Goal: Task Accomplishment & Management: Use online tool/utility

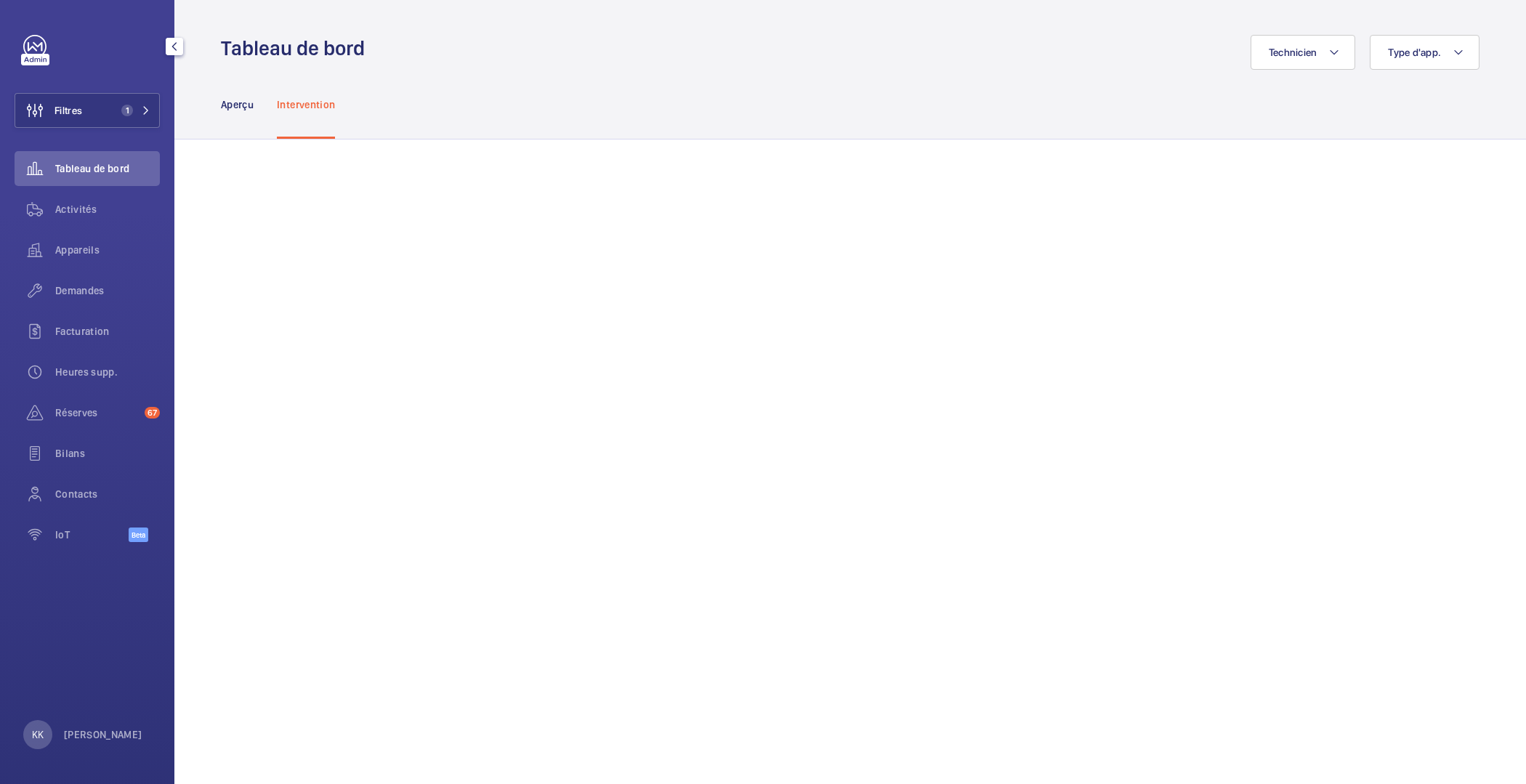
scroll to position [678, 0]
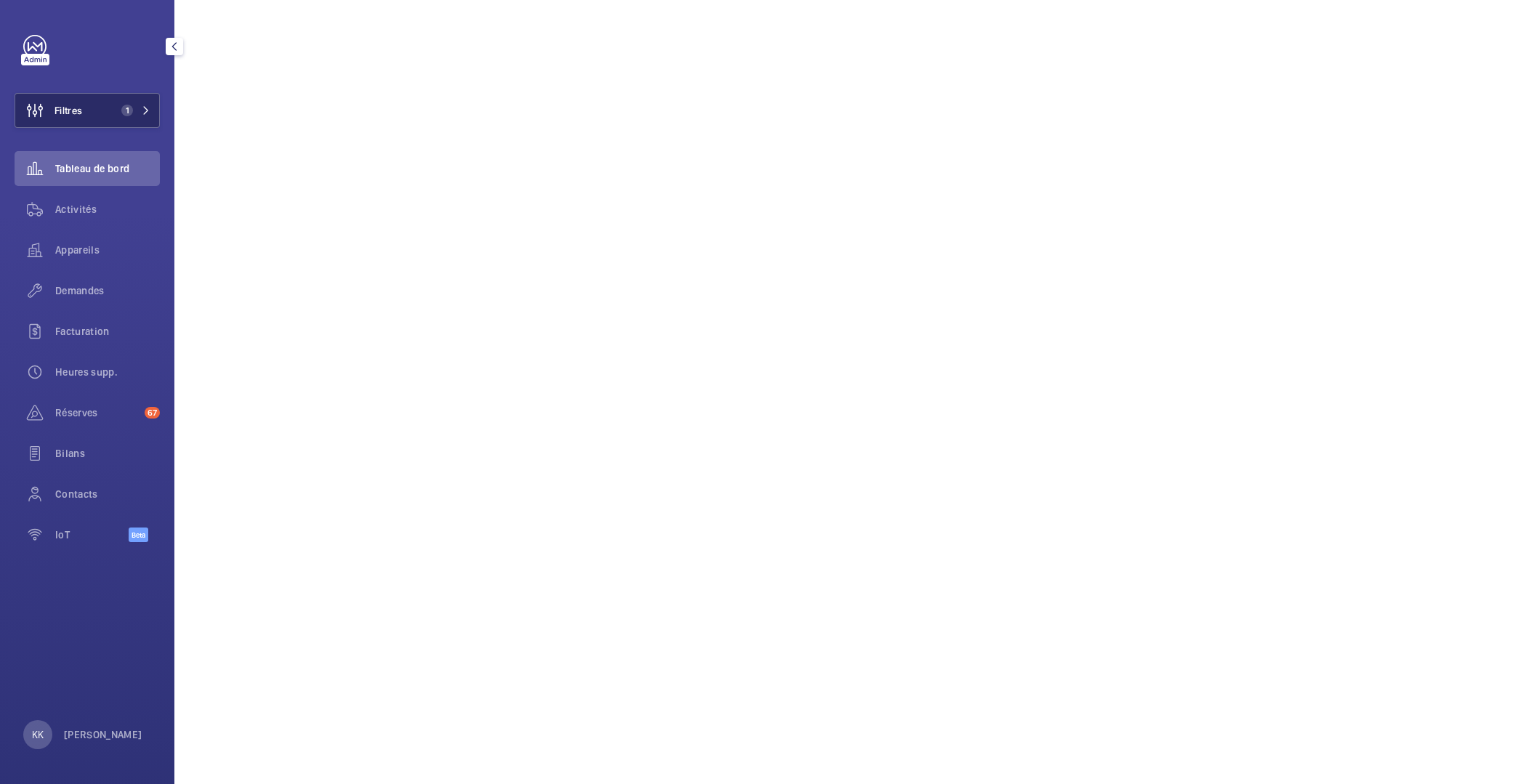
click at [89, 118] on button "Filtres 1" at bounding box center [87, 110] width 146 height 35
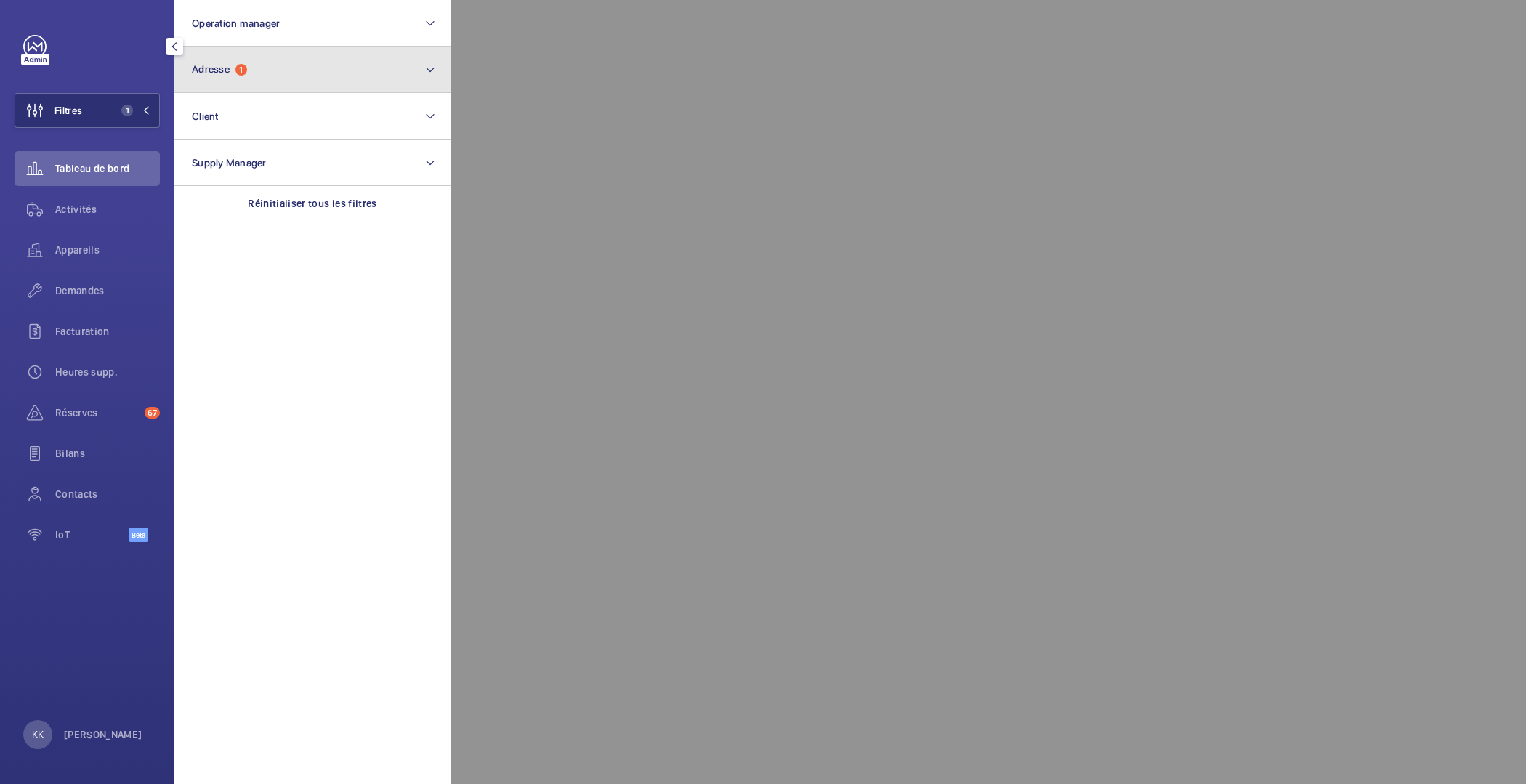
click at [241, 54] on button "Adresse 1" at bounding box center [313, 69] width 276 height 47
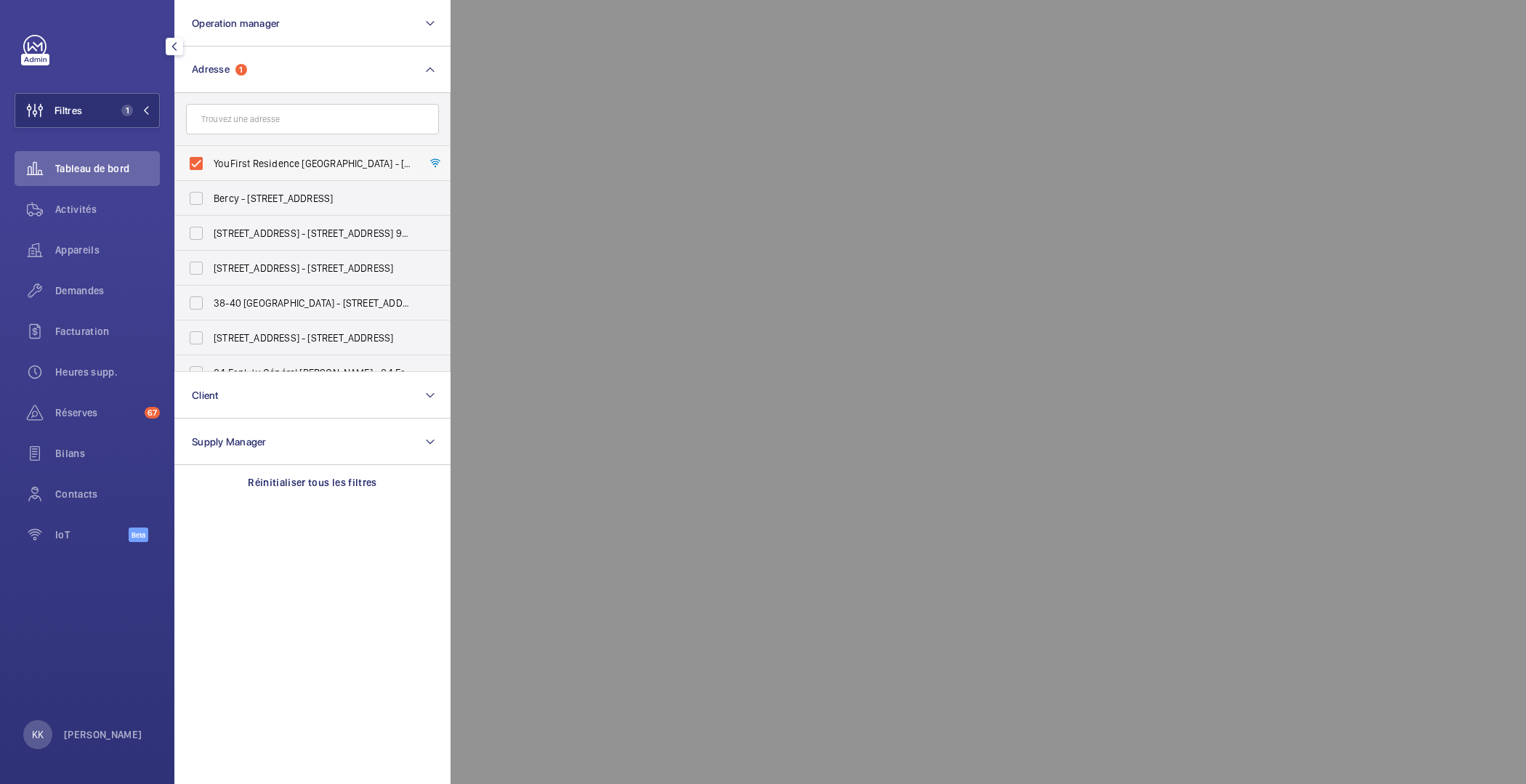
click at [214, 162] on span "YouFirst Residence Le Plessis-Robinson - 23 Rue Paul Rivet, LE PLESSIS-ROBINSON…" at bounding box center [313, 163] width 200 height 15
click at [211, 162] on input "YouFirst Residence Le Plessis-Robinson - 23 Rue Paul Rivet, LE PLESSIS-ROBINSON…" at bounding box center [196, 163] width 29 height 29
checkbox input "false"
click at [209, 389] on span "Client" at bounding box center [205, 395] width 27 height 12
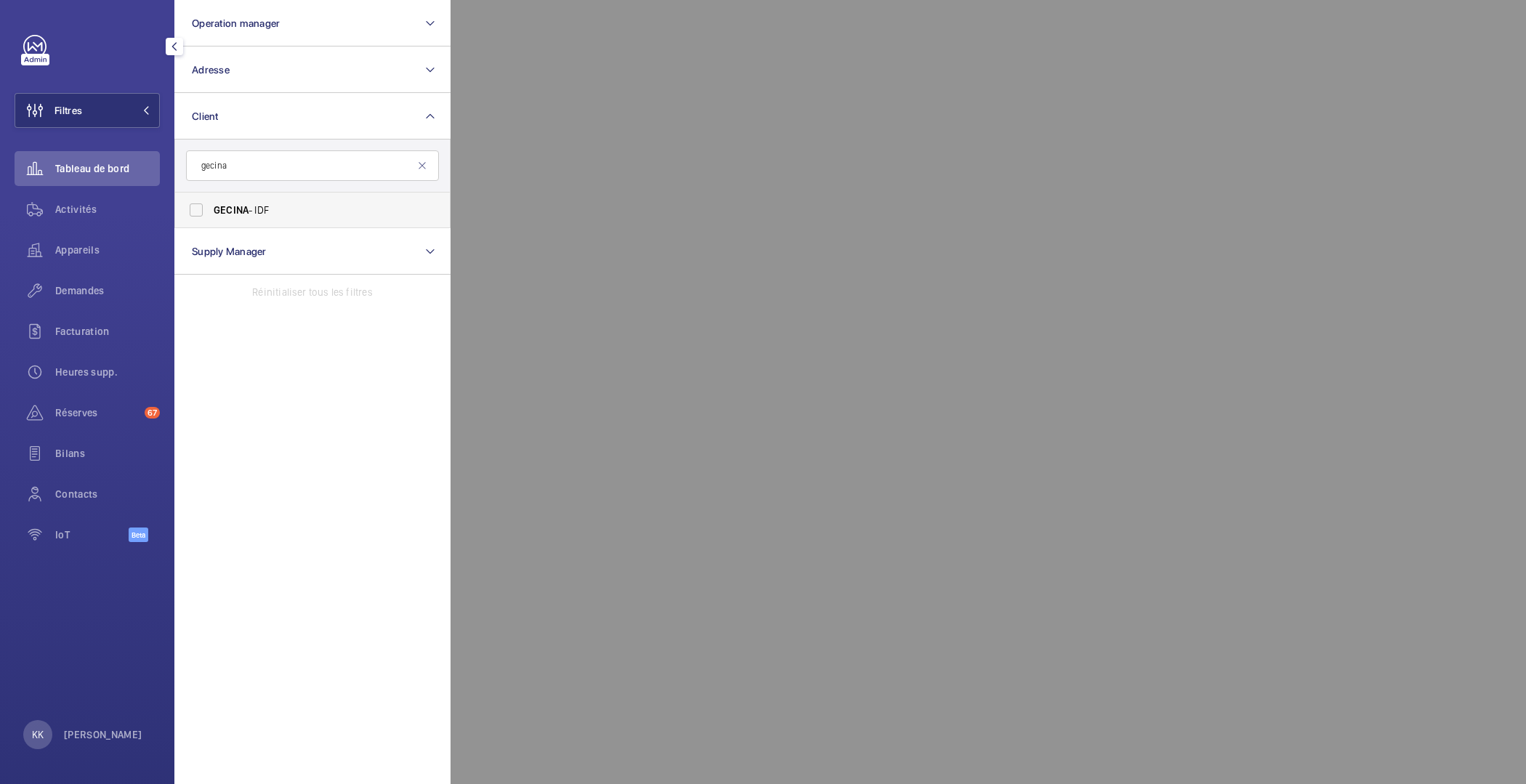
type input "gecina"
click at [217, 209] on span "GECINA" at bounding box center [231, 210] width 35 height 12
click at [211, 209] on input "GECINA - IDF" at bounding box center [196, 210] width 29 height 29
checkbox input "true"
click at [92, 410] on span "Réserves" at bounding box center [97, 413] width 84 height 15
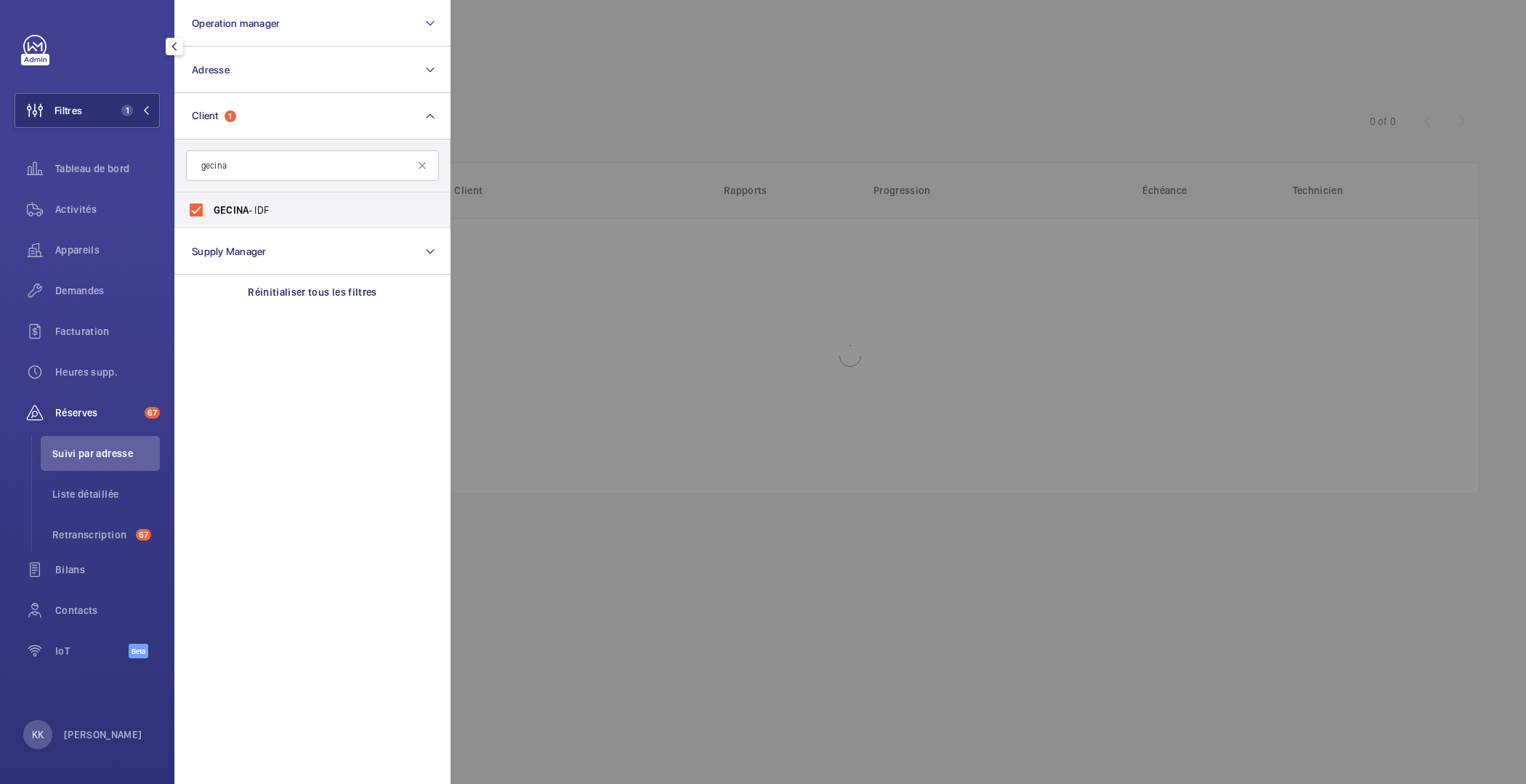
click at [537, 68] on div at bounding box center [1213, 392] width 1526 height 784
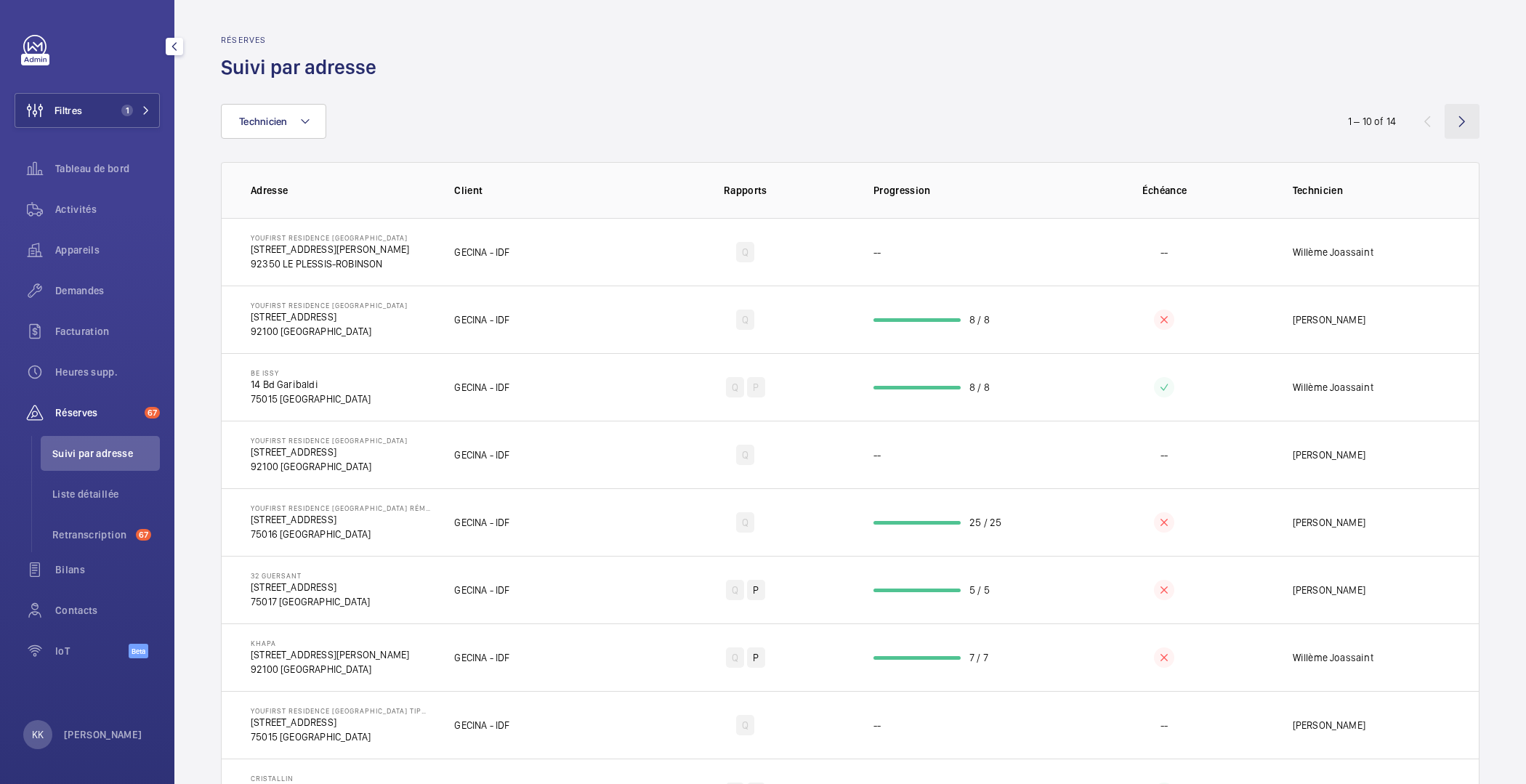
click at [1462, 120] on wm-front-icon-button at bounding box center [1462, 121] width 35 height 35
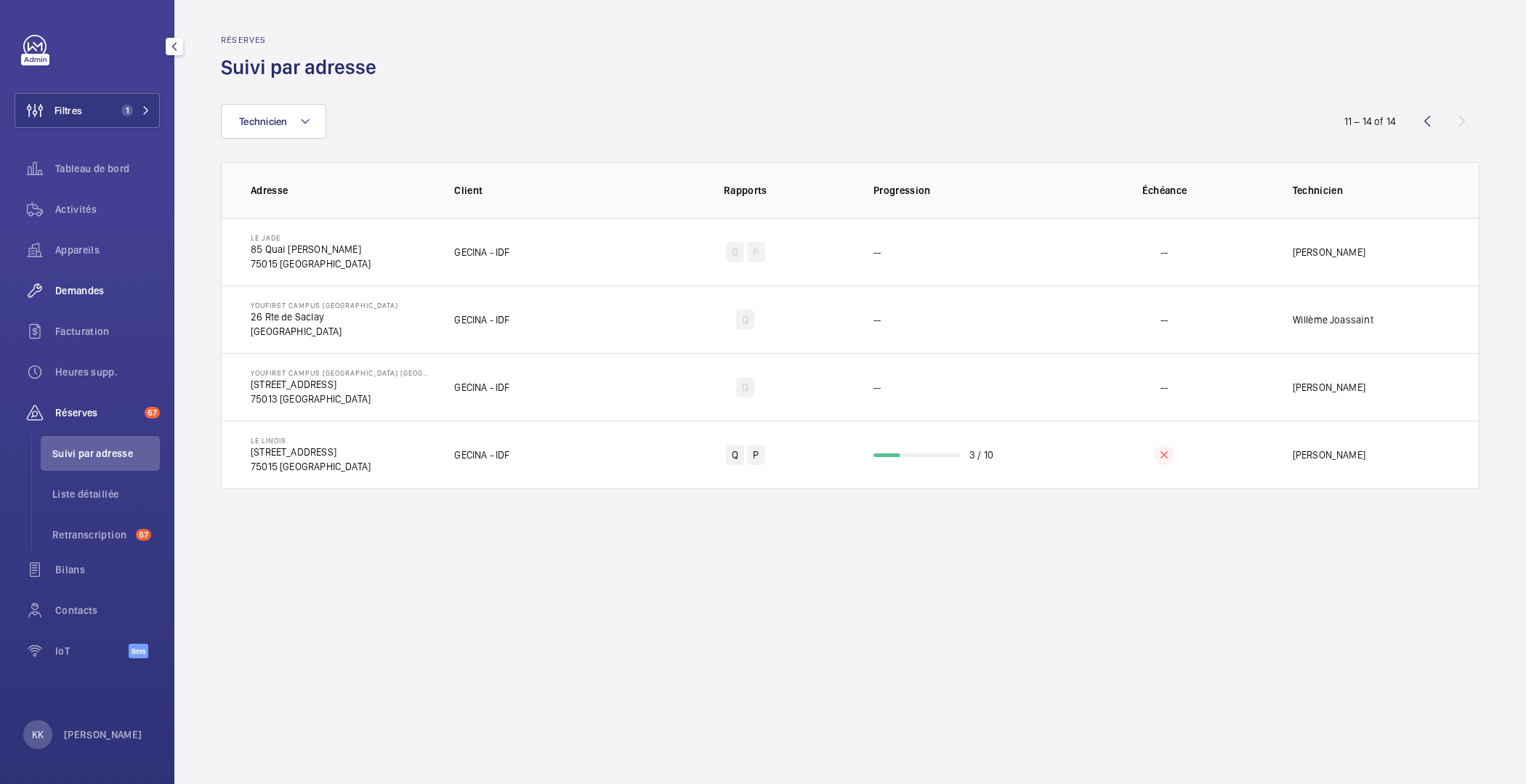
click at [84, 287] on span "Demandes" at bounding box center [108, 291] width 105 height 15
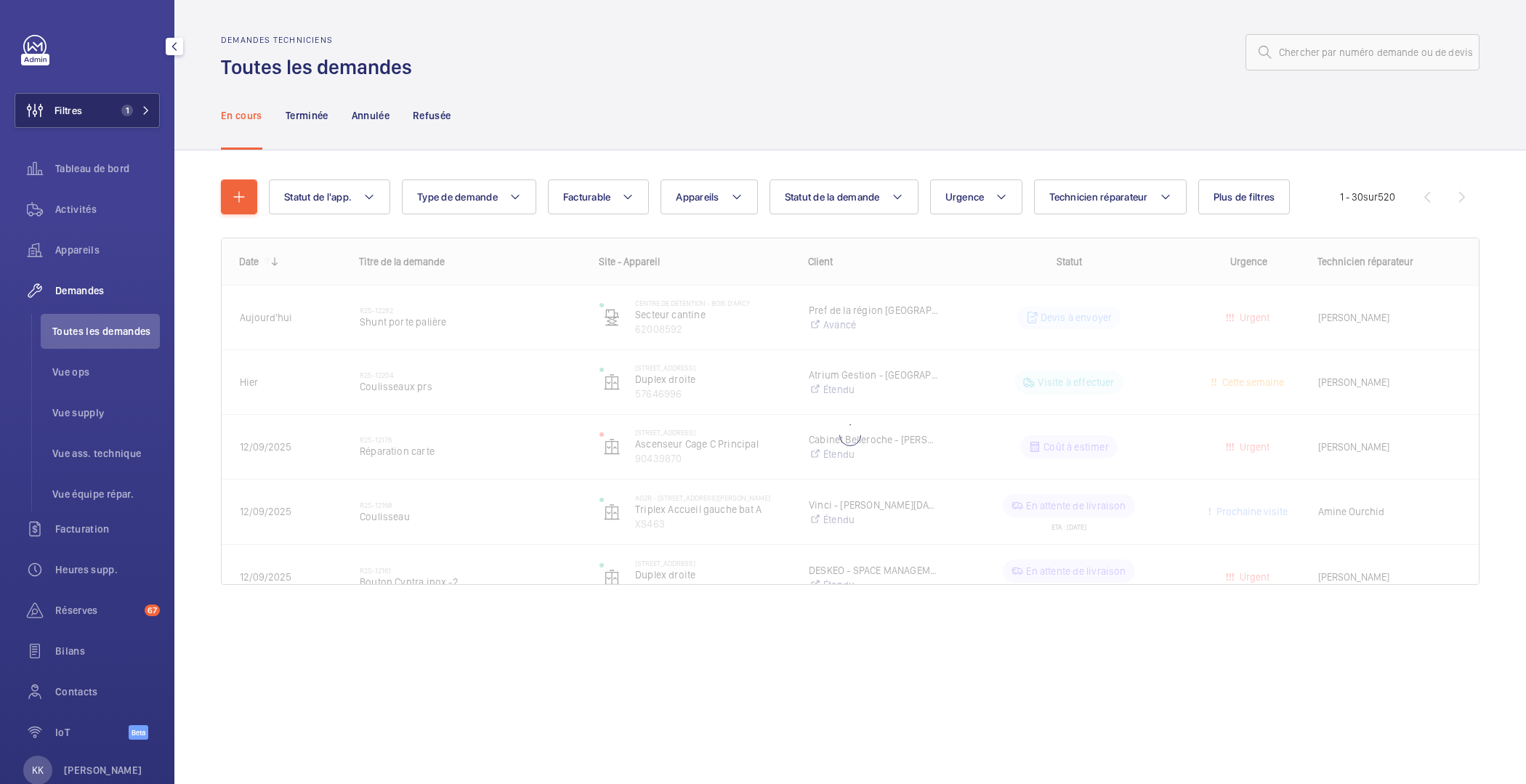
click at [93, 106] on button "Filtres 1" at bounding box center [87, 110] width 146 height 35
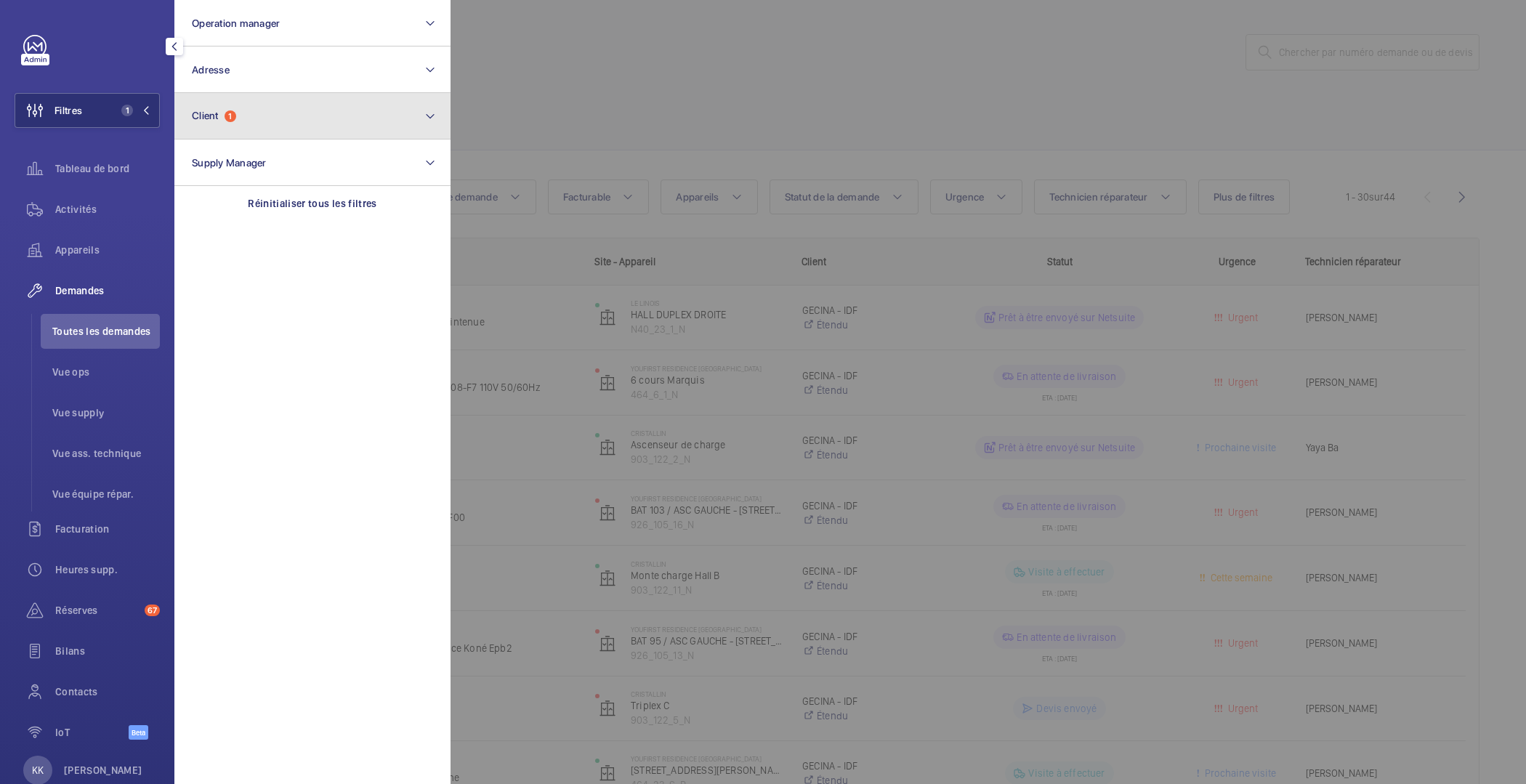
click at [202, 105] on button "Client 1" at bounding box center [313, 116] width 276 height 47
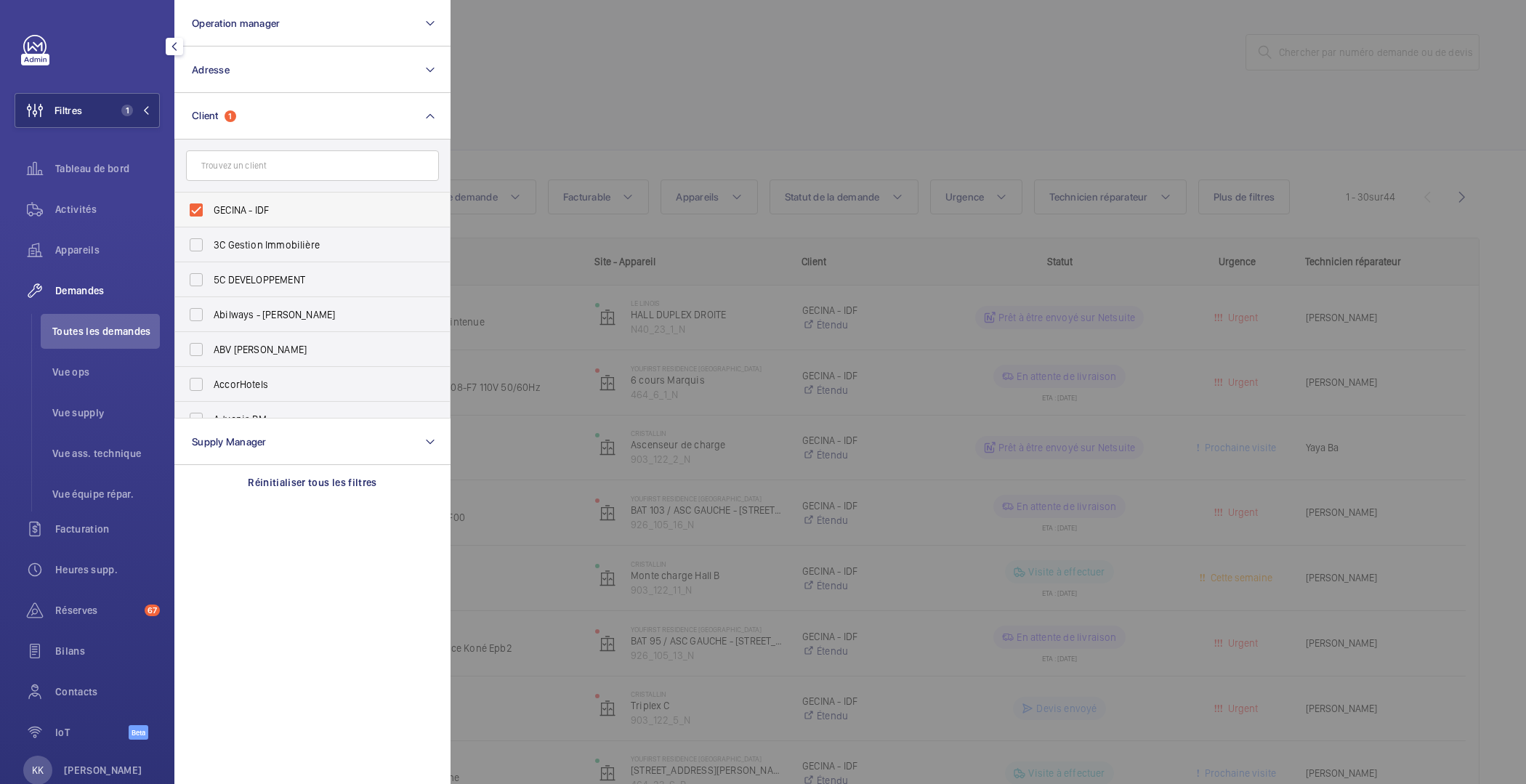
click at [233, 214] on span "GECINA - IDF" at bounding box center [313, 210] width 200 height 15
click at [211, 214] on input "GECINA - IDF" at bounding box center [196, 210] width 29 height 29
checkbox input "false"
click at [544, 74] on div at bounding box center [1213, 392] width 1526 height 784
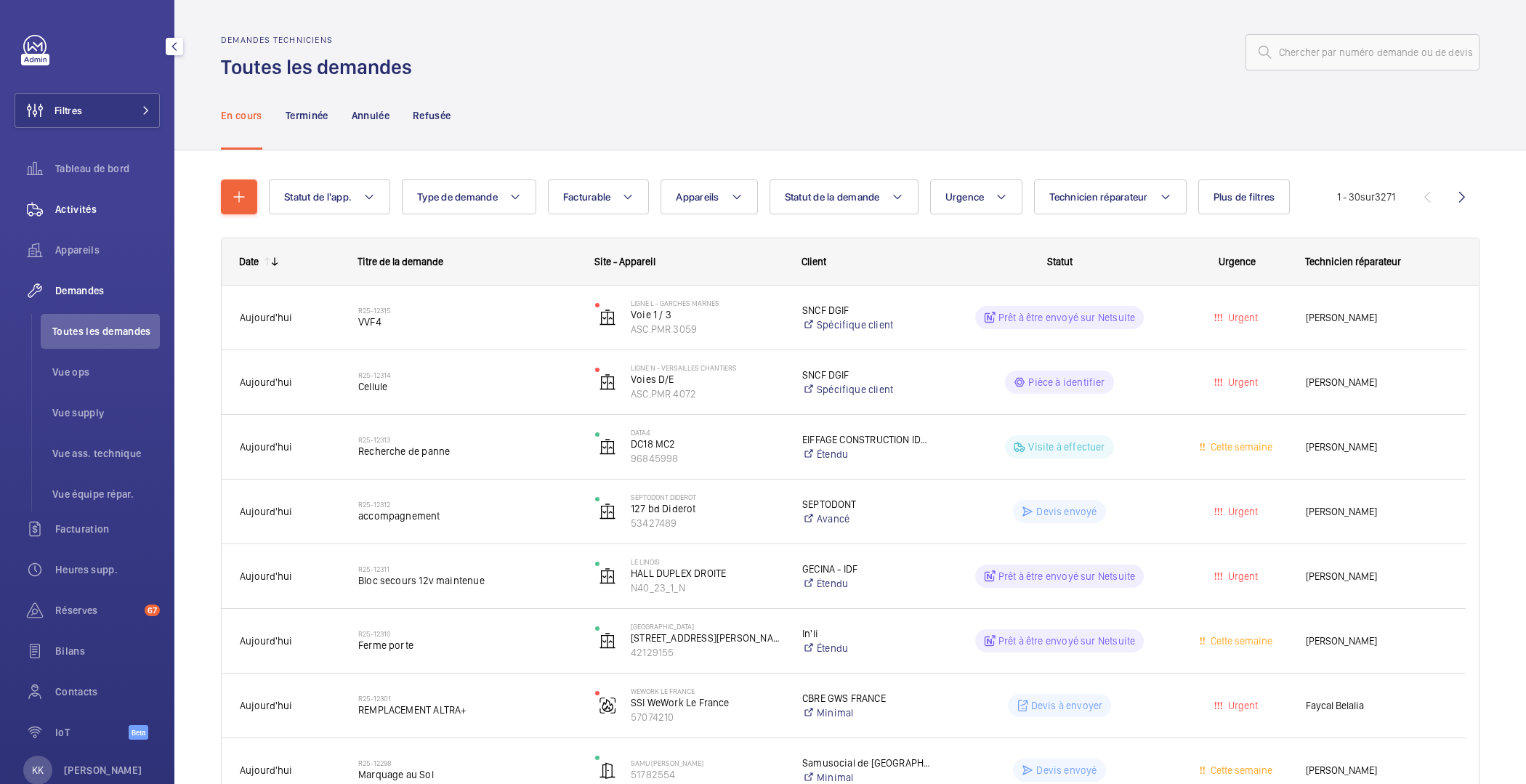
click at [104, 213] on span "Activités" at bounding box center [108, 209] width 105 height 15
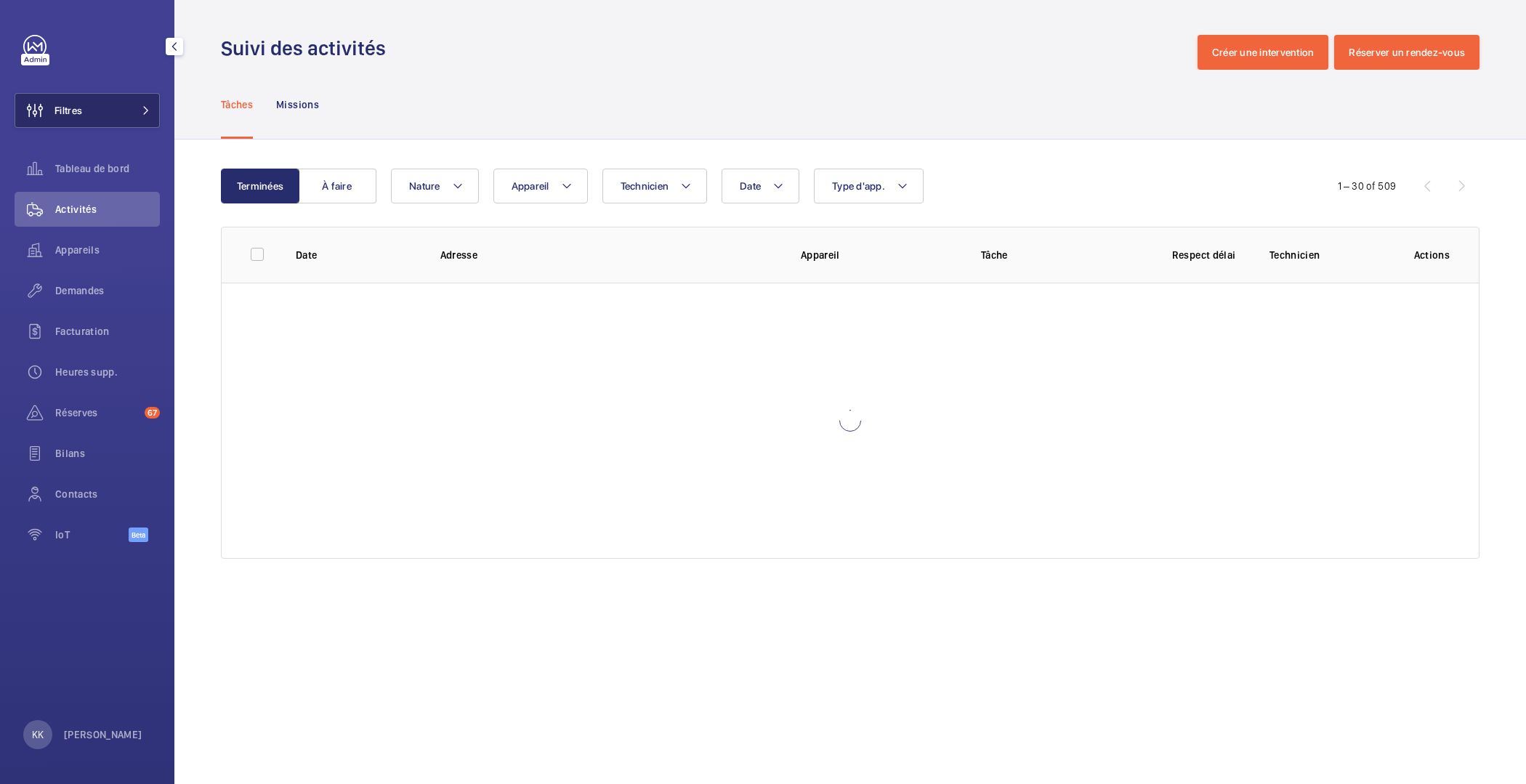
click at [111, 97] on button "Filtres" at bounding box center [87, 110] width 146 height 35
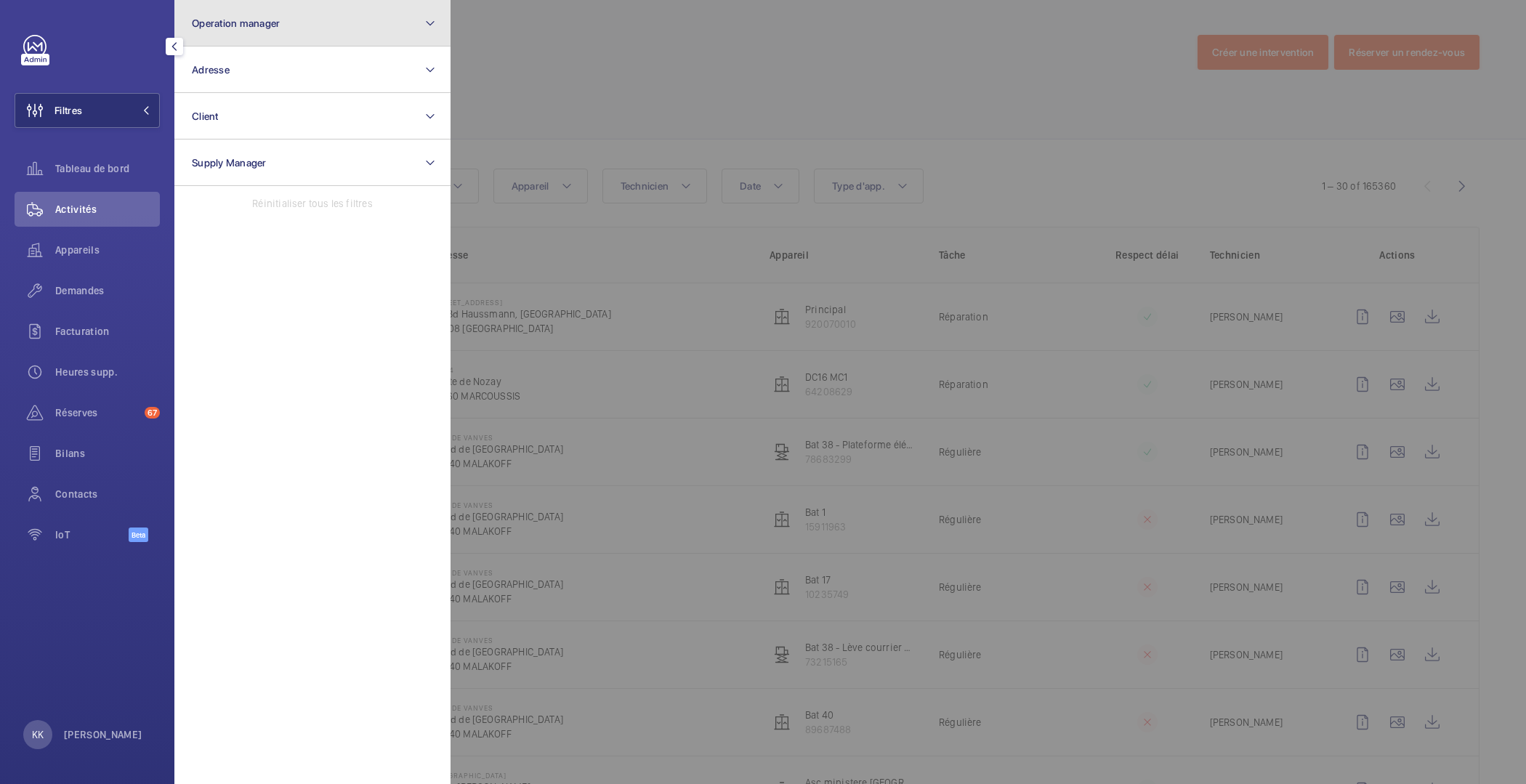
click at [234, 30] on button "Operation manager" at bounding box center [313, 23] width 276 height 47
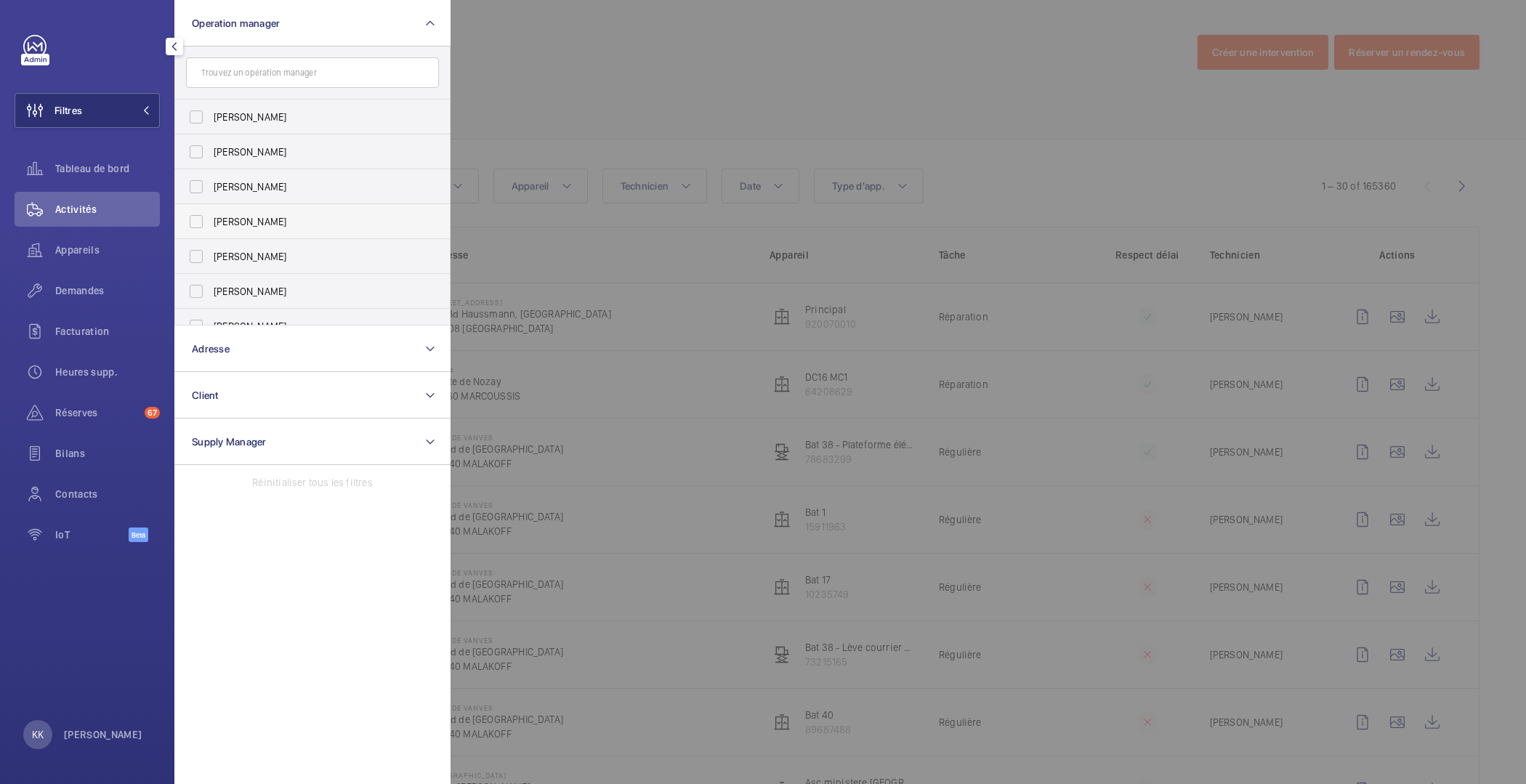
click at [222, 225] on span "[PERSON_NAME]" at bounding box center [313, 222] width 200 height 15
click at [211, 225] on input "[PERSON_NAME]" at bounding box center [196, 221] width 29 height 29
checkbox input "true"
click at [530, 113] on div at bounding box center [1213, 392] width 1526 height 784
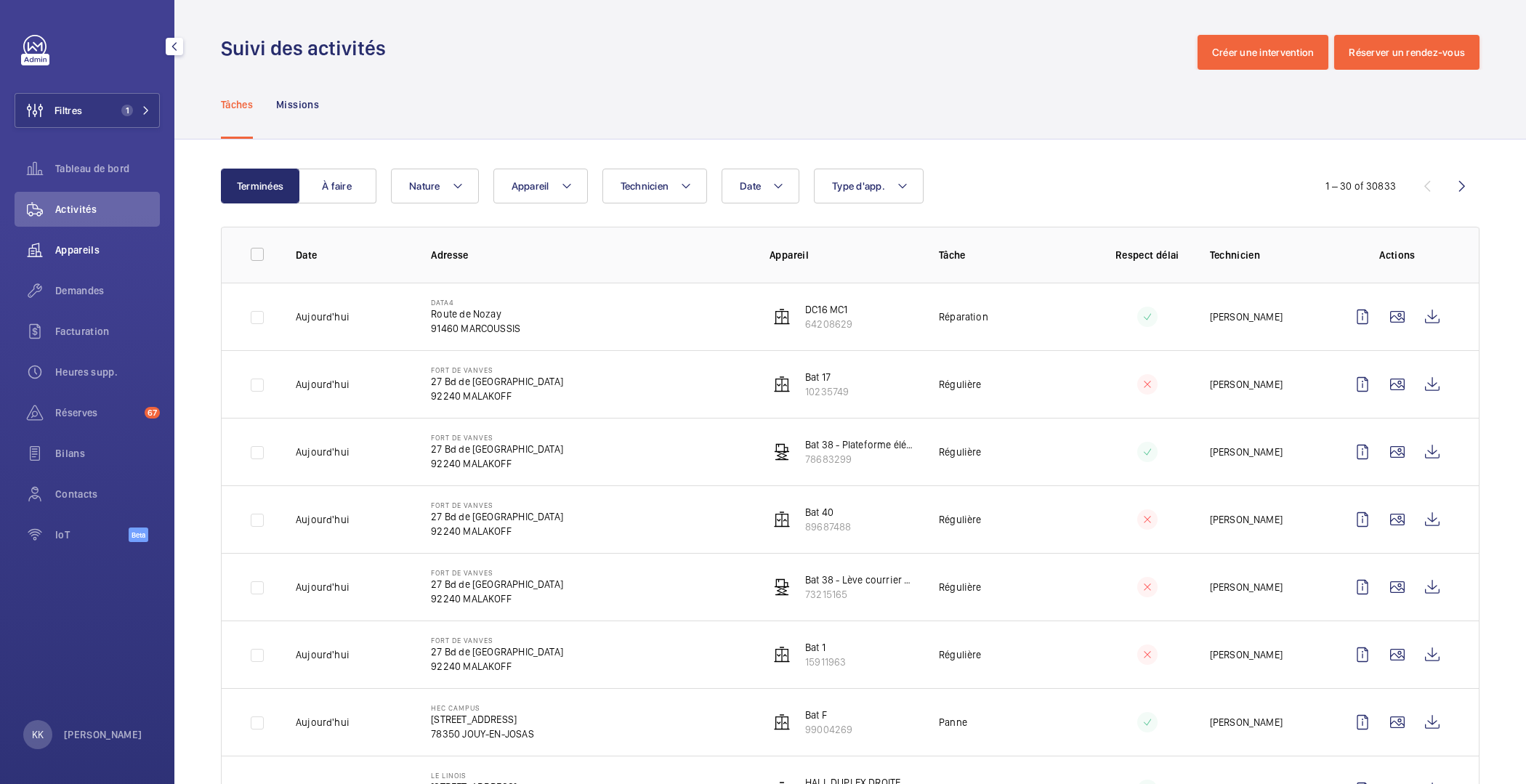
click at [75, 253] on span "Appareils" at bounding box center [108, 250] width 105 height 15
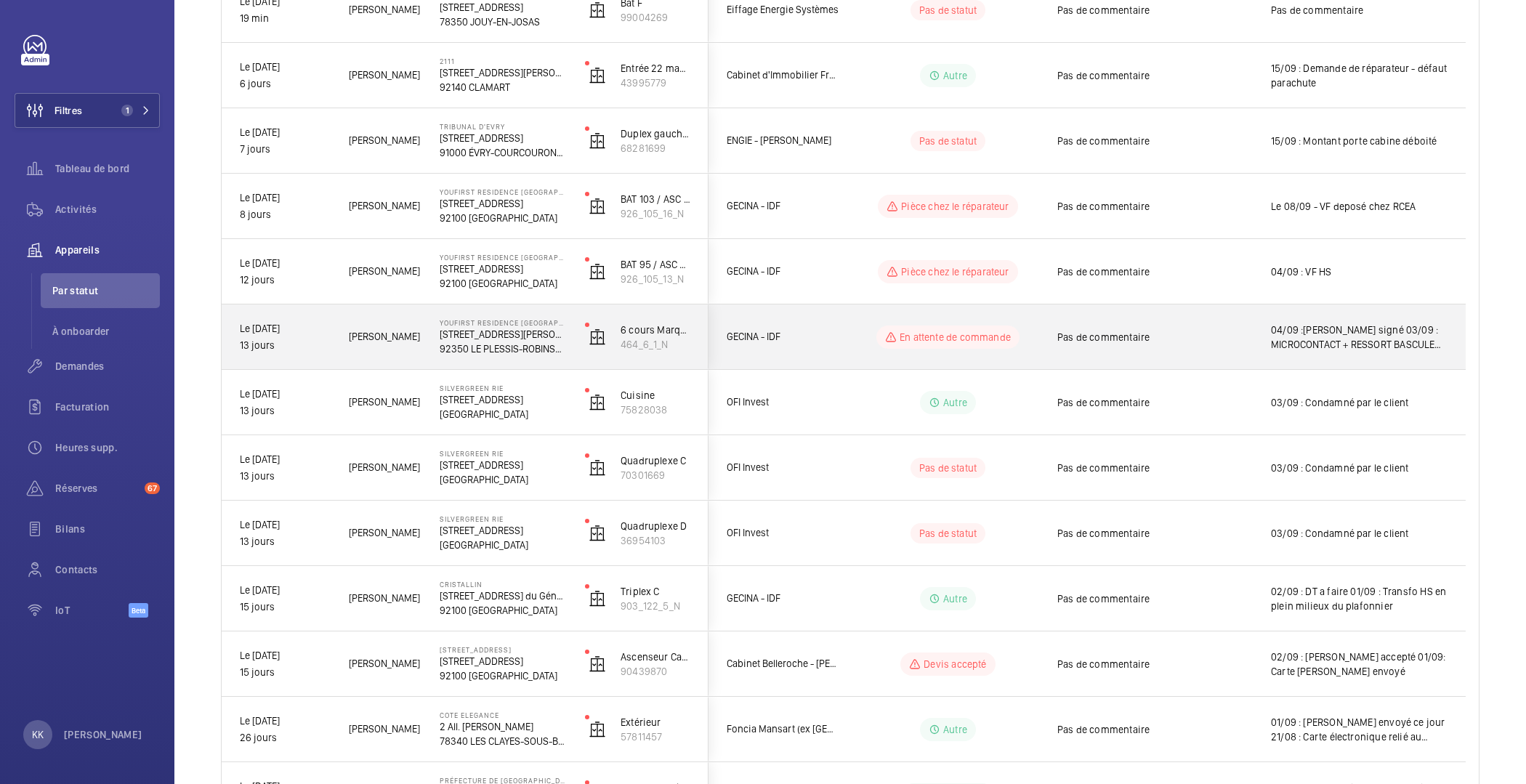
scroll to position [313, 0]
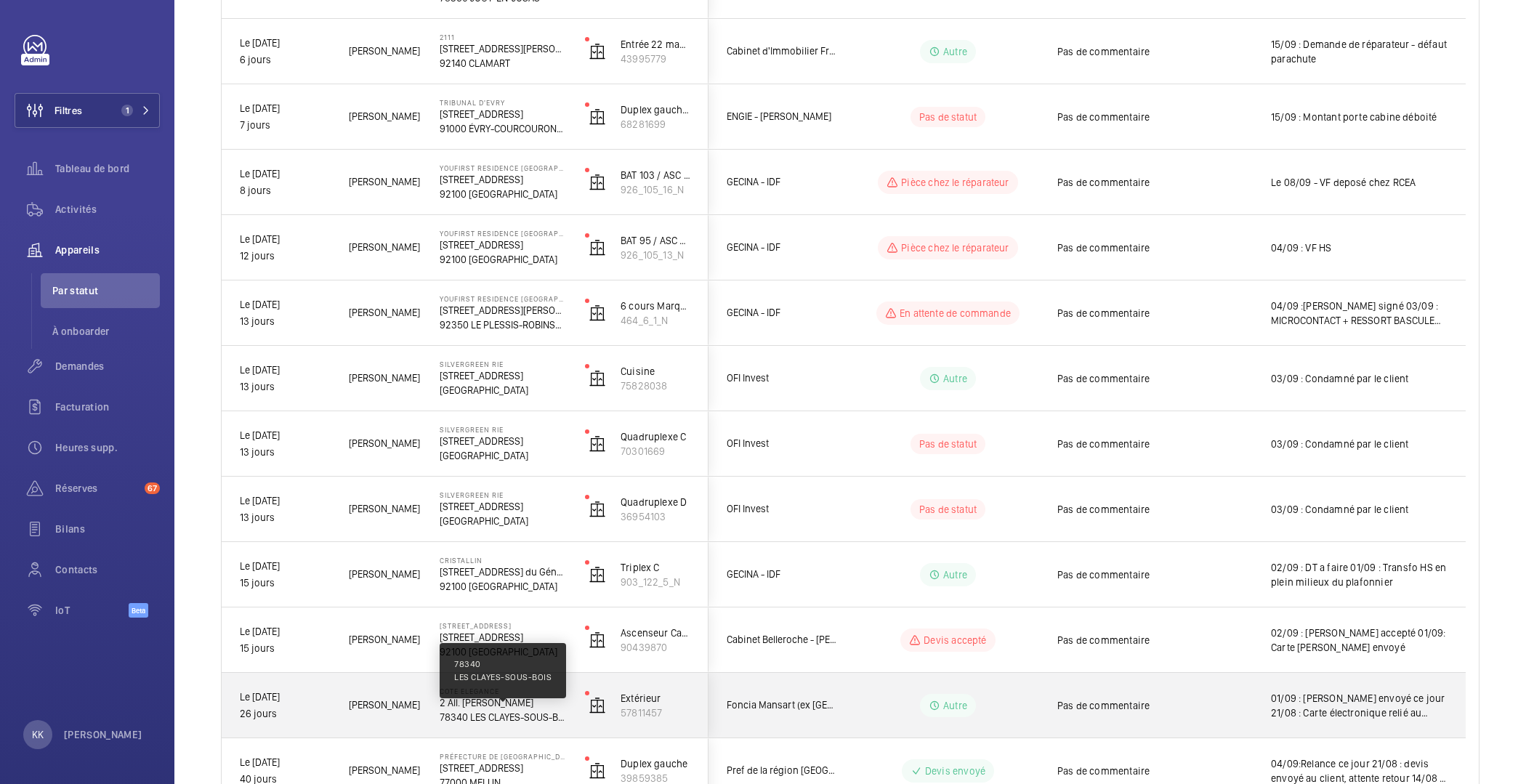
click at [505, 712] on p "78340 LES CLAYES-SOUS-BOIS" at bounding box center [503, 717] width 126 height 15
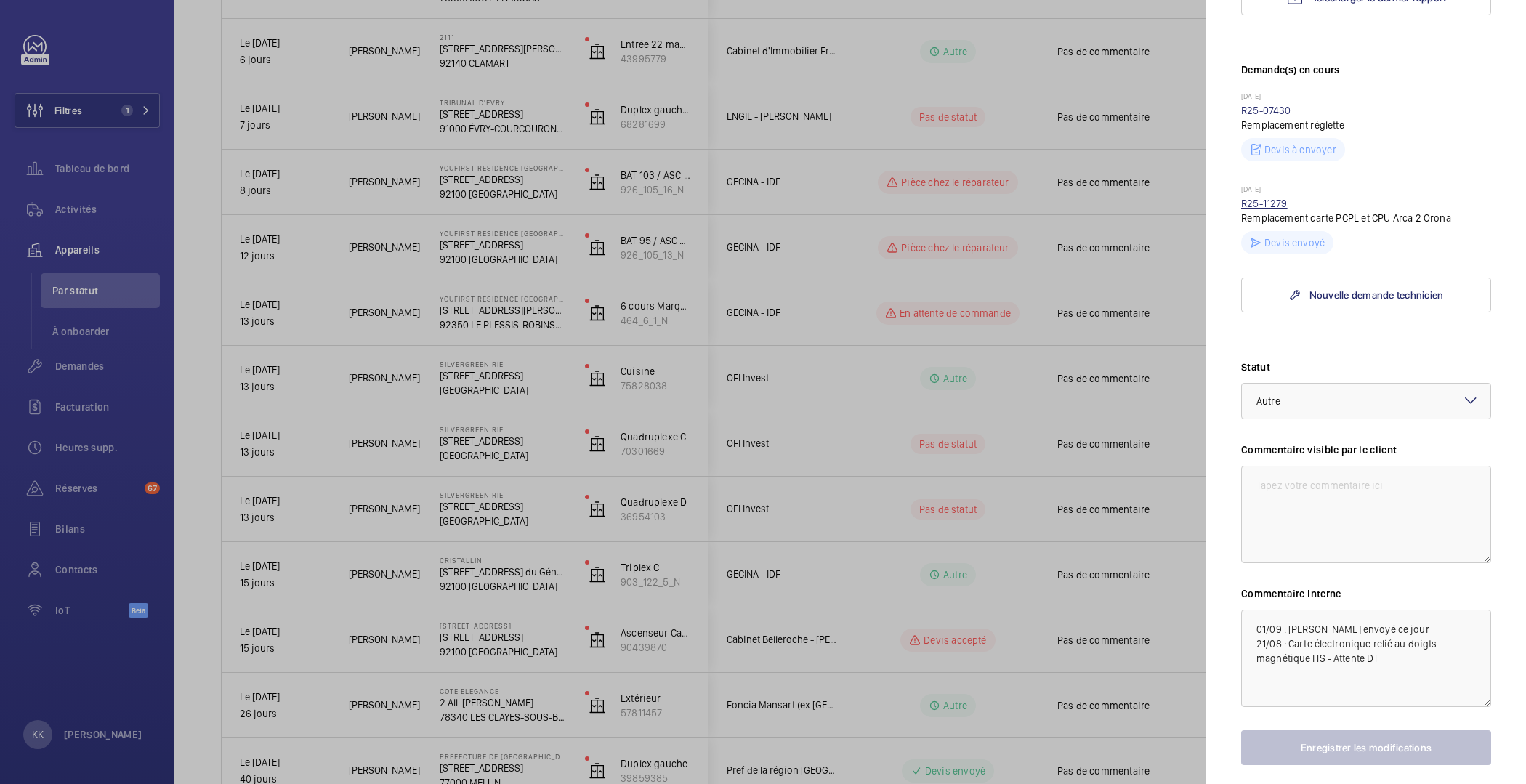
scroll to position [444, 0]
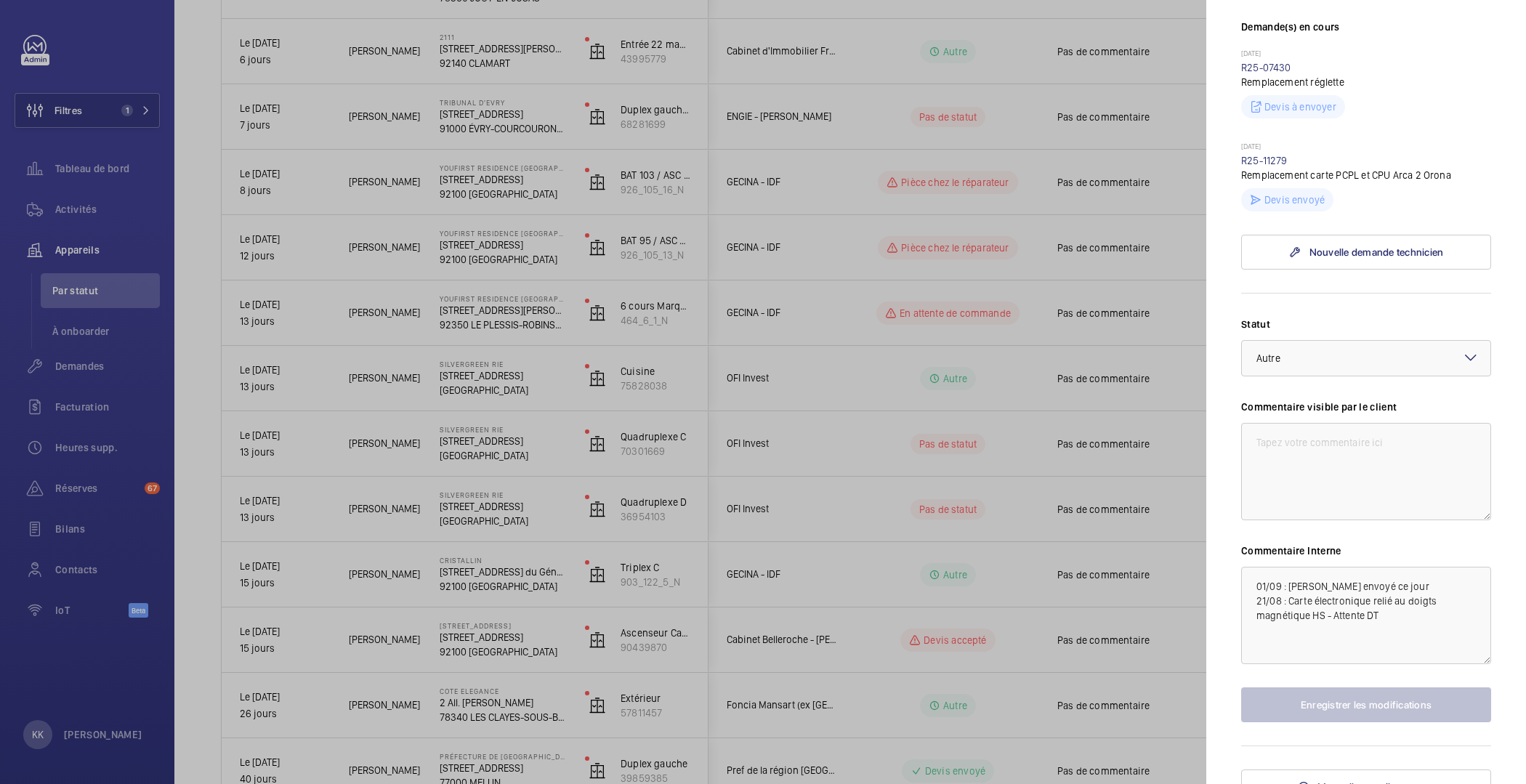
click at [215, 533] on div at bounding box center [763, 392] width 1526 height 784
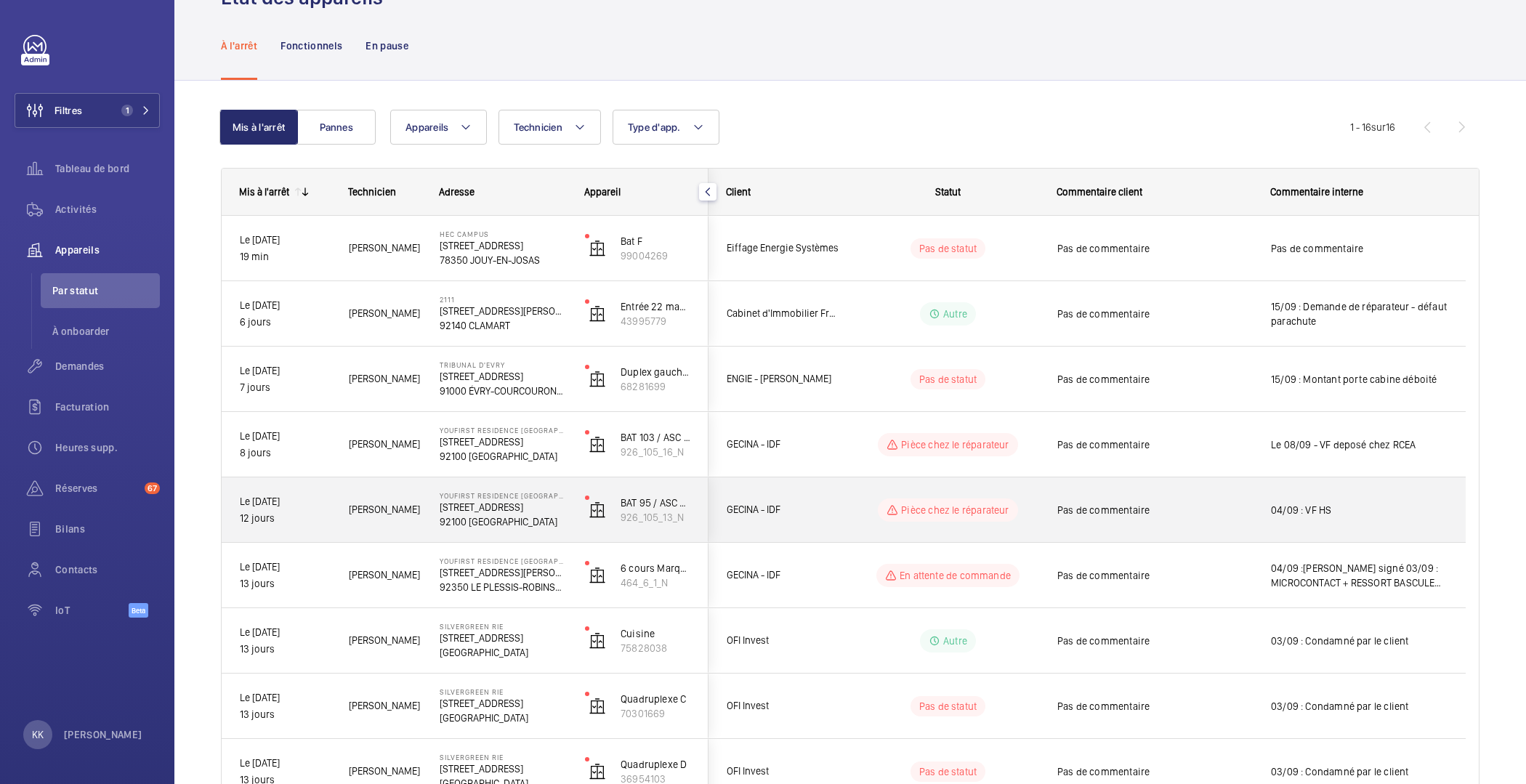
scroll to position [0, 0]
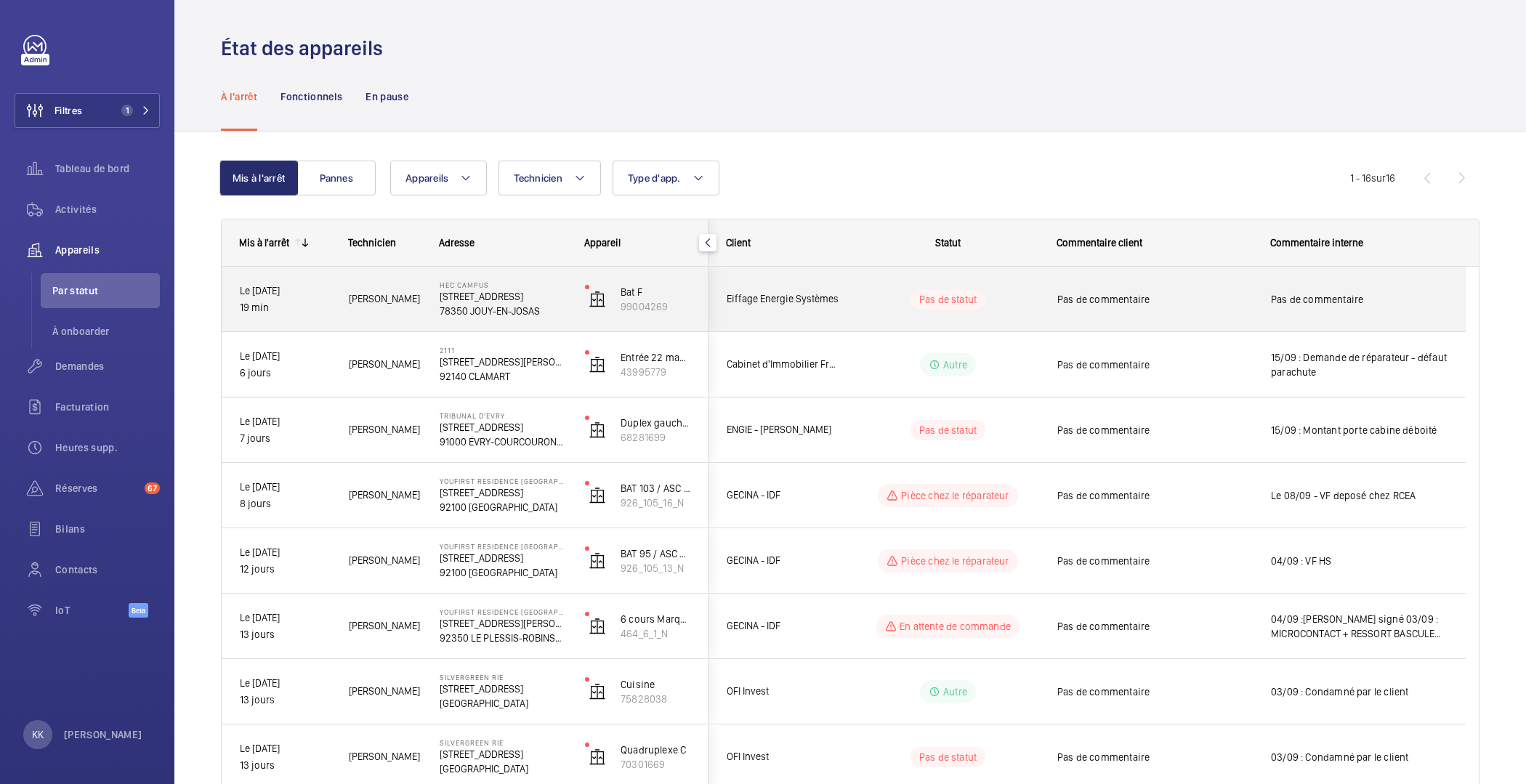
click at [517, 308] on p "78350 JOUY-EN-JOSAS" at bounding box center [503, 311] width 126 height 15
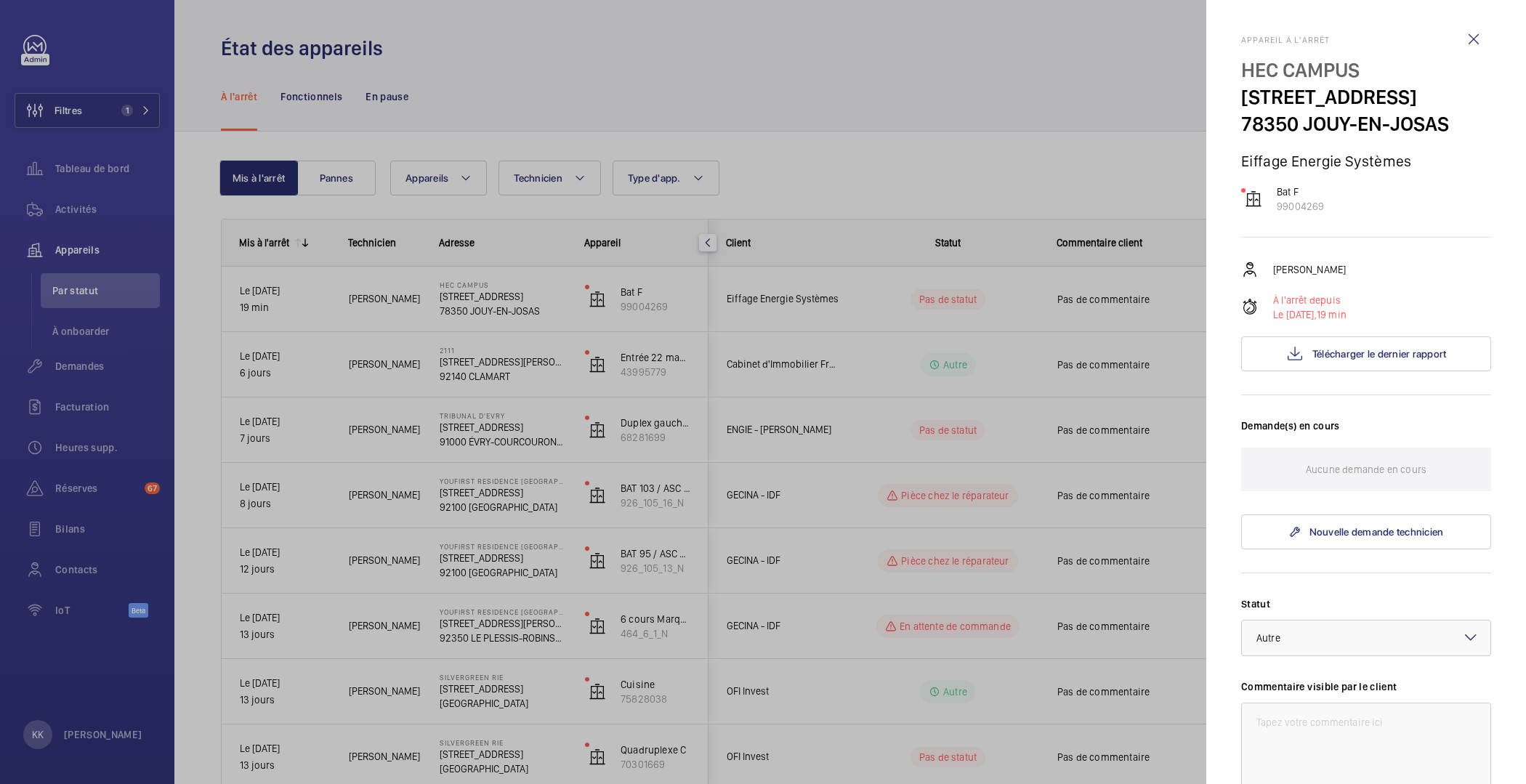
click at [1341, 372] on div "Appareil à l'arrêt HEC CAMPUS 1 Rue de la Libération 78350 JOUY-EN-JOSAS Eiffag…" at bounding box center [1366, 559] width 250 height 1049
click at [1345, 351] on span "Télécharger le dernier rapport" at bounding box center [1380, 354] width 134 height 12
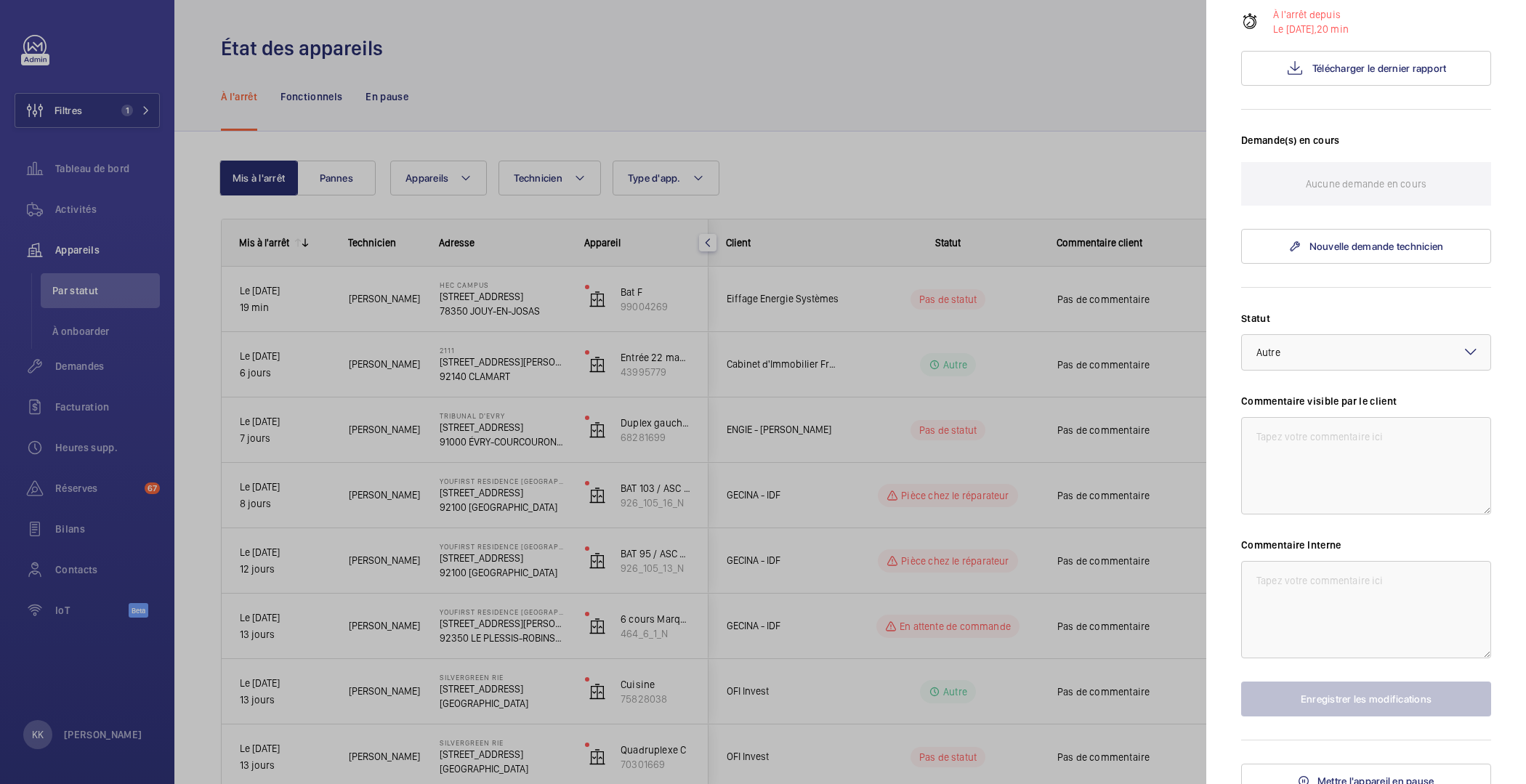
scroll to position [298, 0]
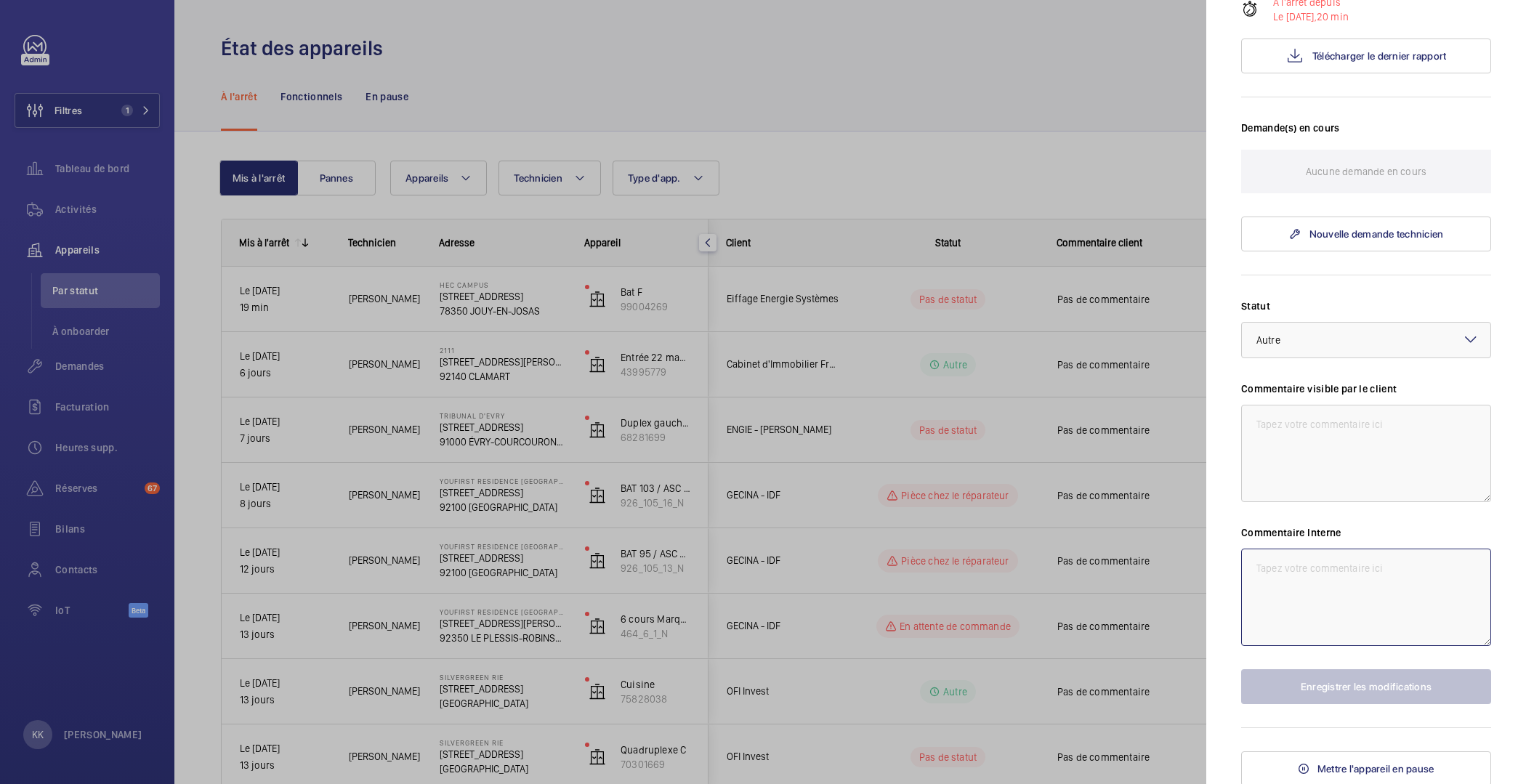
click at [1361, 581] on textarea at bounding box center [1366, 598] width 250 height 98
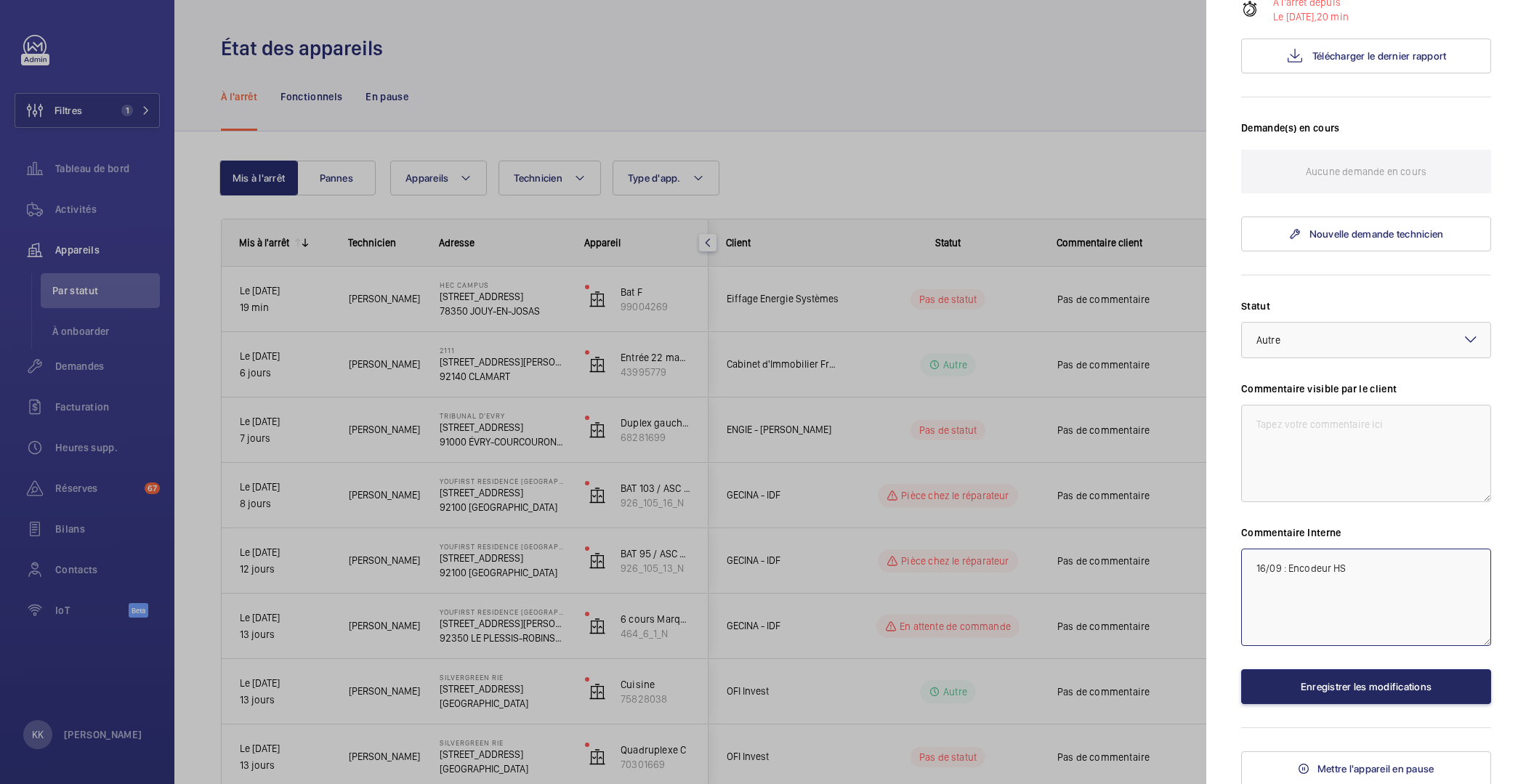
type textarea "16/09 : Encodeur HS"
click at [1353, 689] on button "Enregistrer les modifications" at bounding box center [1366, 686] width 250 height 35
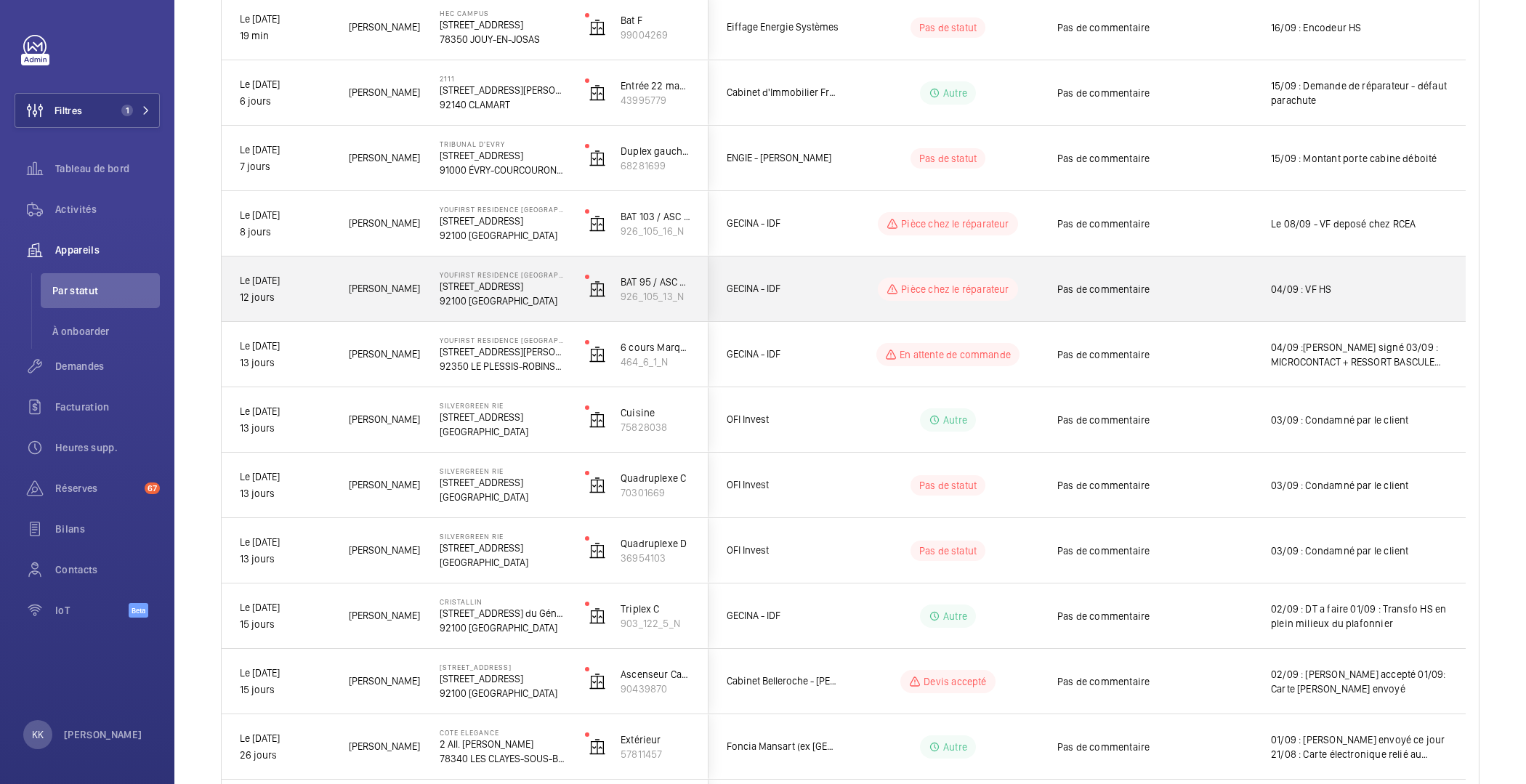
scroll to position [274, 0]
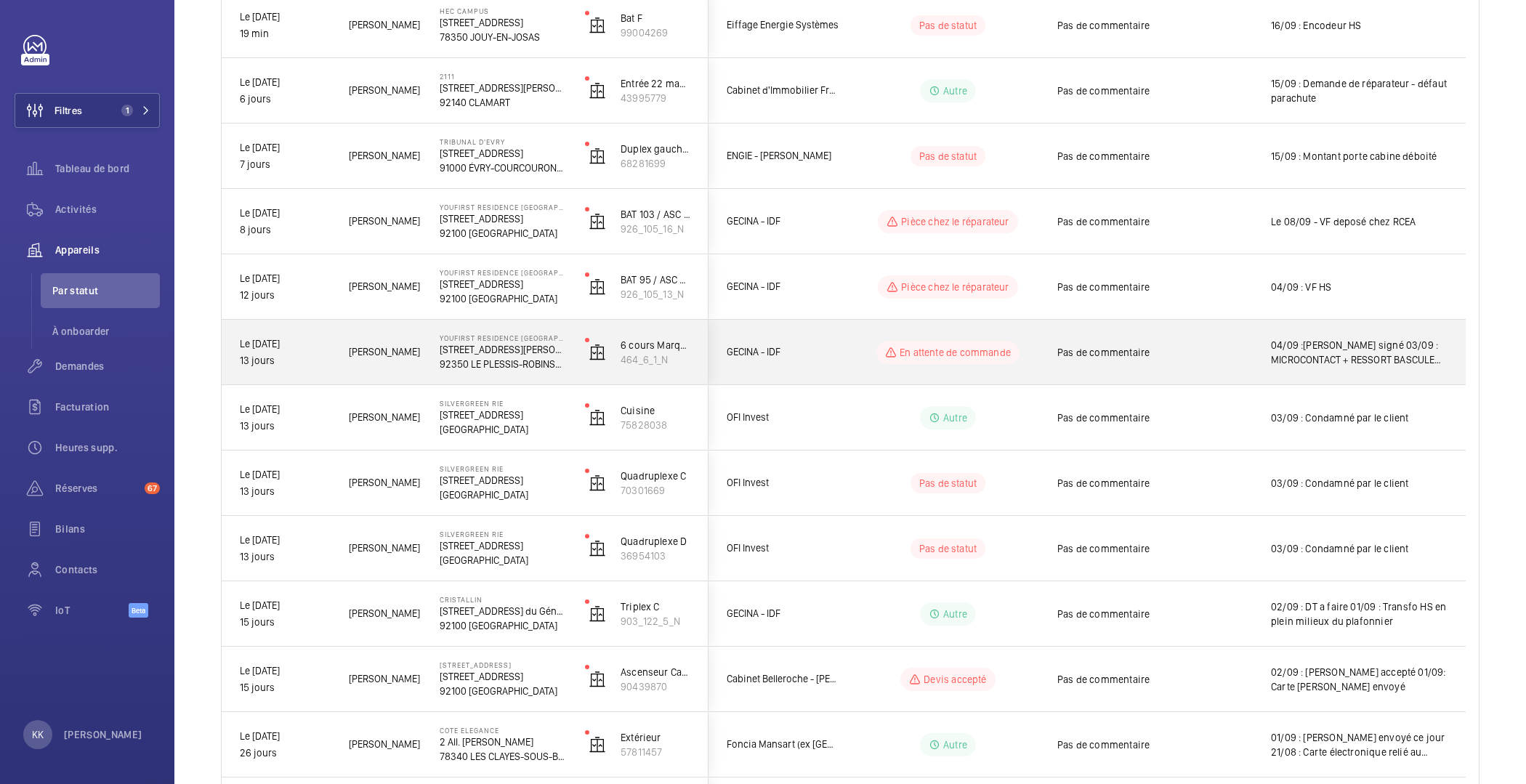
click at [517, 372] on div "YouFirst Residence Le Plessis-Robinson 23 Rue Paul Rivet 92350 LE PLESSIS-ROBIN…" at bounding box center [494, 352] width 144 height 66
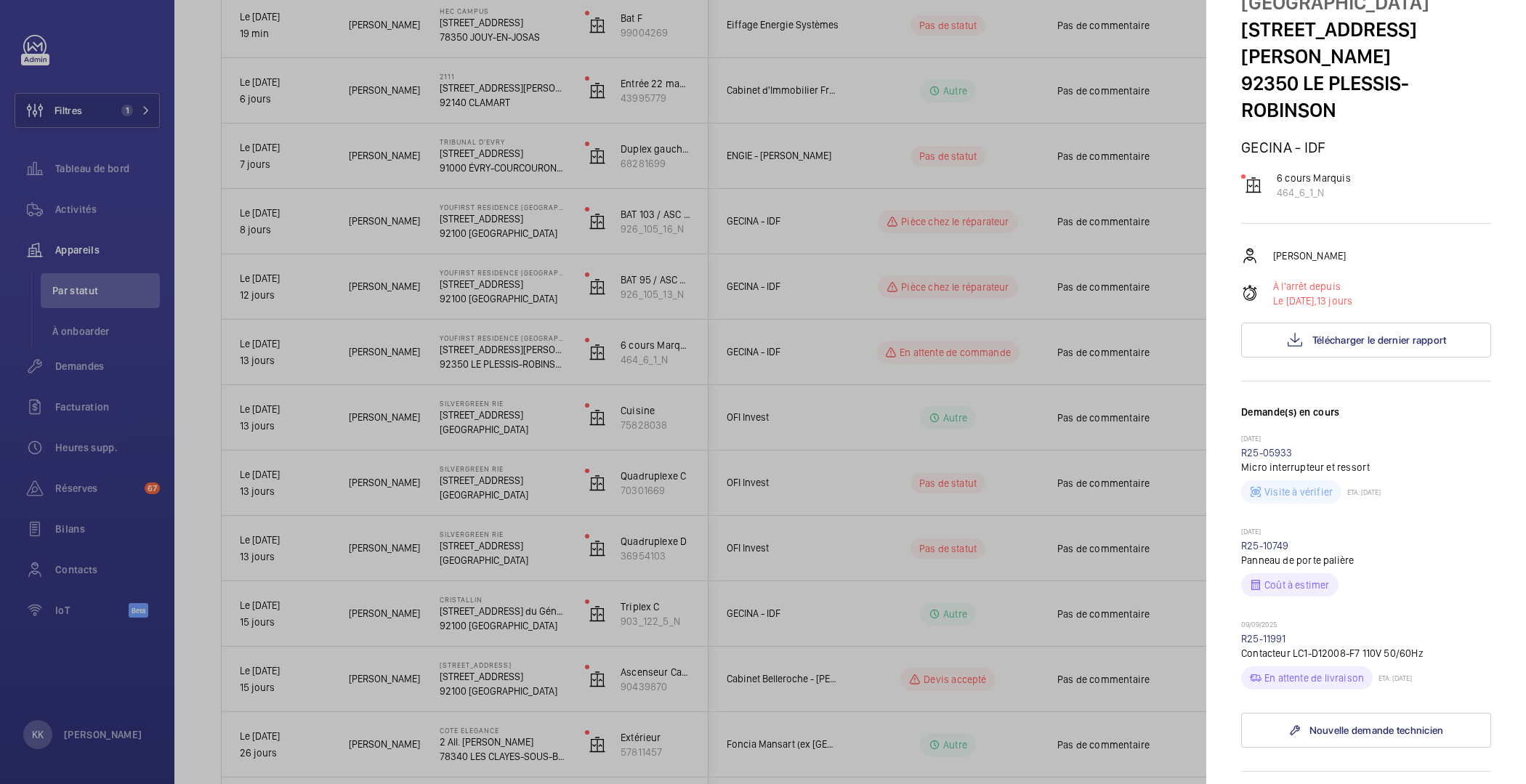
scroll to position [128, 0]
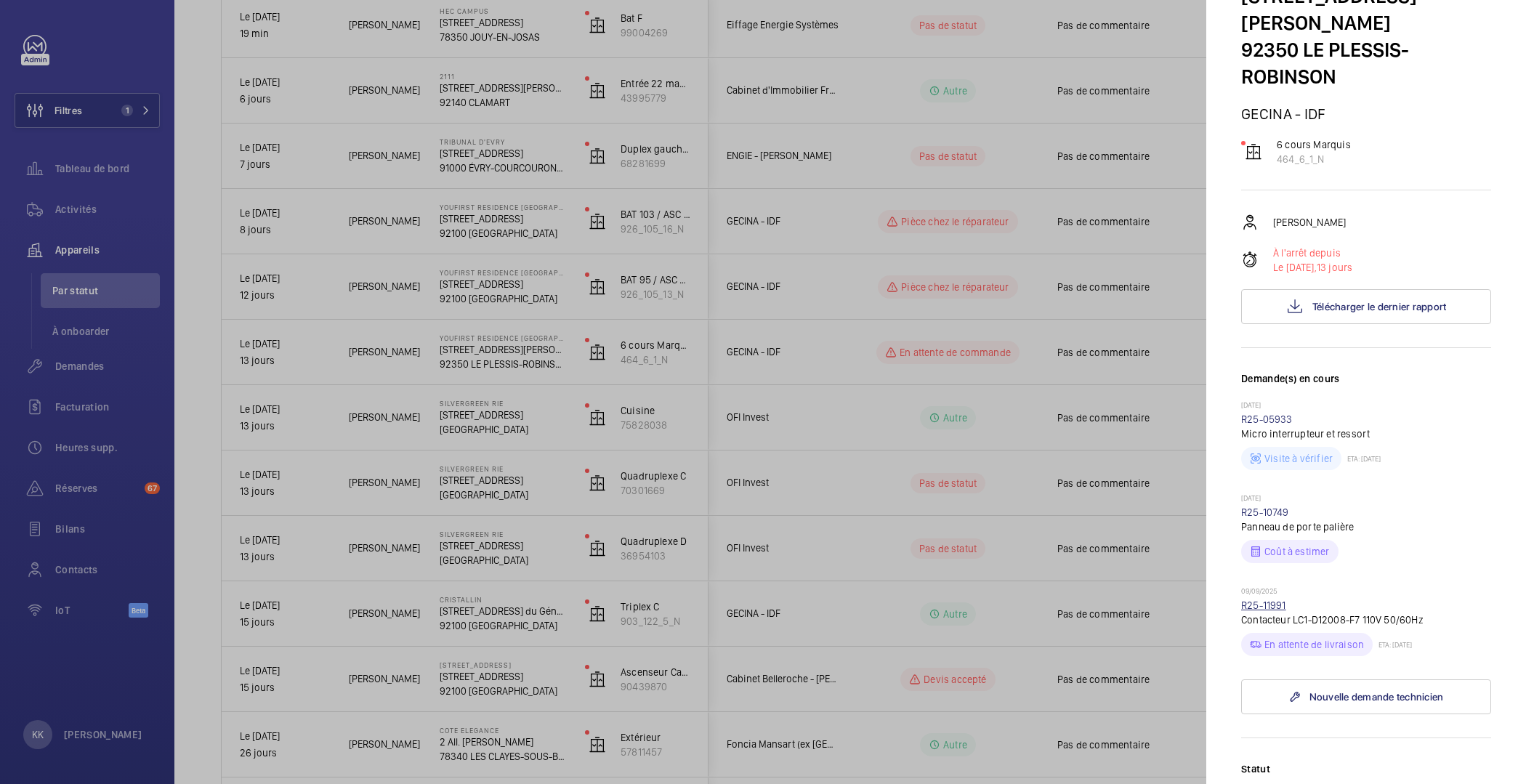
click at [1268, 599] on link "R25-11991" at bounding box center [1264, 605] width 45 height 12
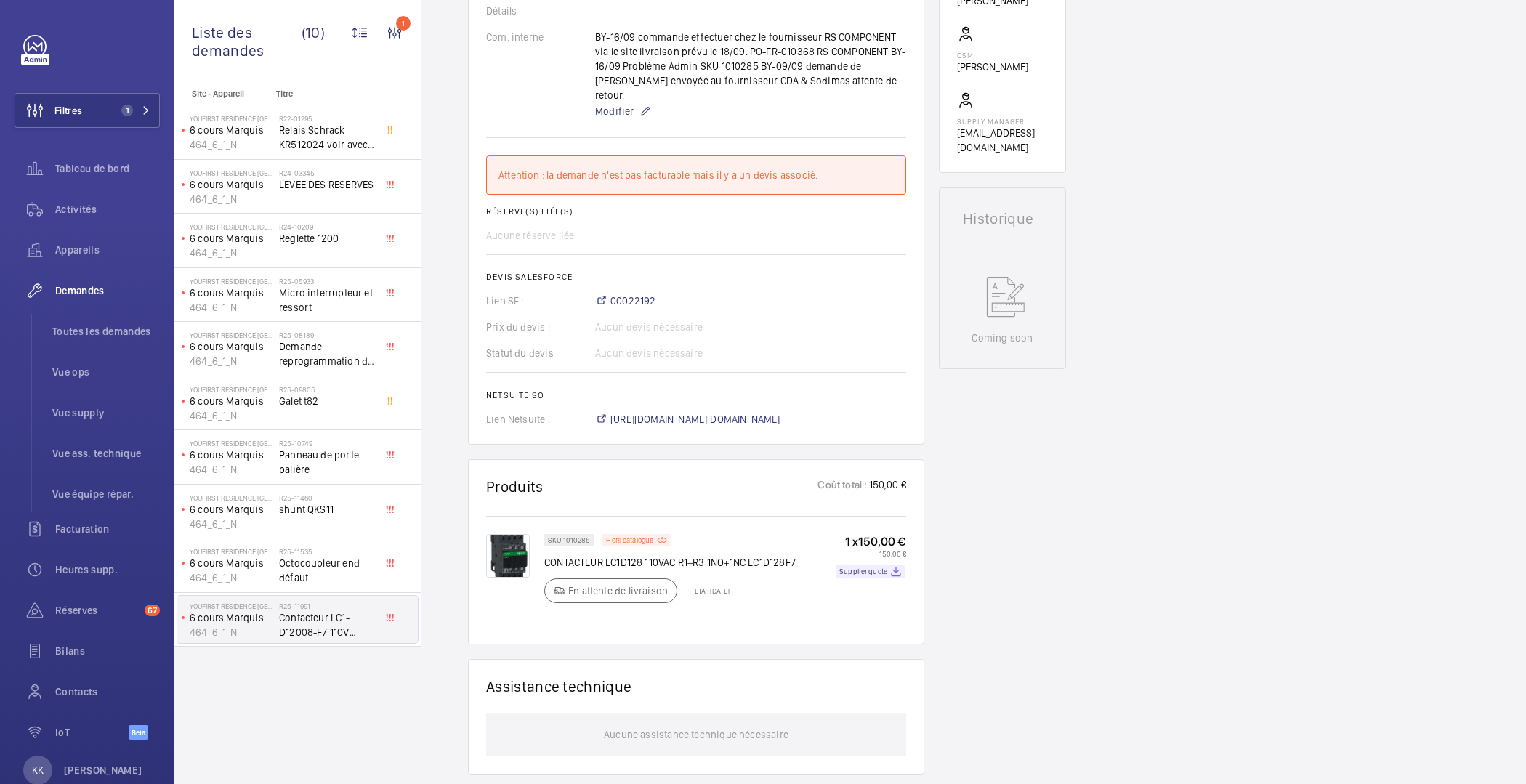
scroll to position [554, 0]
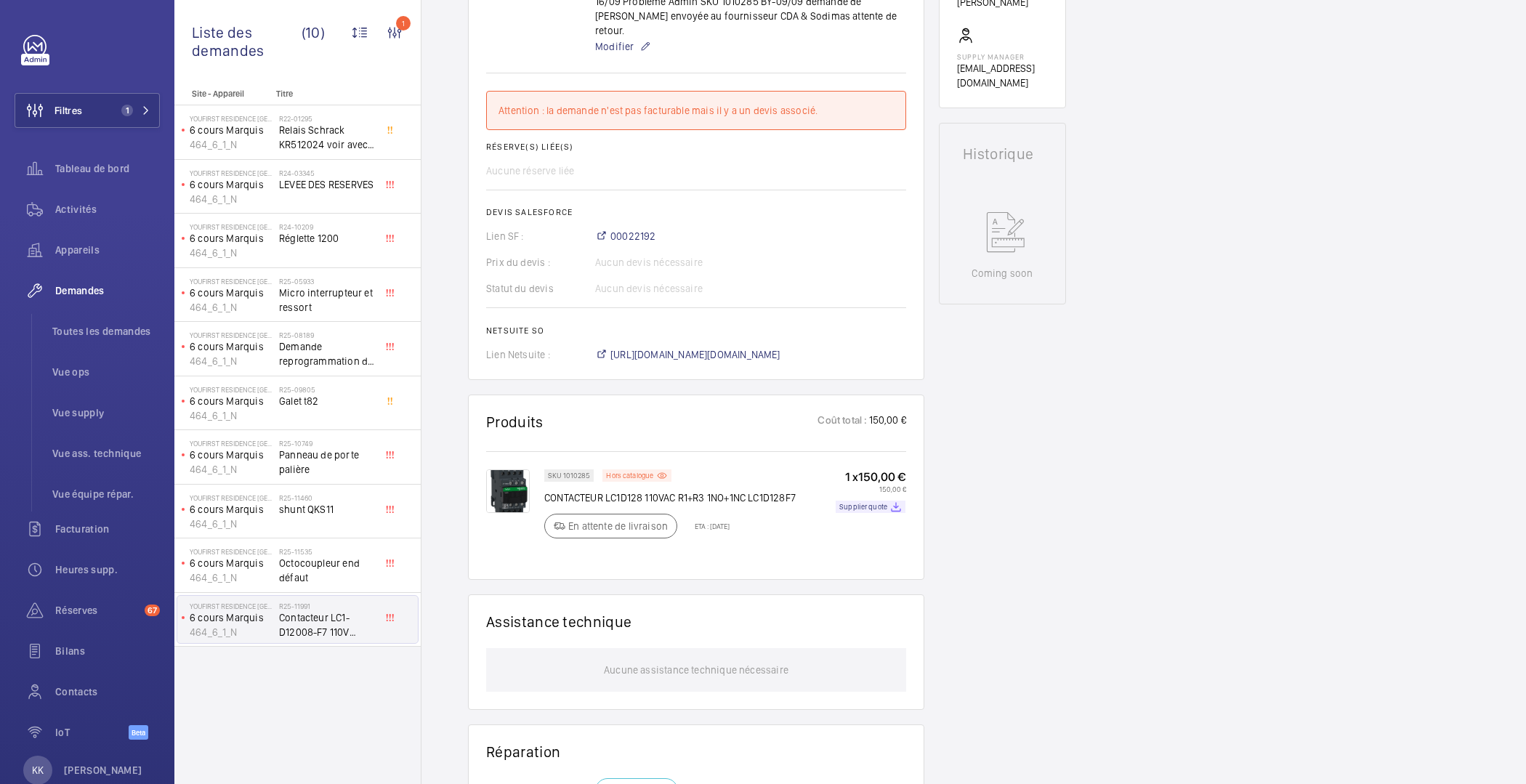
drag, startPoint x: 687, startPoint y: 502, endPoint x: 775, endPoint y: 497, distance: 88.1
click at [775, 497] on div "SKU 1010285 Hors catalogue CONTACTEUR LC1D128 110VAC R1+R3 1NO+1NC LC1D128F7 En…" at bounding box center [670, 508] width 251 height 78
drag, startPoint x: 786, startPoint y: 511, endPoint x: 669, endPoint y: 516, distance: 117.1
click at [669, 516] on div "SKU 1010285 Hors catalogue CONTACTEUR LC1D128 110VAC R1+R3 1NO+1NC LC1D128F7 En…" at bounding box center [670, 508] width 251 height 78
click at [763, 505] on div "SKU 1010285 Hors catalogue CONTACTEUR LC1D128 110VAC R1+R3 1NO+1NC LC1D128F7 En…" at bounding box center [670, 508] width 251 height 78
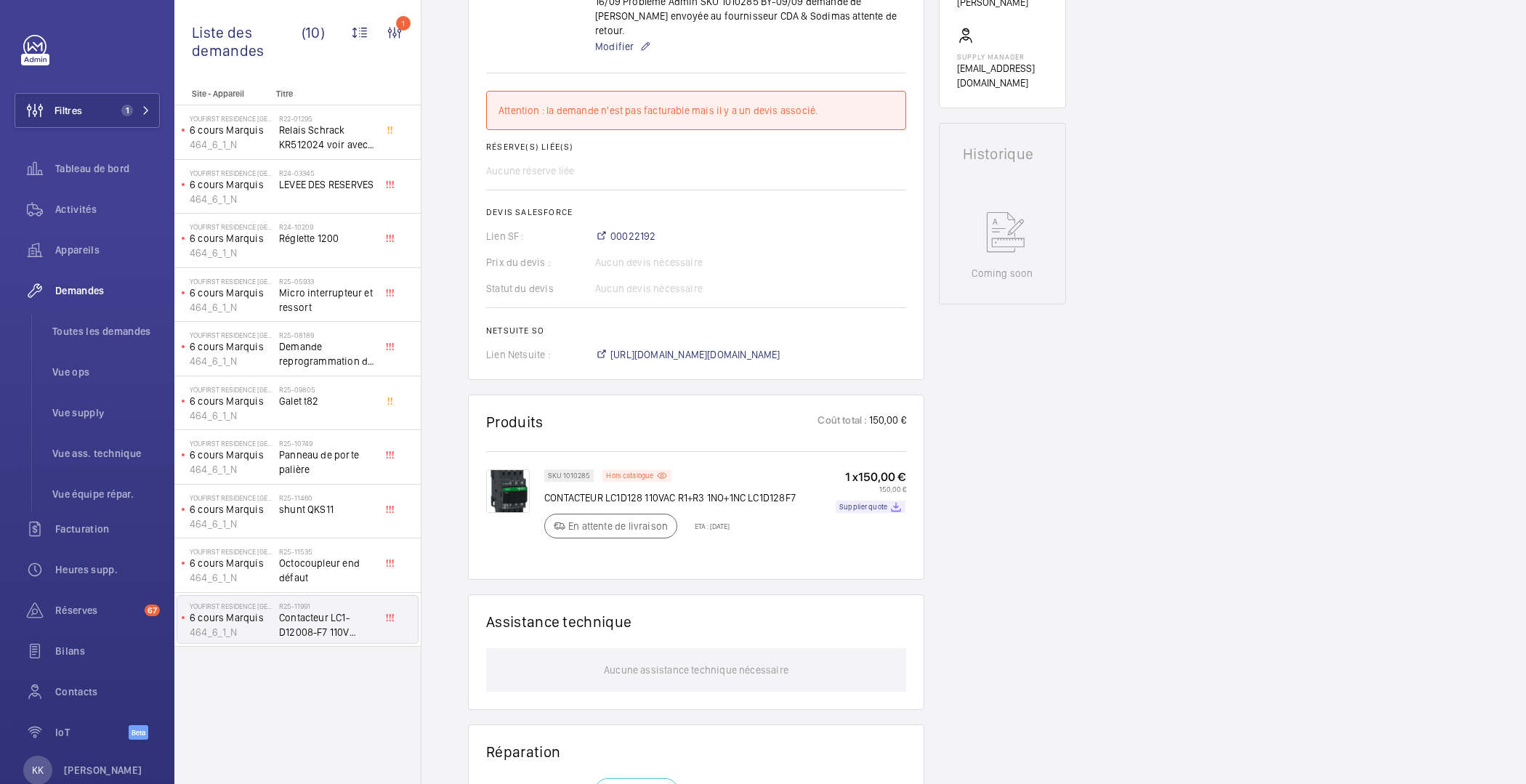
click at [1015, 471] on div "Stopped 6 cours Marquis 464_6_1_N Voir les dernières visites YouFirst Residence…" at bounding box center [1003, 325] width 127 height 1476
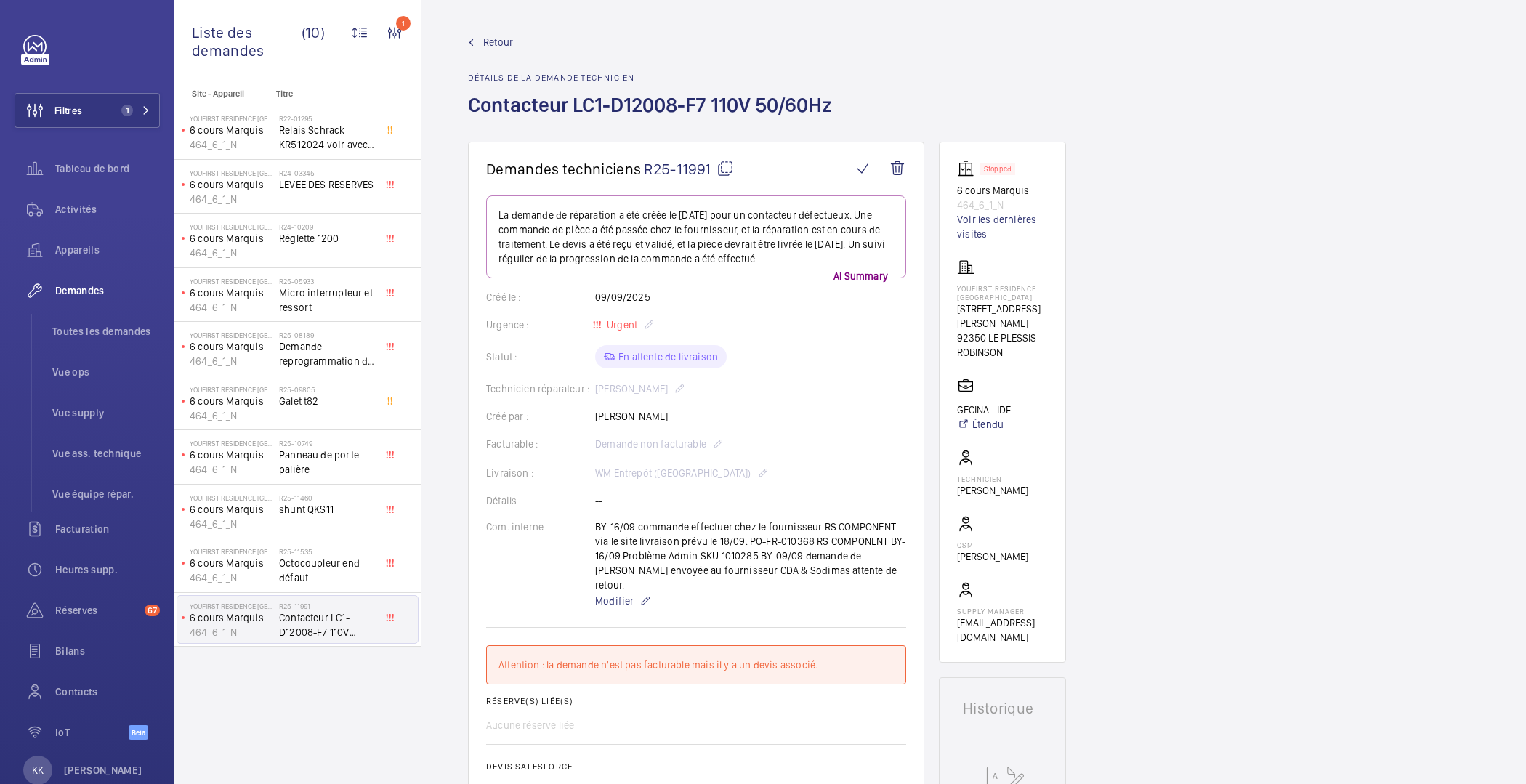
click at [494, 46] on span "Retour" at bounding box center [498, 42] width 30 height 15
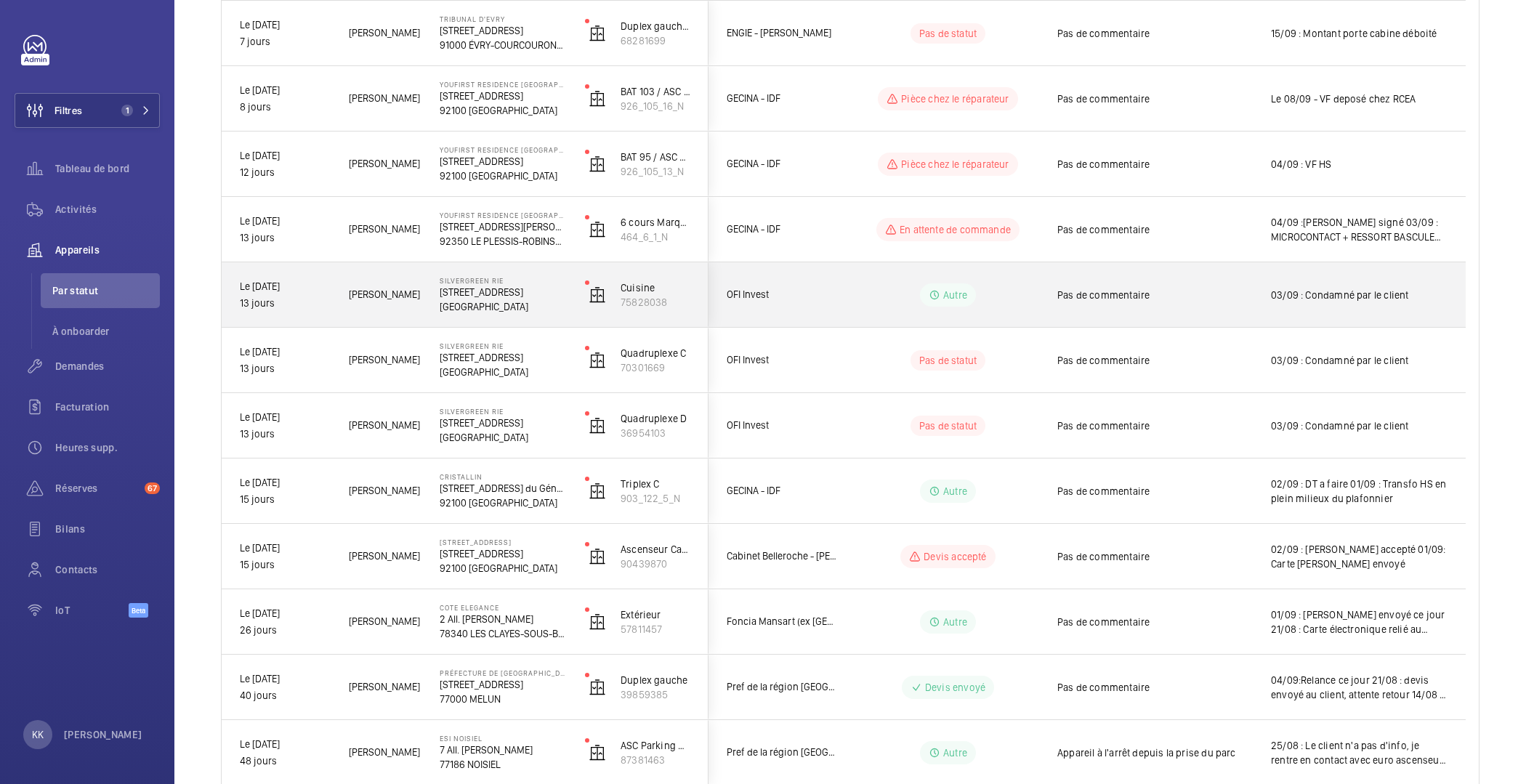
scroll to position [599, 0]
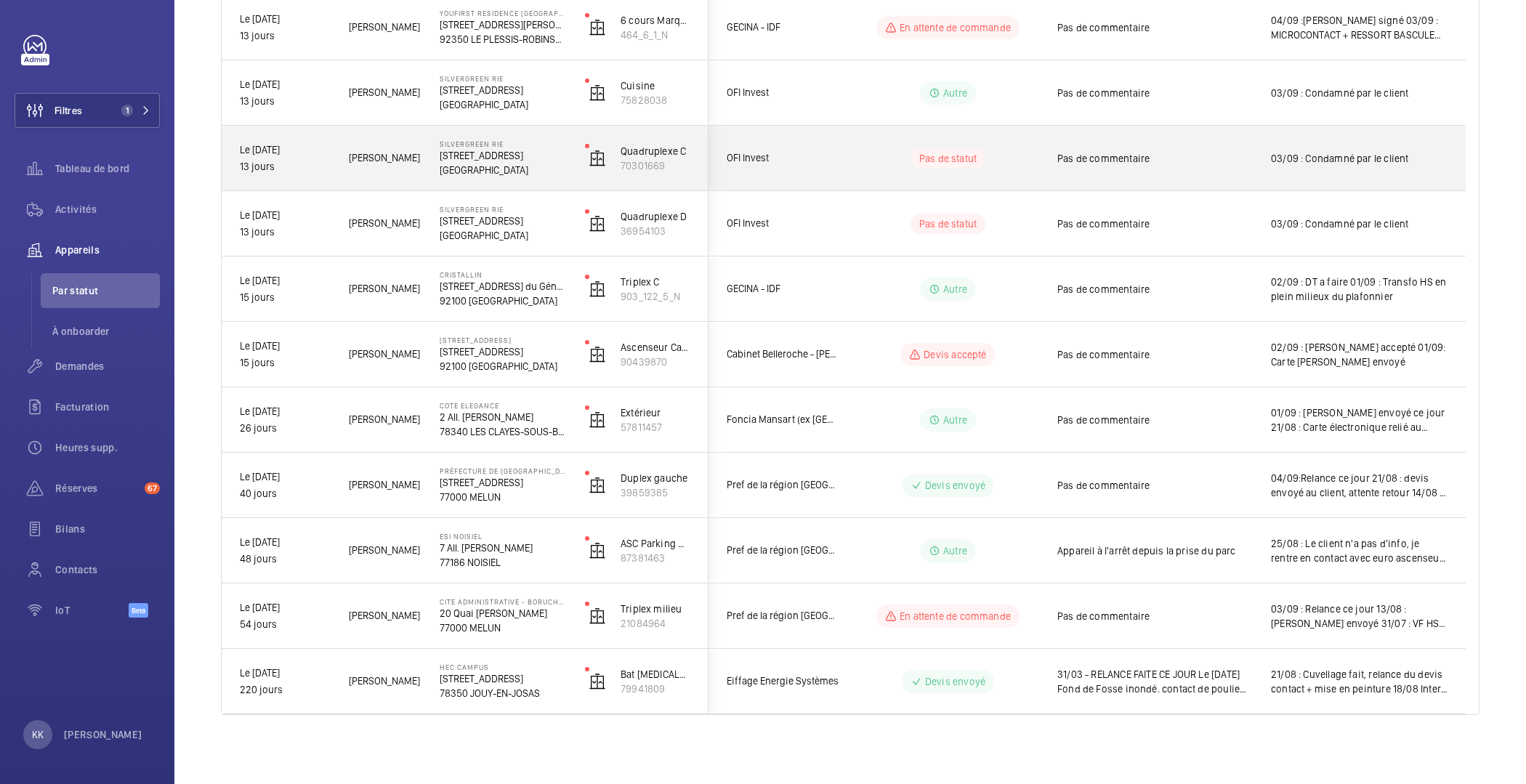
click at [292, 120] on div "Le 03/09/2025 13 jours" at bounding box center [276, 93] width 108 height 63
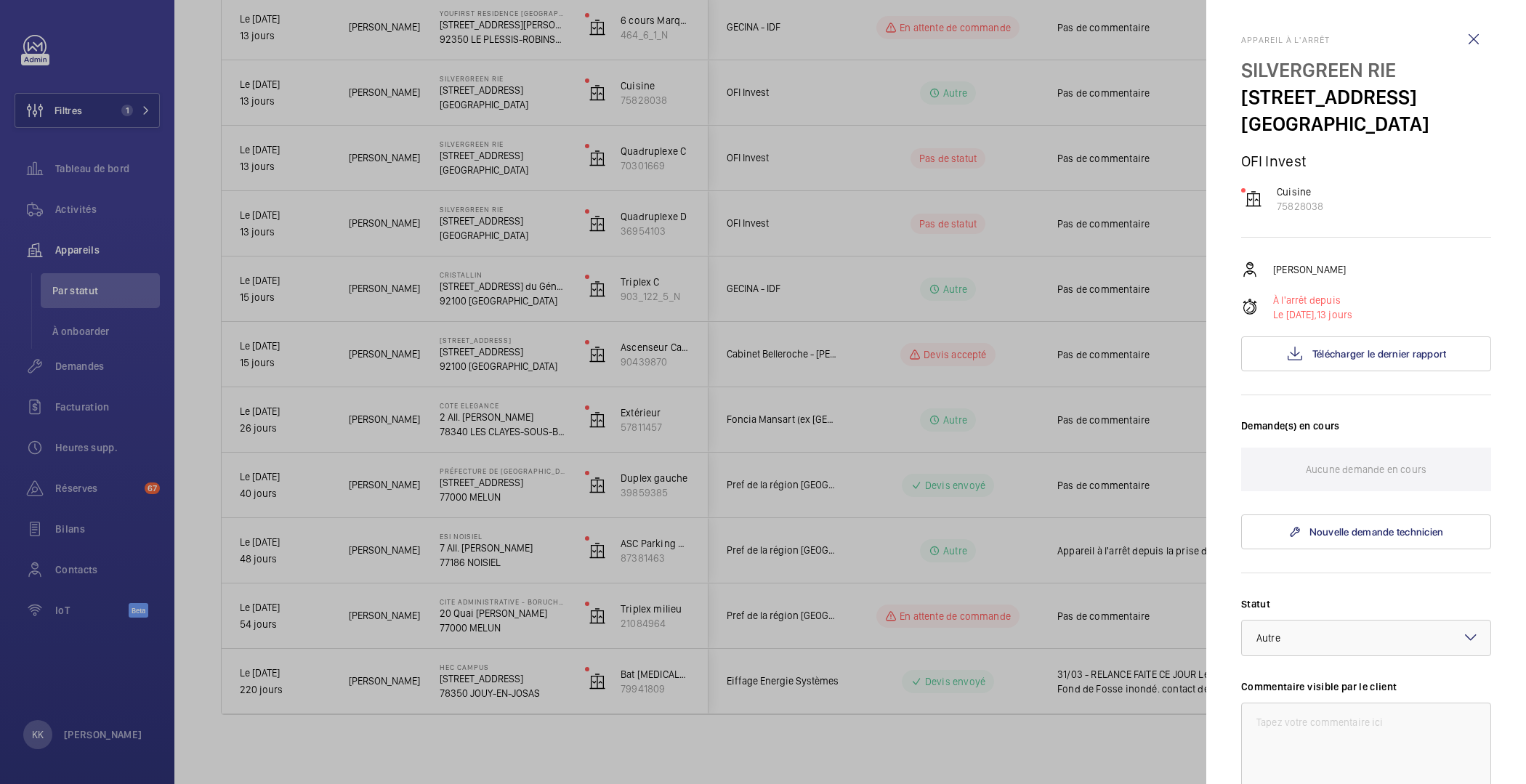
click at [191, 98] on div at bounding box center [763, 392] width 1526 height 784
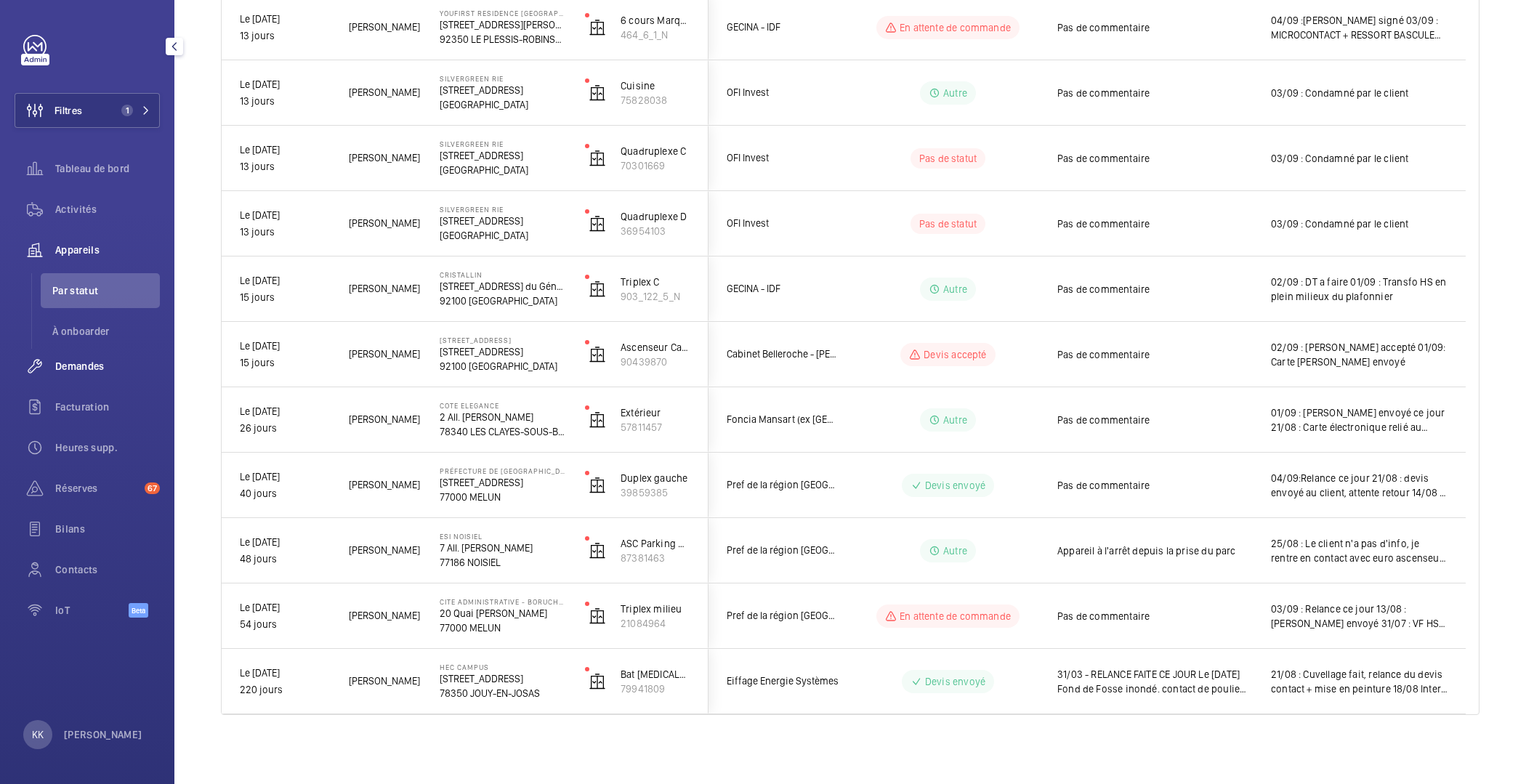
click at [75, 372] on span "Demandes" at bounding box center [108, 367] width 105 height 15
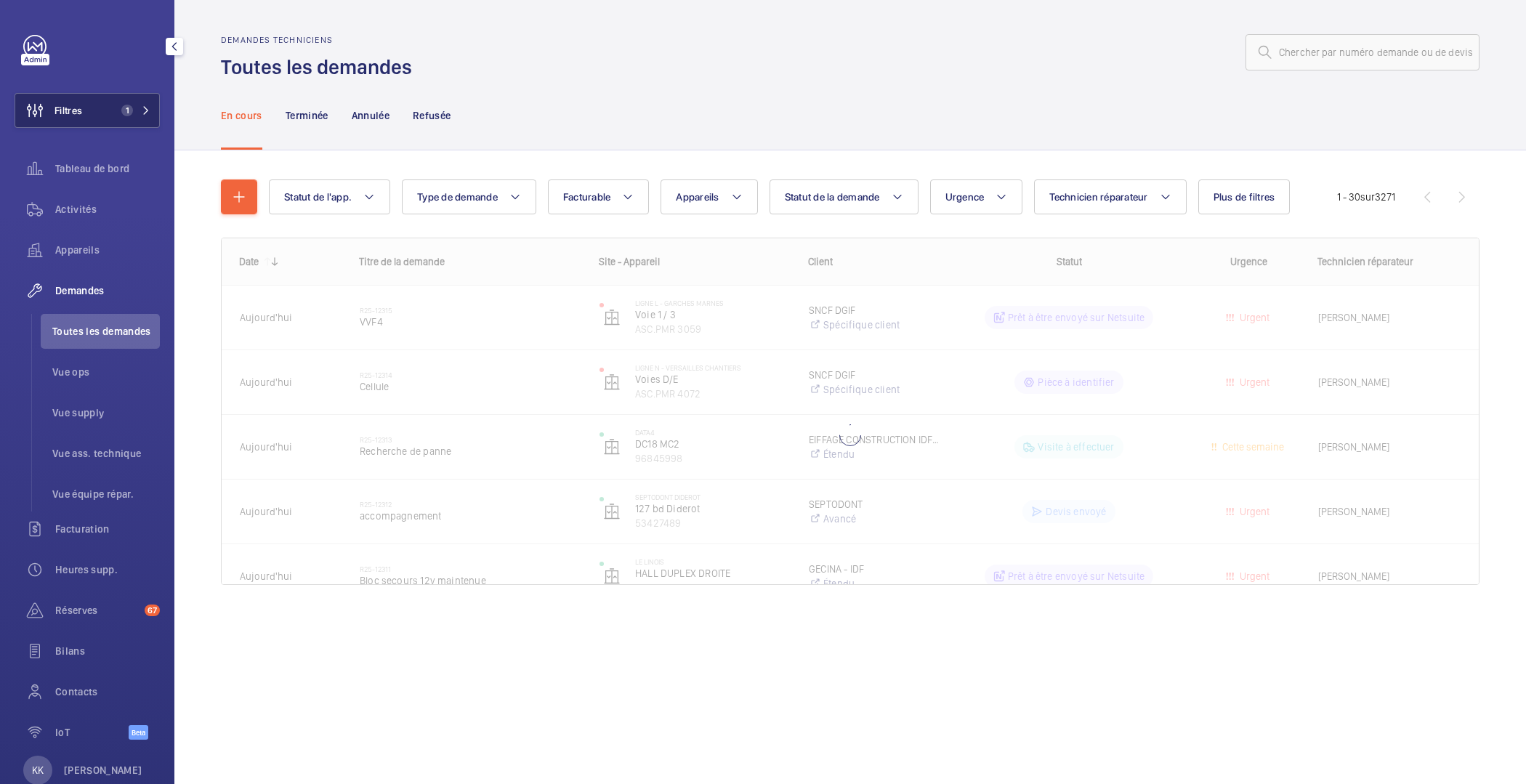
click at [84, 117] on button "Filtres 1" at bounding box center [87, 110] width 146 height 35
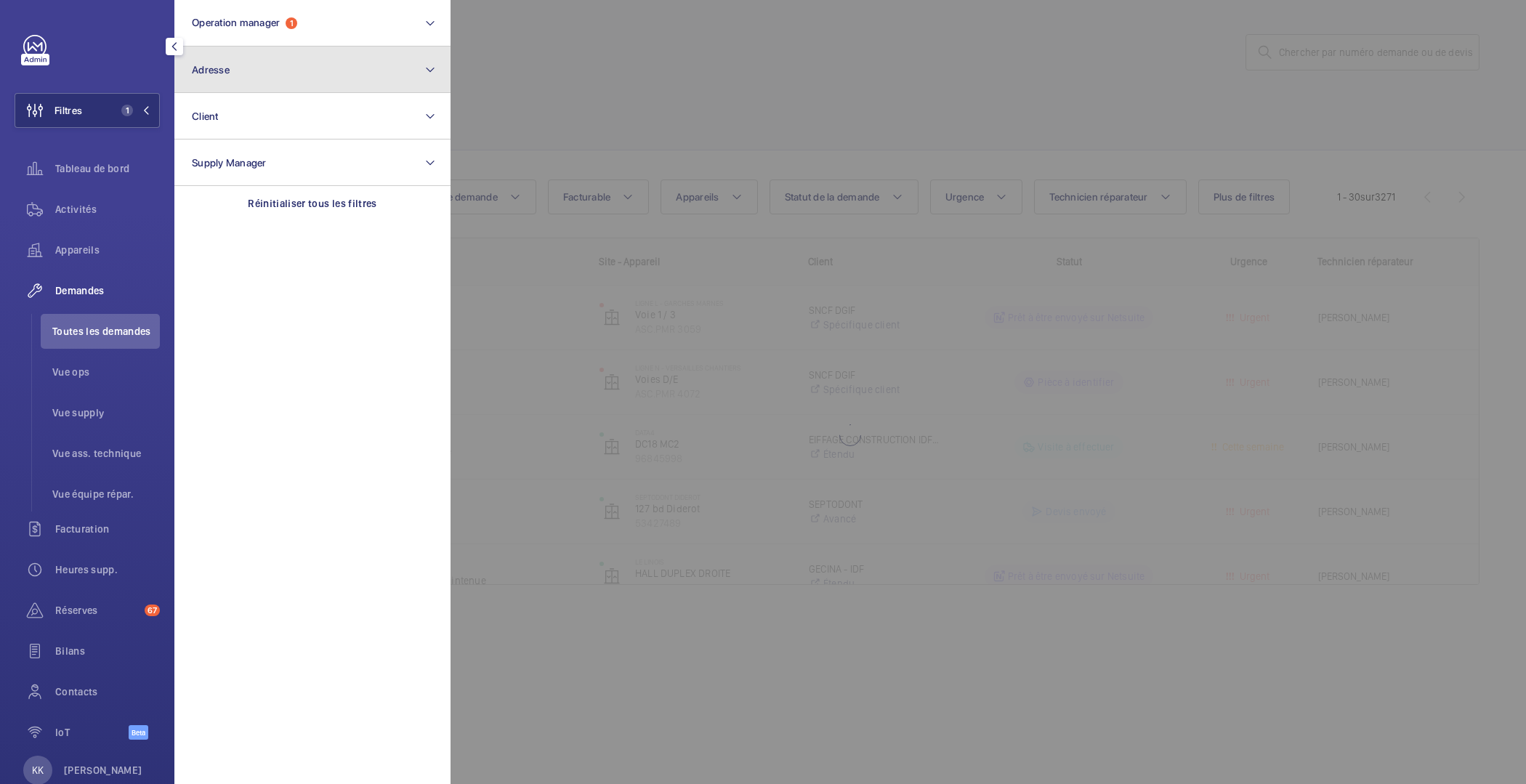
click at [241, 58] on button "Adresse" at bounding box center [313, 69] width 276 height 47
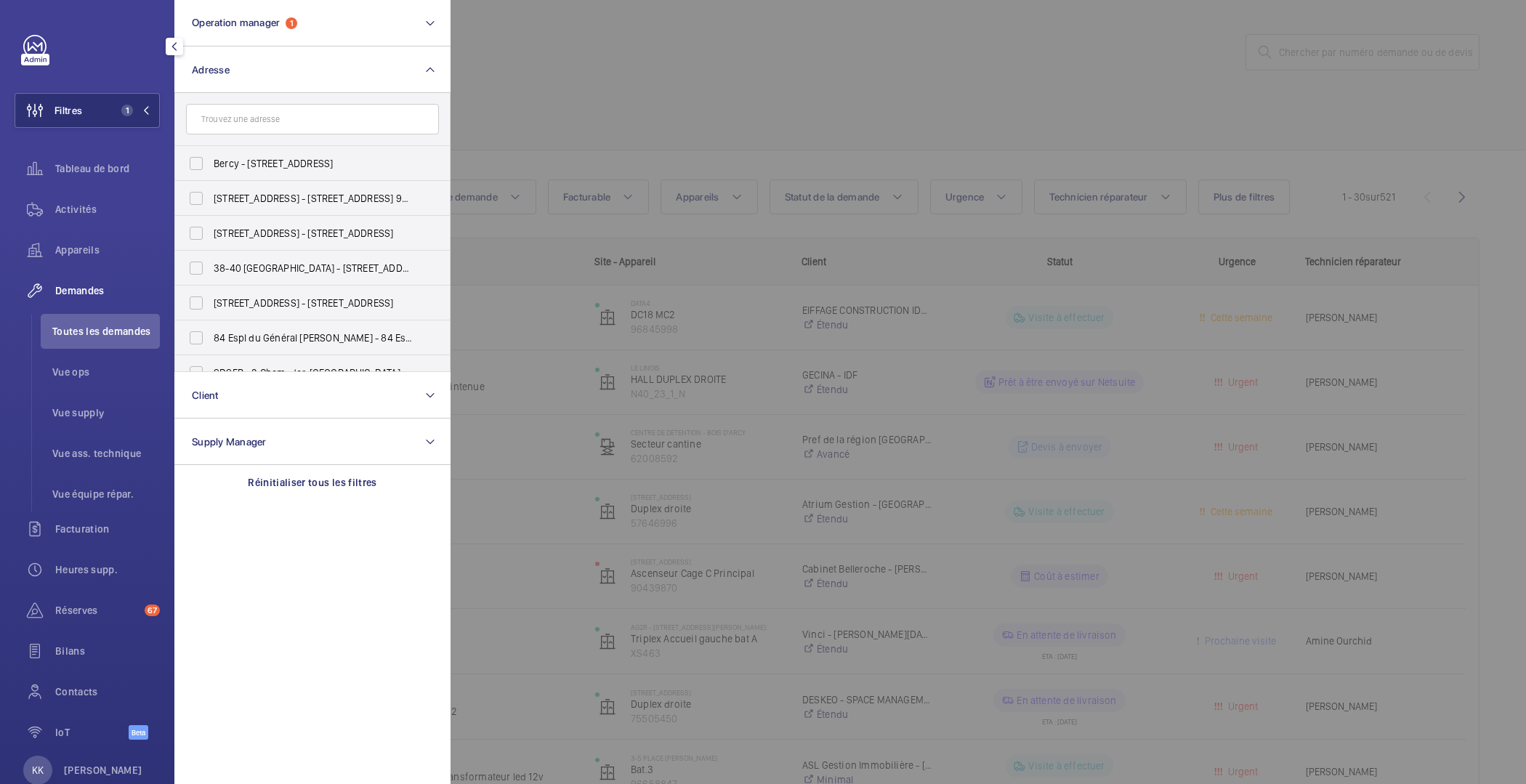
click at [259, 117] on input "text" at bounding box center [313, 119] width 253 height 30
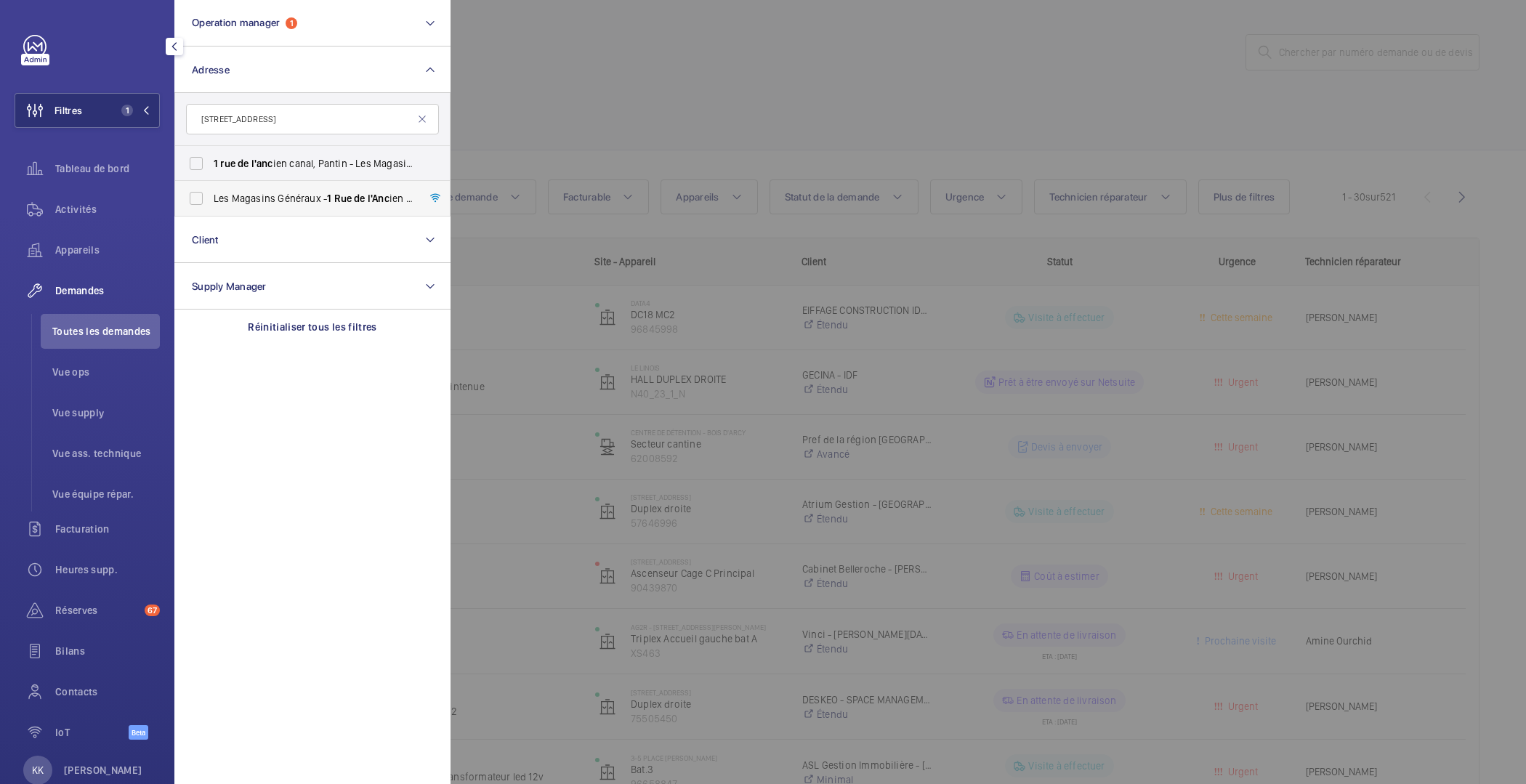
type input "1 rue de l'anc"
click at [214, 205] on span "Les Magasins Généraux - 1 Rue de l'Anc ien Canal, PANTIN 93500" at bounding box center [313, 199] width 200 height 15
click at [211, 205] on input "Les Magasins Généraux - 1 Rue de l'Anc ien Canal, PANTIN 93500" at bounding box center [196, 198] width 29 height 29
checkbox input "true"
click at [582, 107] on div at bounding box center [1213, 392] width 1526 height 784
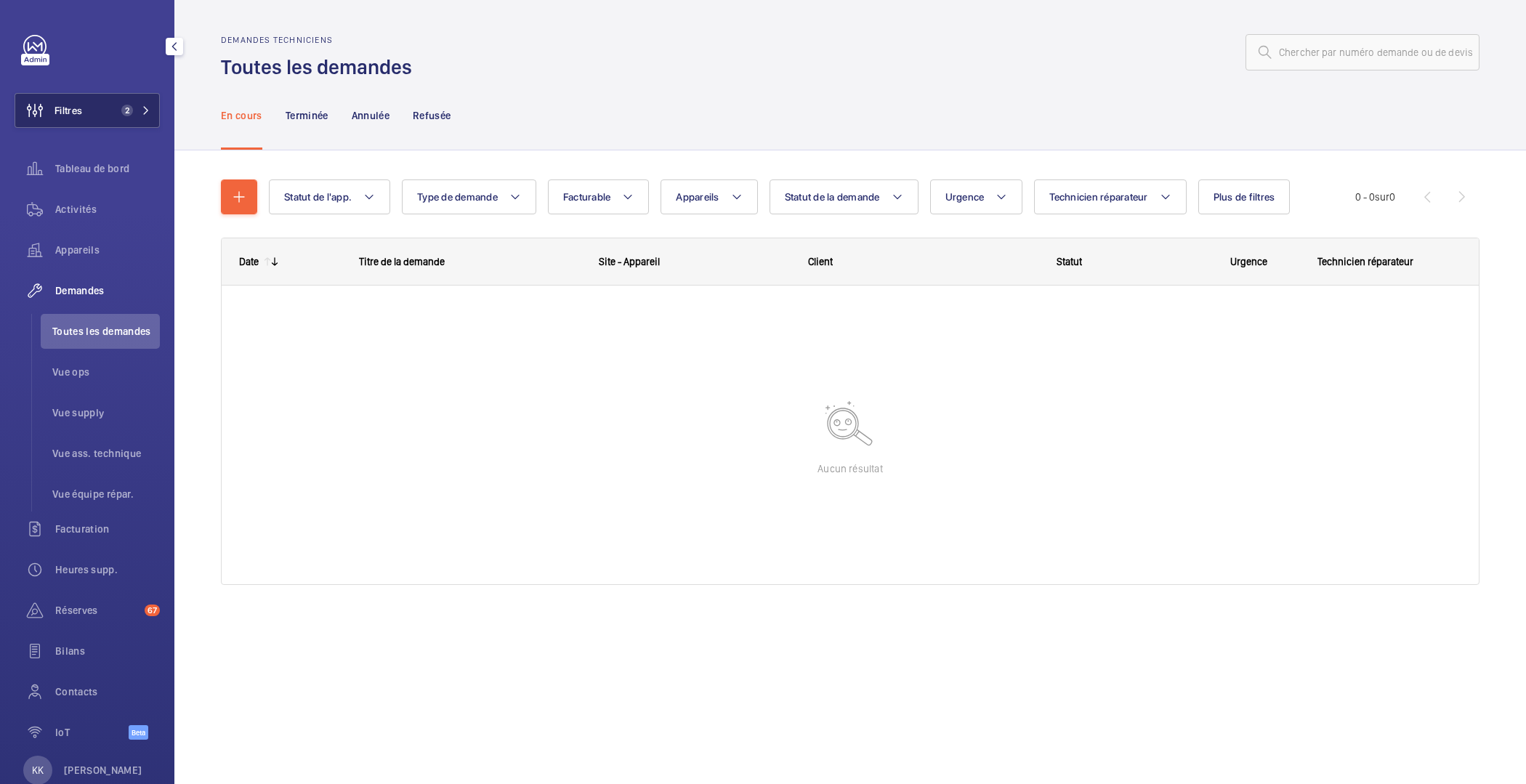
click at [121, 112] on span "2" at bounding box center [132, 111] width 35 height 12
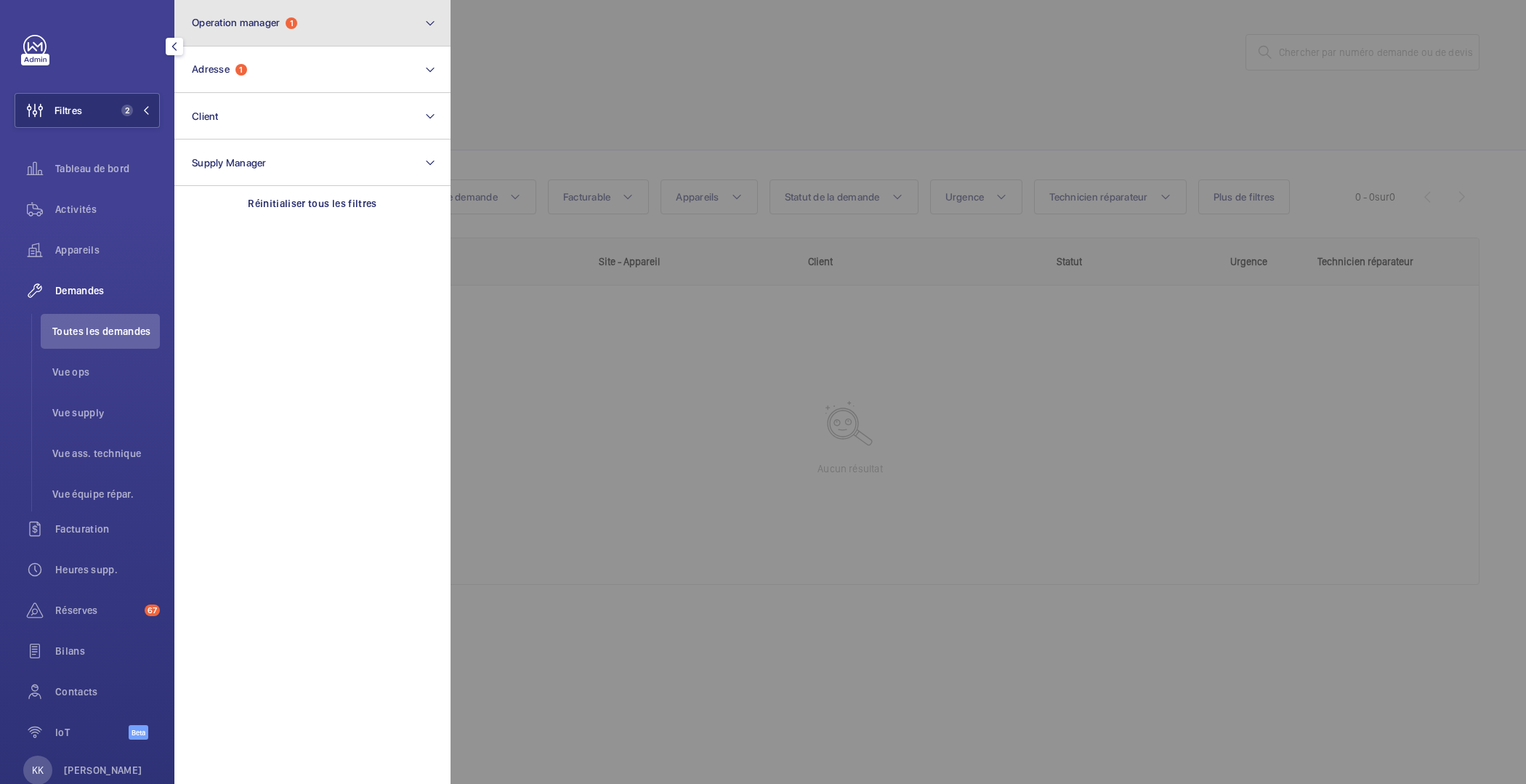
click at [258, 16] on button "Operation manager 1" at bounding box center [313, 23] width 276 height 47
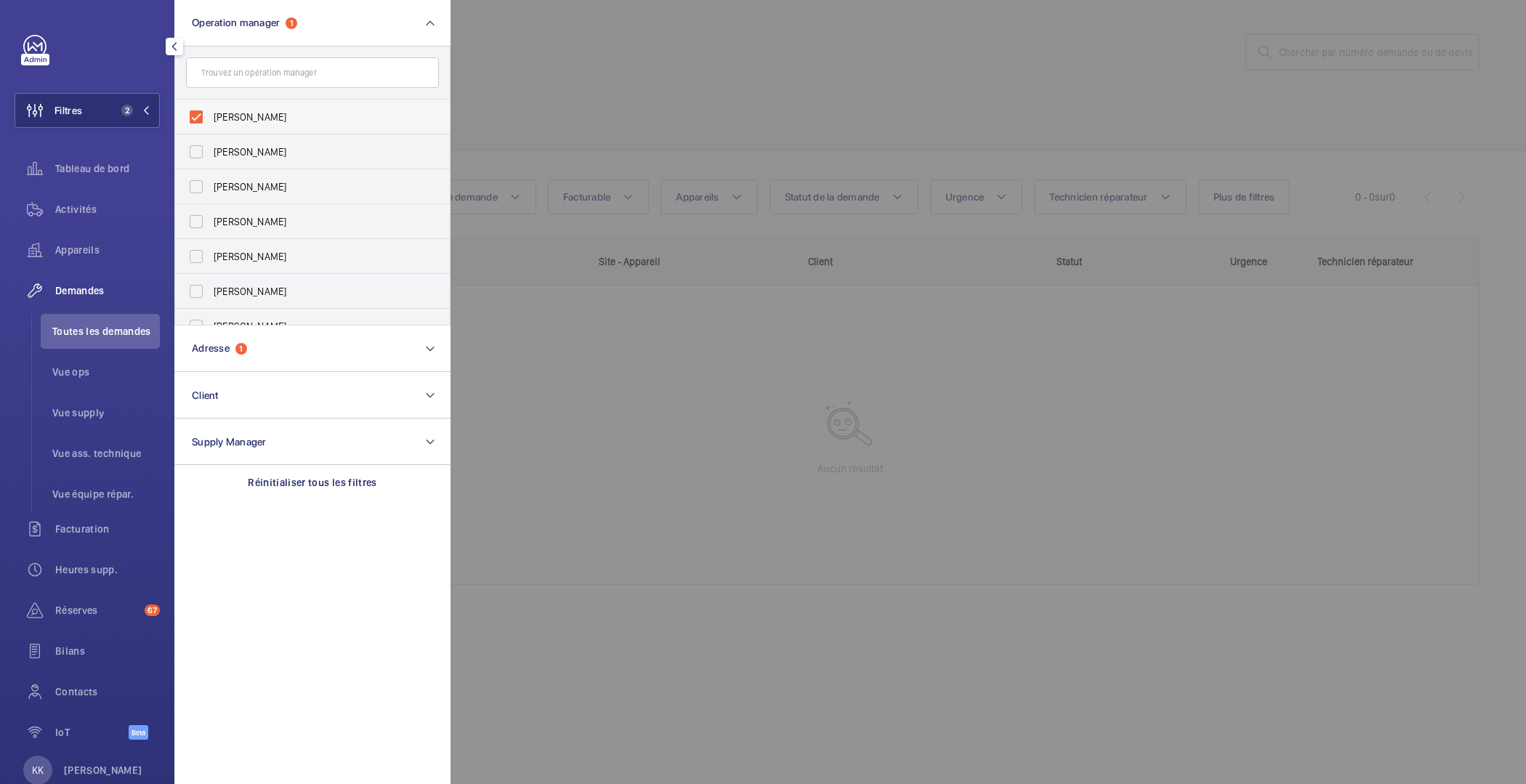
click at [222, 124] on label "[PERSON_NAME]" at bounding box center [302, 117] width 253 height 35
click at [211, 124] on input "[PERSON_NAME]" at bounding box center [196, 117] width 29 height 29
checkbox input "false"
click at [552, 79] on div at bounding box center [1213, 392] width 1526 height 784
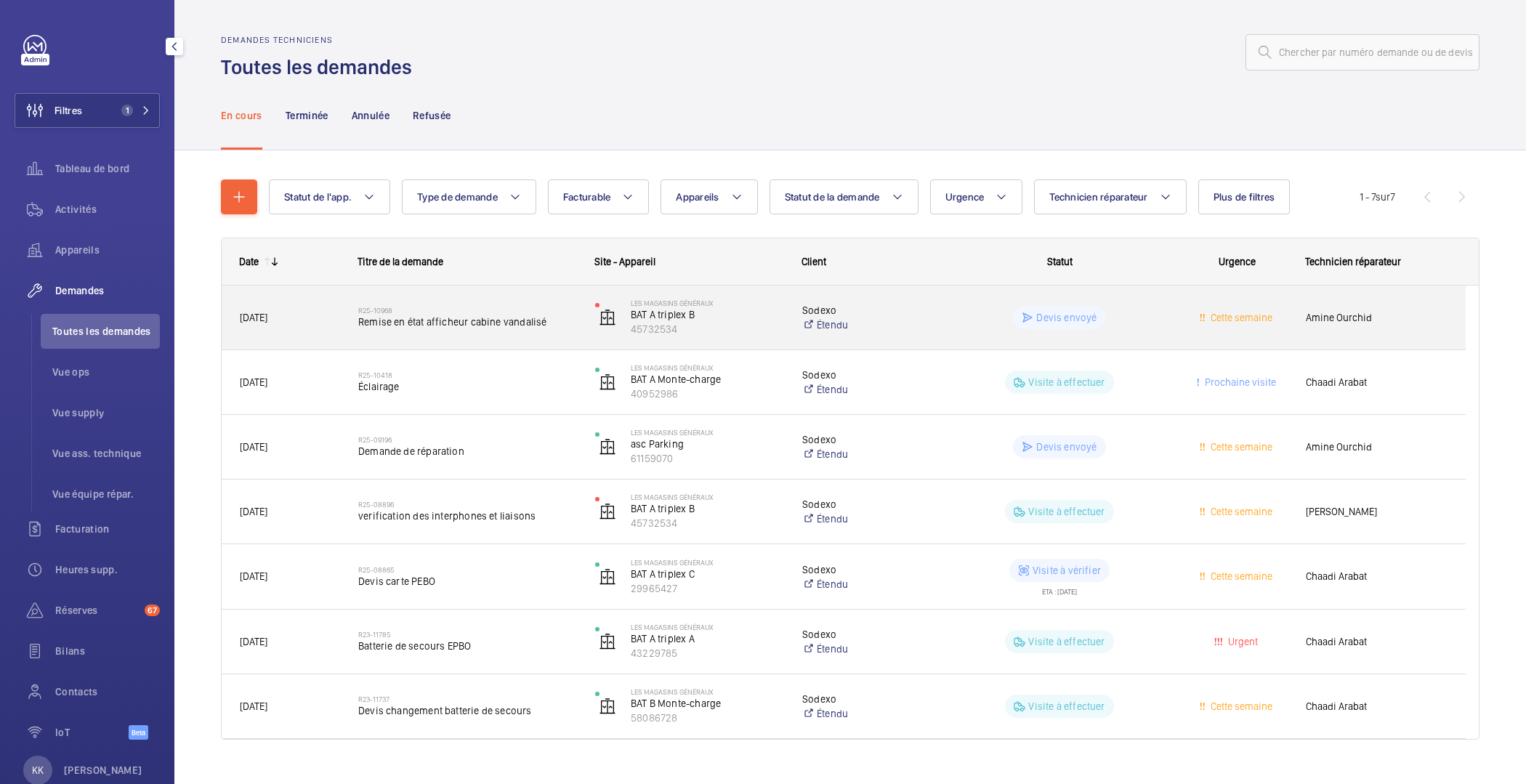
click at [481, 331] on div "R25-10968 Remise en état afficheur cabine vandalisé" at bounding box center [467, 317] width 218 height 42
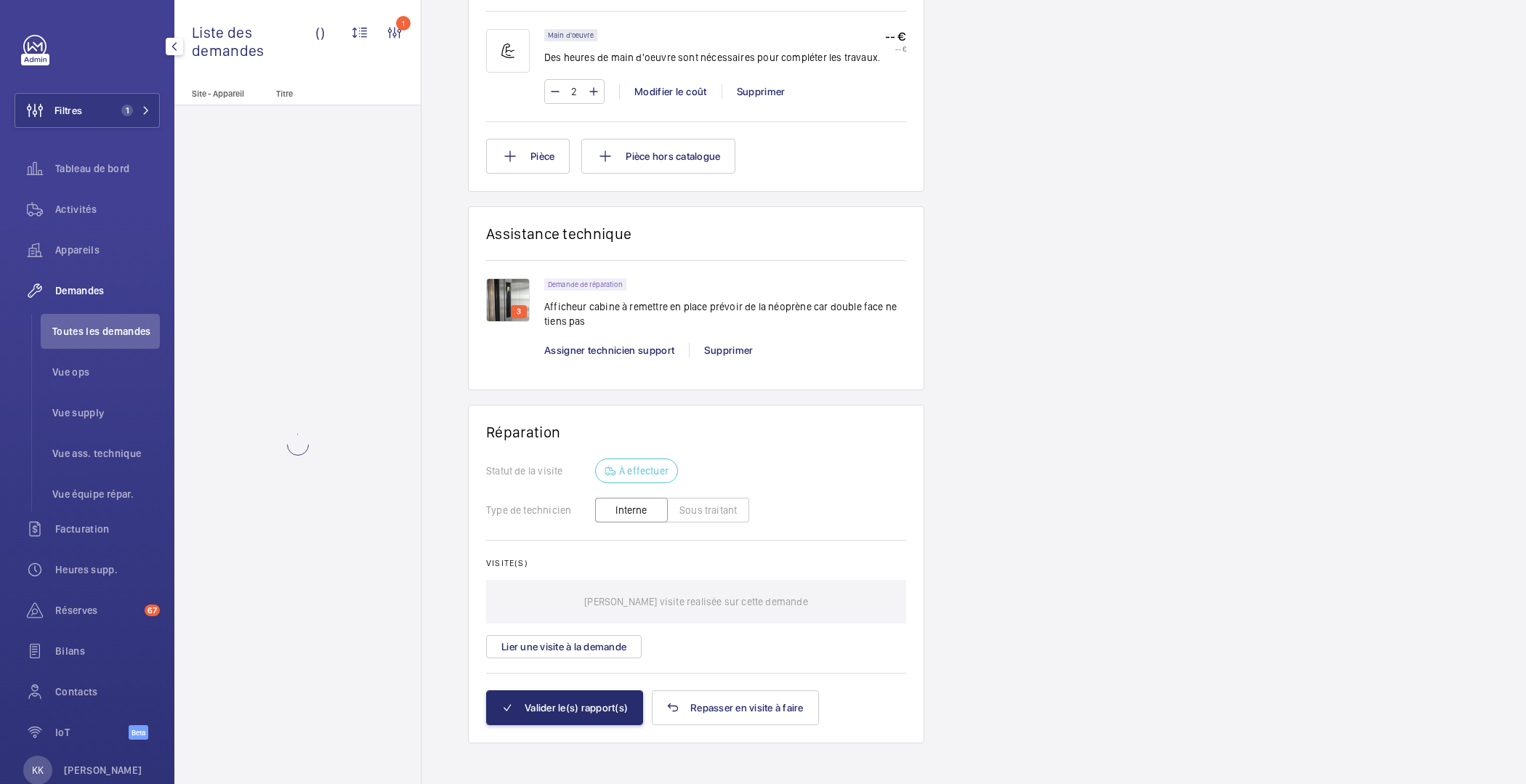
scroll to position [972, 0]
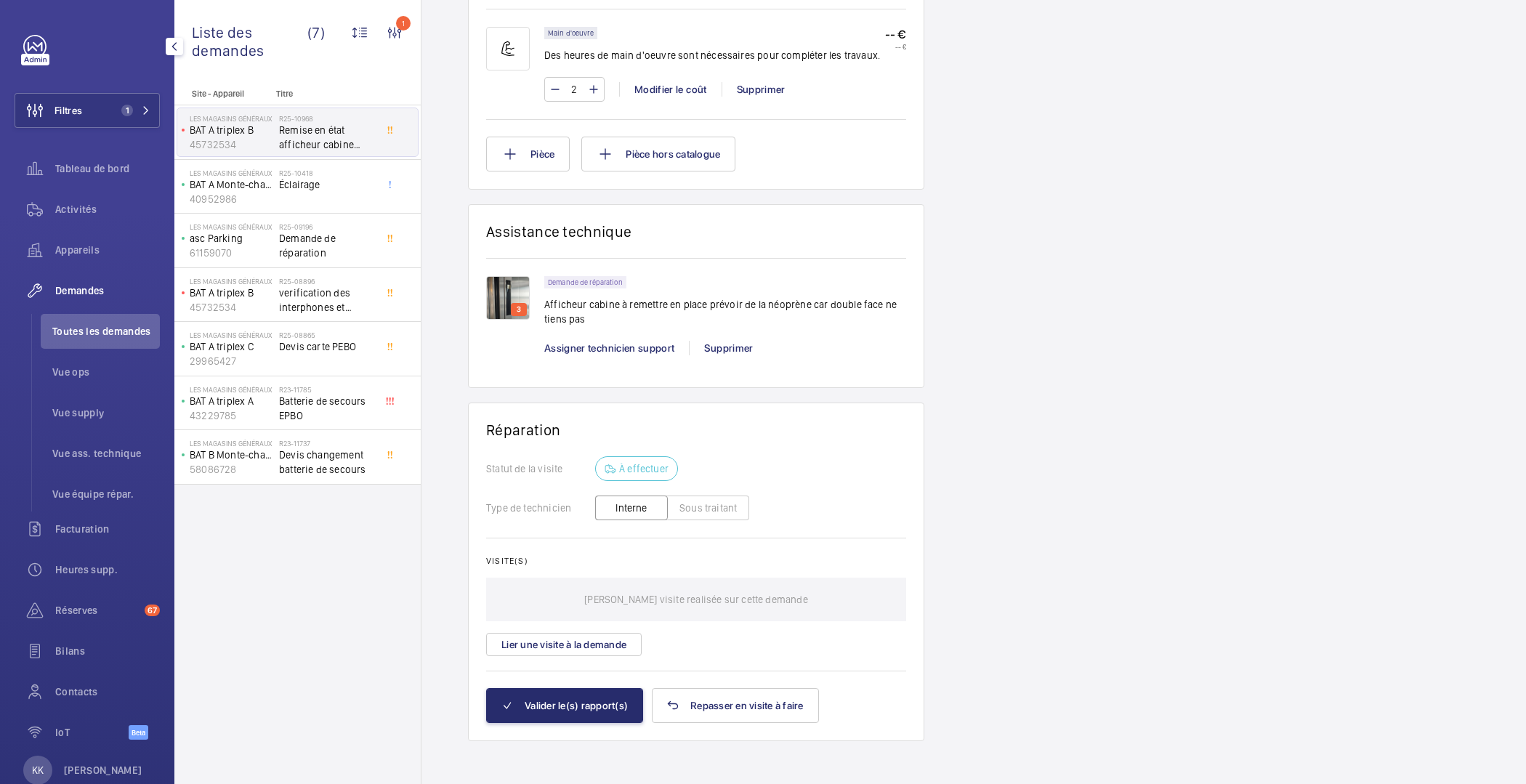
click at [500, 290] on img at bounding box center [508, 298] width 44 height 44
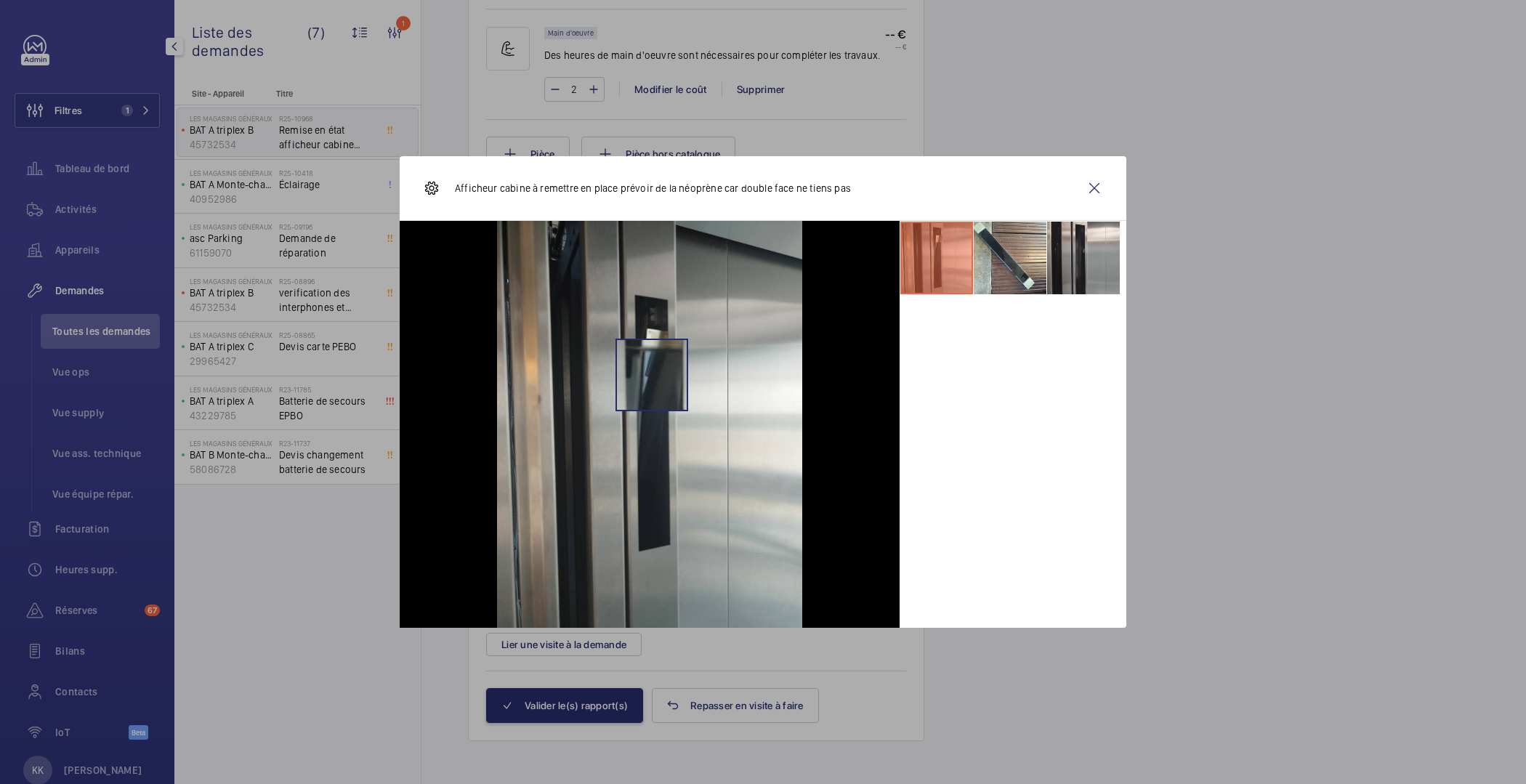
click at [652, 375] on img at bounding box center [650, 424] width 305 height 407
click at [652, 310] on img at bounding box center [650, 424] width 305 height 407
click at [653, 536] on img at bounding box center [650, 424] width 305 height 407
click at [653, 310] on img at bounding box center [650, 424] width 305 height 407
click at [576, 185] on p "Afficheur cabine à remettre en place prévoir de la néoprène car double face ne …" at bounding box center [653, 188] width 396 height 15
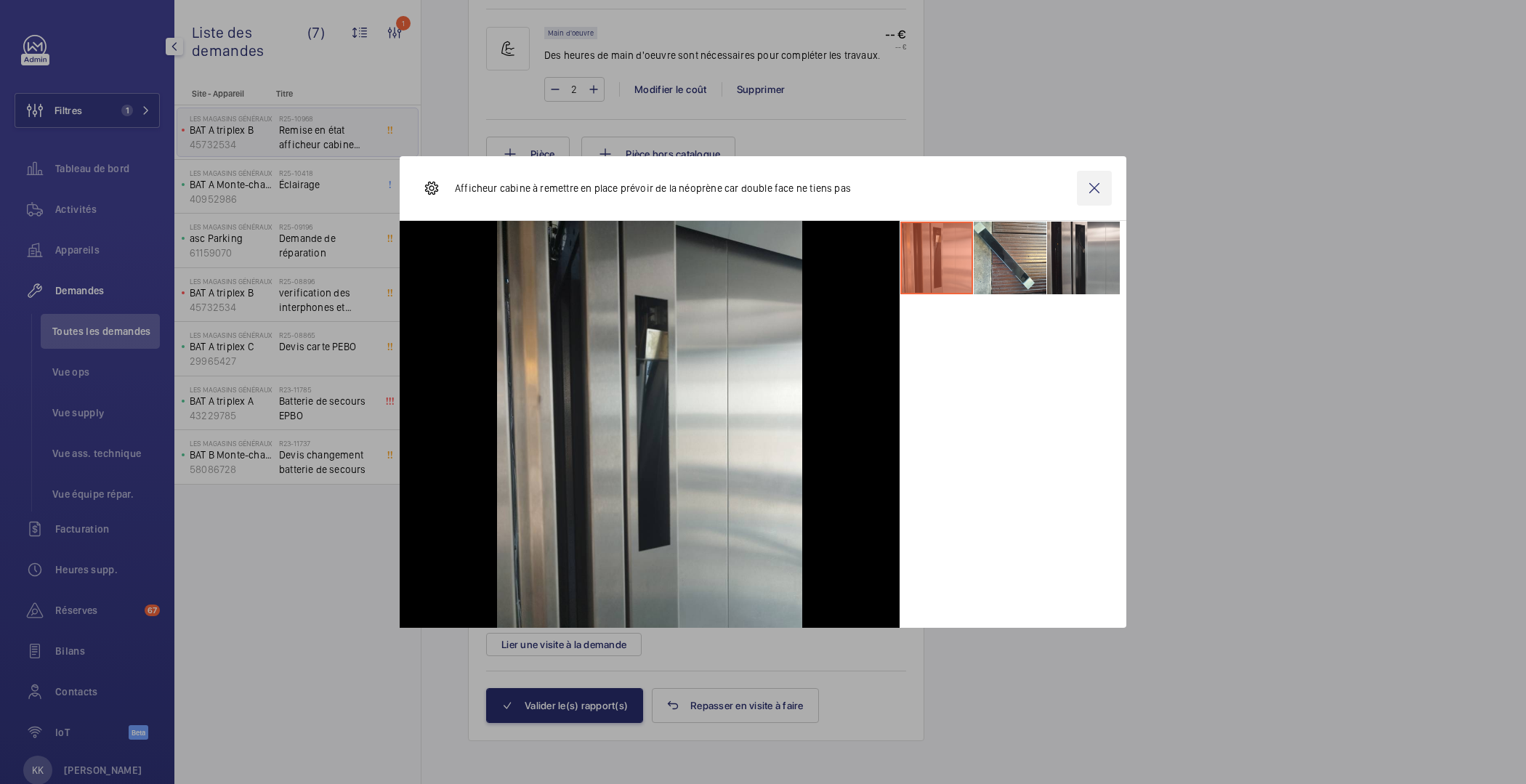
click at [1084, 185] on wm-front-icon-button at bounding box center [1094, 188] width 35 height 35
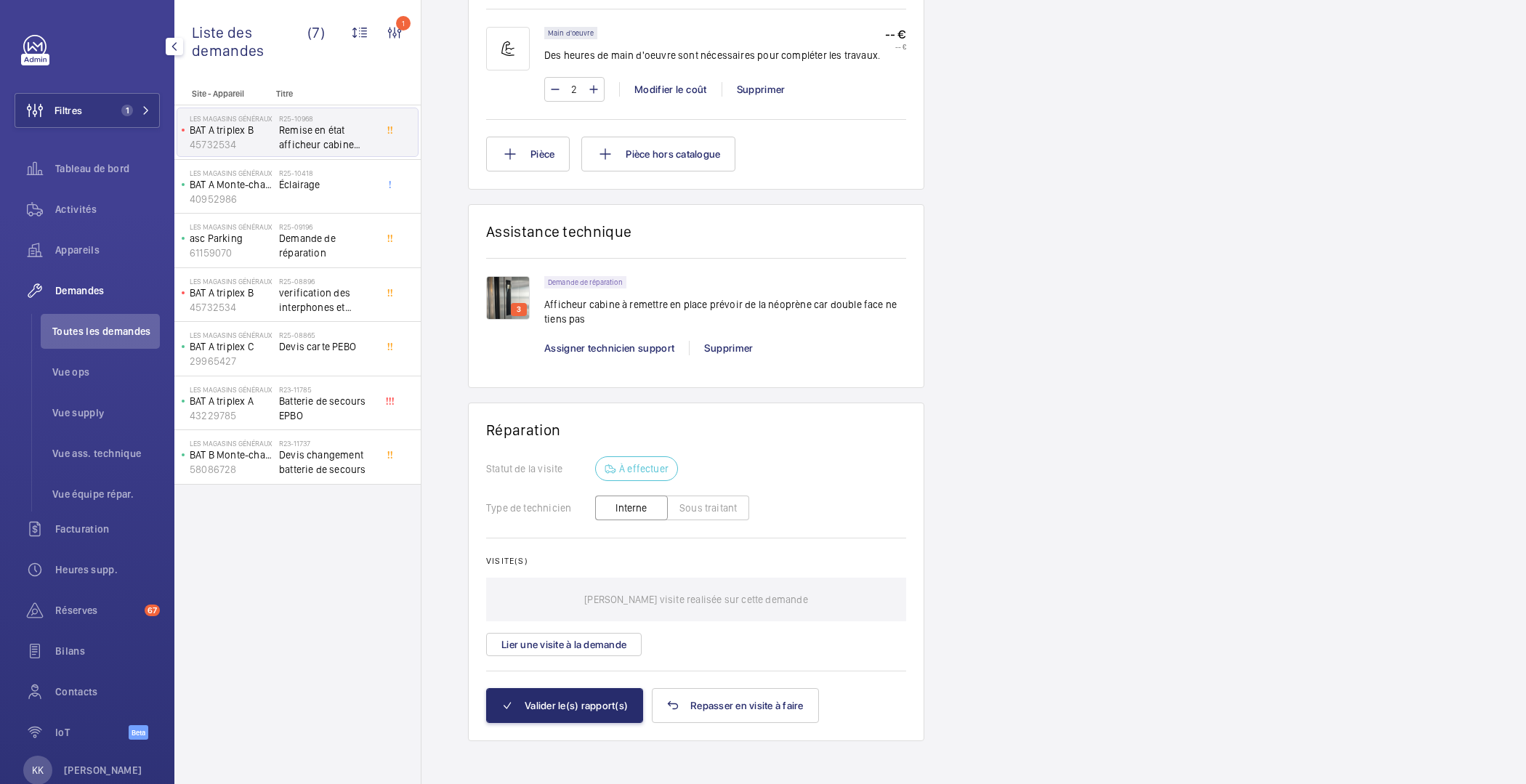
scroll to position [0, 0]
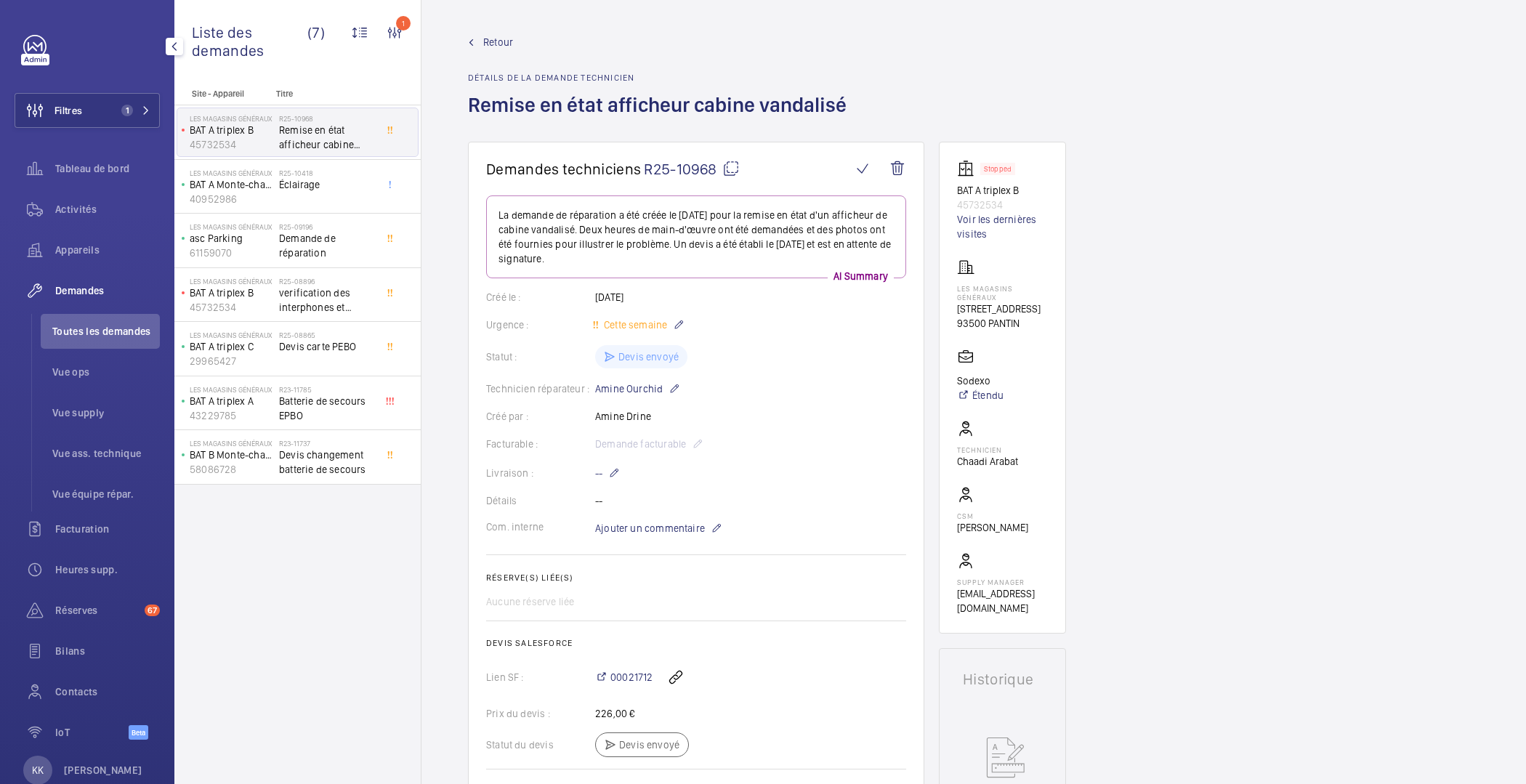
click at [615, 415] on div "Créé par : Amine Drine" at bounding box center [696, 417] width 420 height 15
click at [643, 423] on wm-front-card-body "La demande de réparation a été créée le 14 août 2025 pour la remise en état d'u…" at bounding box center [696, 510] width 420 height 628
drag, startPoint x: 656, startPoint y: 420, endPoint x: 588, endPoint y: 420, distance: 68.0
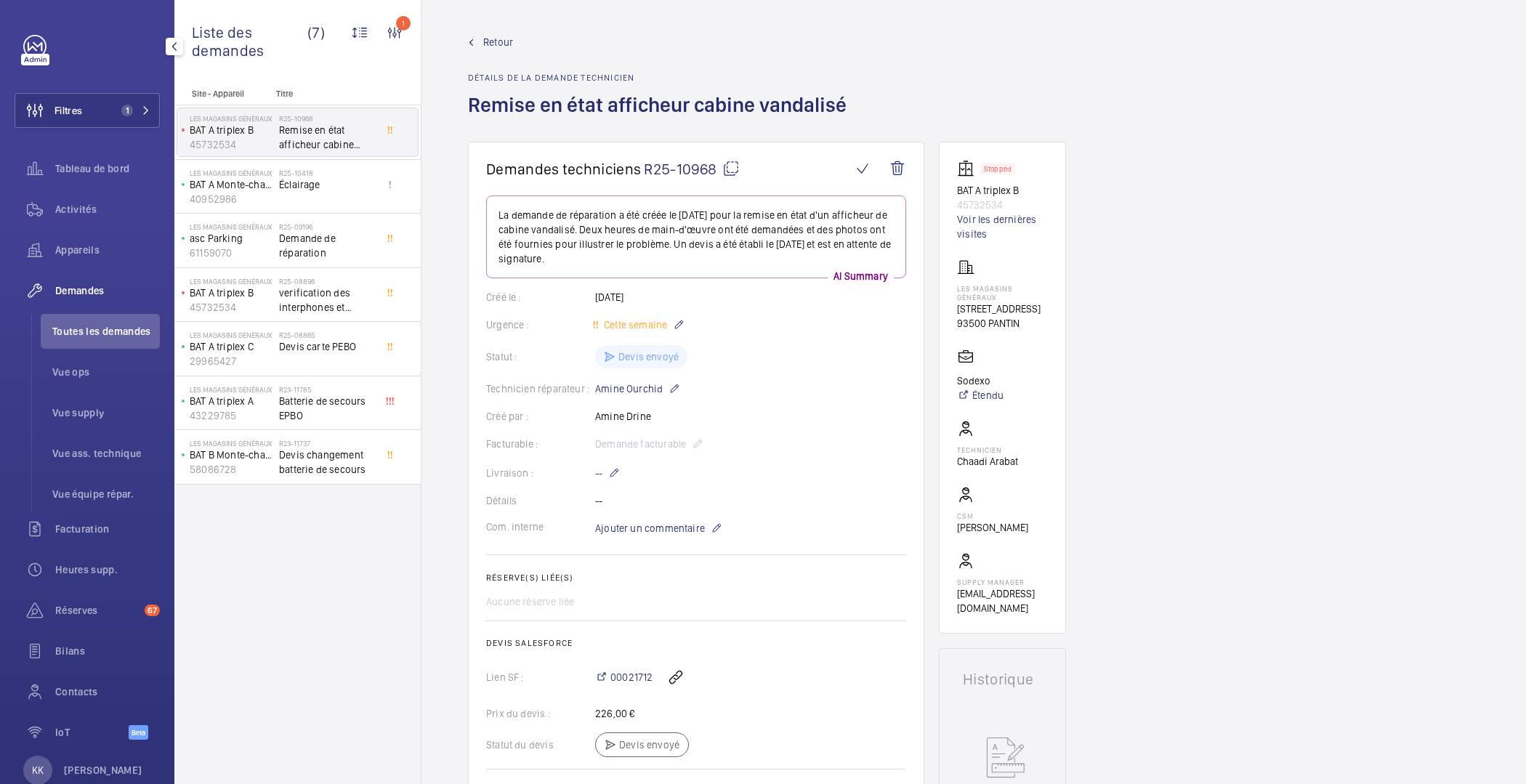
click at [588, 420] on div "Créé par : Amine Drine" at bounding box center [696, 417] width 420 height 15
drag, startPoint x: 588, startPoint y: 420, endPoint x: 653, endPoint y: 414, distance: 65.3
click at [653, 414] on div "Créé par : Amine Drine" at bounding box center [696, 417] width 420 height 15
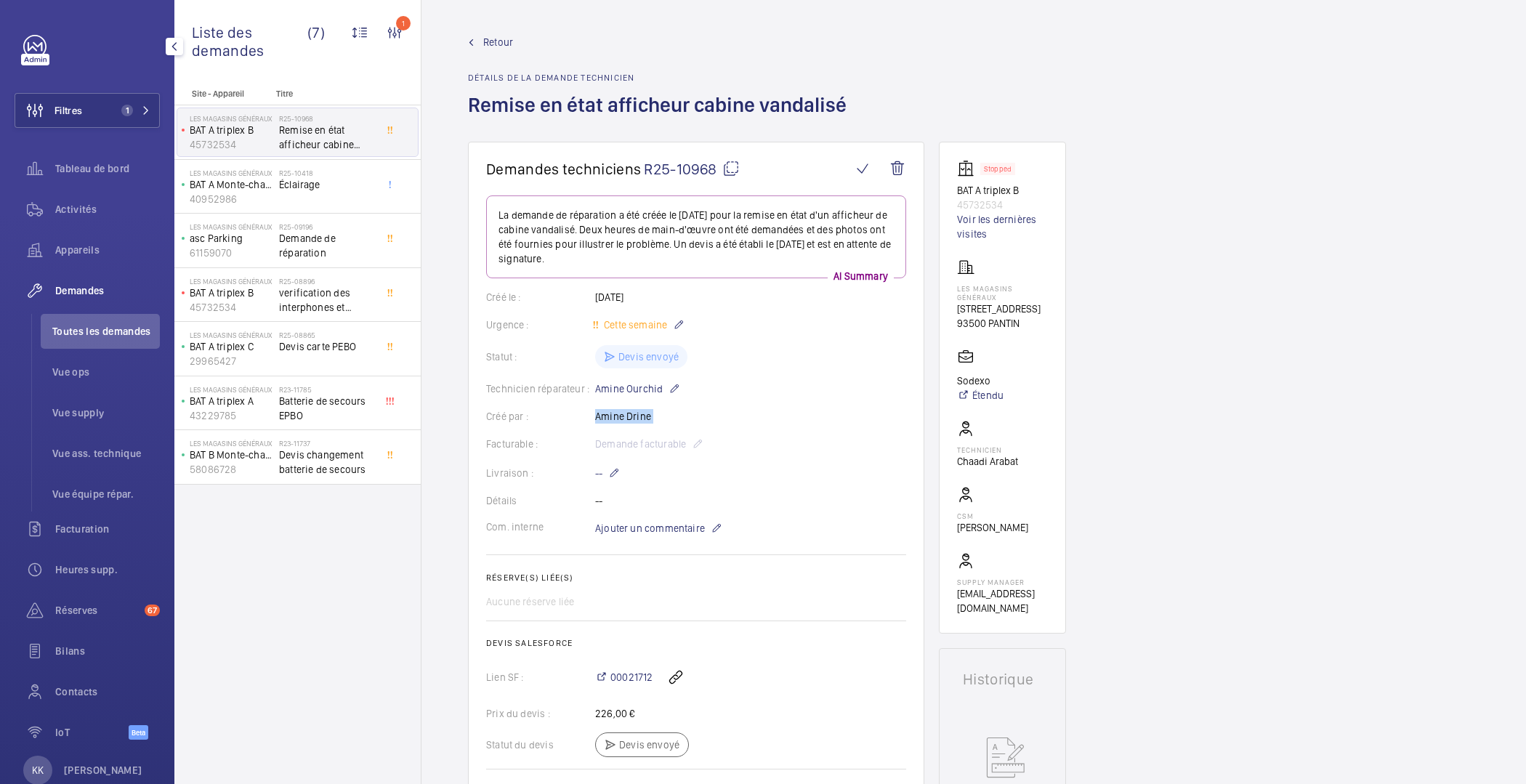
drag, startPoint x: 653, startPoint y: 414, endPoint x: 586, endPoint y: 411, distance: 67.1
click at [586, 411] on div "Créé par : Amine Drine" at bounding box center [696, 417] width 420 height 15
drag, startPoint x: 651, startPoint y: 420, endPoint x: 590, endPoint y: 418, distance: 61.0
click at [590, 418] on div "Créé par : Amine Drine" at bounding box center [696, 417] width 420 height 15
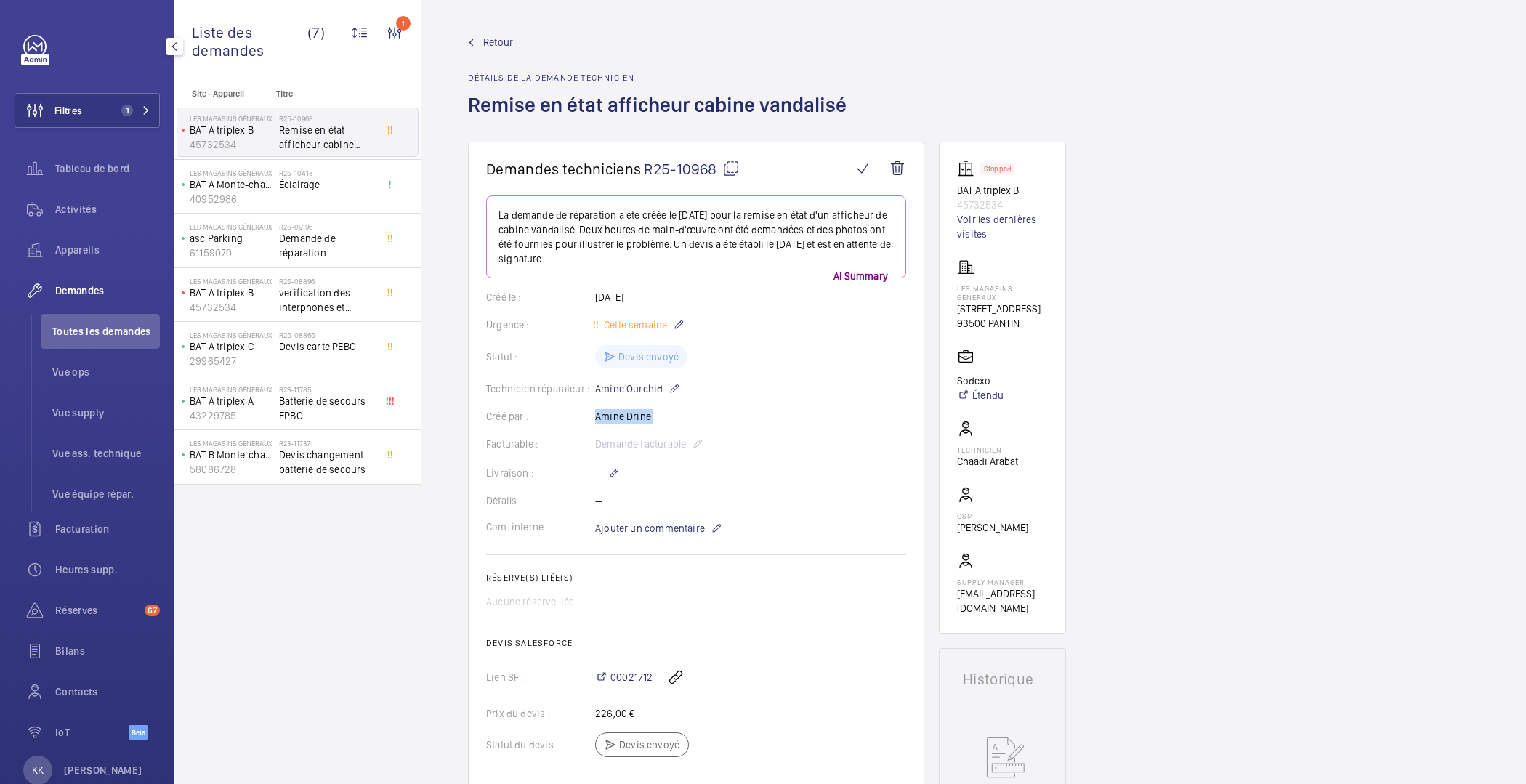
click at [590, 418] on div "Créé par : Amine Drine" at bounding box center [696, 417] width 420 height 15
click at [610, 415] on div "Créé par : Amine Drine" at bounding box center [696, 417] width 420 height 15
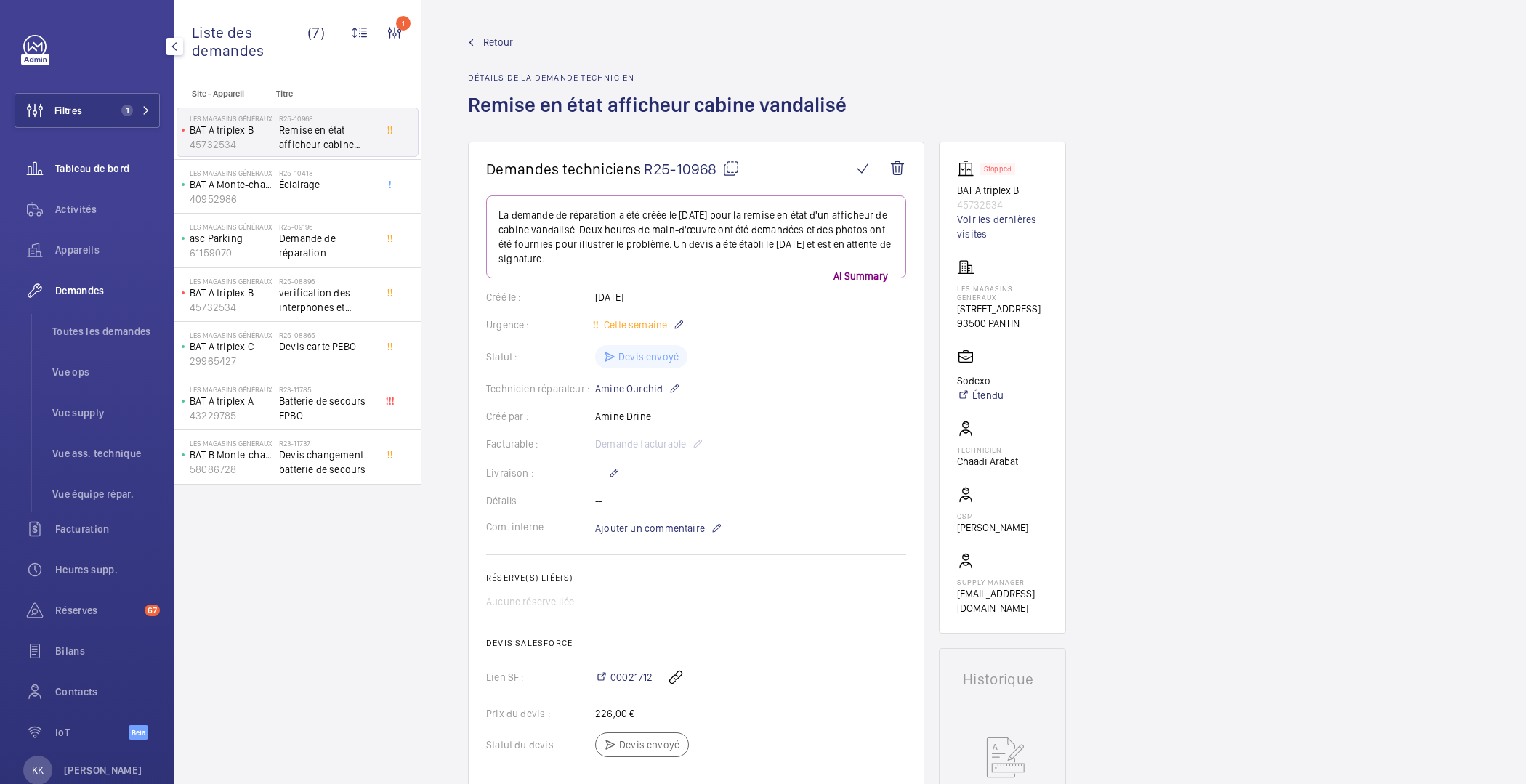
click at [52, 168] on wm-front-icon-button at bounding box center [35, 168] width 41 height 35
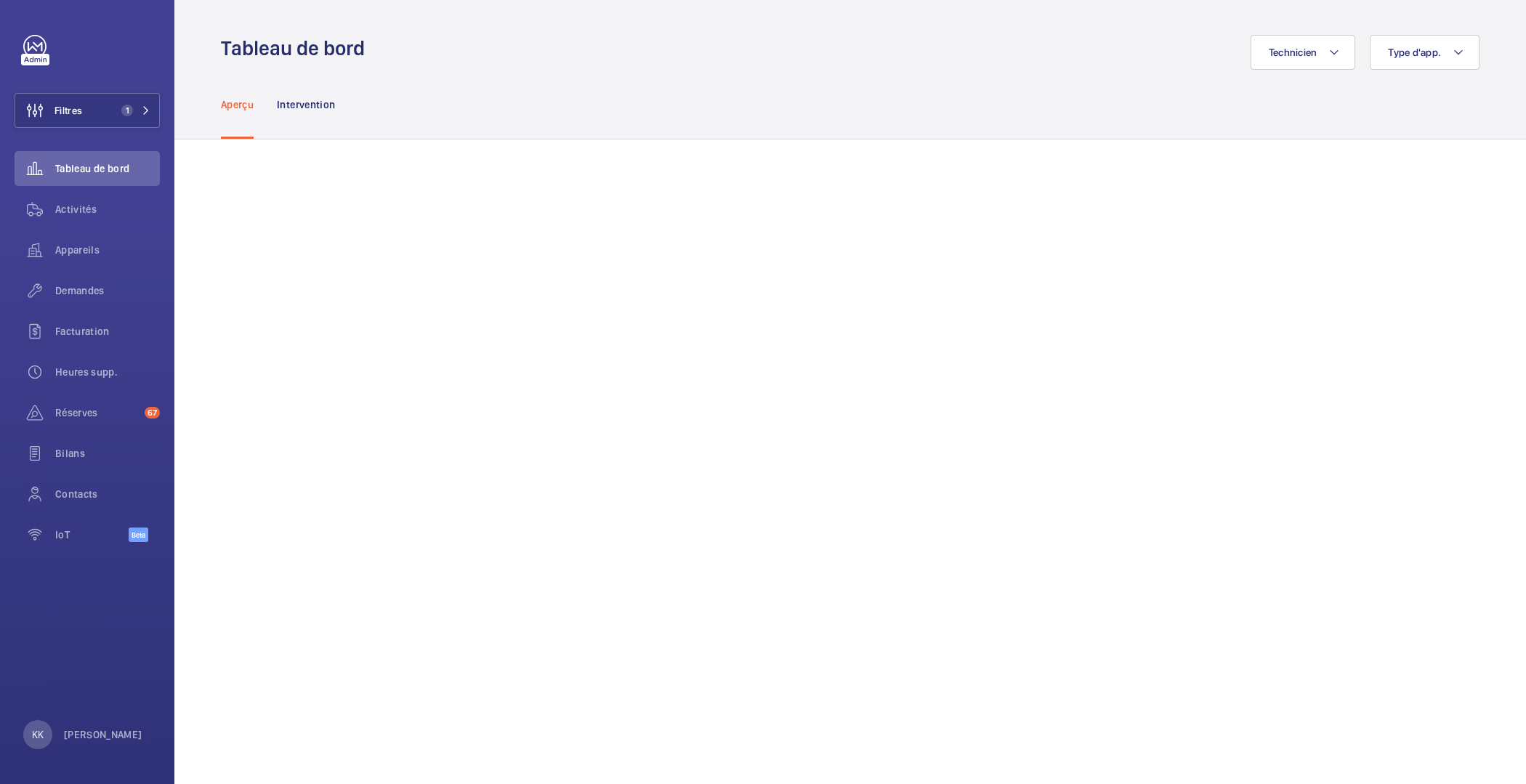
scroll to position [1063, 0]
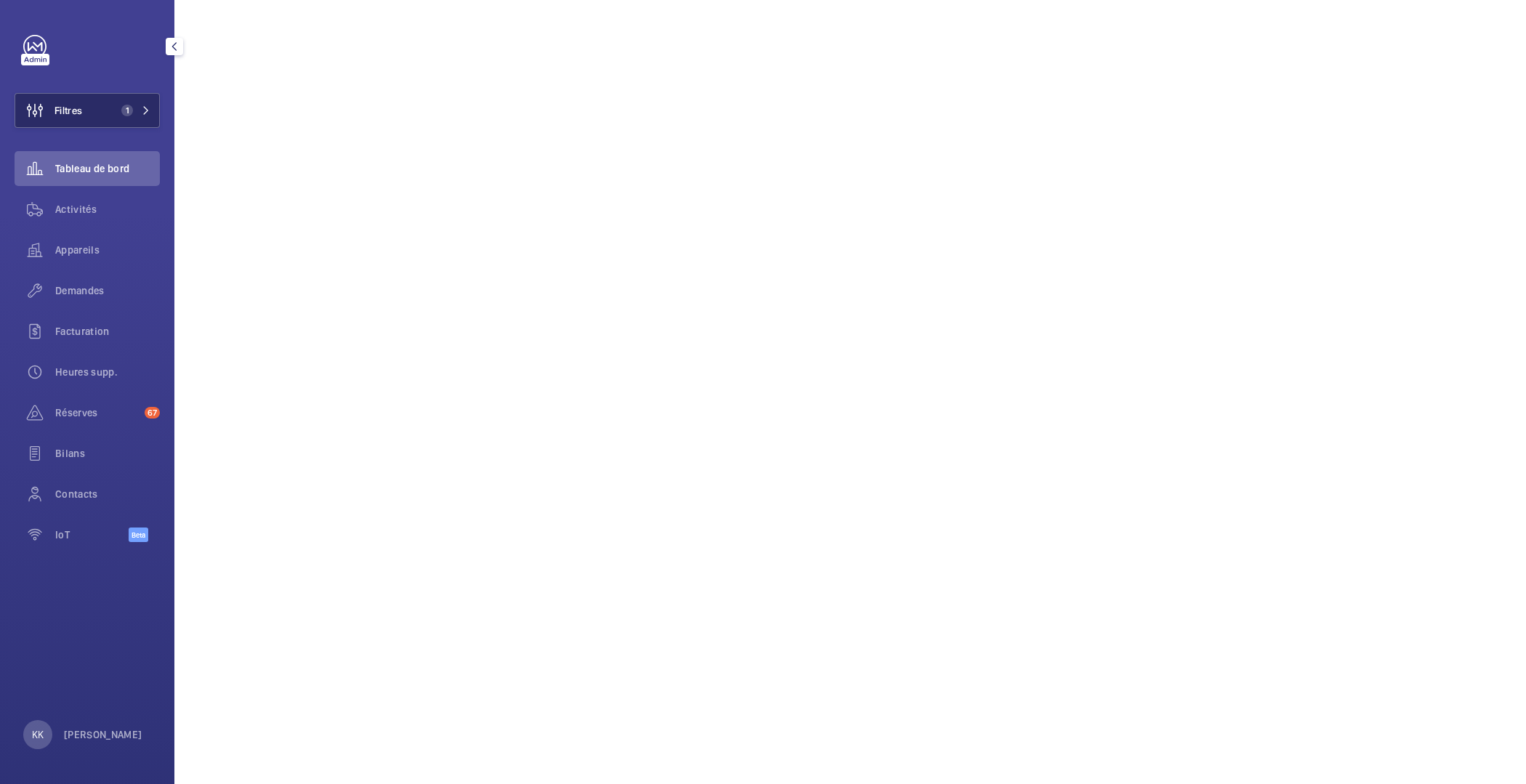
click at [143, 110] on mat-icon at bounding box center [146, 111] width 9 height 9
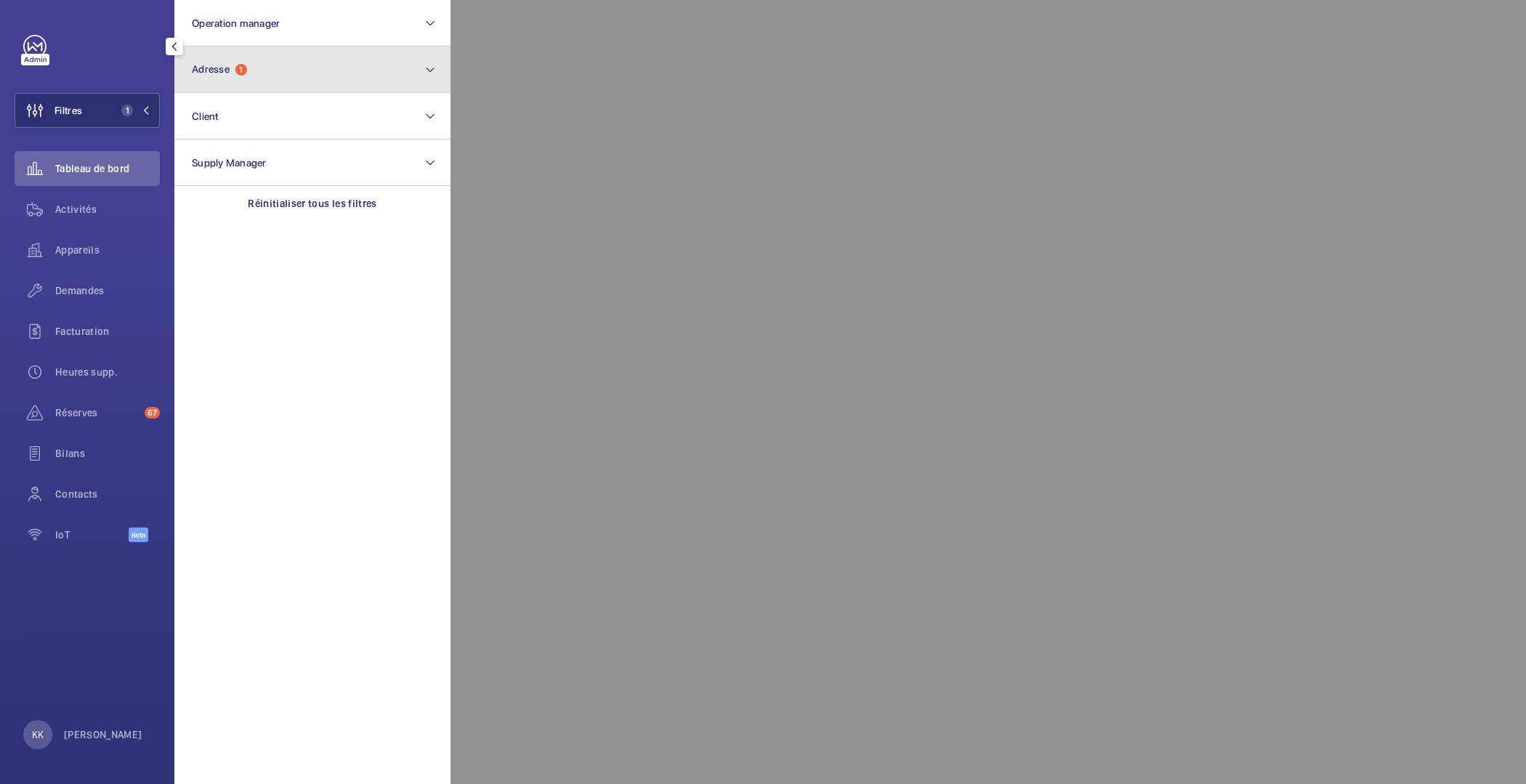
click at [340, 58] on button "Adresse 1" at bounding box center [313, 69] width 276 height 47
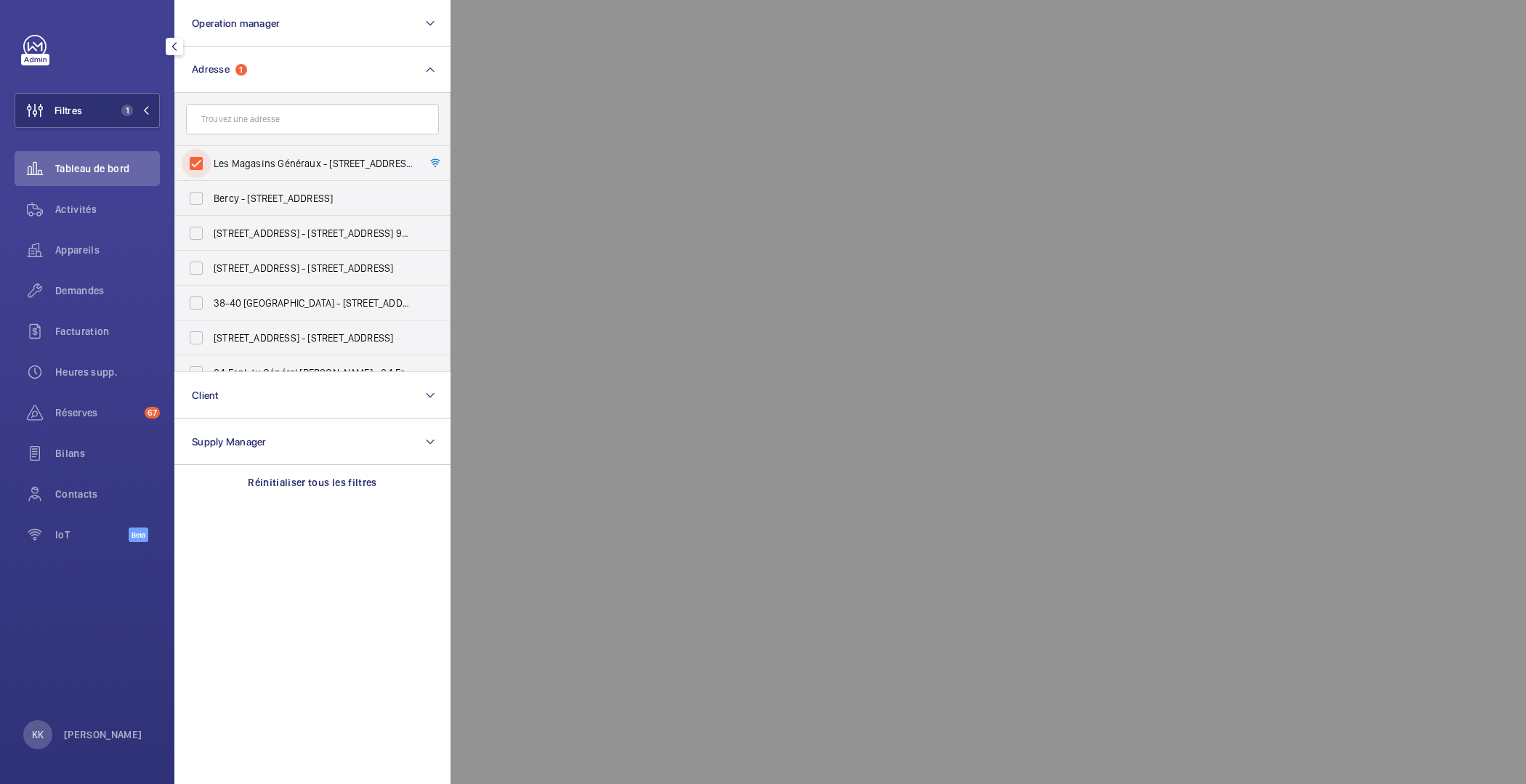
click at [197, 160] on input "Les Magasins Généraux - 1 Rue de l'Ancien Canal, PANTIN 93500" at bounding box center [196, 163] width 29 height 29
checkbox input "false"
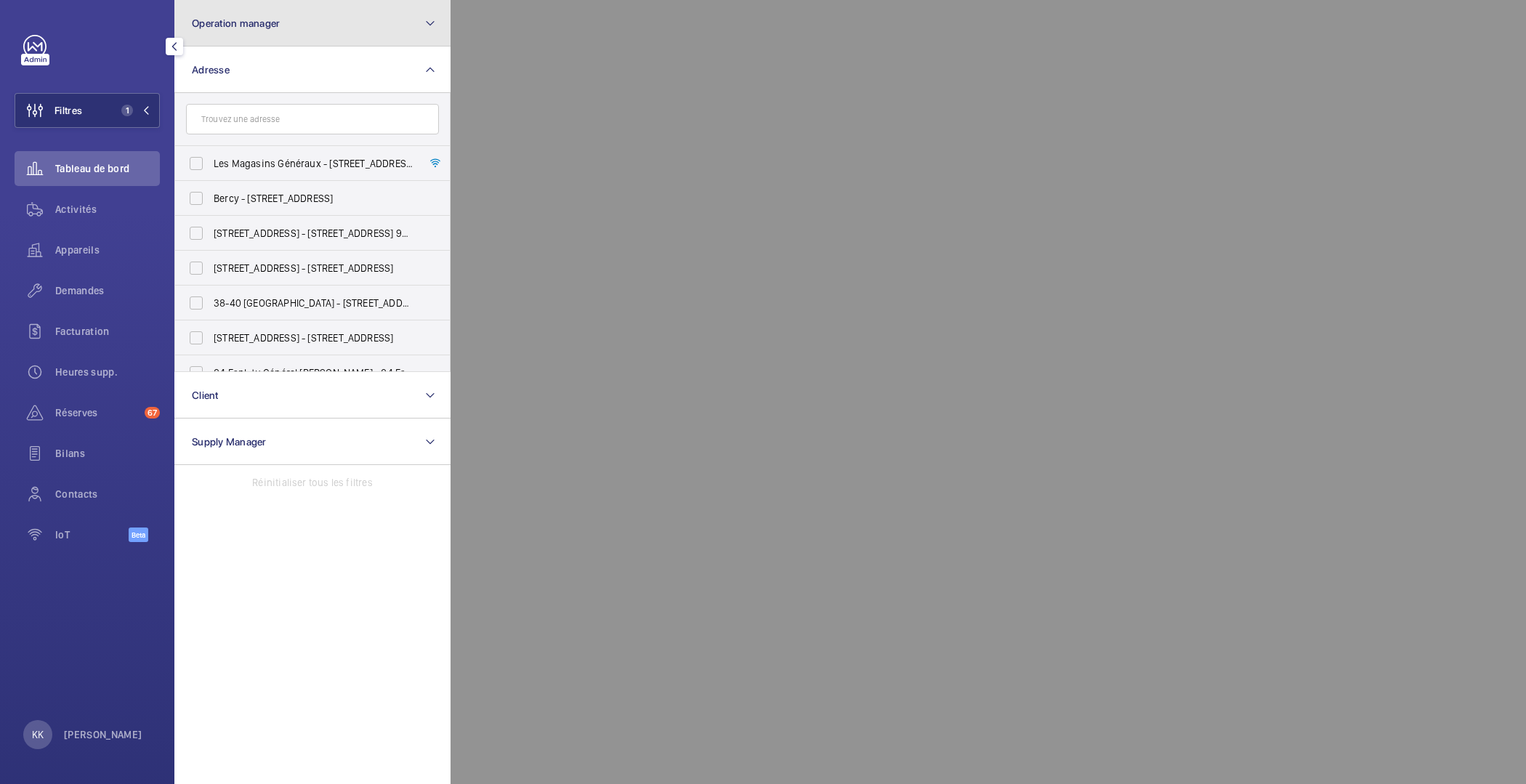
click at [265, 25] on span "Operation manager" at bounding box center [236, 24] width 88 height 12
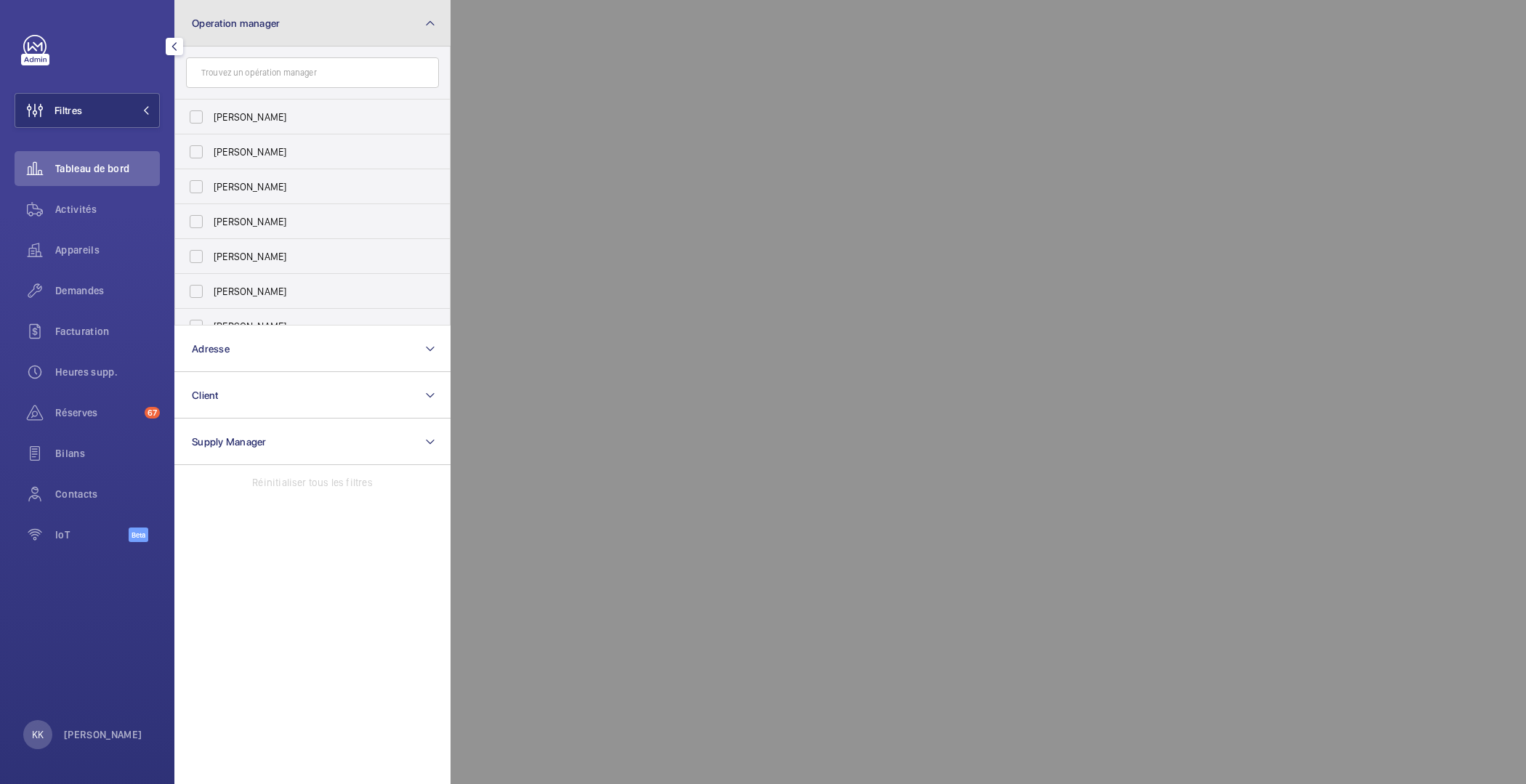
click at [261, 30] on button "Operation manager" at bounding box center [313, 23] width 276 height 47
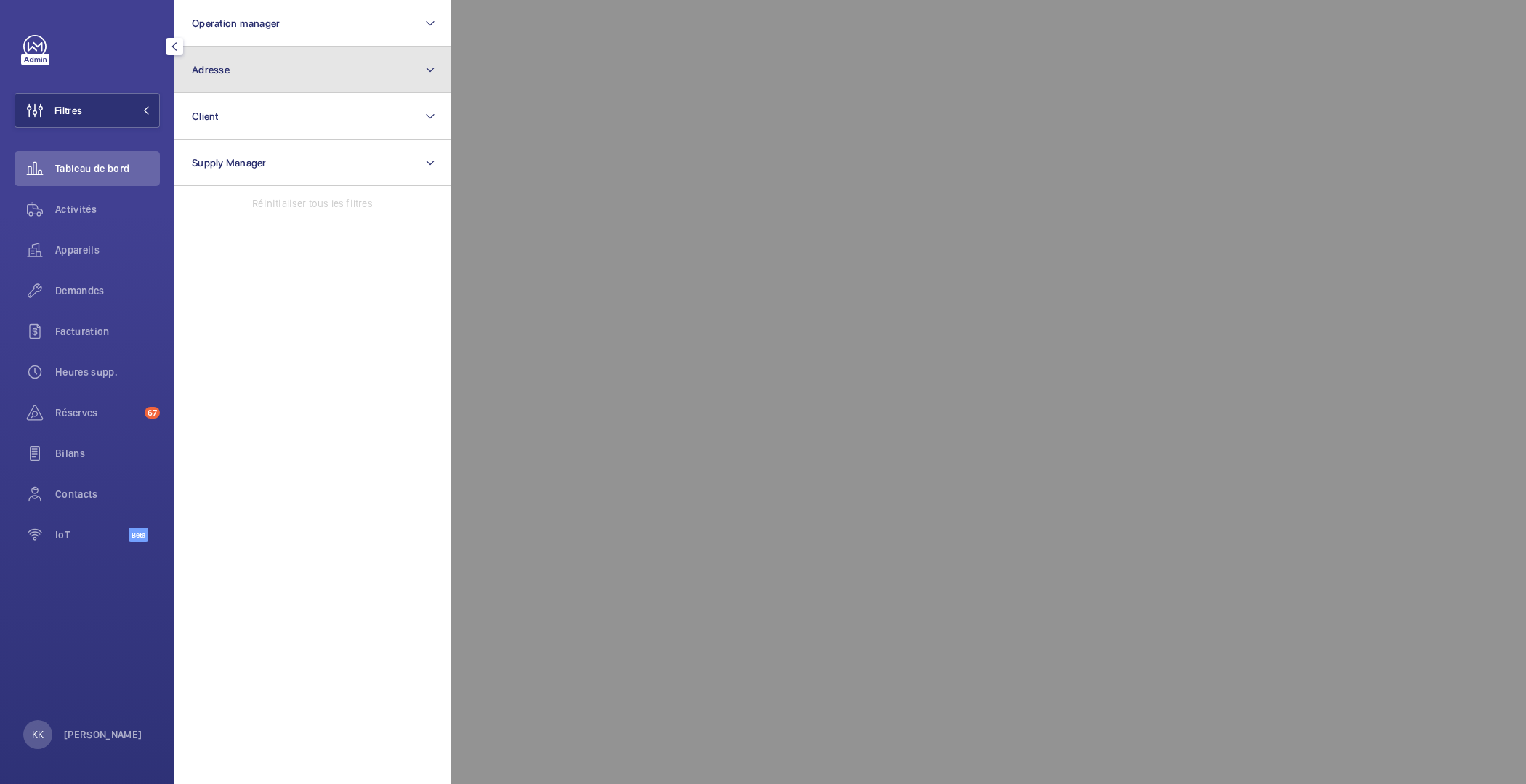
click at [242, 83] on button "Adresse" at bounding box center [313, 69] width 276 height 47
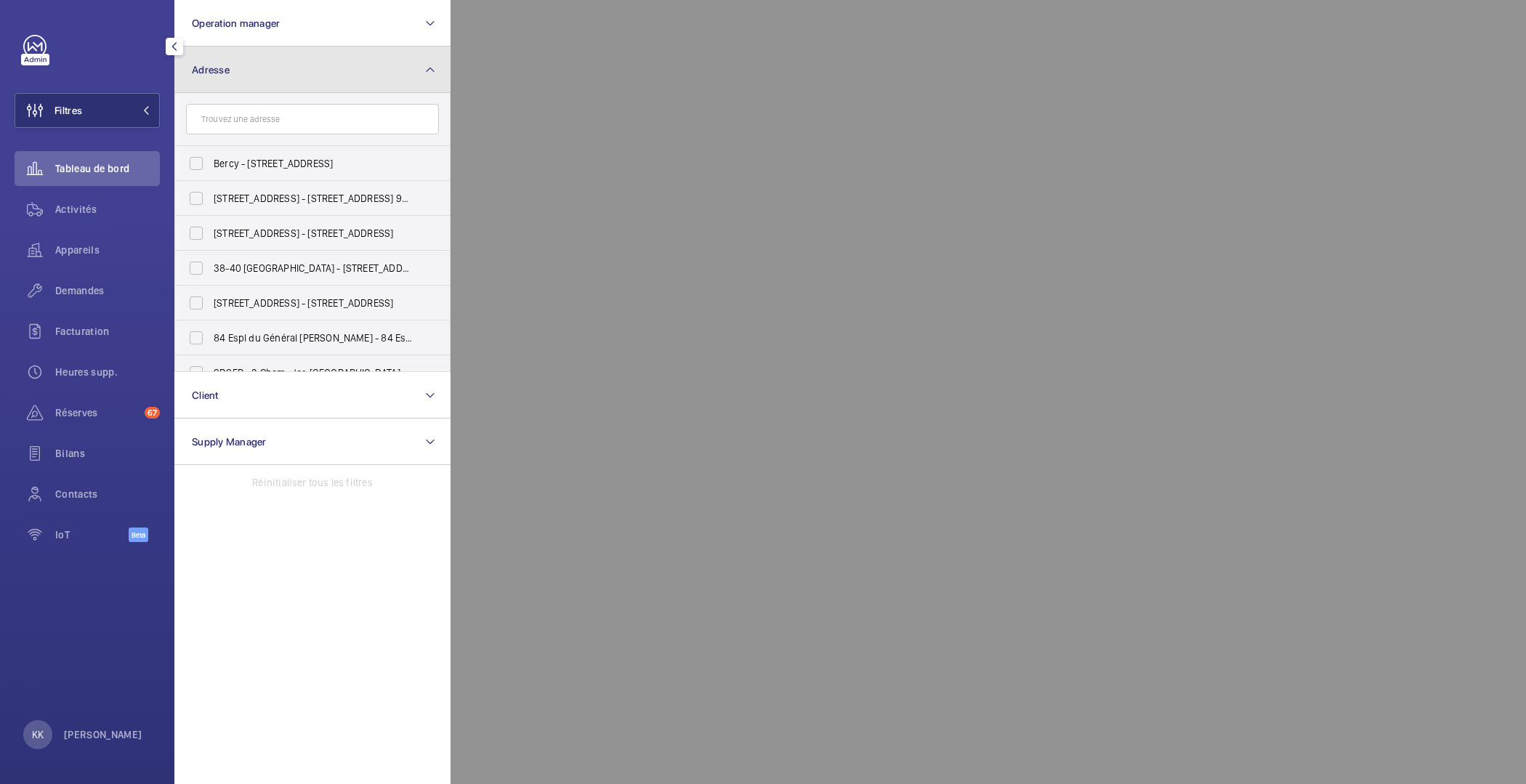
click at [248, 74] on button "Adresse" at bounding box center [313, 69] width 276 height 47
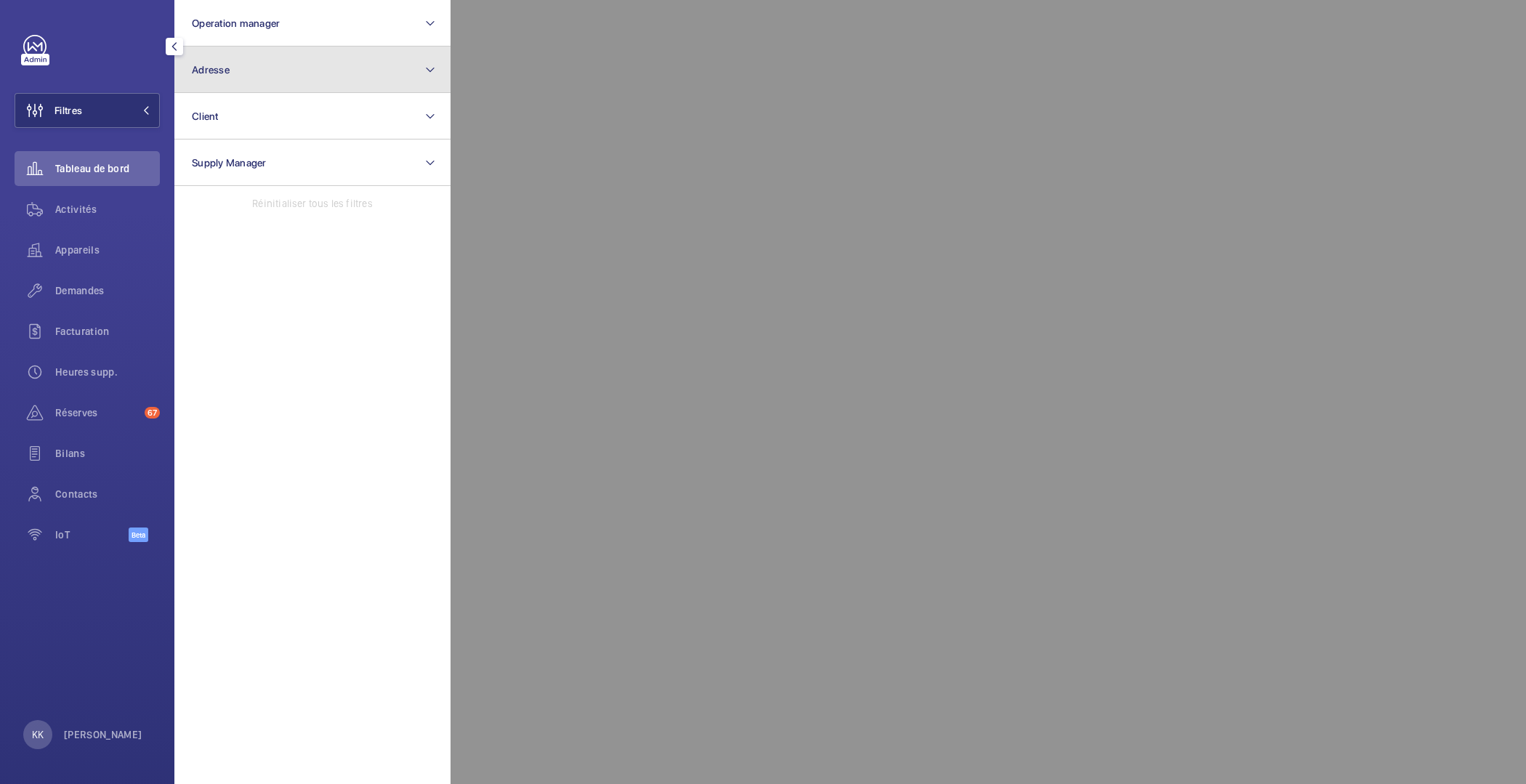
click at [251, 63] on button "Adresse" at bounding box center [313, 69] width 276 height 47
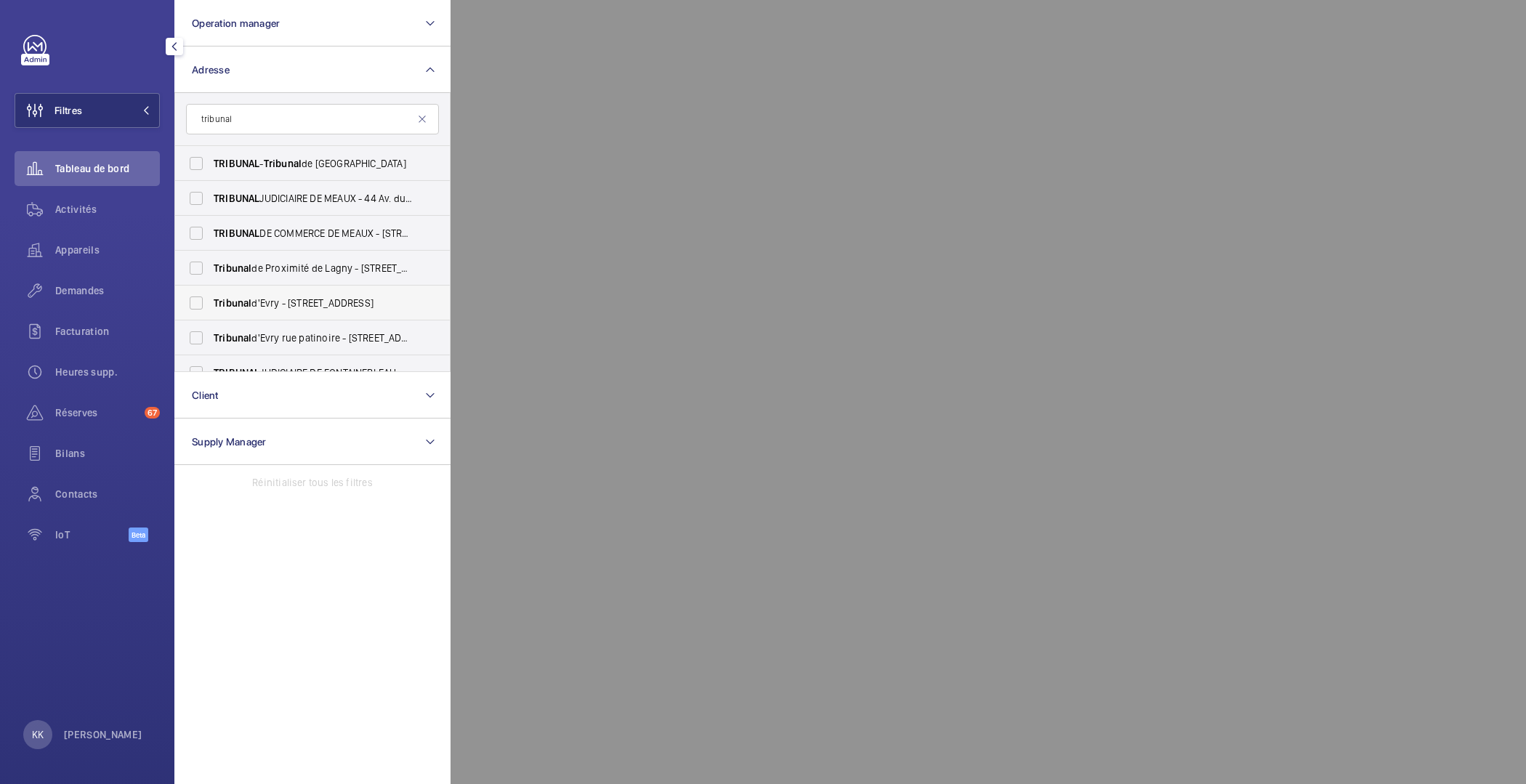
type input "tribunal"
click at [219, 305] on span "Tribunal" at bounding box center [232, 303] width 38 height 12
click at [211, 305] on input "Tribunal d'Evry - 9 Rue des Mazières, ÉVRY-COURCOURONNES 91000" at bounding box center [196, 302] width 29 height 29
checkbox input "true"
click at [215, 333] on span "Tribunal" at bounding box center [232, 338] width 38 height 12
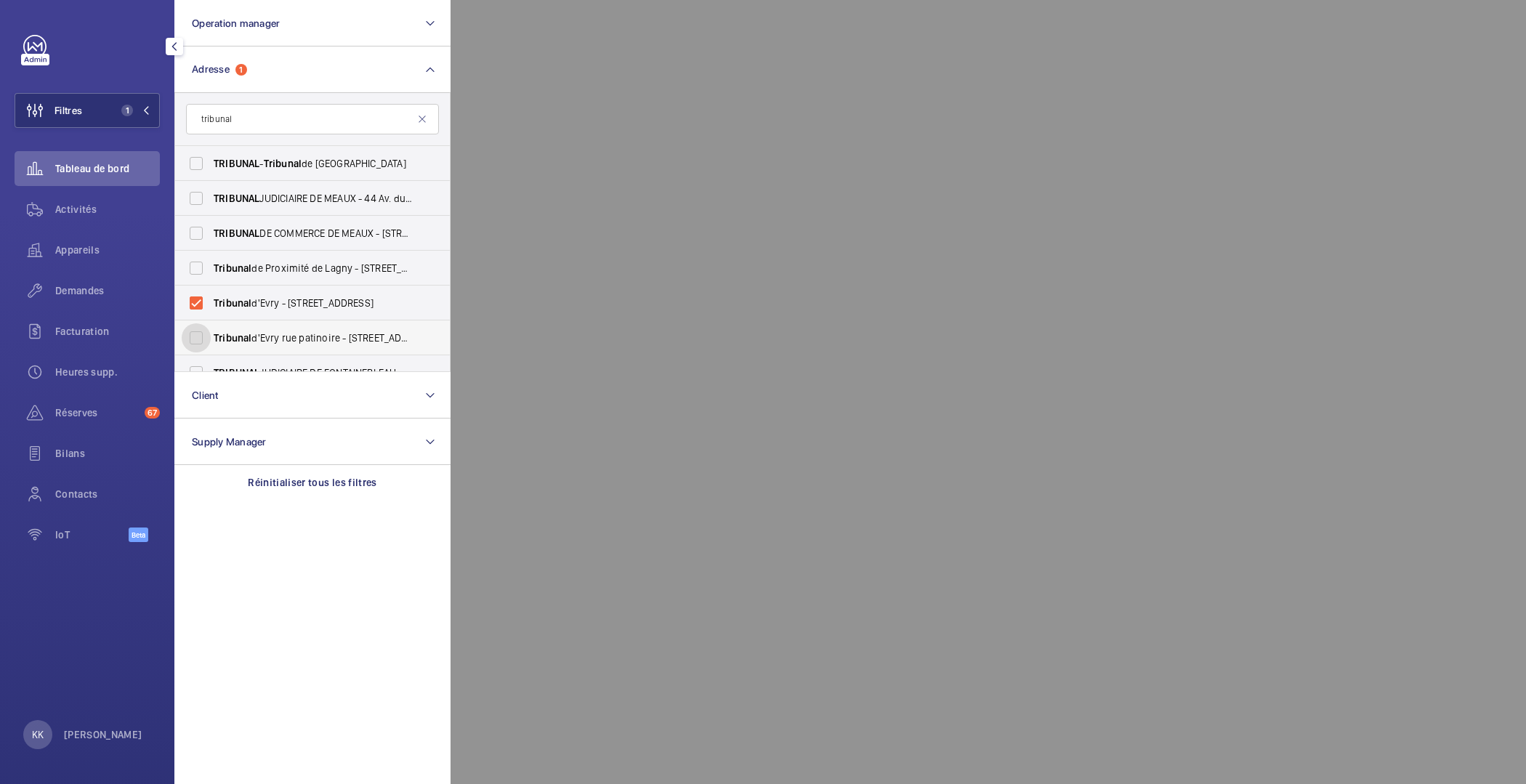
click at [211, 333] on input "Tribunal d'Evry rue patinoire - 1 Rue de la Patinoire, ÉVRY-COURCOURONNES 91000" at bounding box center [196, 338] width 29 height 29
checkbox input "true"
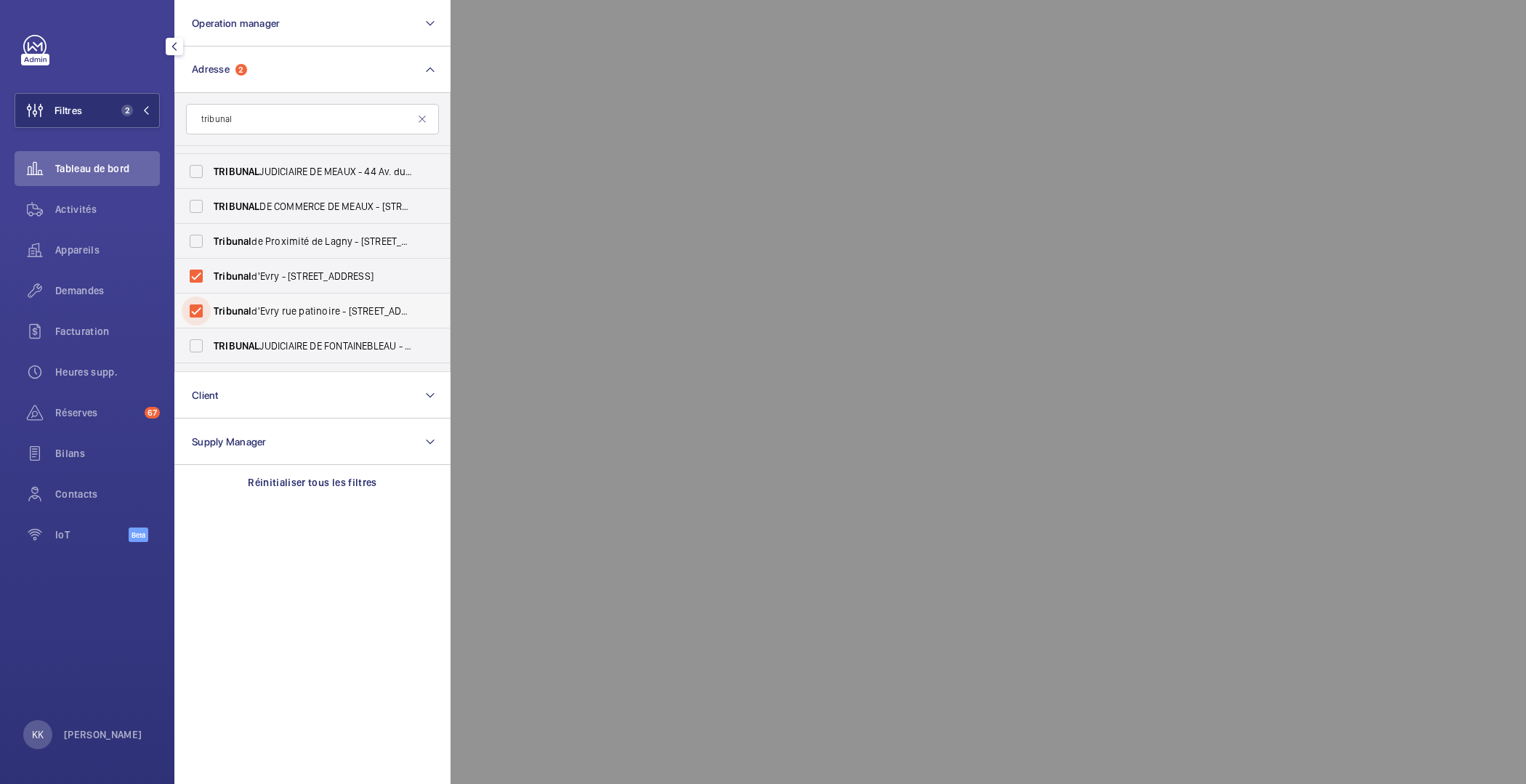
scroll to position [88, 0]
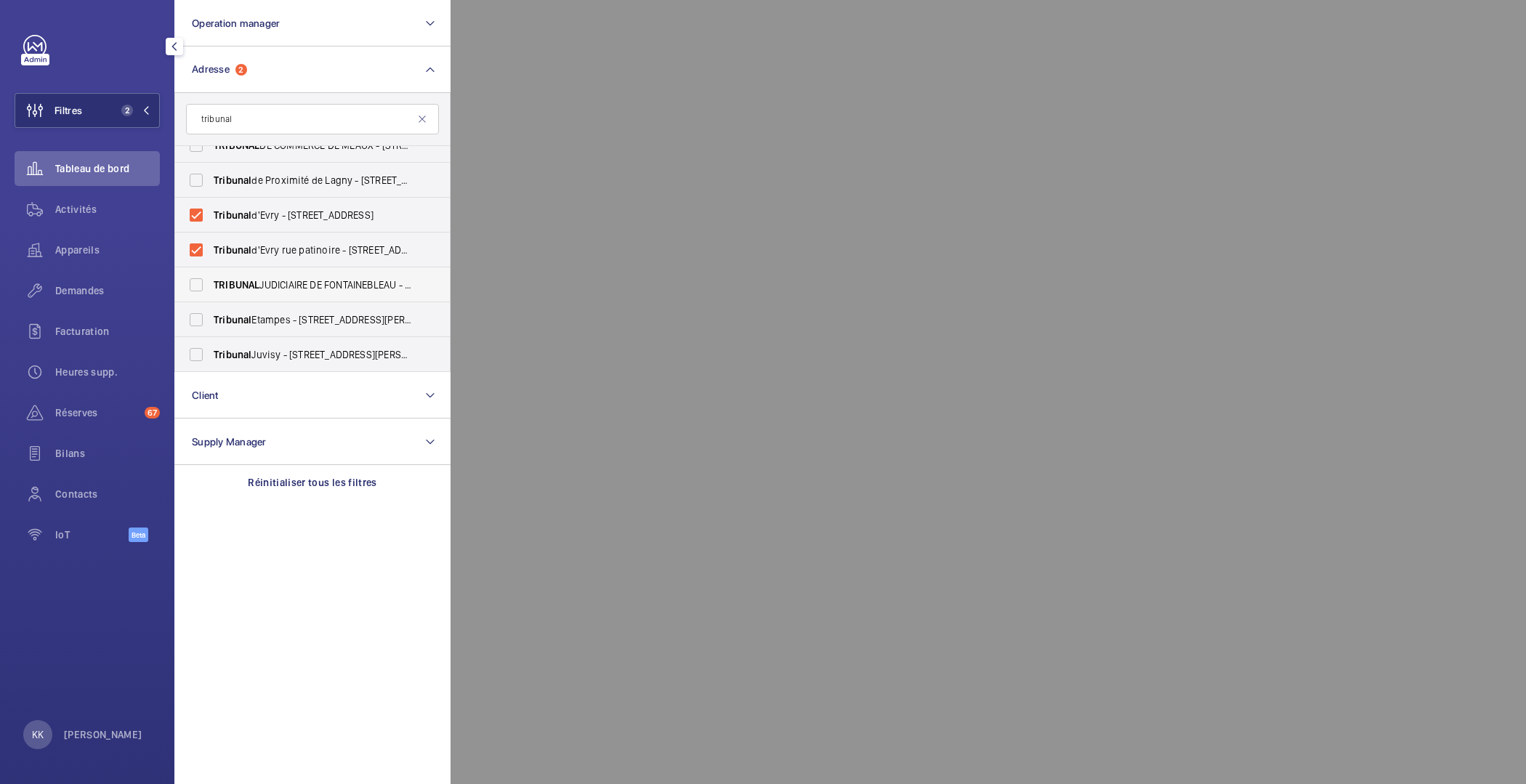
click at [279, 284] on span "TRIBUNAL JUDICIAIRE DE FONTAINEBLEAU - 159 Rue Grande, FONTAINEBLEAU 77300" at bounding box center [313, 285] width 200 height 15
click at [211, 284] on input "TRIBUNAL JUDICIAIRE DE FONTAINEBLEAU - 159 Rue Grande, FONTAINEBLEAU 77300" at bounding box center [196, 284] width 29 height 29
checkbox input "true"
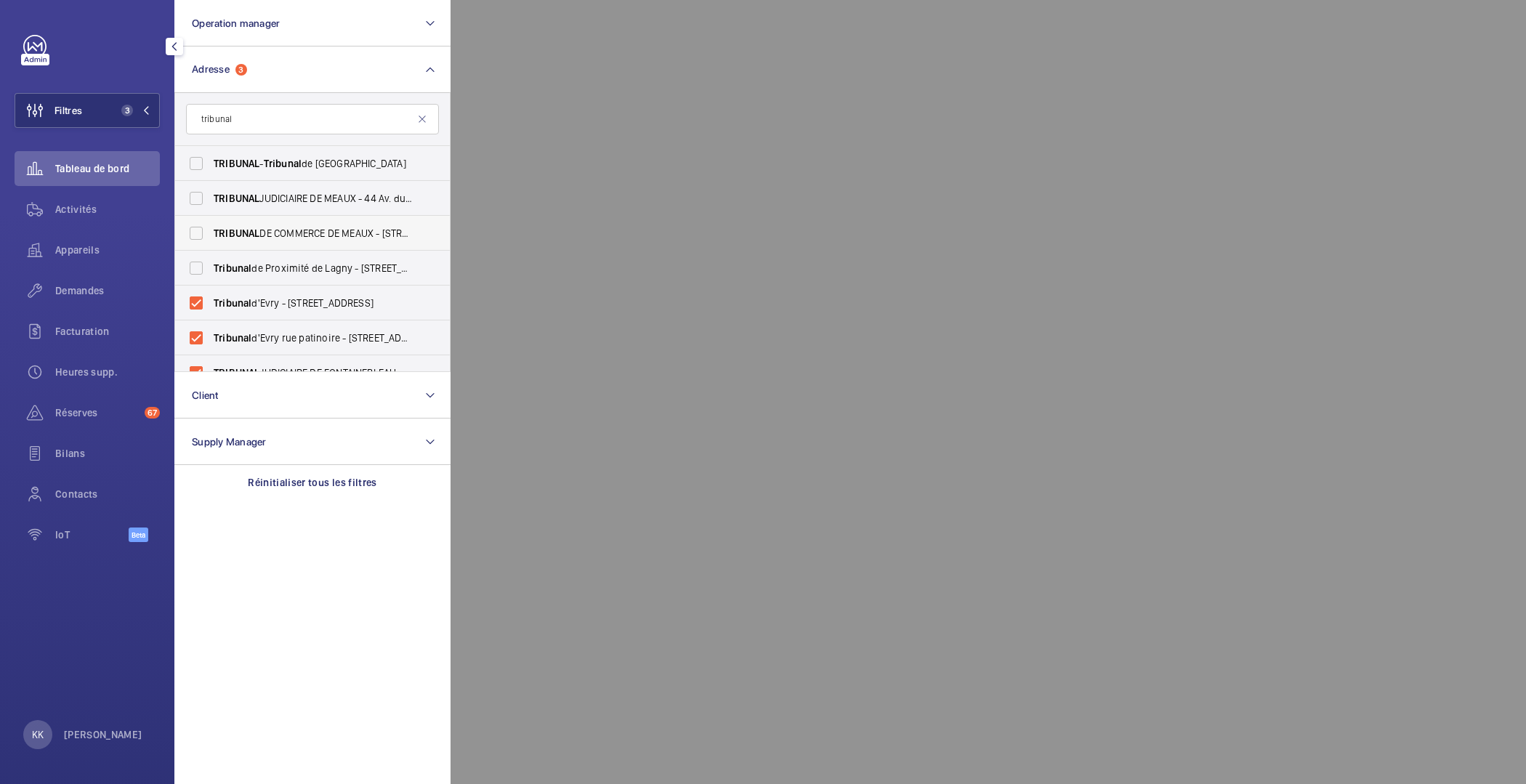
click at [288, 237] on span "TRIBUNAL DE COMMERCE DE MEAUX - 56 Rue Aristide Briand, MEAUX 77100" at bounding box center [313, 234] width 200 height 15
click at [211, 237] on input "TRIBUNAL DE COMMERCE DE MEAUX - 56 Rue Aristide Briand, MEAUX 77100" at bounding box center [196, 233] width 29 height 29
checkbox input "true"
click at [293, 198] on span "TRIBUNAL JUDICIAIRE DE MEAUX - 44 Av. du Président Salvador Allende, MEAUX 77100" at bounding box center [313, 199] width 200 height 15
click at [211, 198] on input "TRIBUNAL JUDICIAIRE DE MEAUX - 44 Av. du Président Salvador Allende, MEAUX 77100" at bounding box center [196, 198] width 29 height 29
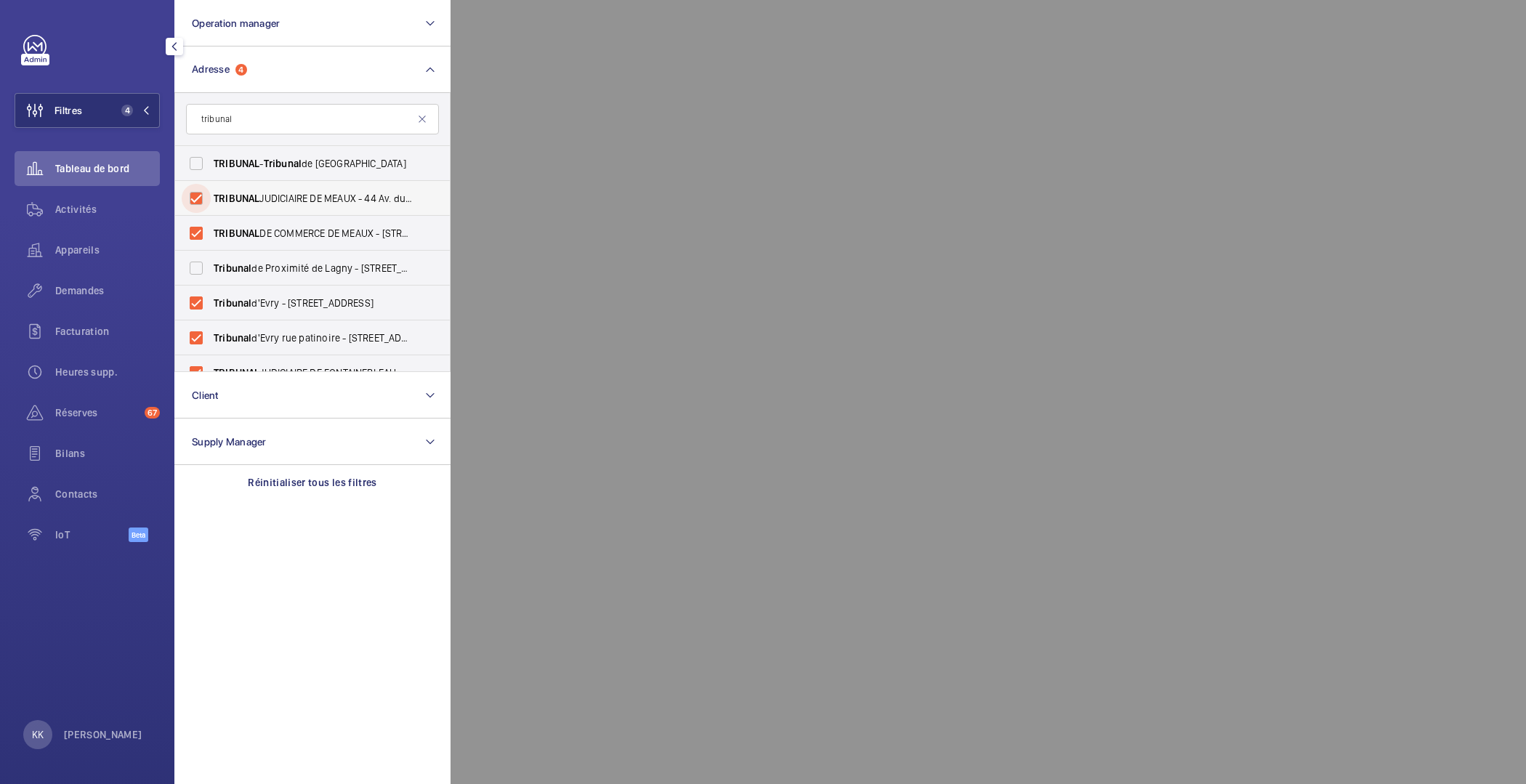
checkbox input "true"
click at [265, 161] on span "TRIBUNAL - Tribunal de Paris, PARIS 75017" at bounding box center [313, 163] width 200 height 15
click at [211, 161] on input "TRIBUNAL - Tribunal de Paris, PARIS 75017" at bounding box center [196, 163] width 29 height 29
click at [264, 163] on span "TRIBUNAL - Tribunal de Paris, PARIS 75017" at bounding box center [313, 163] width 200 height 15
click at [211, 163] on input "TRIBUNAL - Tribunal de Paris, PARIS 75017" at bounding box center [196, 163] width 29 height 29
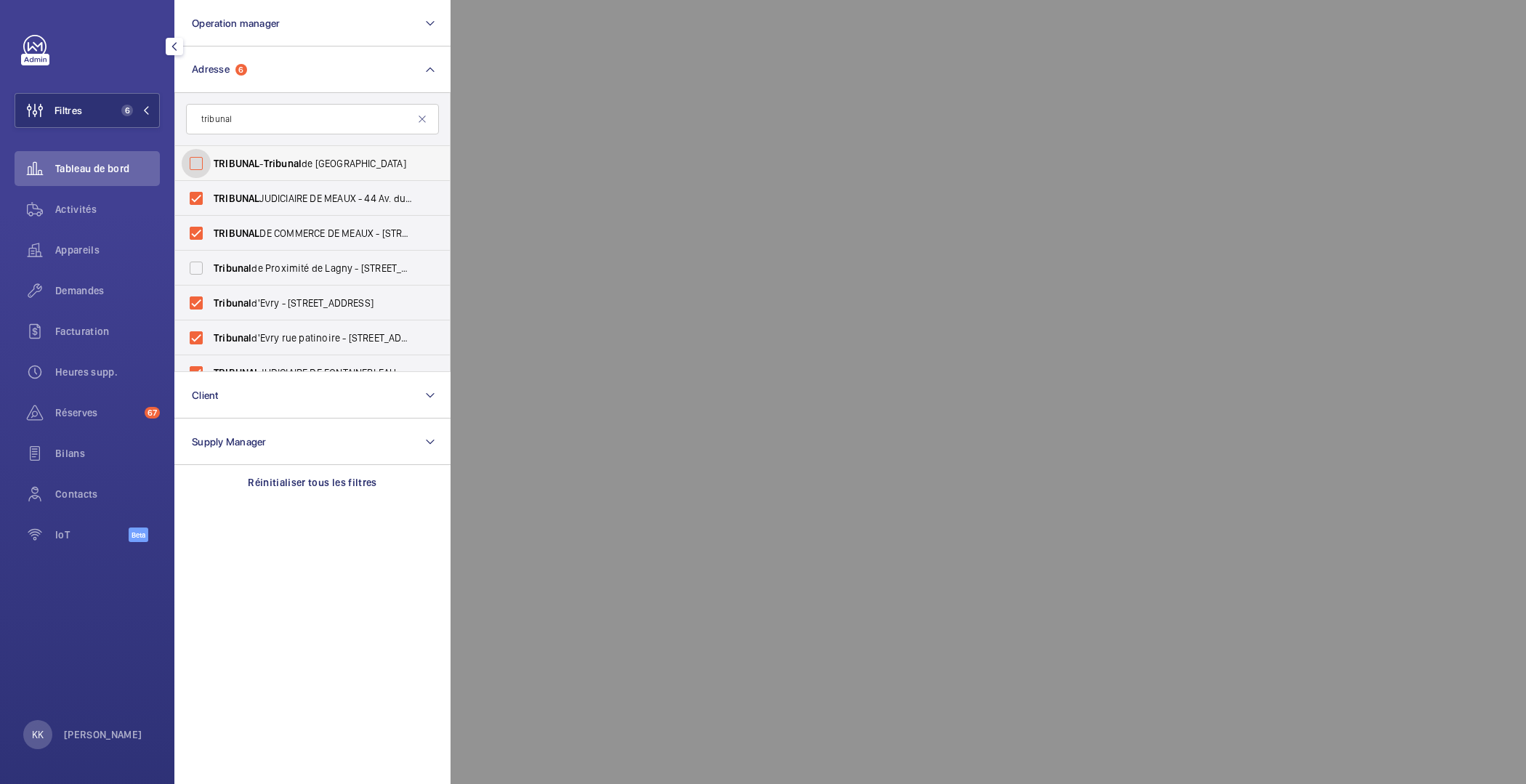
checkbox input "false"
click at [268, 194] on span "TRIBUNAL JUDICIAIRE DE MEAUX - 44 Av. du Président Salvador Allende, MEAUX 77100" at bounding box center [313, 199] width 200 height 15
click at [211, 194] on input "TRIBUNAL JUDICIAIRE DE MEAUX - 44 Av. du Président Salvador Allende, MEAUX 77100" at bounding box center [196, 198] width 29 height 29
checkbox input "false"
click at [270, 223] on label "TRIBUNAL DE COMMERCE DE MEAUX - 56 Rue Aristide Briand, MEAUX 77100" at bounding box center [302, 233] width 253 height 35
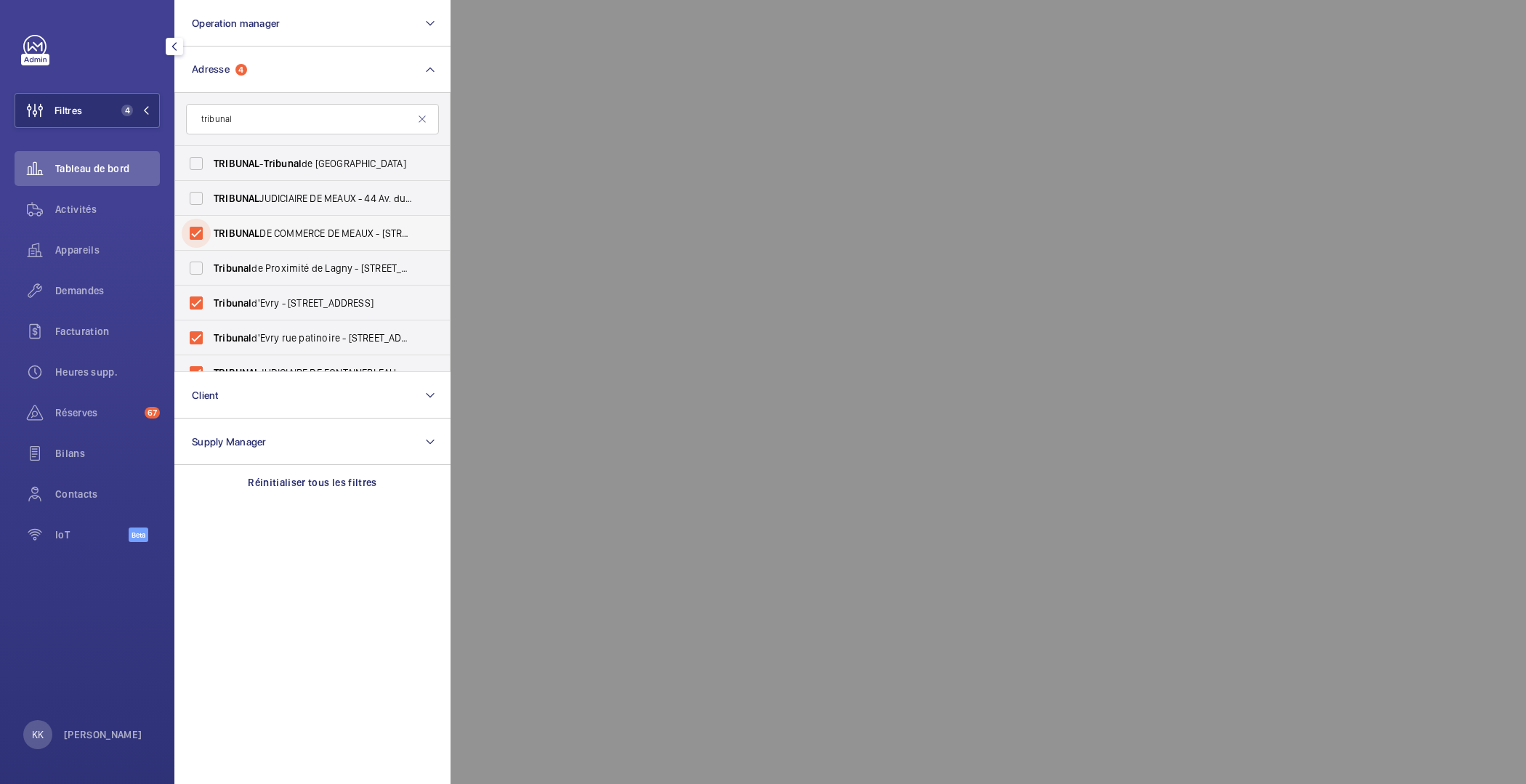
click at [211, 223] on input "TRIBUNAL DE COMMERCE DE MEAUX - 56 Rue Aristide Briand, MEAUX 77100" at bounding box center [196, 233] width 29 height 29
checkbox input "false"
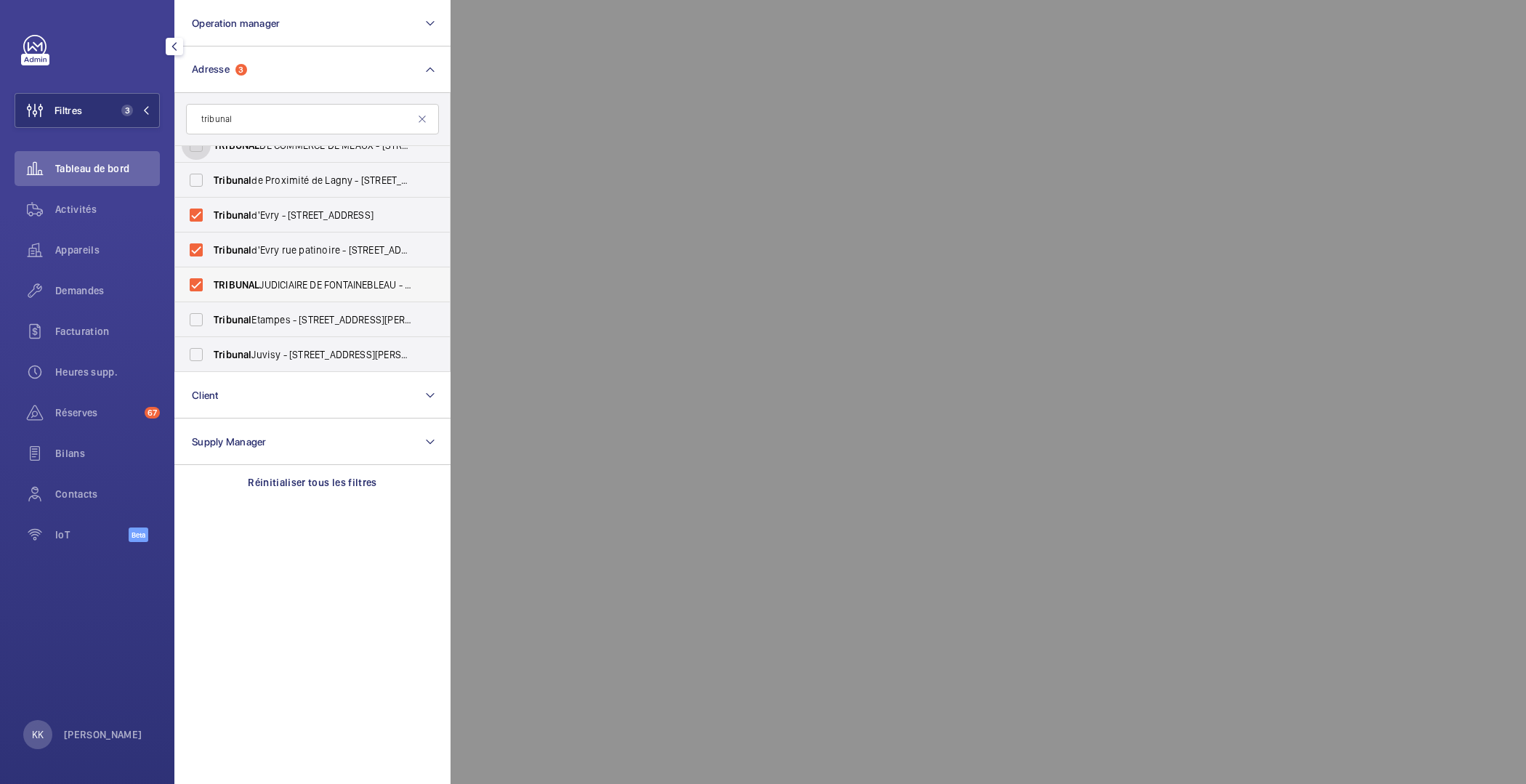
scroll to position [88, 0]
click at [285, 284] on span "TRIBUNAL JUDICIAIRE DE FONTAINEBLEAU - 159 Rue Grande, FONTAINEBLEAU 77300" at bounding box center [313, 285] width 200 height 15
click at [211, 284] on input "TRIBUNAL JUDICIAIRE DE FONTAINEBLEAU - 159 Rue Grande, FONTAINEBLEAU 77300" at bounding box center [196, 284] width 29 height 29
checkbox input "false"
click at [380, 322] on span "Tribunal Etampes - 1 Rue Aristide Briand, ÉTAMPES 91150" at bounding box center [313, 320] width 200 height 15
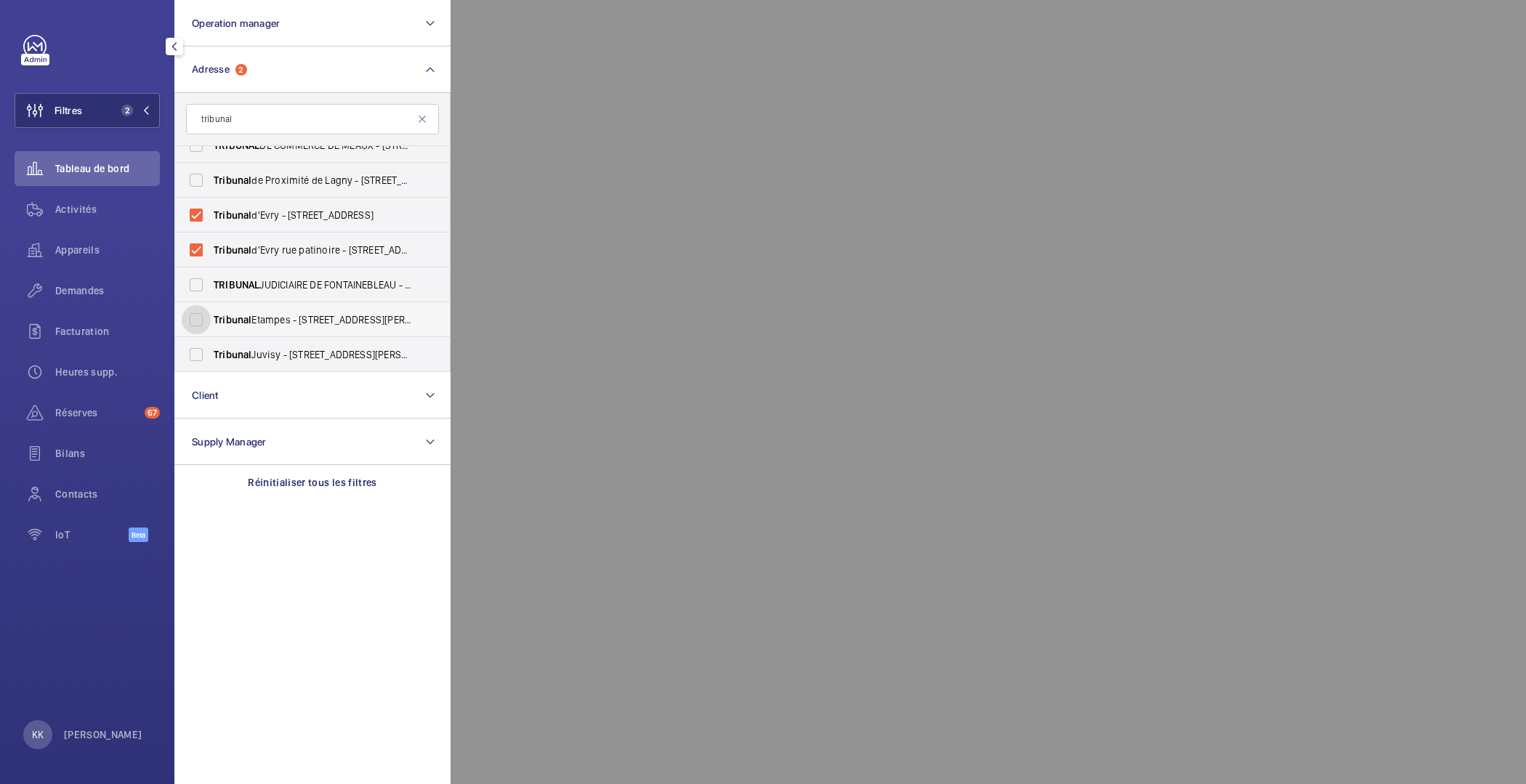
click at [211, 322] on input "Tribunal Etampes - 1 Rue Aristide Briand, ÉTAMPES 91150" at bounding box center [196, 319] width 29 height 29
checkbox input "true"
click at [252, 357] on span "Tribunal Juvisy - 27 Rue Victor Hugo, JUVISY-SUR-ORGE 91260" at bounding box center [313, 355] width 200 height 15
click at [211, 357] on input "Tribunal Juvisy - 27 Rue Victor Hugo, JUVISY-SUR-ORGE 91260" at bounding box center [196, 354] width 29 height 29
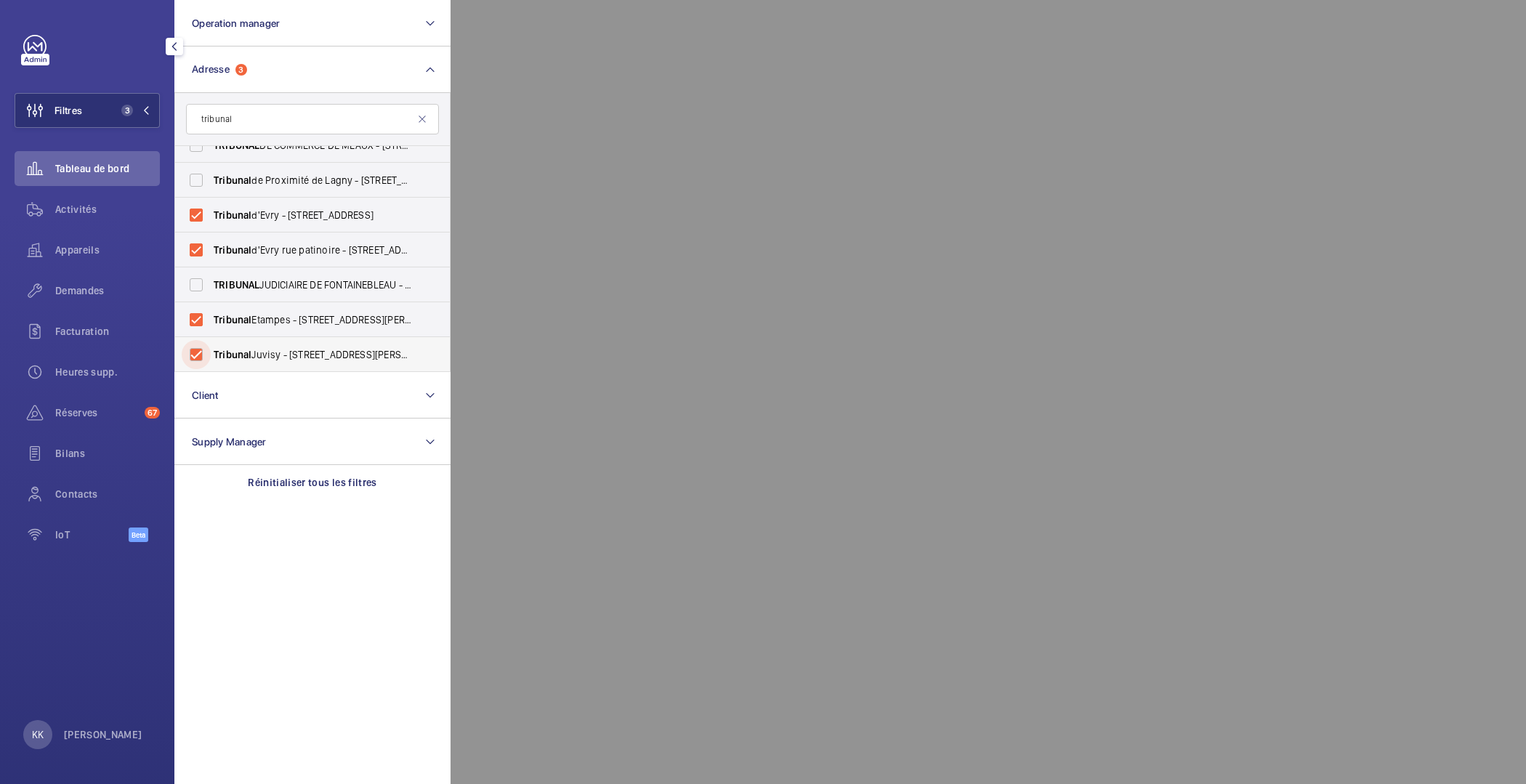
checkbox input "true"
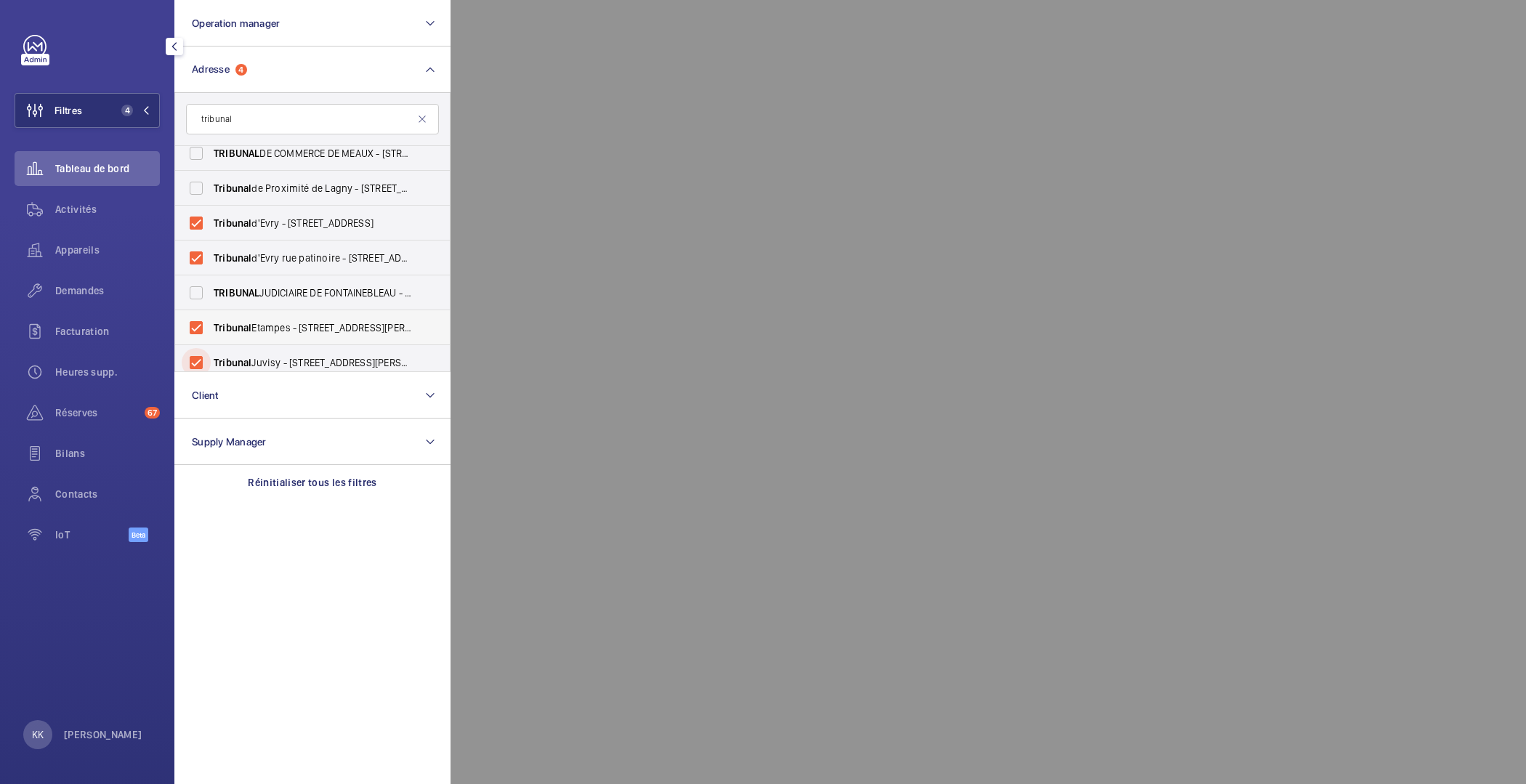
scroll to position [88, 0]
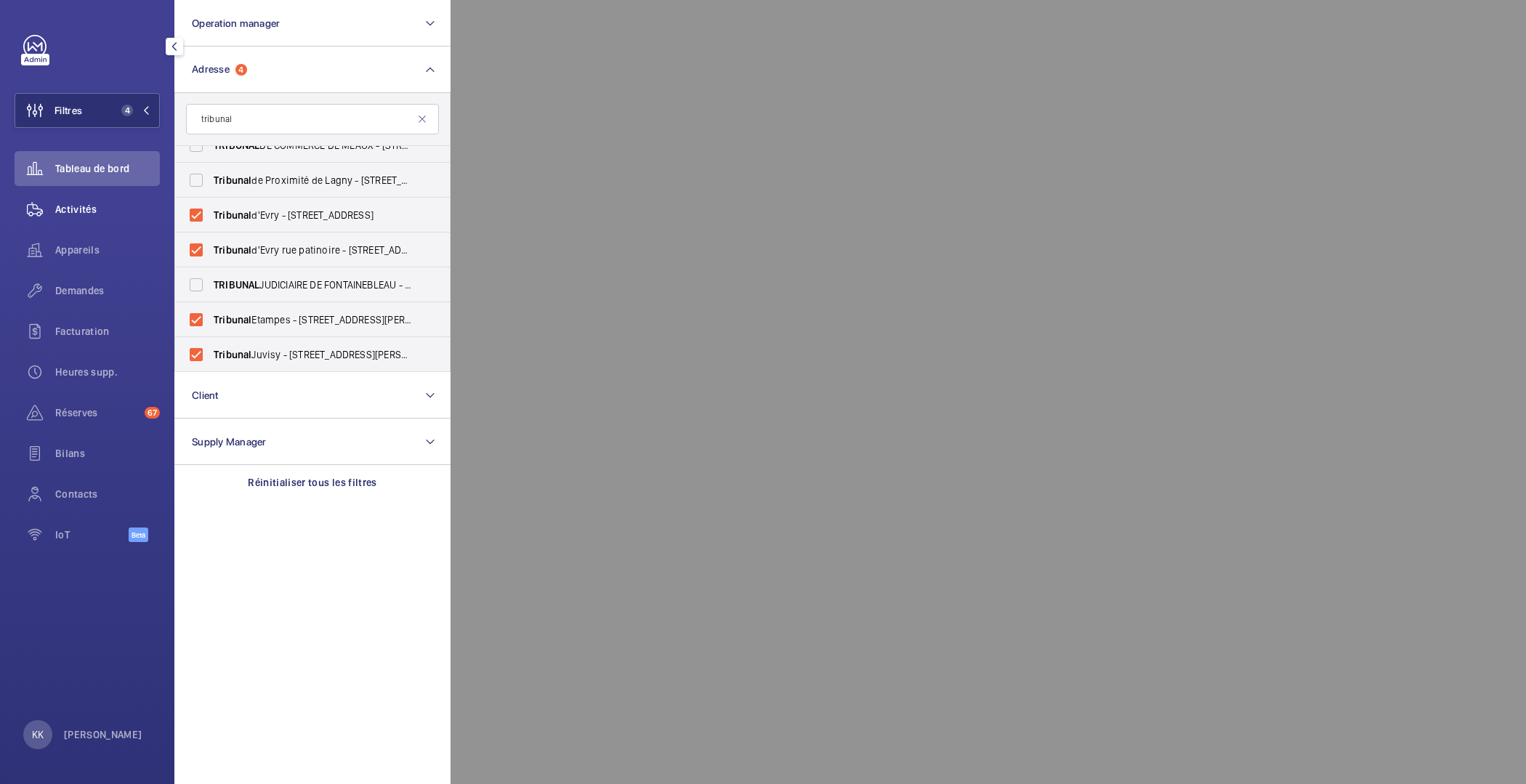
click at [79, 218] on div "Activités" at bounding box center [87, 209] width 146 height 35
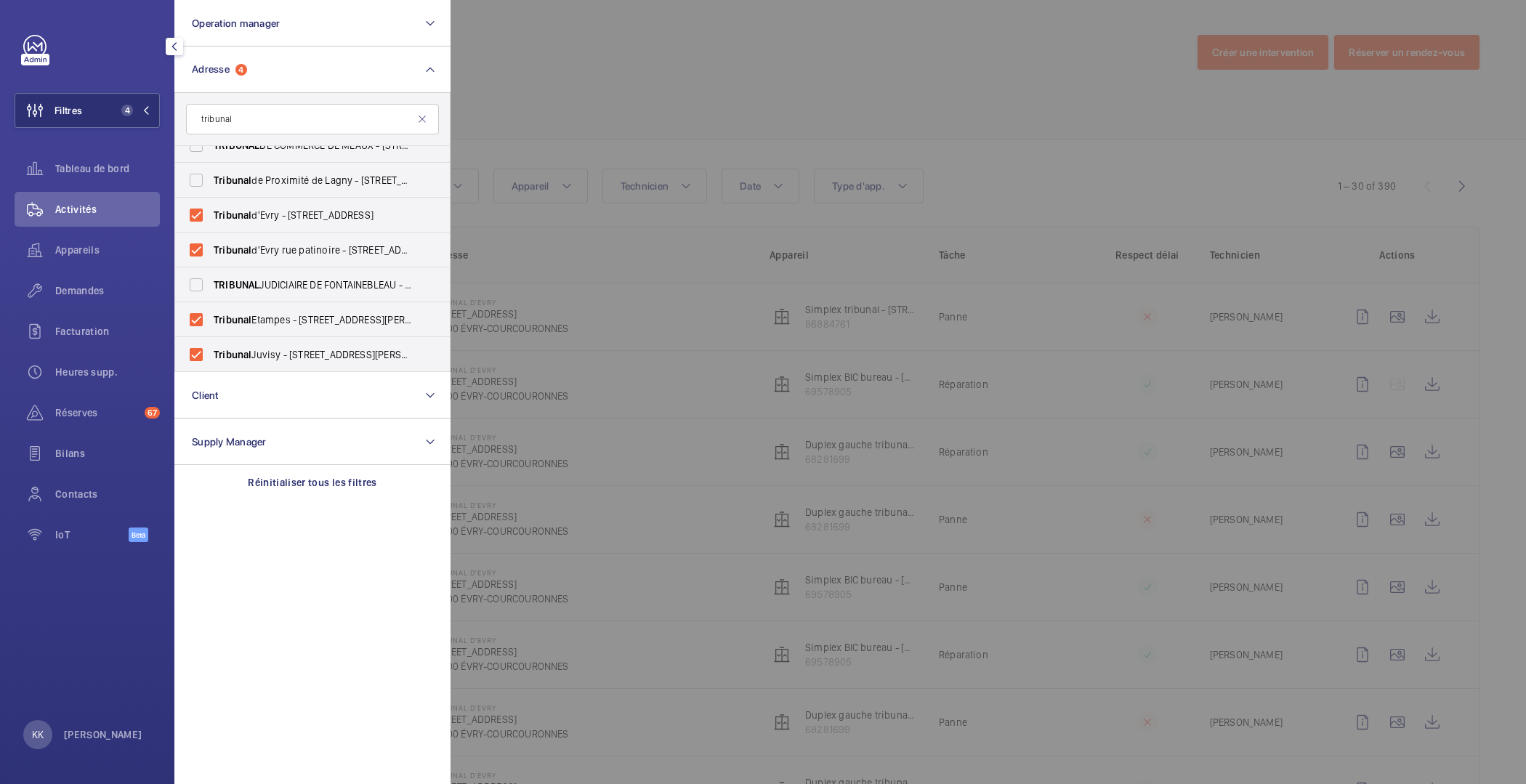
click at [771, 58] on div at bounding box center [1213, 392] width 1526 height 784
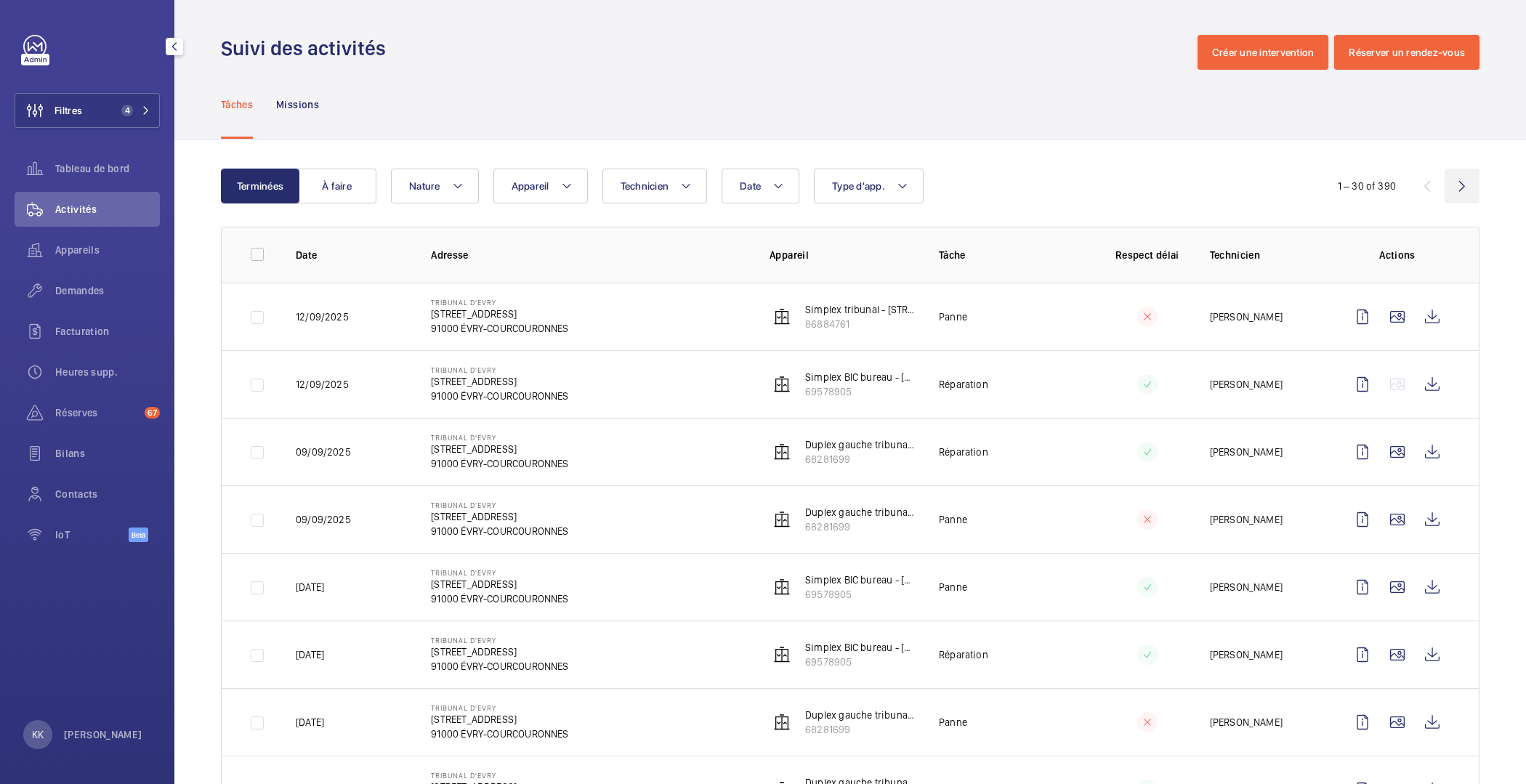
click at [1446, 186] on wm-front-icon-button at bounding box center [1462, 185] width 35 height 35
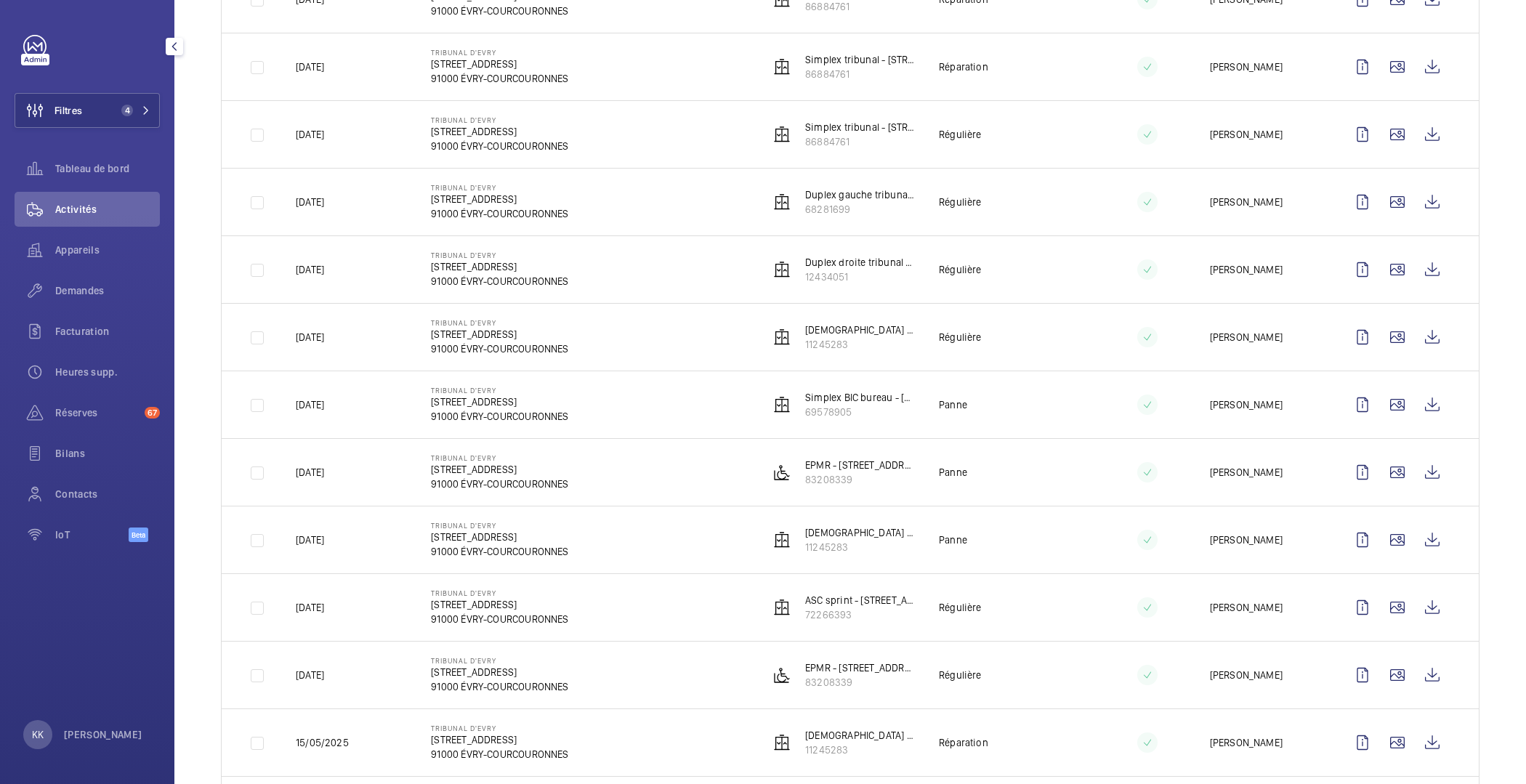
scroll to position [352, 0]
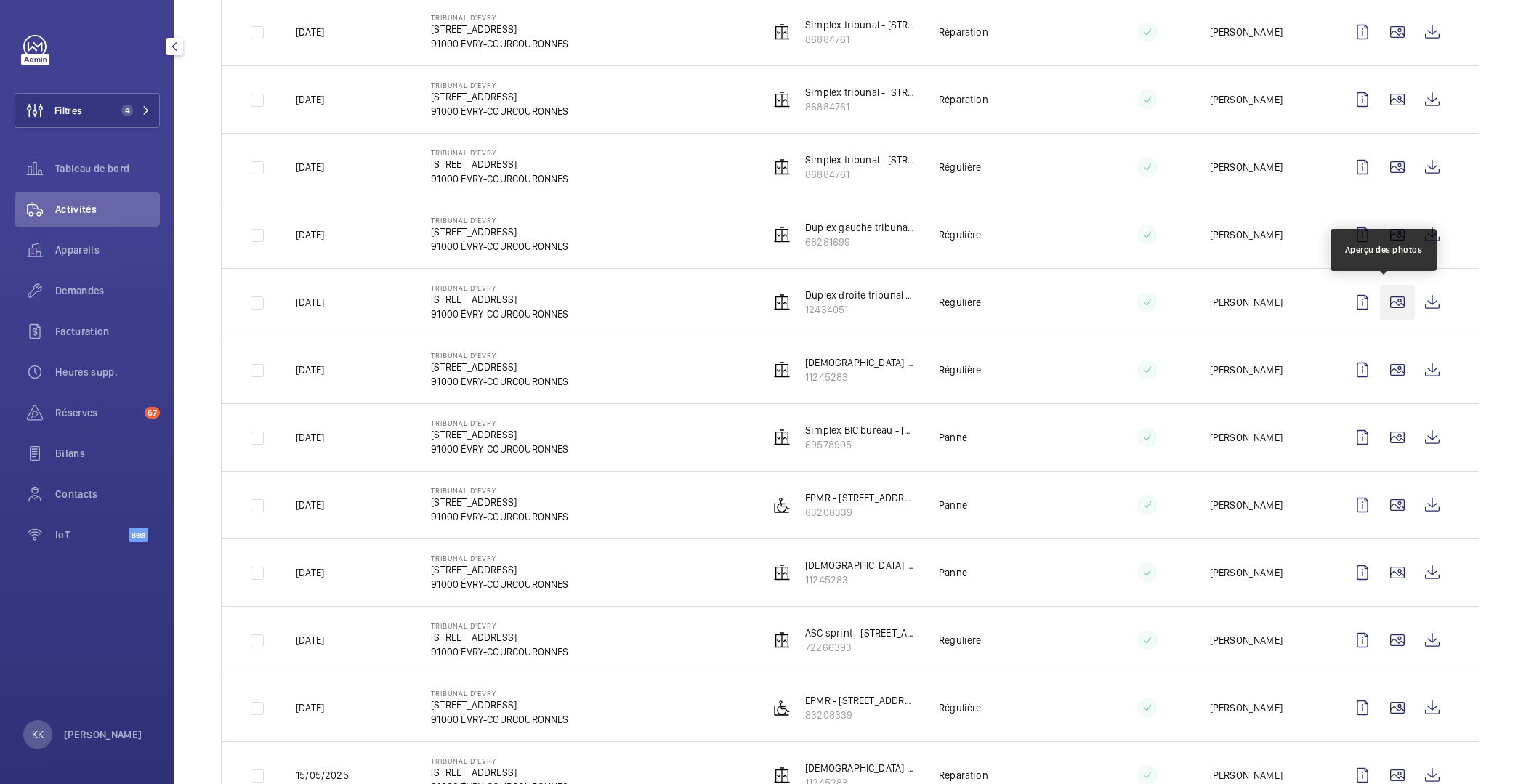
click at [1380, 305] on wm-front-icon-button at bounding box center [1397, 302] width 35 height 35
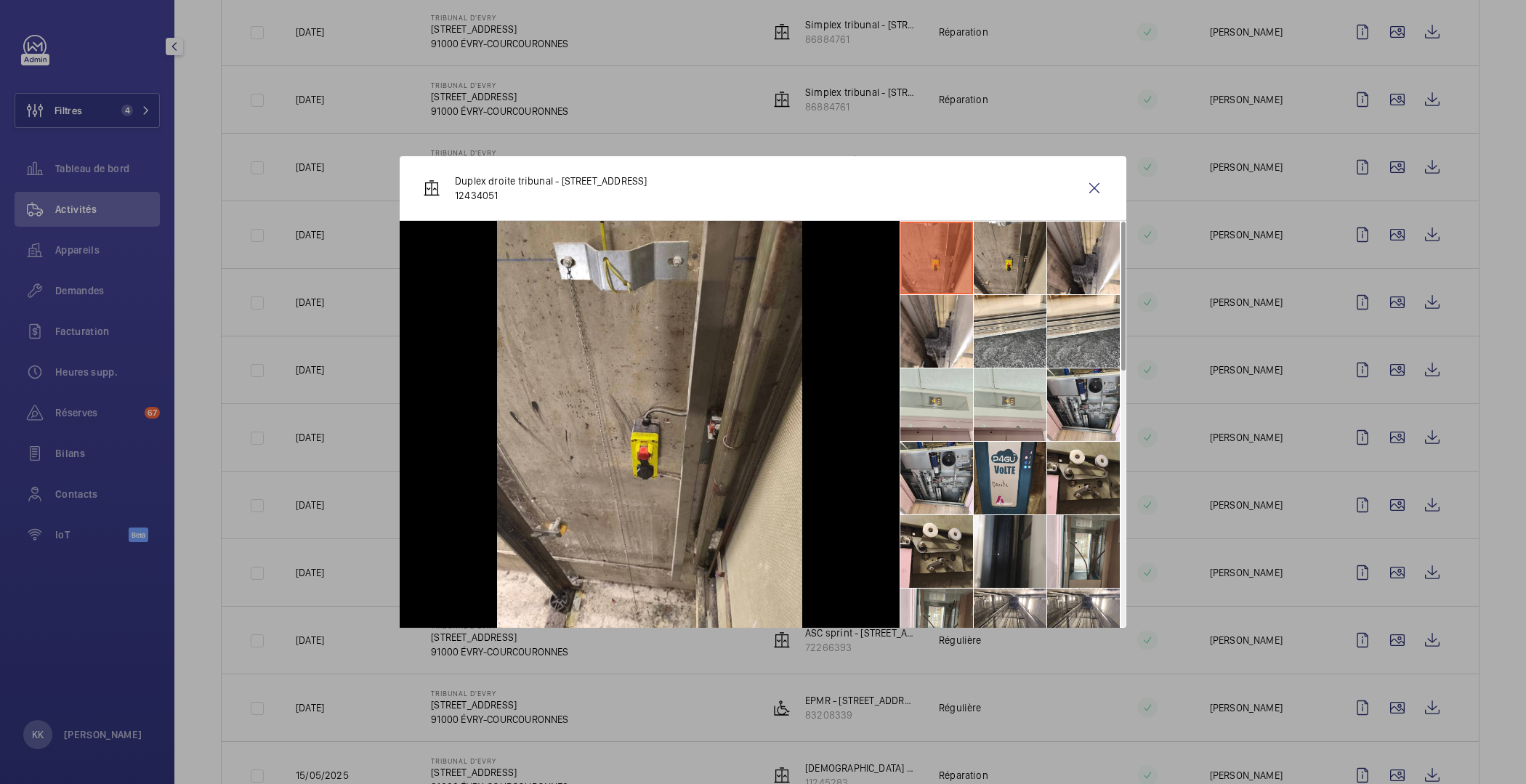
click at [1004, 463] on li at bounding box center [1010, 478] width 72 height 72
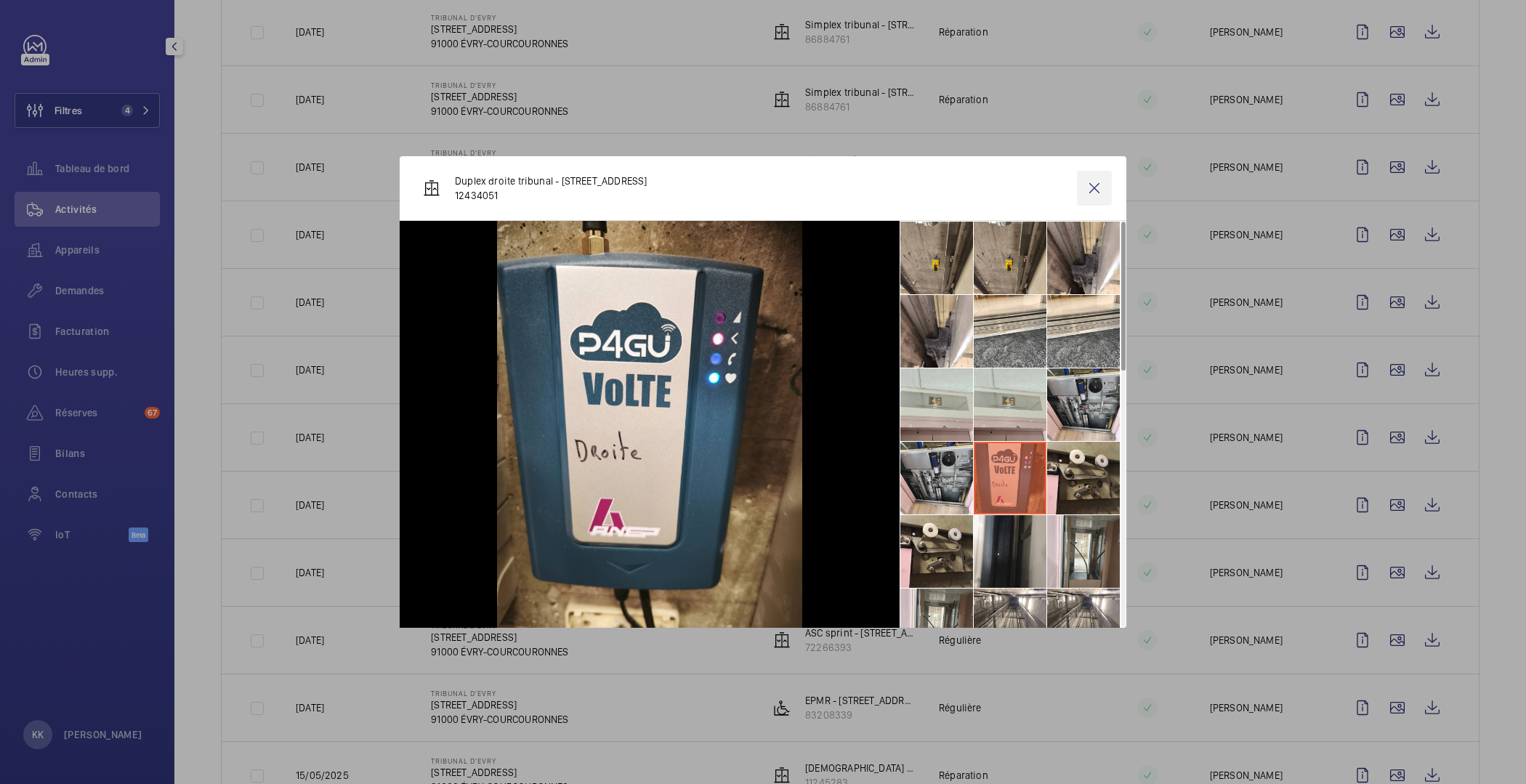
click at [1103, 191] on wm-front-icon-button at bounding box center [1094, 188] width 35 height 35
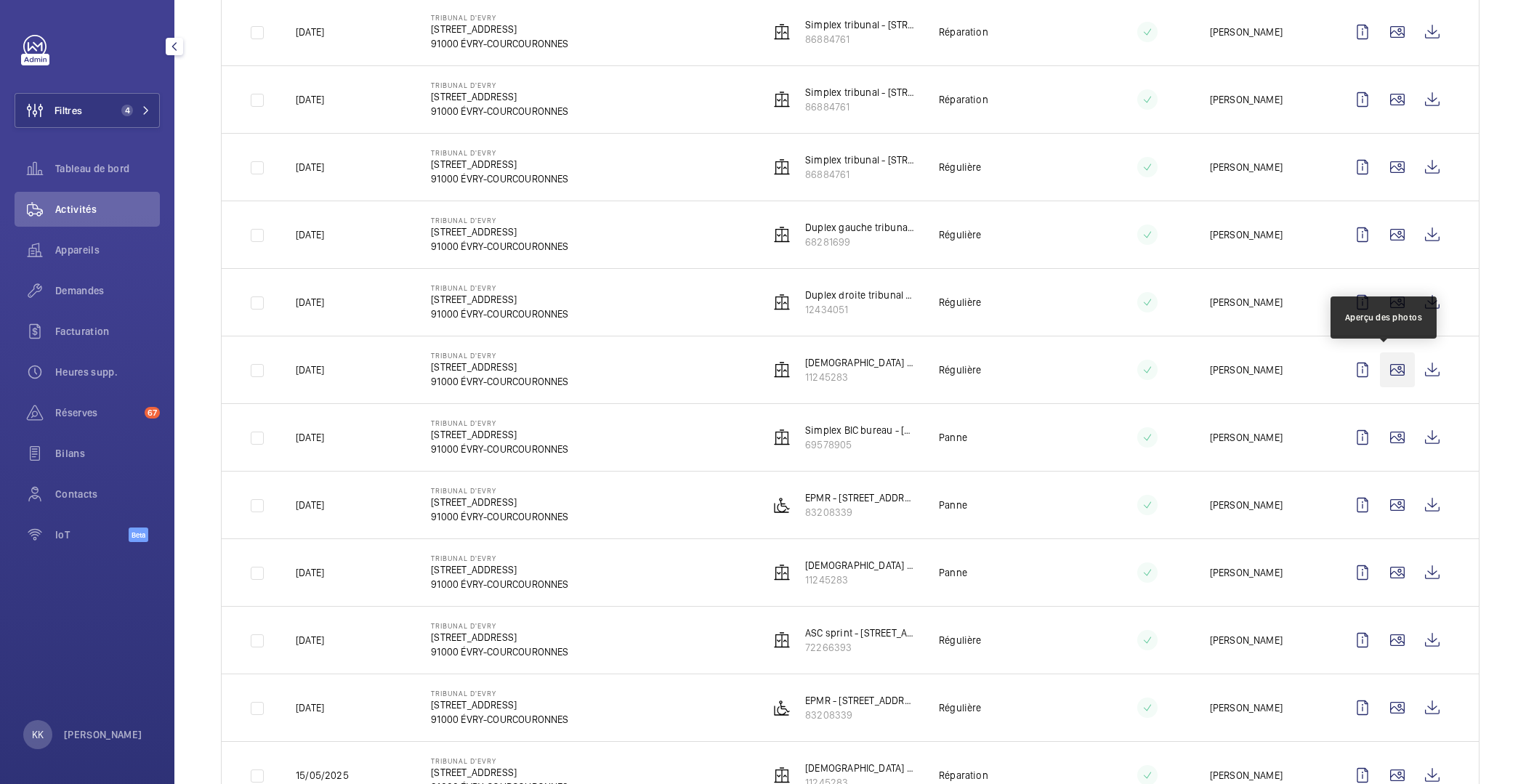
click at [1380, 373] on wm-front-icon-button at bounding box center [1397, 369] width 35 height 35
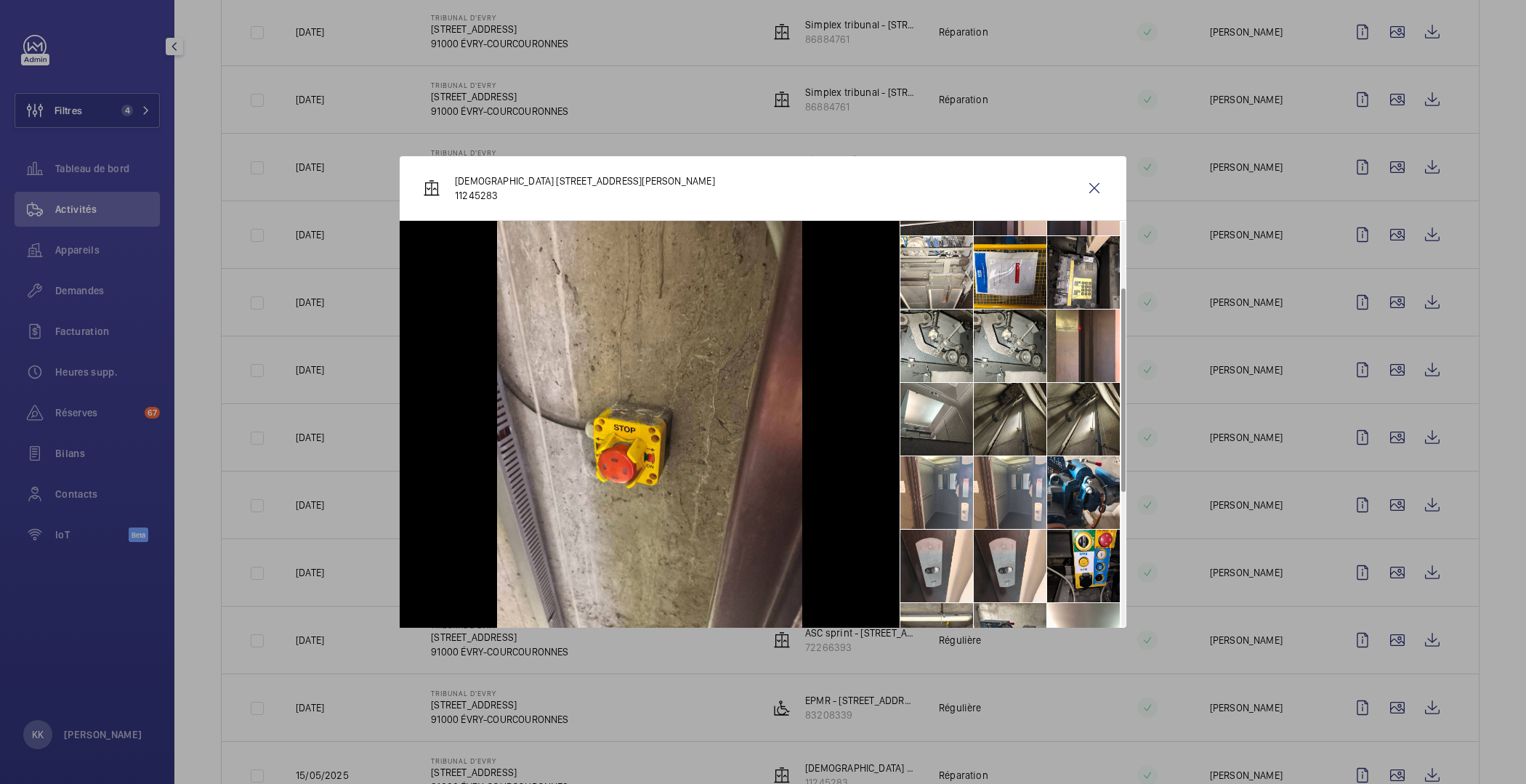
scroll to position [400, 0]
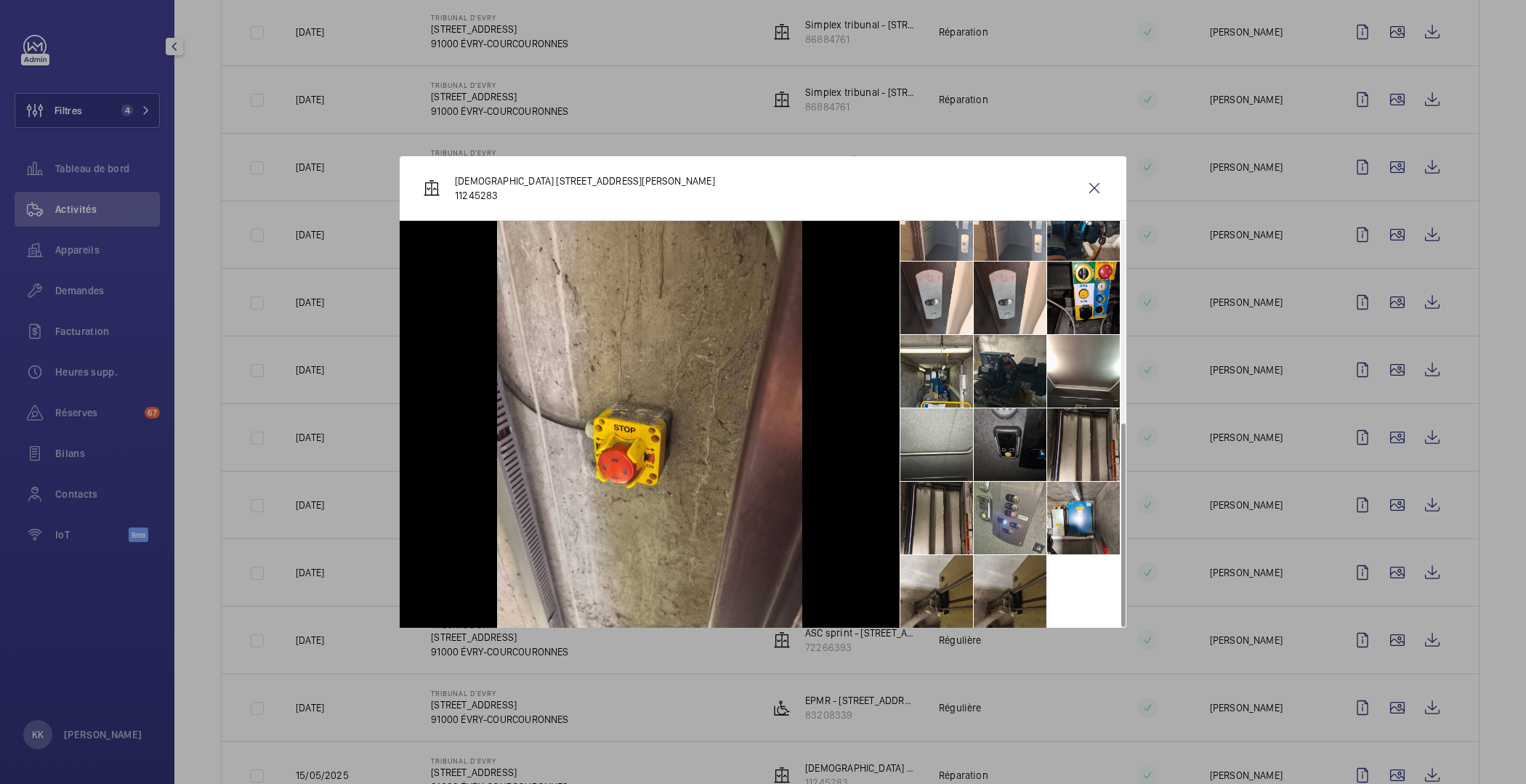
click at [1018, 589] on li at bounding box center [1010, 591] width 72 height 72
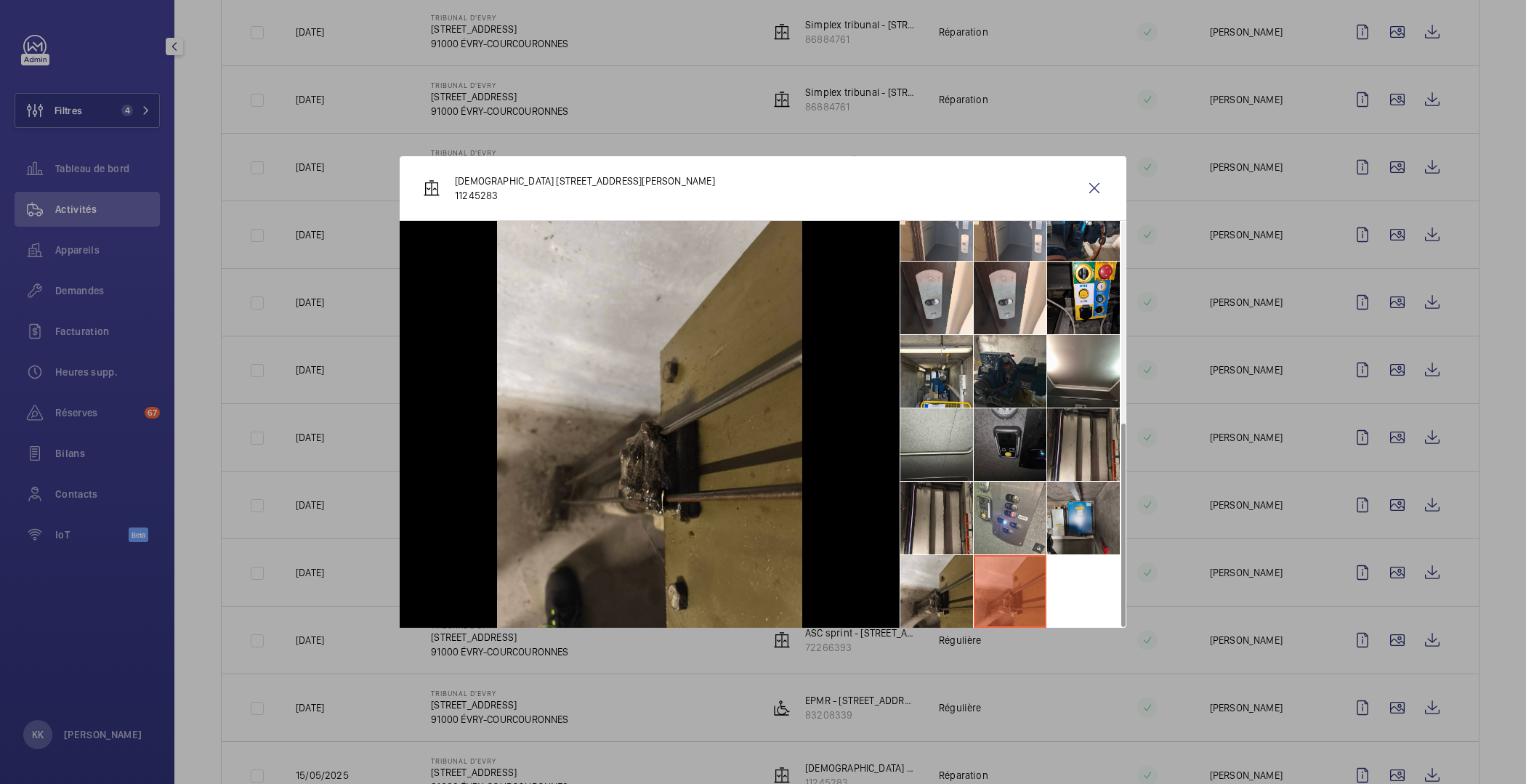
click at [1086, 543] on li at bounding box center [1083, 518] width 72 height 72
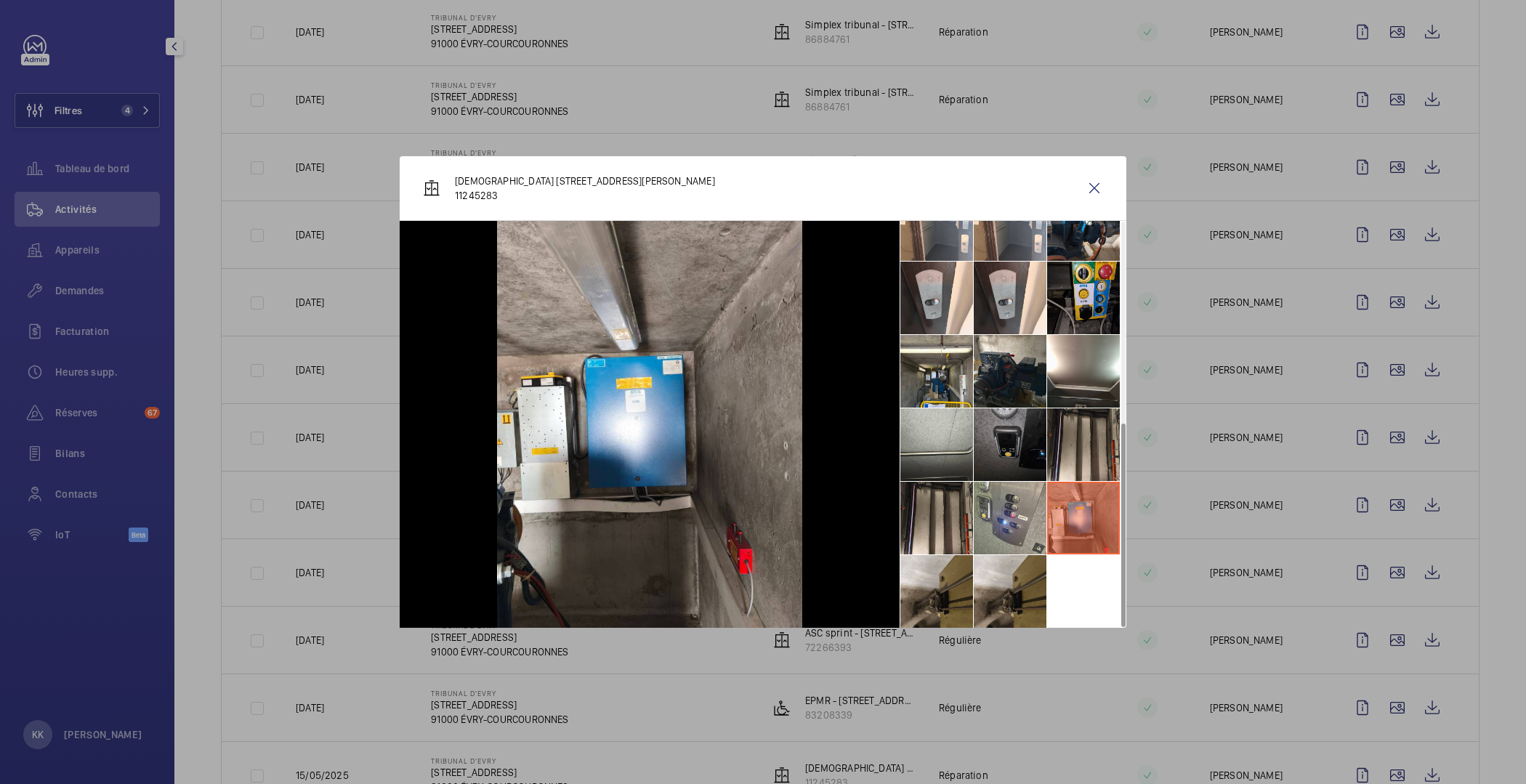
click at [1091, 296] on li at bounding box center [1083, 298] width 72 height 72
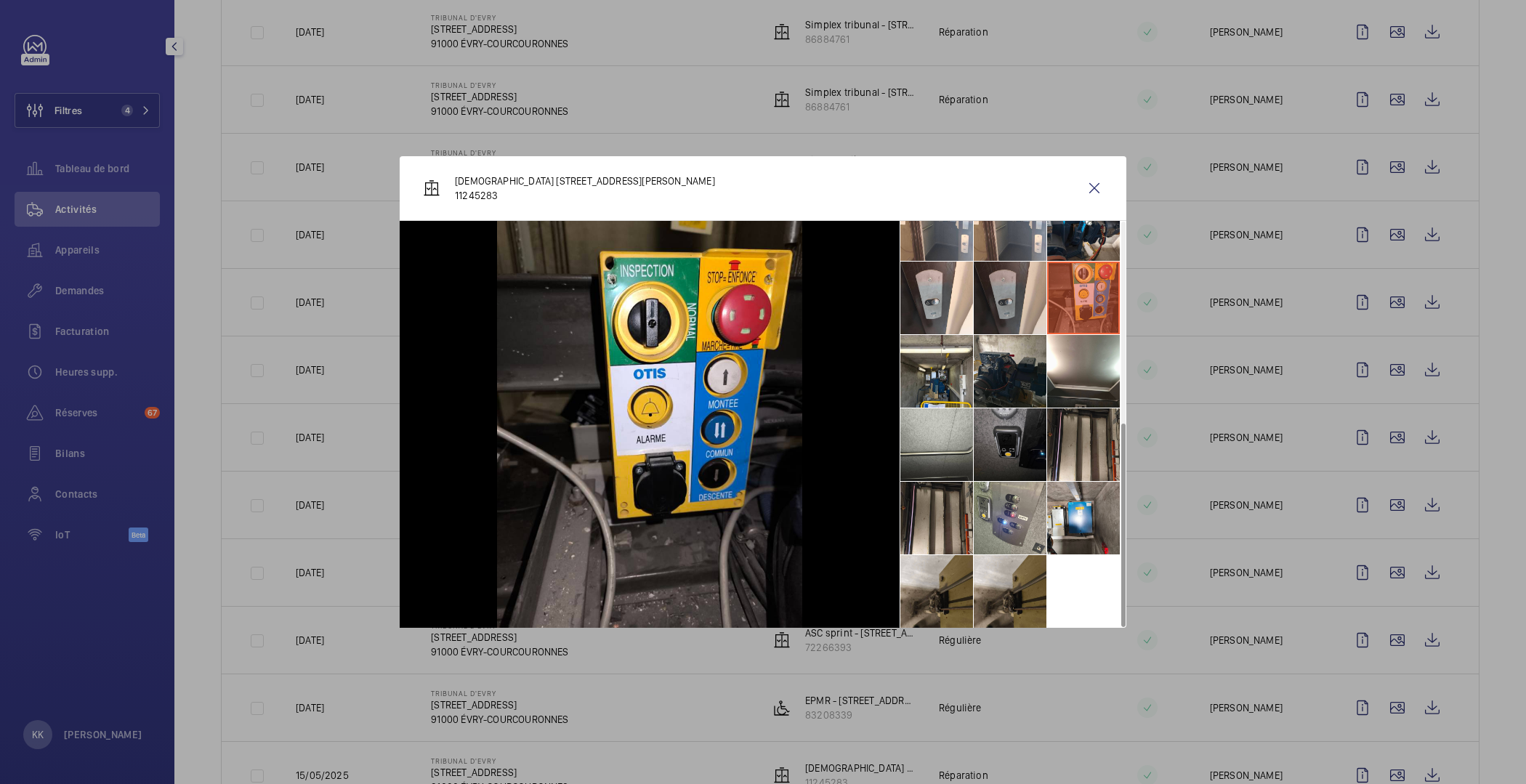
click at [1016, 317] on li at bounding box center [1010, 298] width 72 height 72
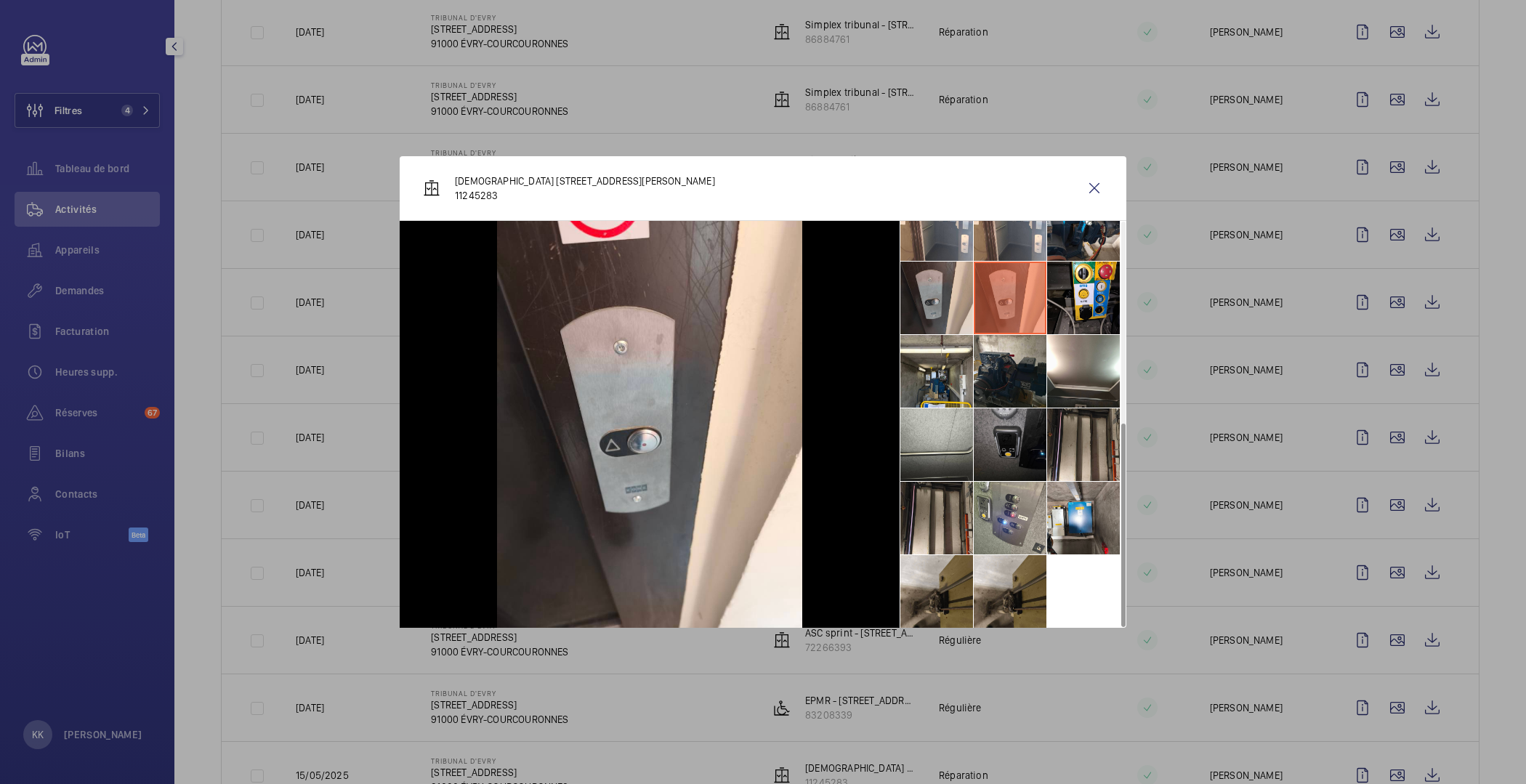
click at [934, 310] on li at bounding box center [937, 298] width 72 height 72
click at [946, 445] on li at bounding box center [937, 445] width 72 height 72
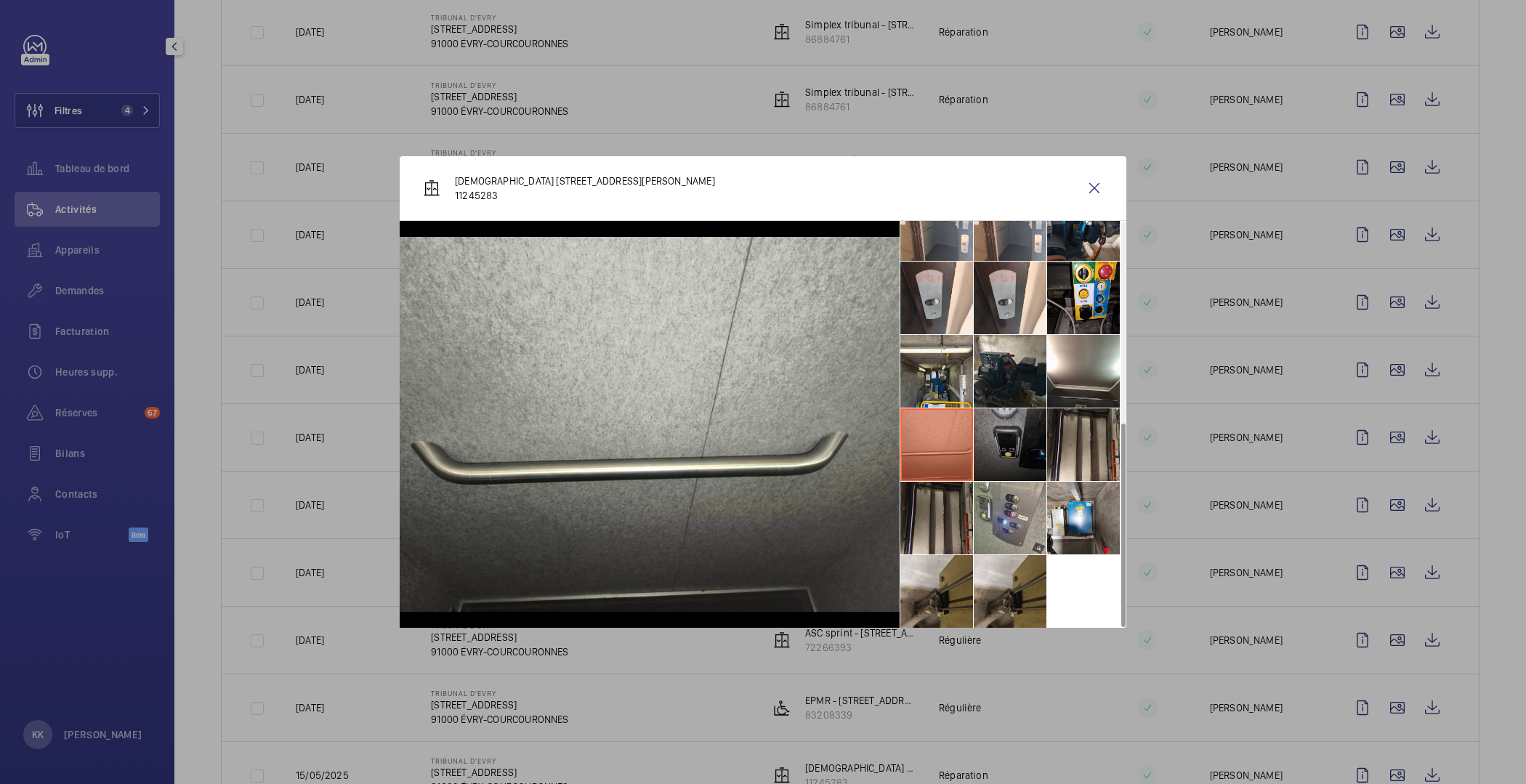
click at [940, 522] on li at bounding box center [937, 518] width 72 height 72
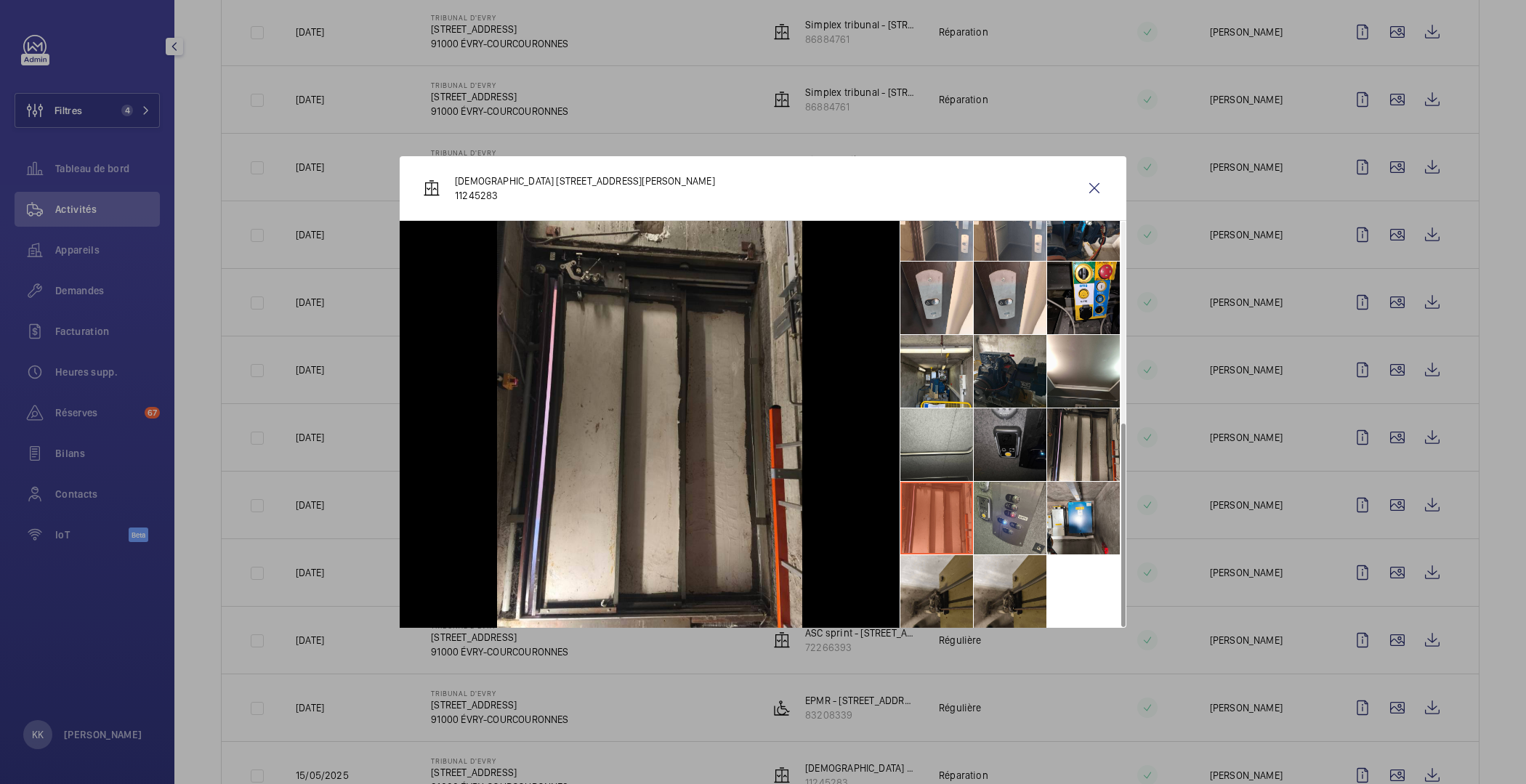
click at [1006, 518] on li at bounding box center [1010, 518] width 72 height 72
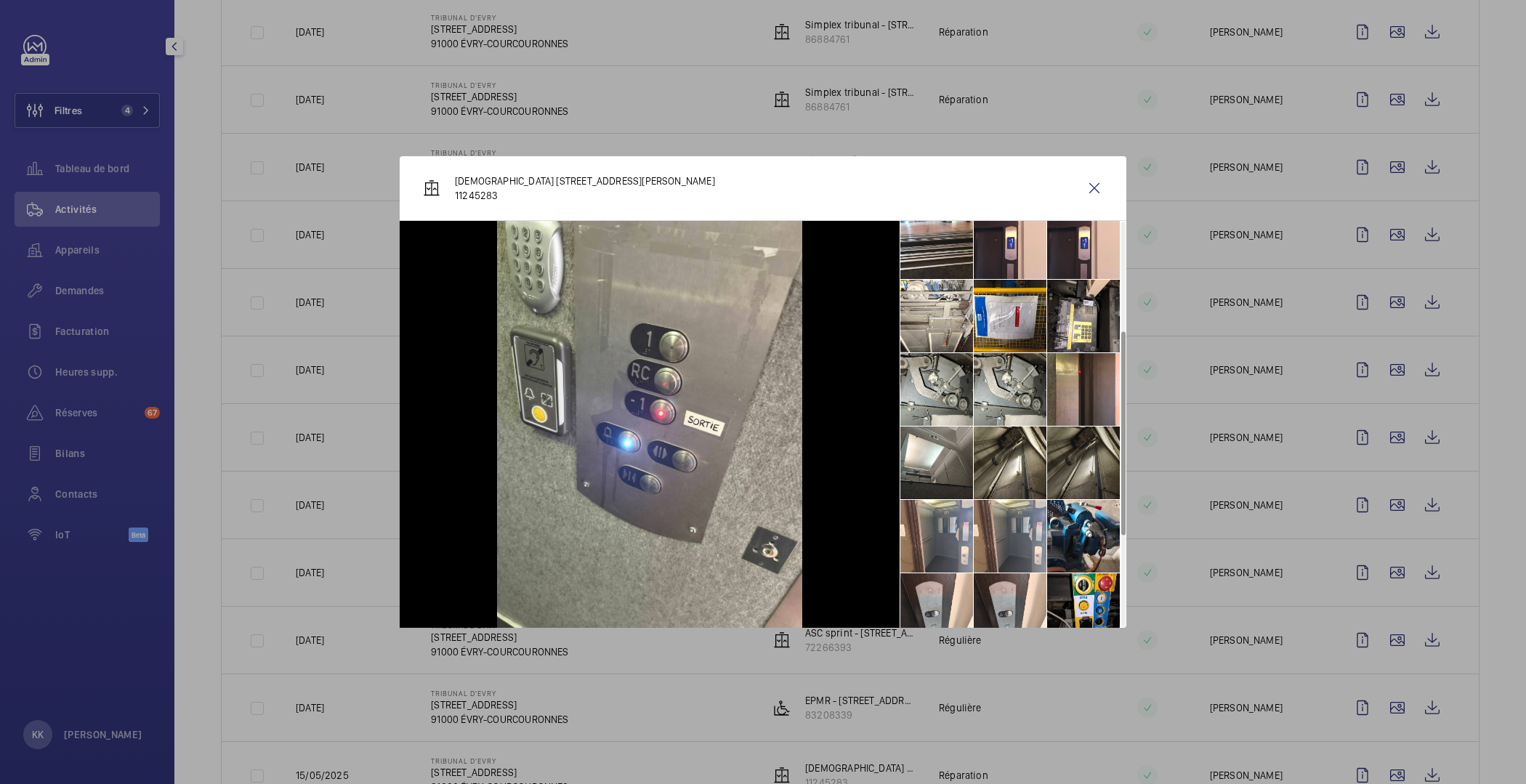
scroll to position [0, 0]
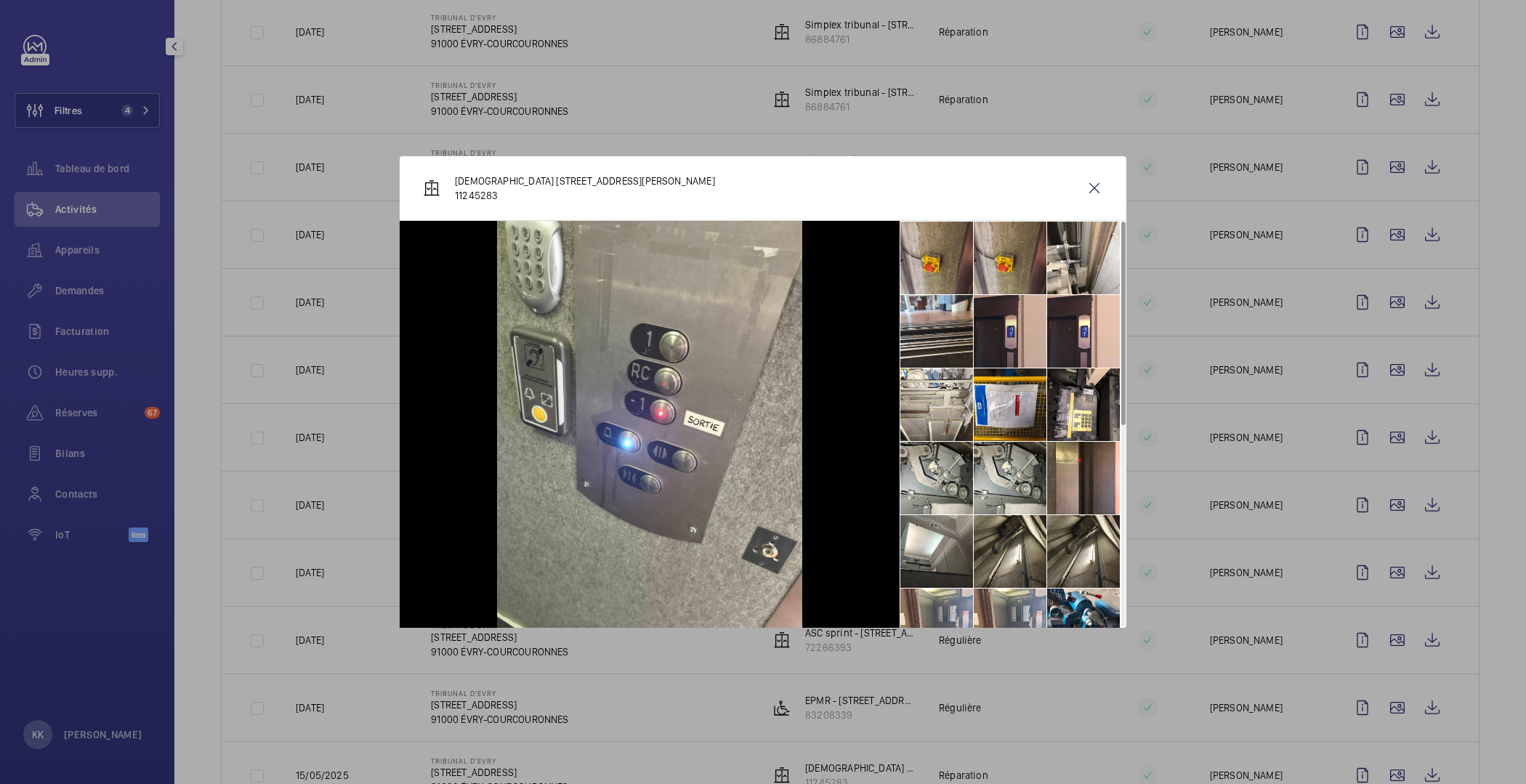
click at [1031, 335] on li at bounding box center [1010, 331] width 72 height 72
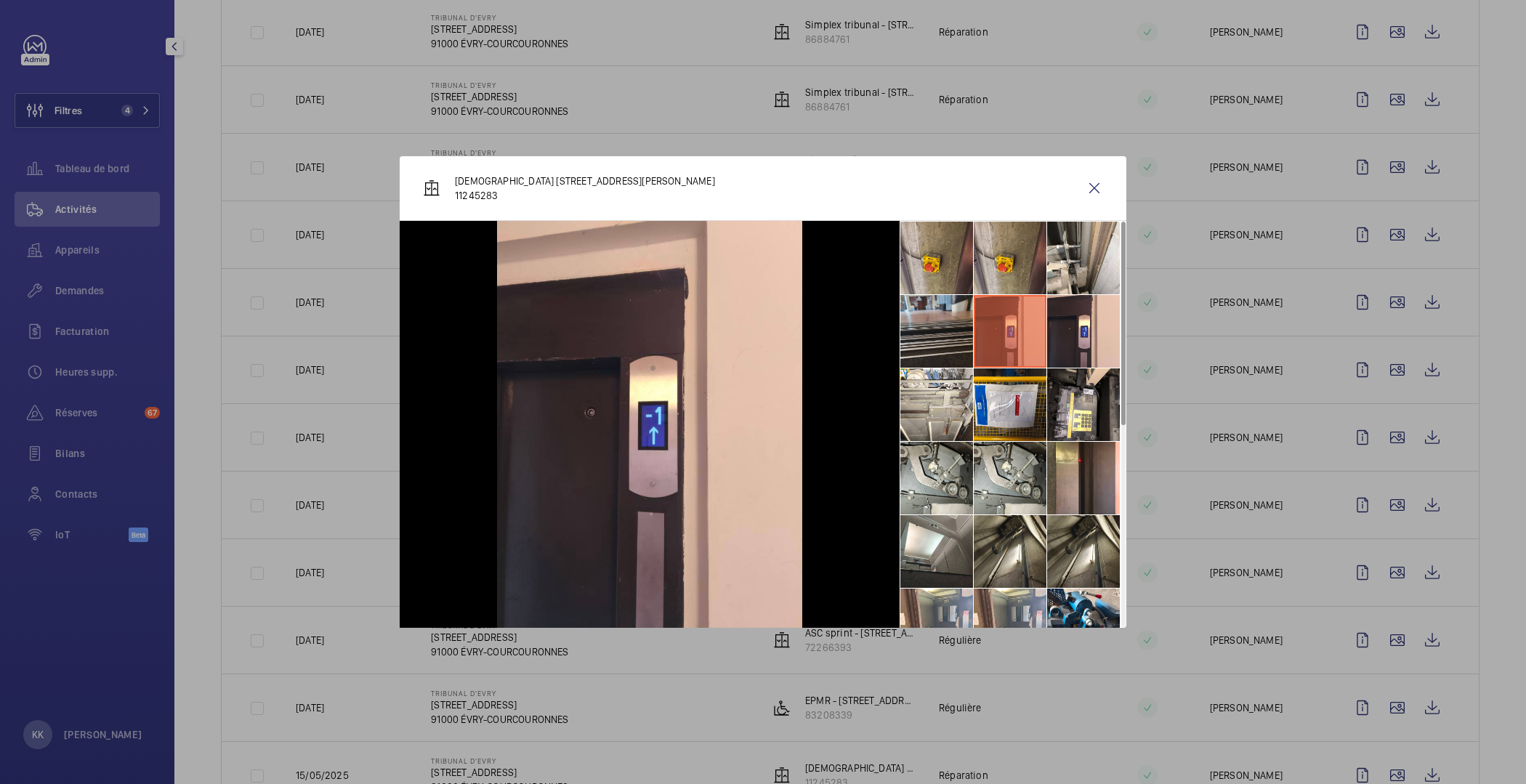
click at [939, 314] on li at bounding box center [937, 331] width 72 height 72
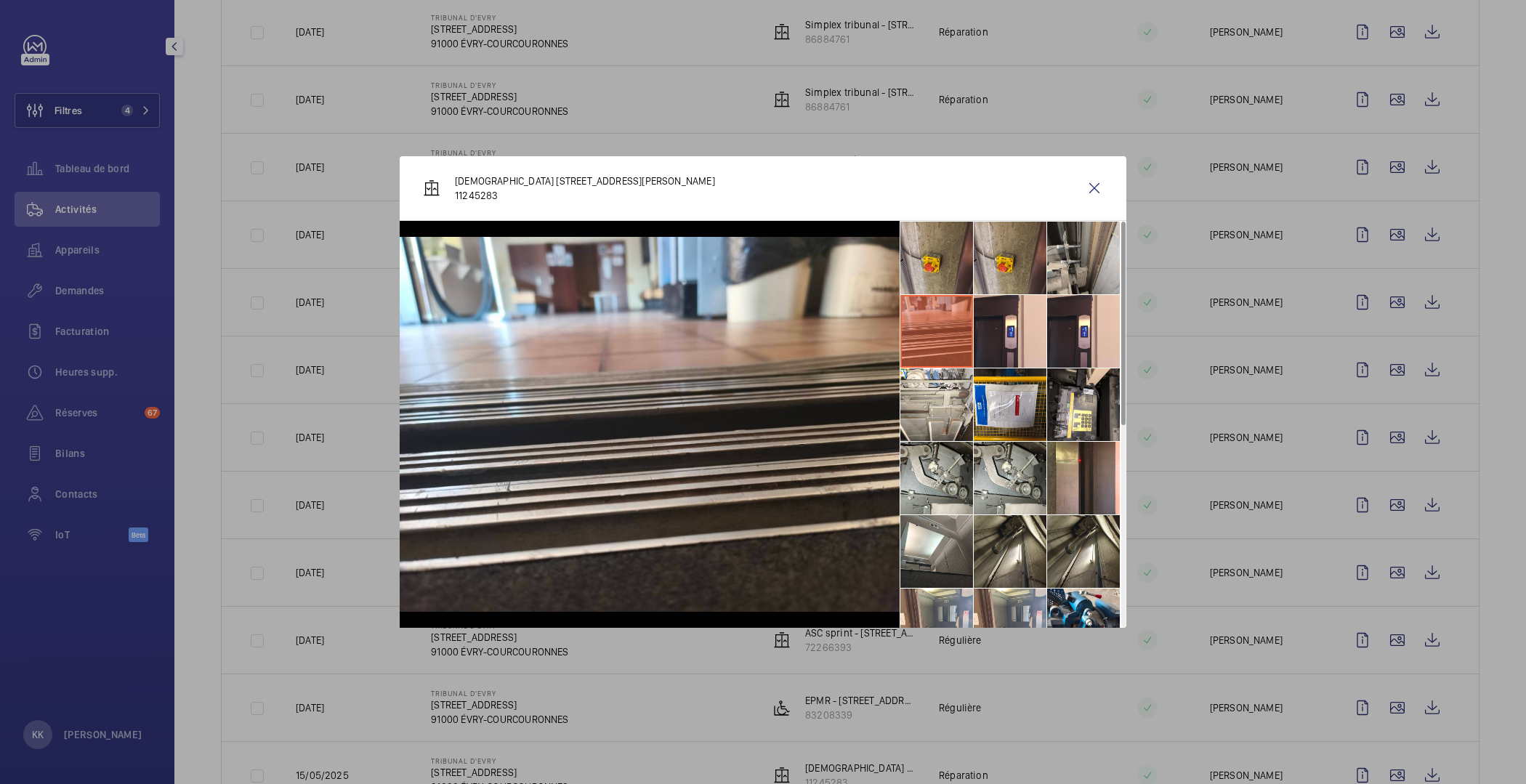
click at [1072, 271] on li at bounding box center [1083, 258] width 72 height 72
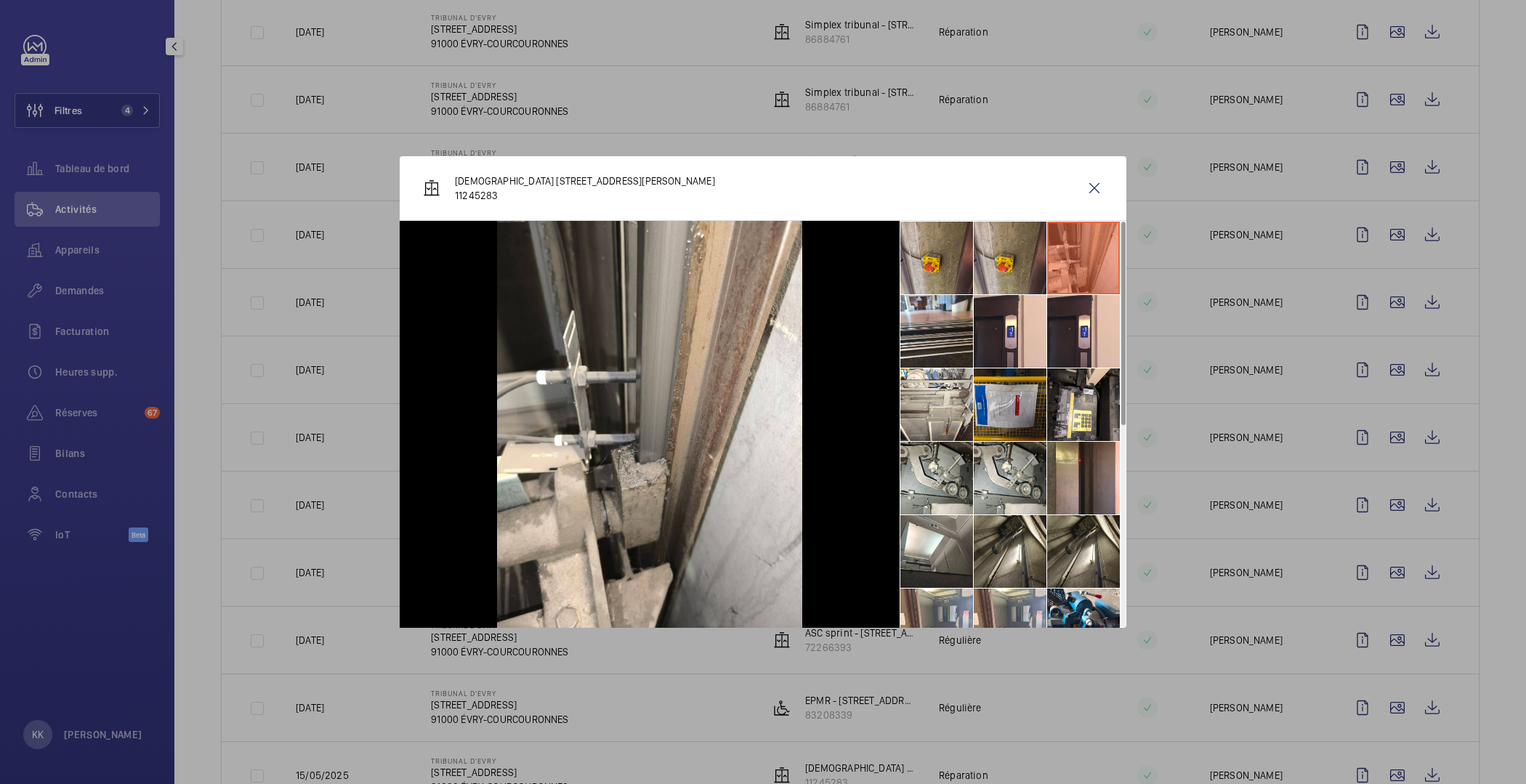
click at [1005, 403] on li at bounding box center [1010, 405] width 72 height 72
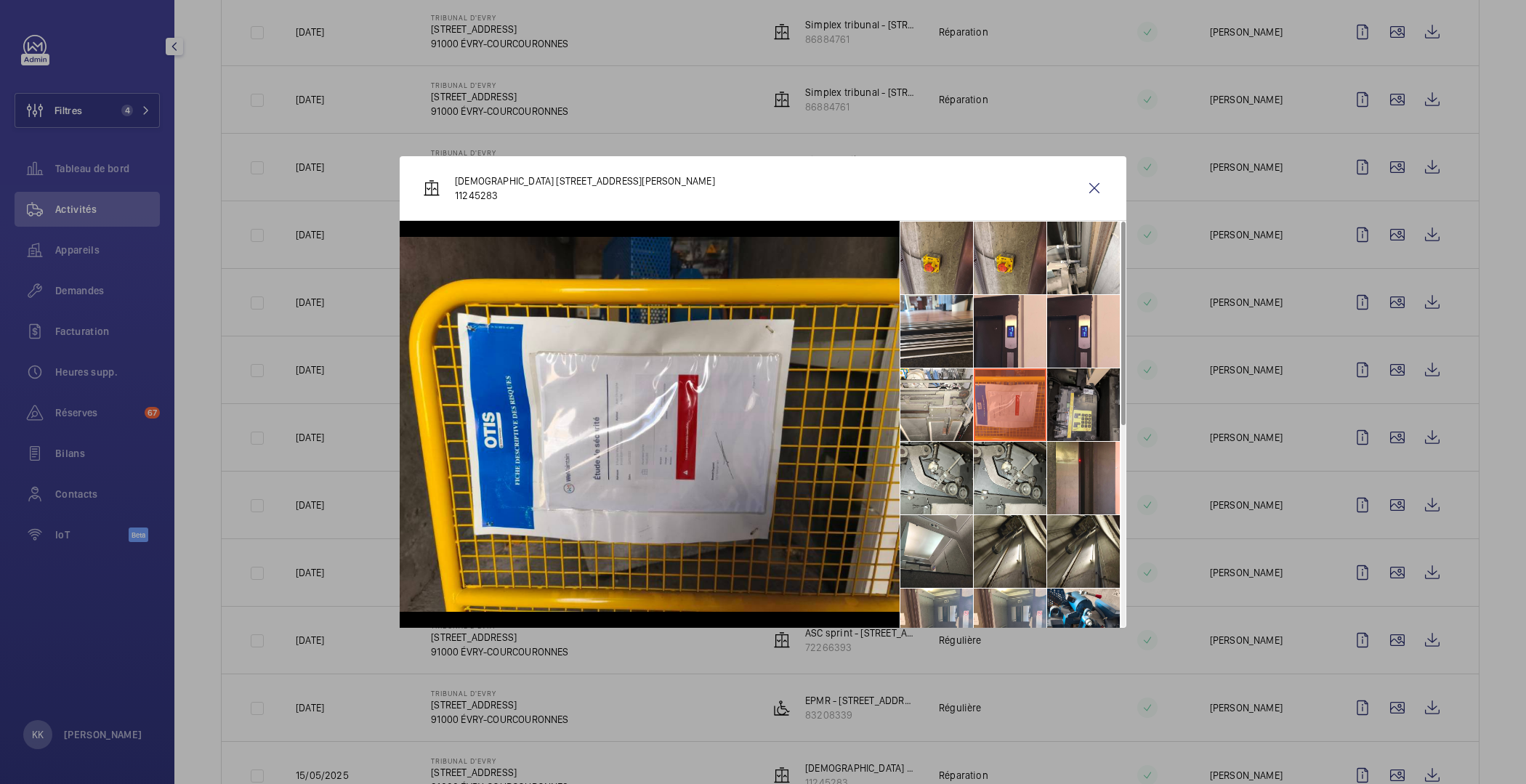
click at [1054, 393] on li at bounding box center [1083, 405] width 72 height 72
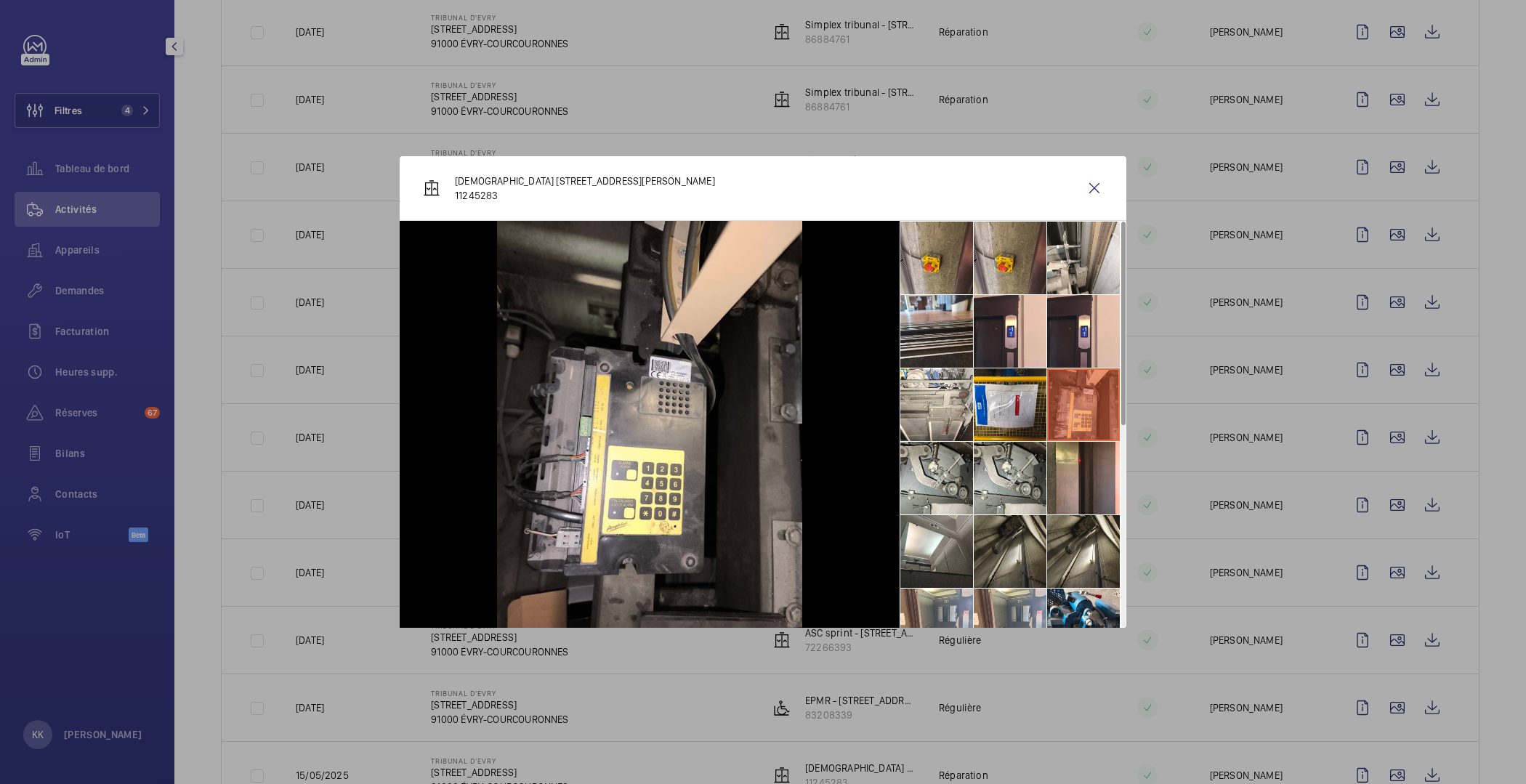
click at [974, 525] on li at bounding box center [1010, 551] width 72 height 72
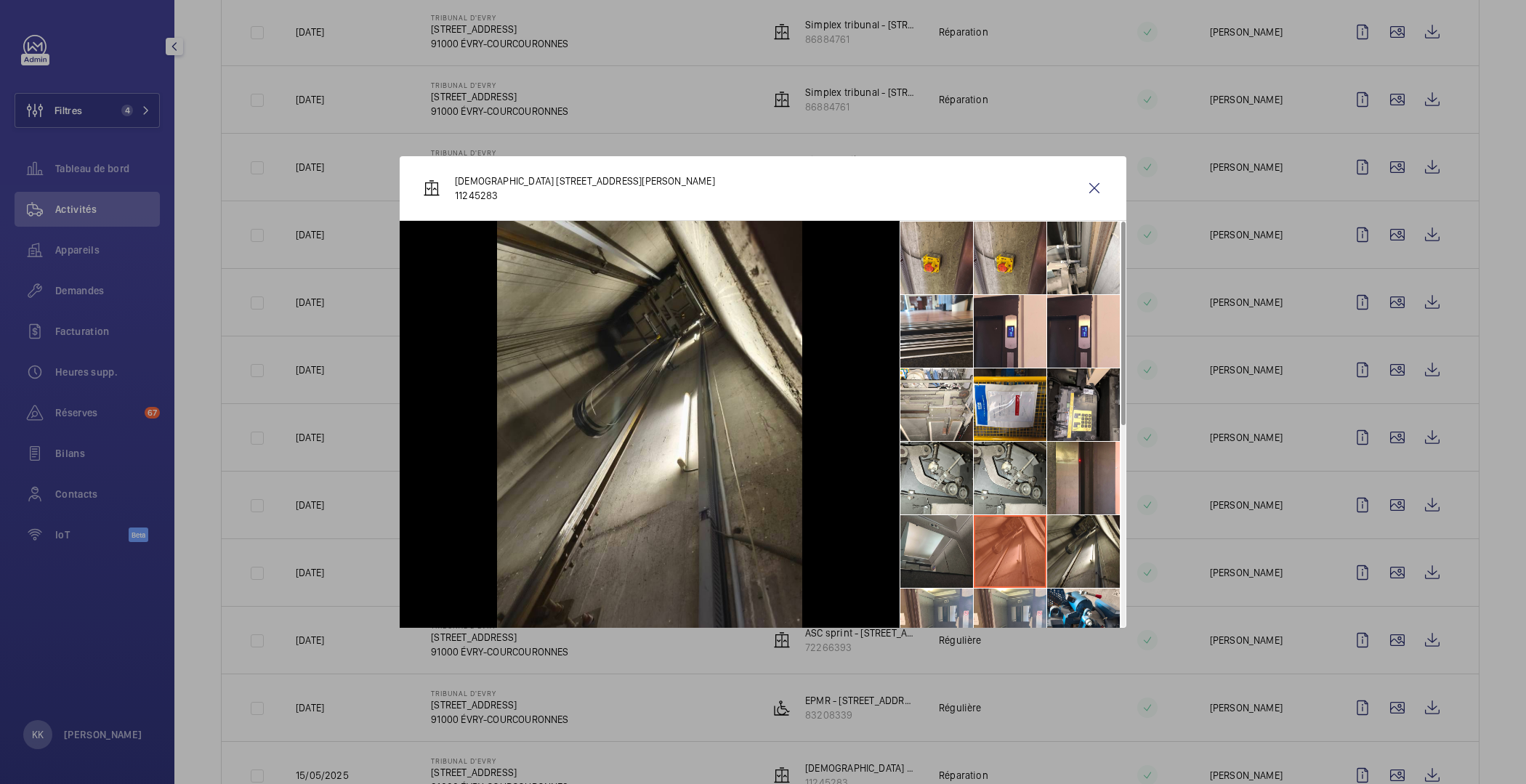
click at [939, 545] on li at bounding box center [937, 551] width 72 height 72
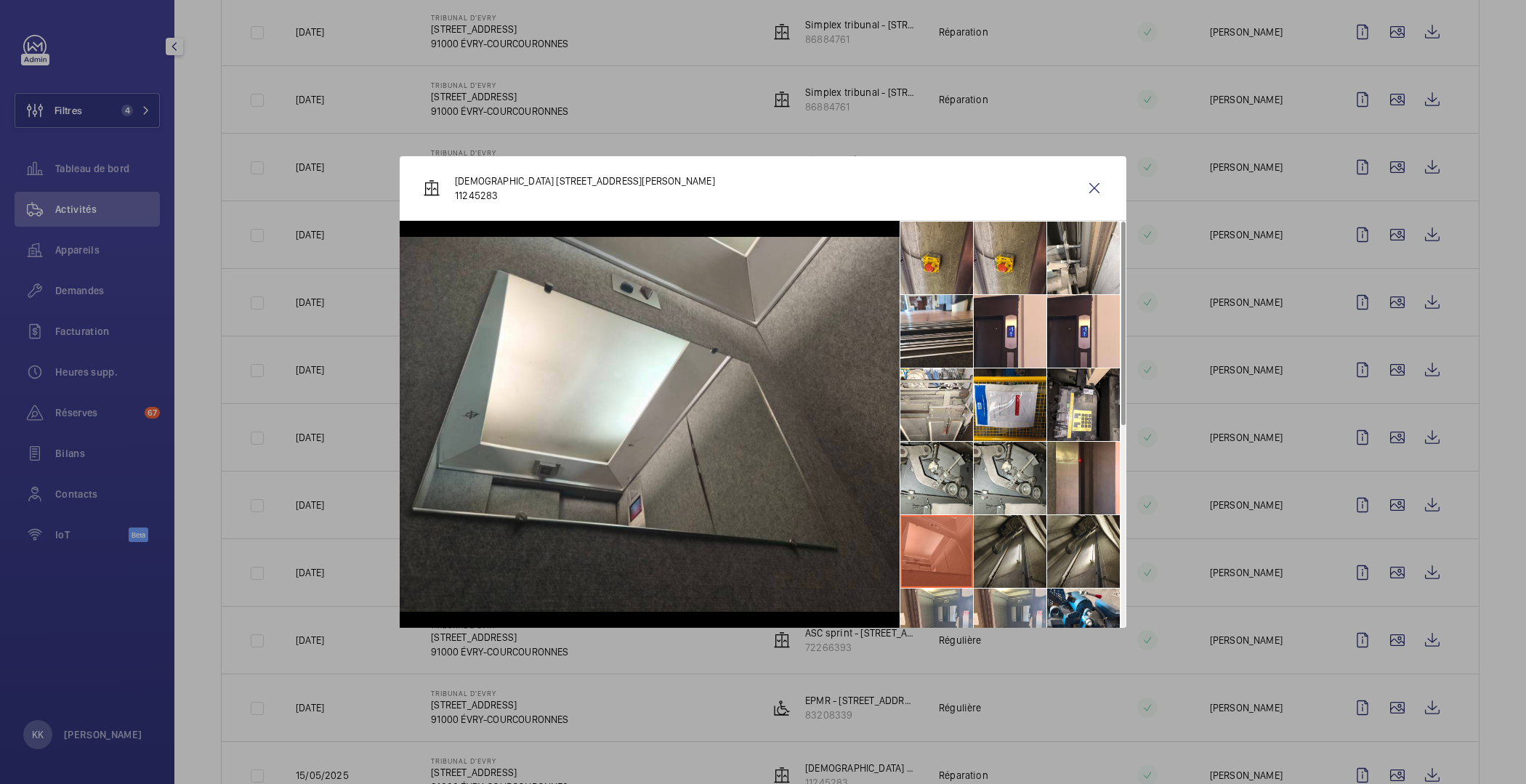
click at [989, 552] on li at bounding box center [1010, 551] width 72 height 72
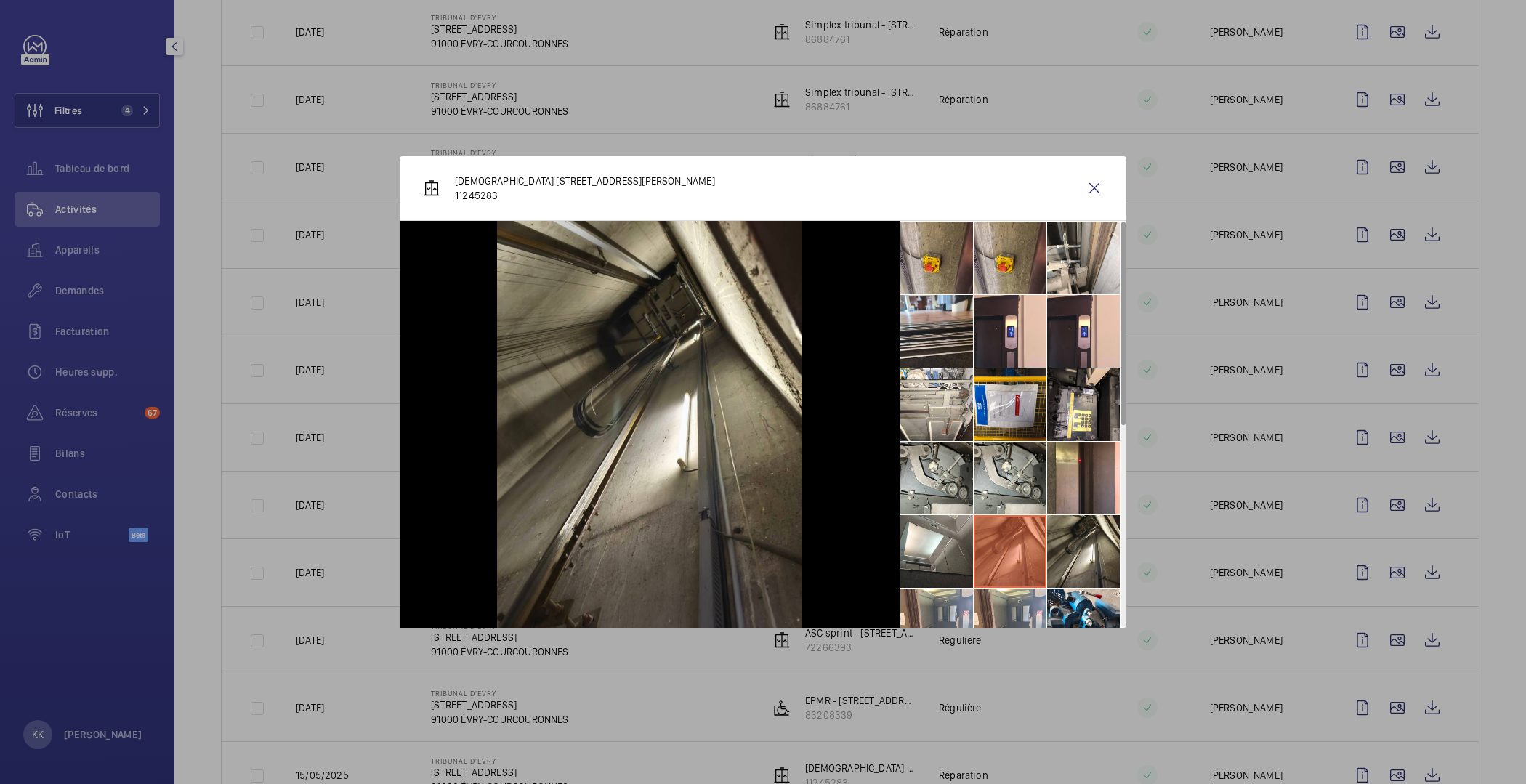
click at [1008, 553] on li at bounding box center [1010, 551] width 72 height 72
click at [1043, 545] on li at bounding box center [1010, 551] width 72 height 72
click at [1064, 491] on li at bounding box center [1083, 478] width 72 height 72
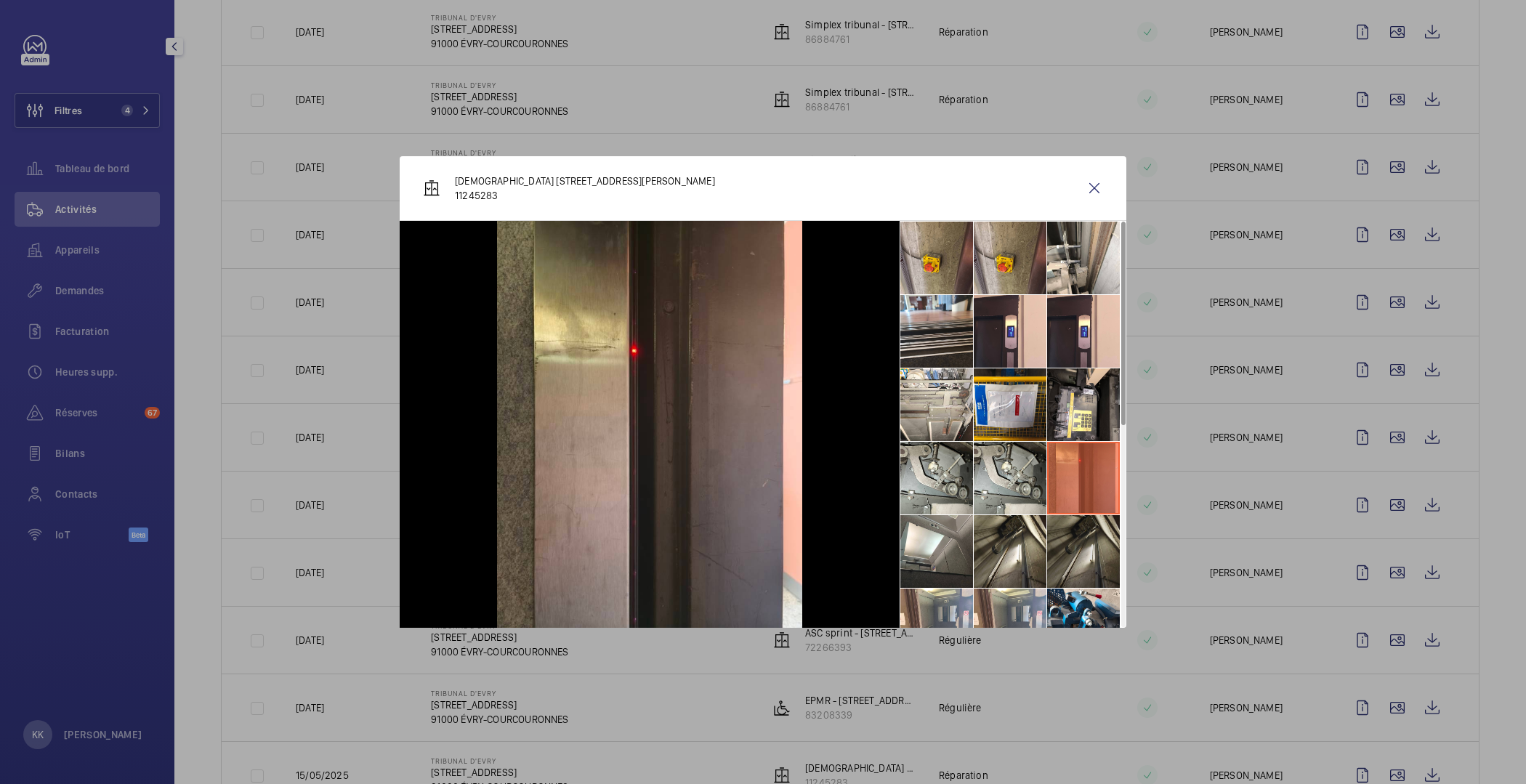
click at [1083, 551] on li at bounding box center [1083, 551] width 72 height 72
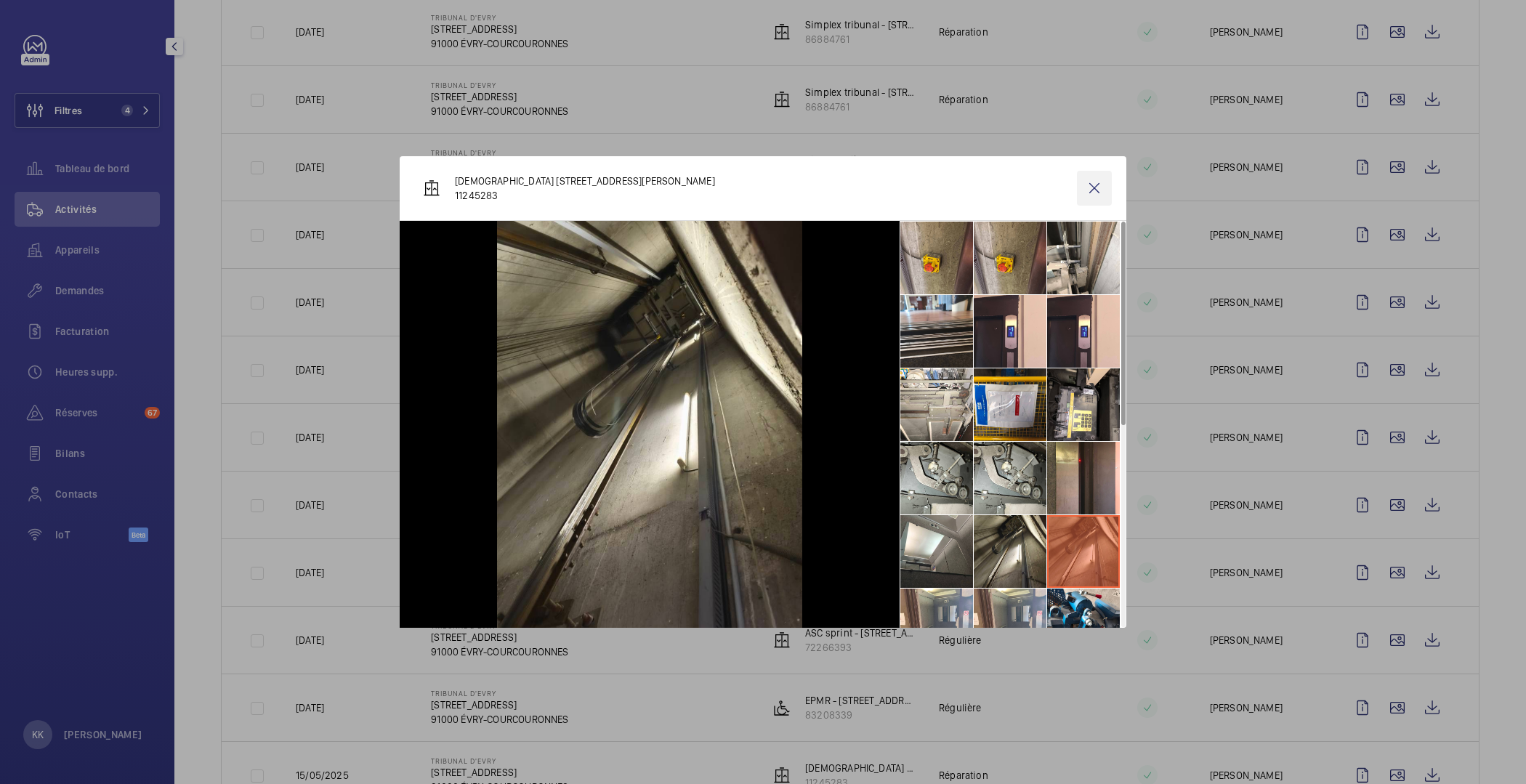
click at [1097, 191] on wm-front-icon-button at bounding box center [1094, 188] width 35 height 35
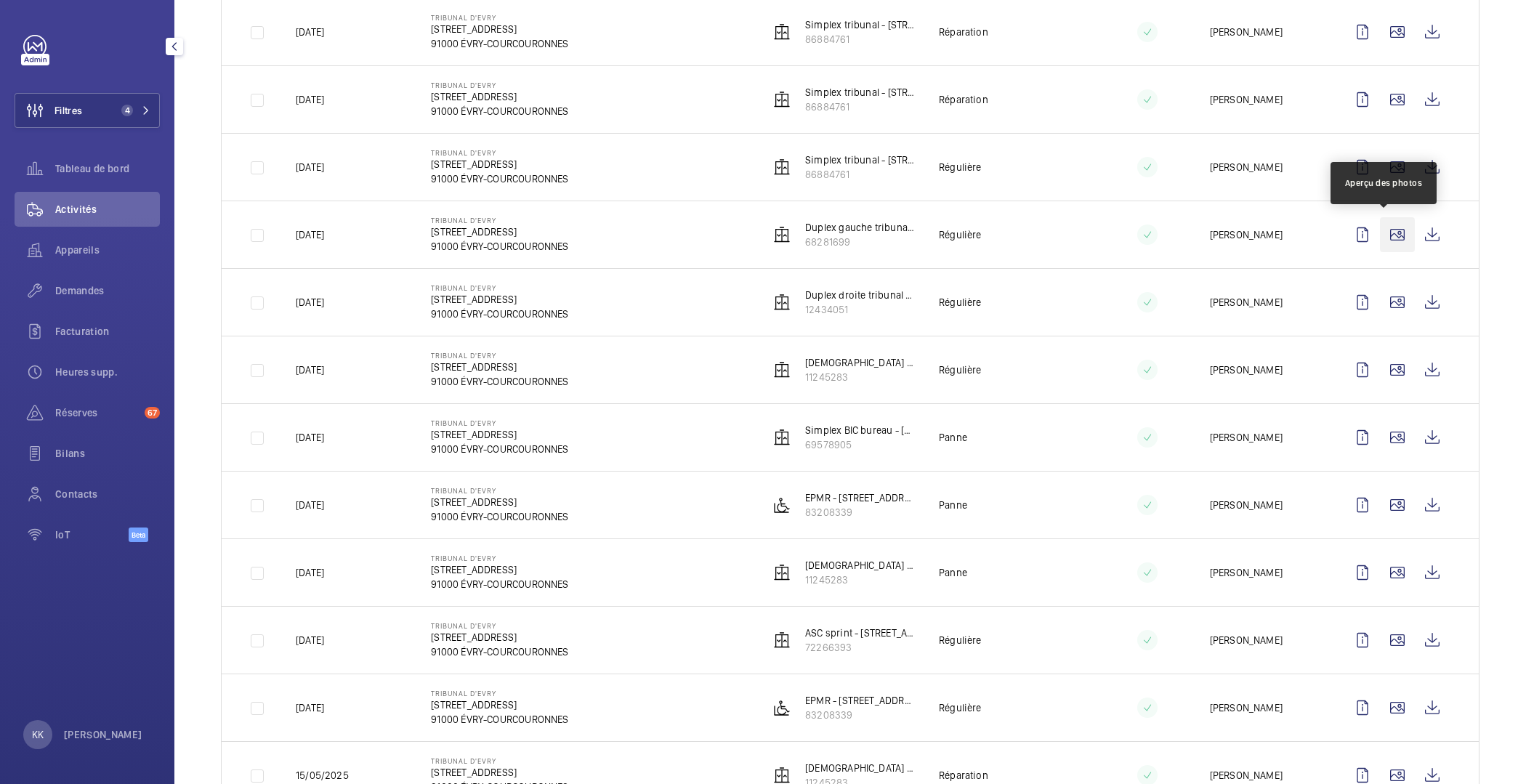
click at [1392, 235] on wm-front-icon-button at bounding box center [1397, 234] width 35 height 35
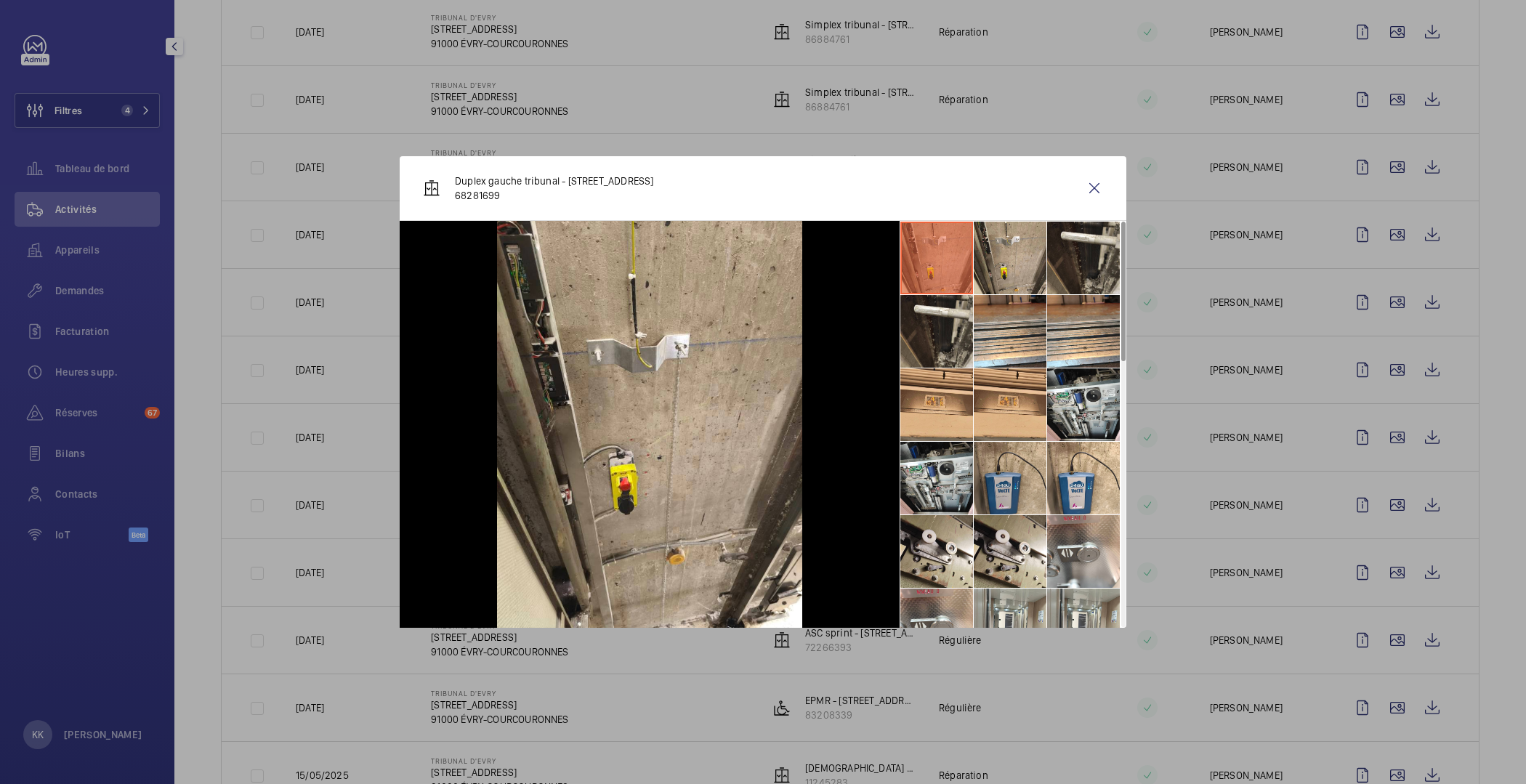
click at [984, 468] on li at bounding box center [1010, 478] width 72 height 72
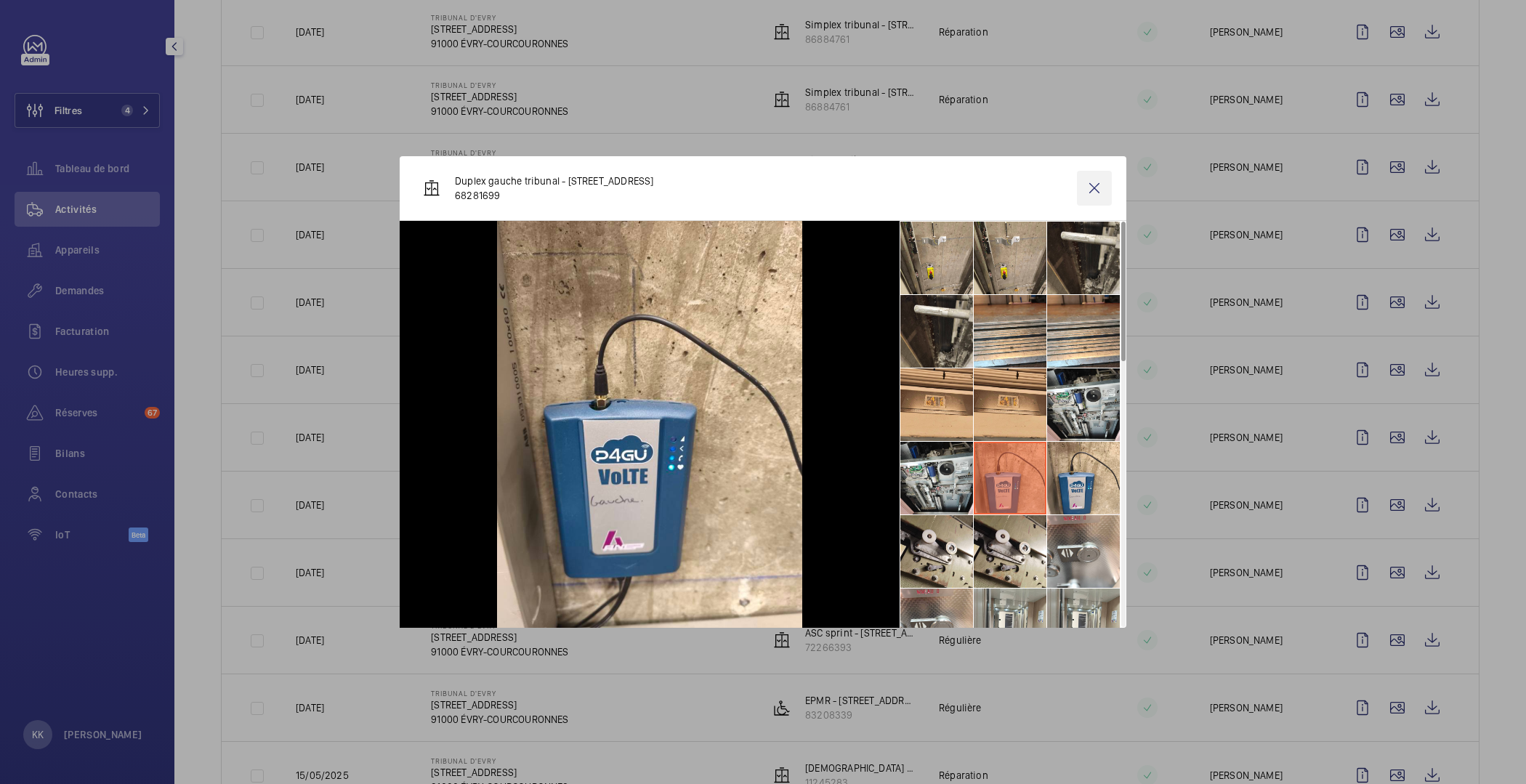
click at [1091, 184] on wm-front-icon-button at bounding box center [1094, 188] width 35 height 35
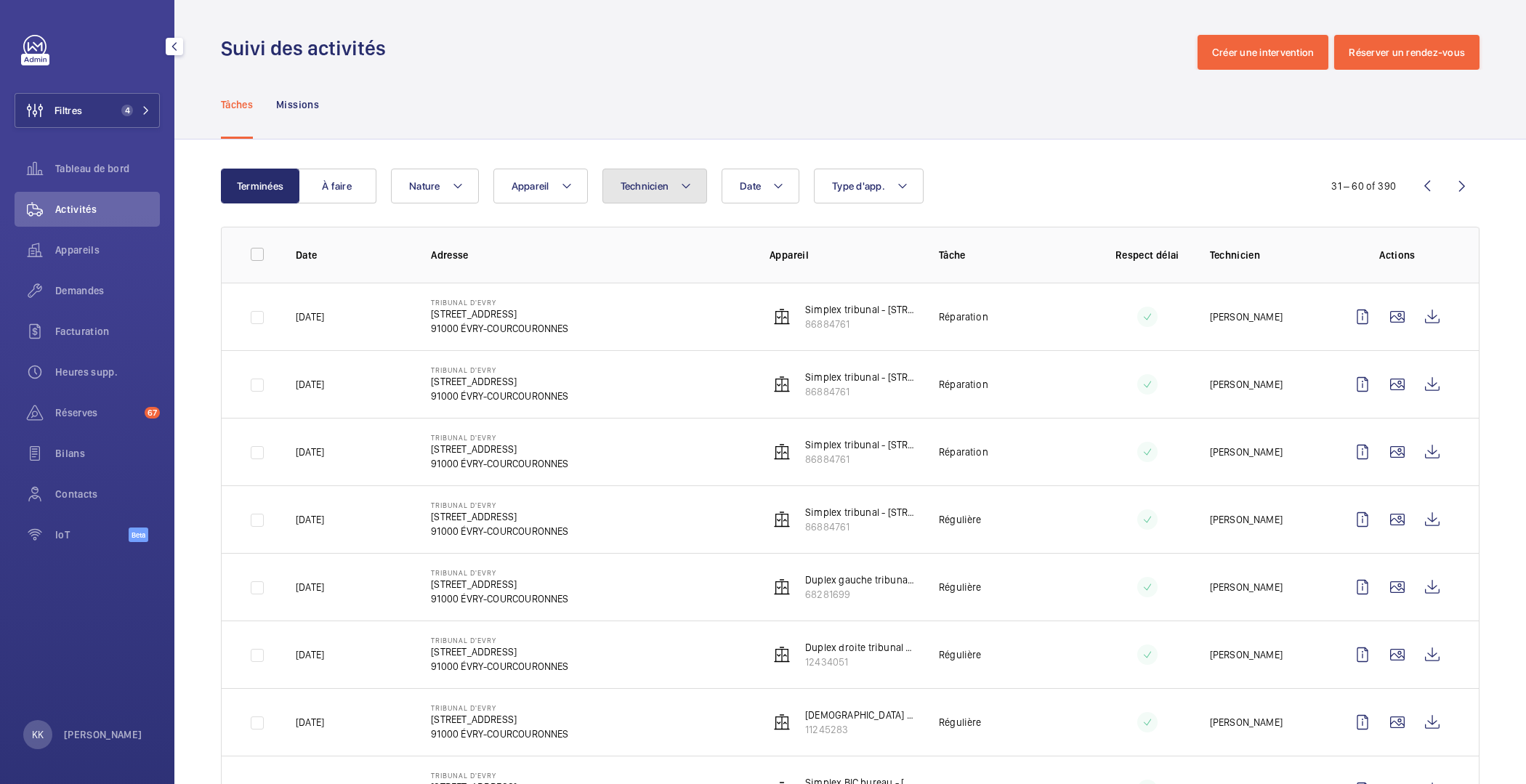
click at [638, 188] on span "Technicien" at bounding box center [645, 186] width 49 height 12
type input "sebas"
click at [655, 275] on label "Sébastien Frileux" at bounding box center [729, 284] width 253 height 35
click at [639, 275] on input "Sébastien Frileux" at bounding box center [624, 284] width 29 height 29
checkbox input "true"
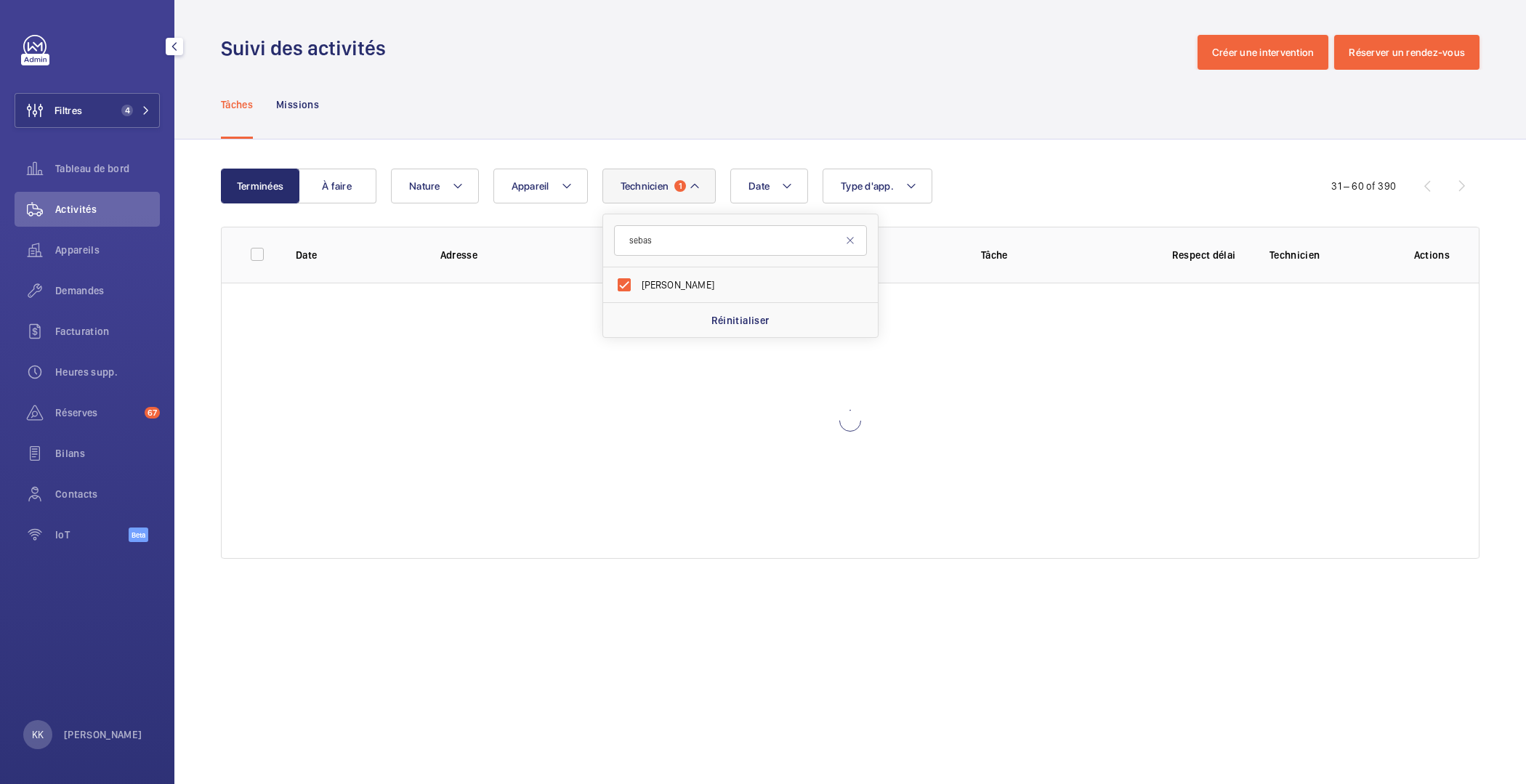
click at [706, 85] on div "Tâches Missions" at bounding box center [851, 103] width 1259 height 69
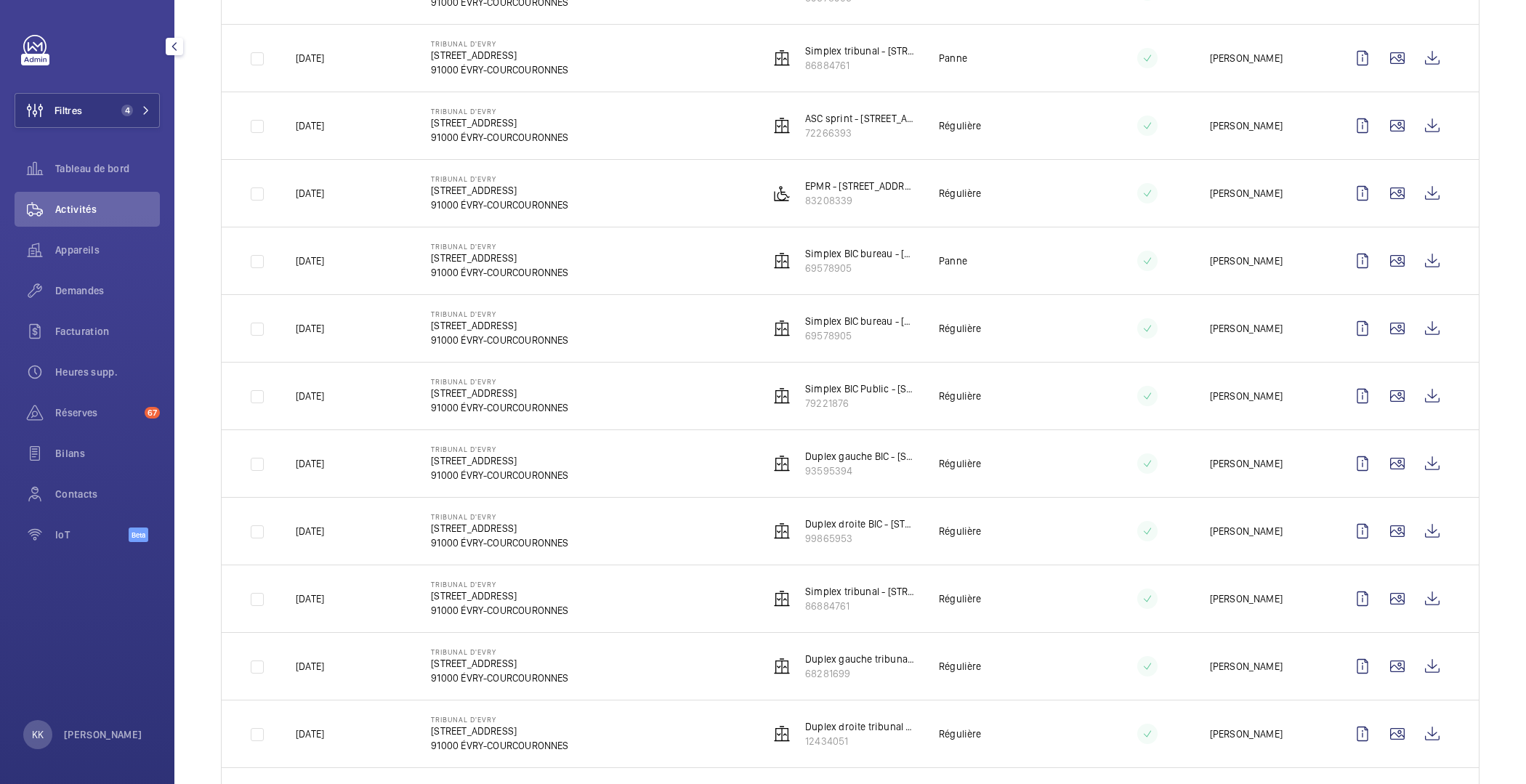
scroll to position [1550, 0]
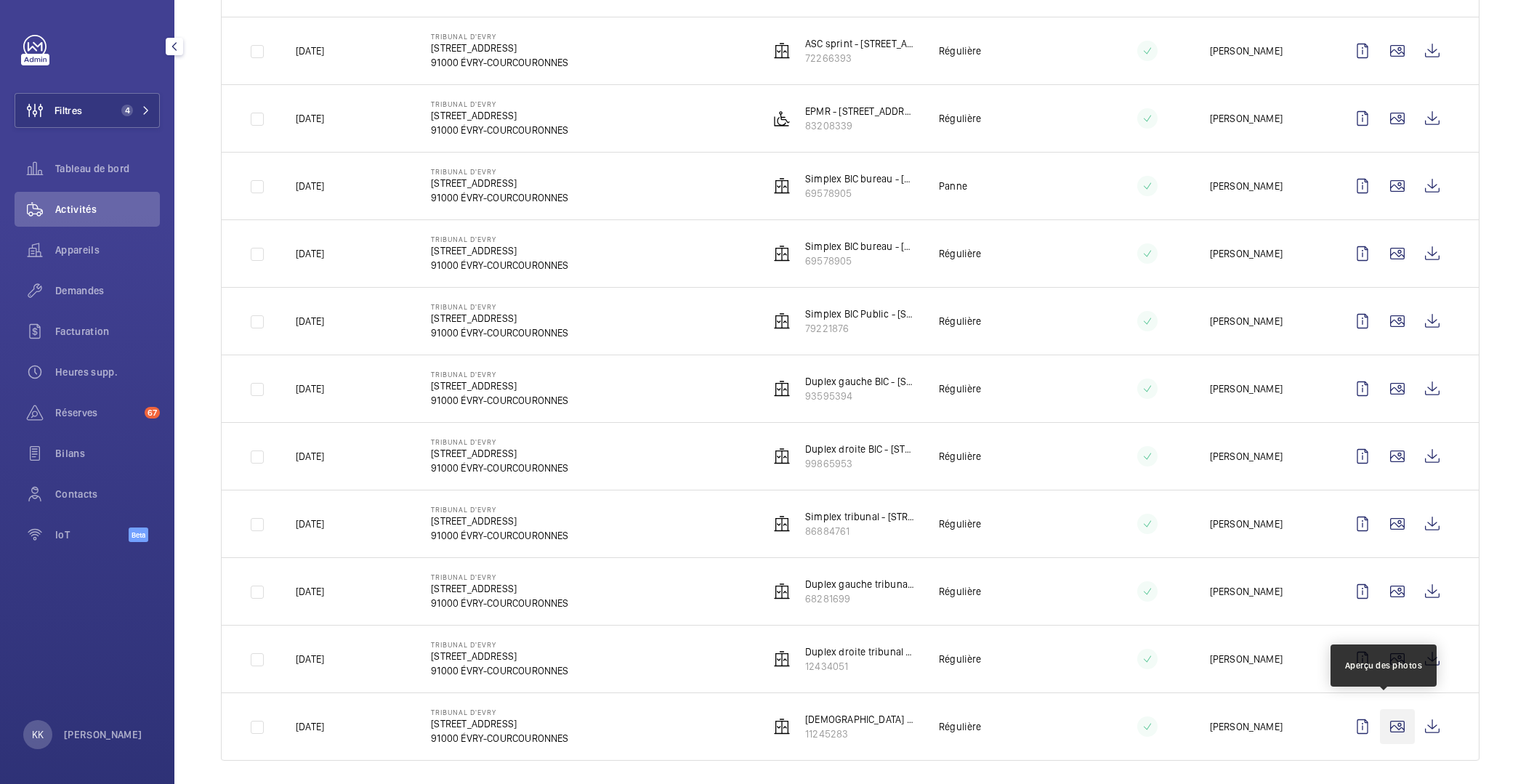
click at [1392, 725] on wm-front-icon-button at bounding box center [1397, 726] width 35 height 35
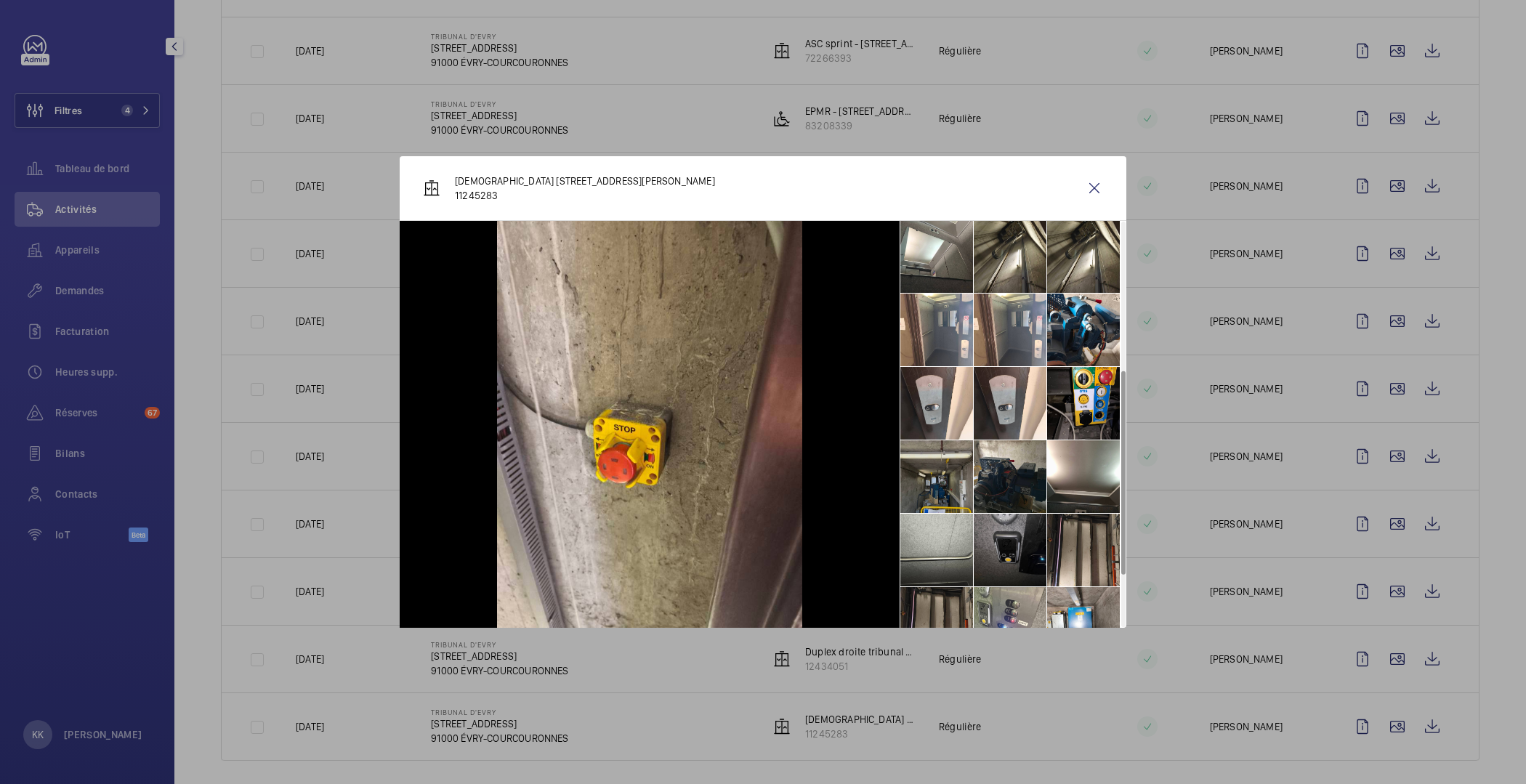
scroll to position [296, 0]
click at [951, 475] on li at bounding box center [937, 475] width 72 height 72
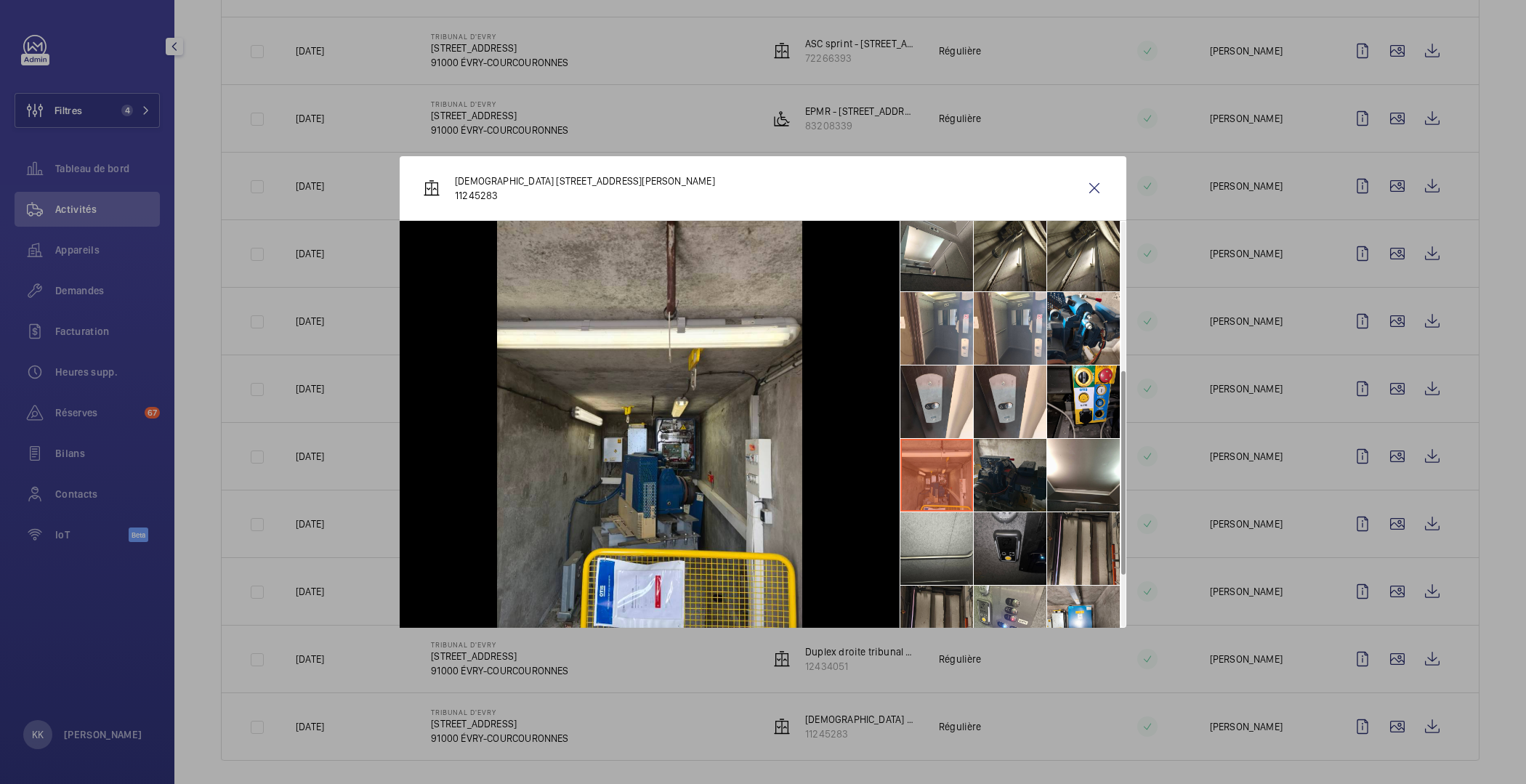
click at [1009, 474] on li at bounding box center [1010, 475] width 72 height 72
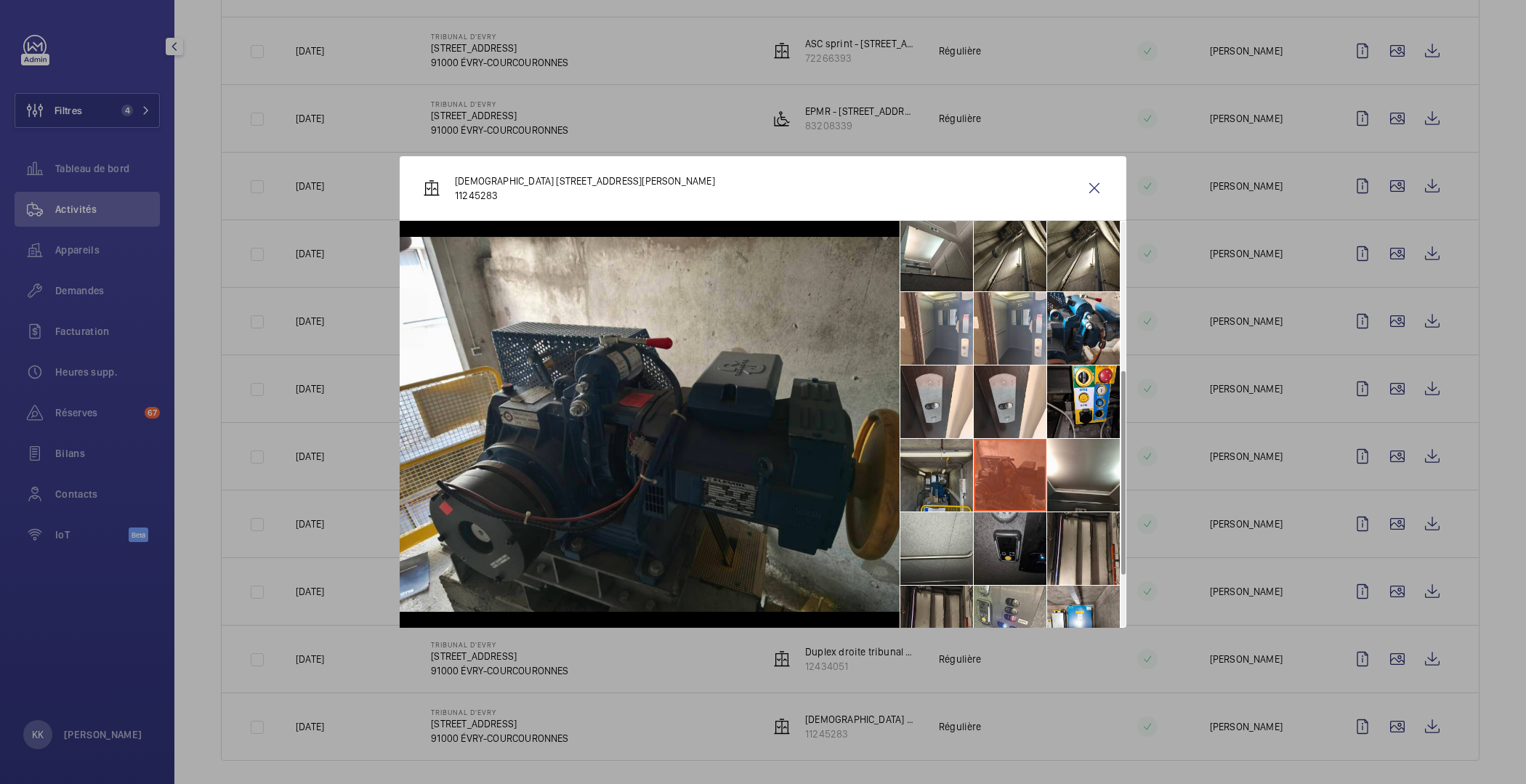
click at [916, 478] on li at bounding box center [937, 475] width 72 height 72
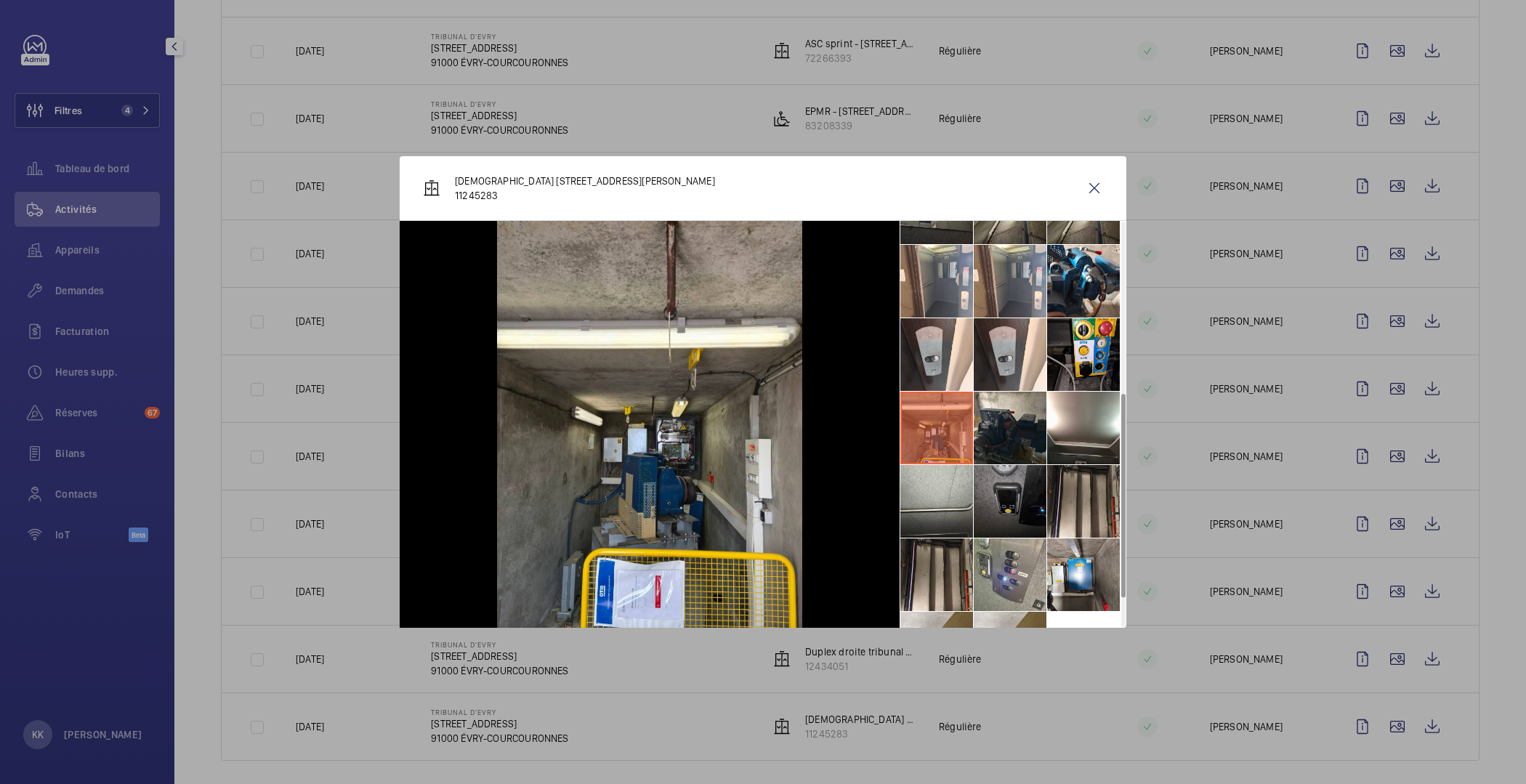
scroll to position [344, 0]
click at [1065, 557] on li at bounding box center [1083, 574] width 72 height 72
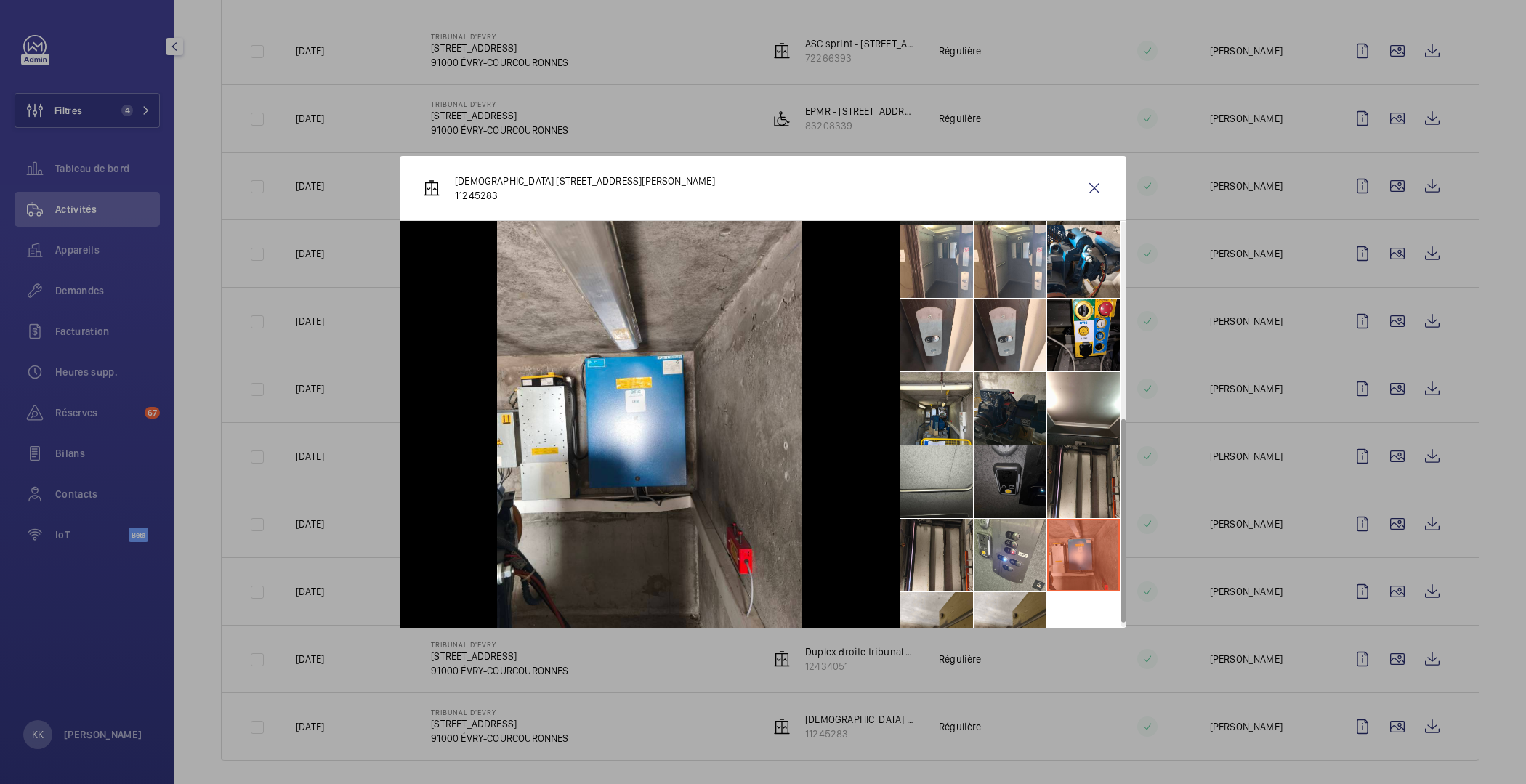
scroll to position [400, 0]
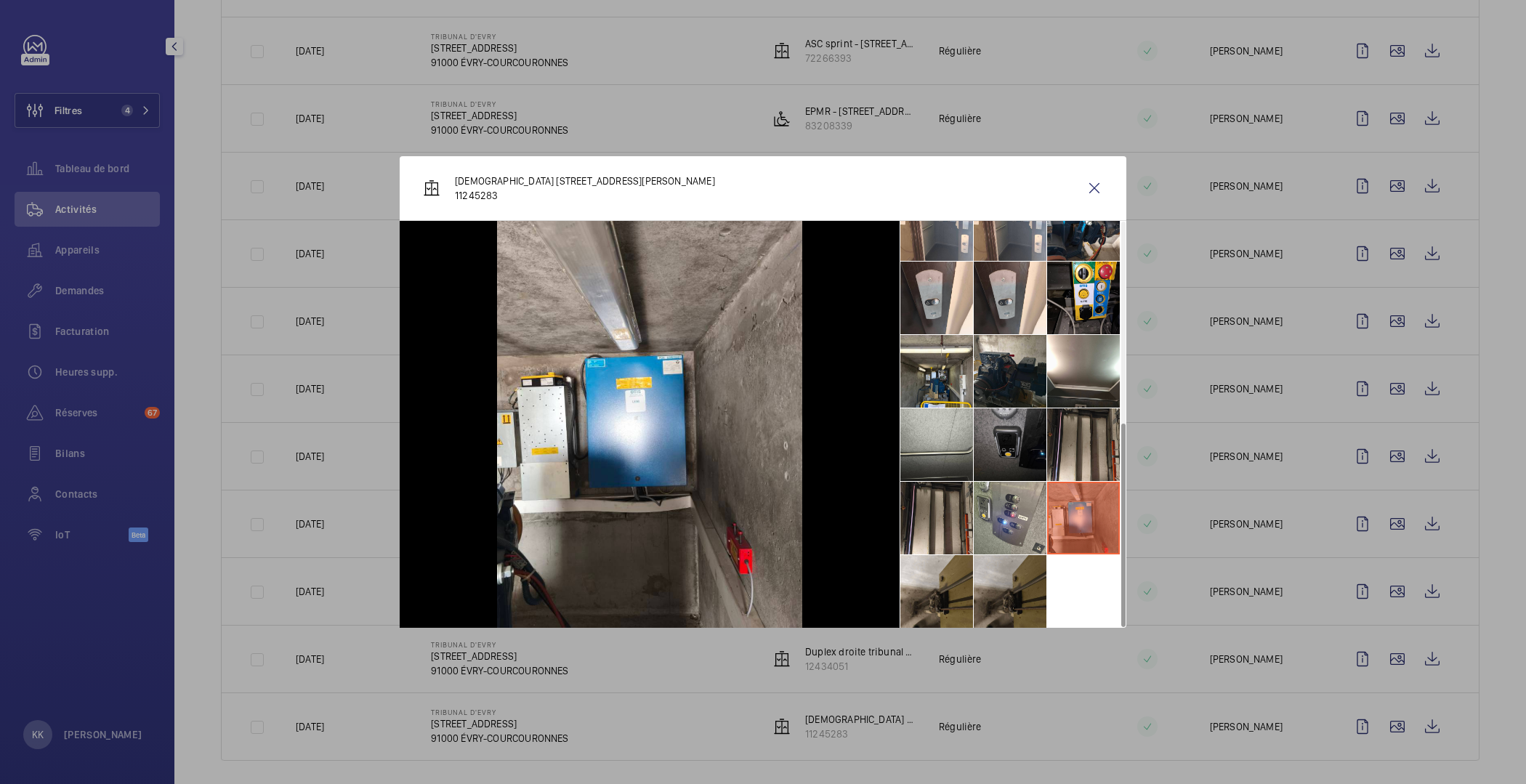
click at [996, 590] on li at bounding box center [1010, 591] width 72 height 72
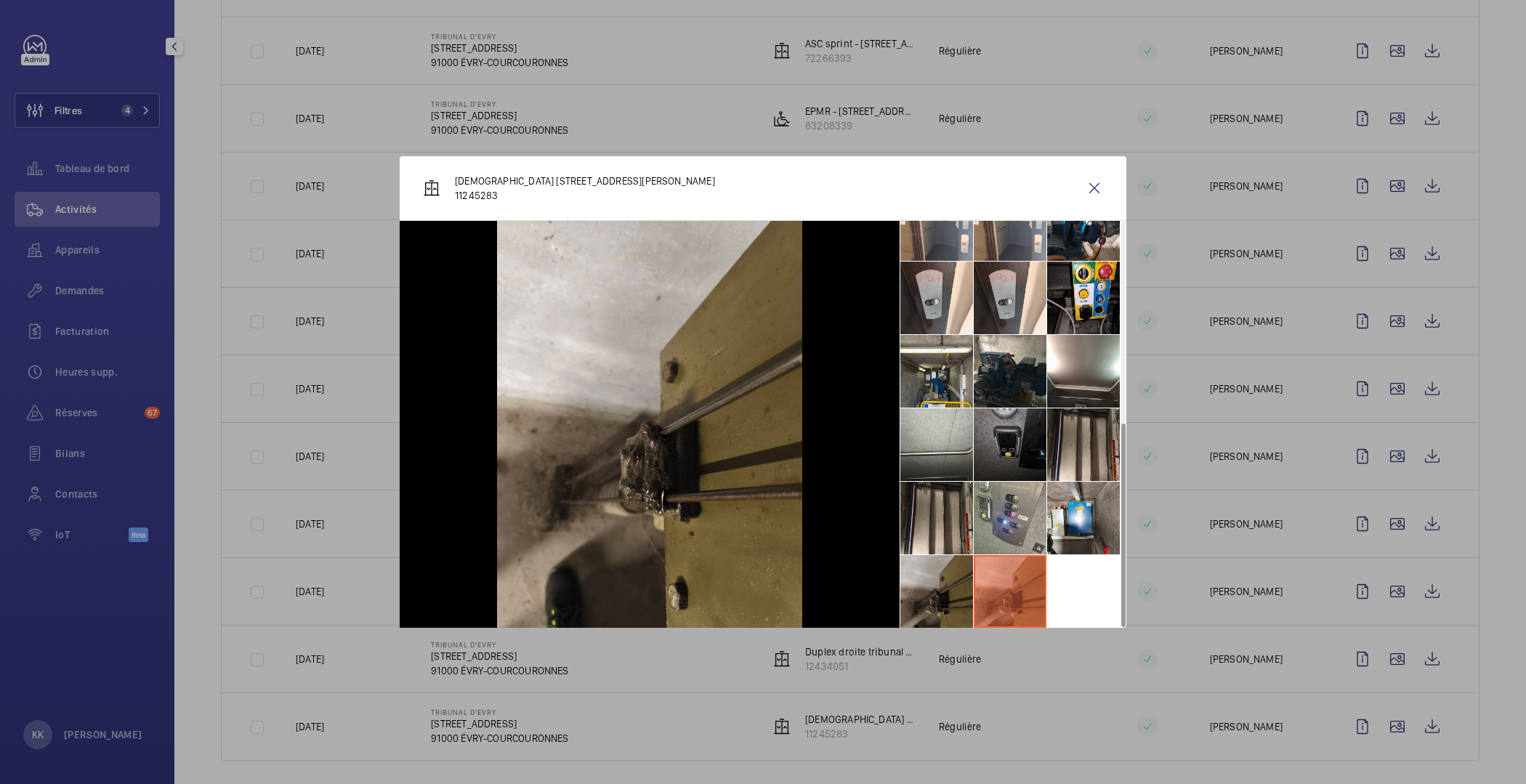
click at [905, 588] on li at bounding box center [937, 591] width 72 height 72
click at [1091, 191] on wm-front-icon-button at bounding box center [1094, 188] width 35 height 35
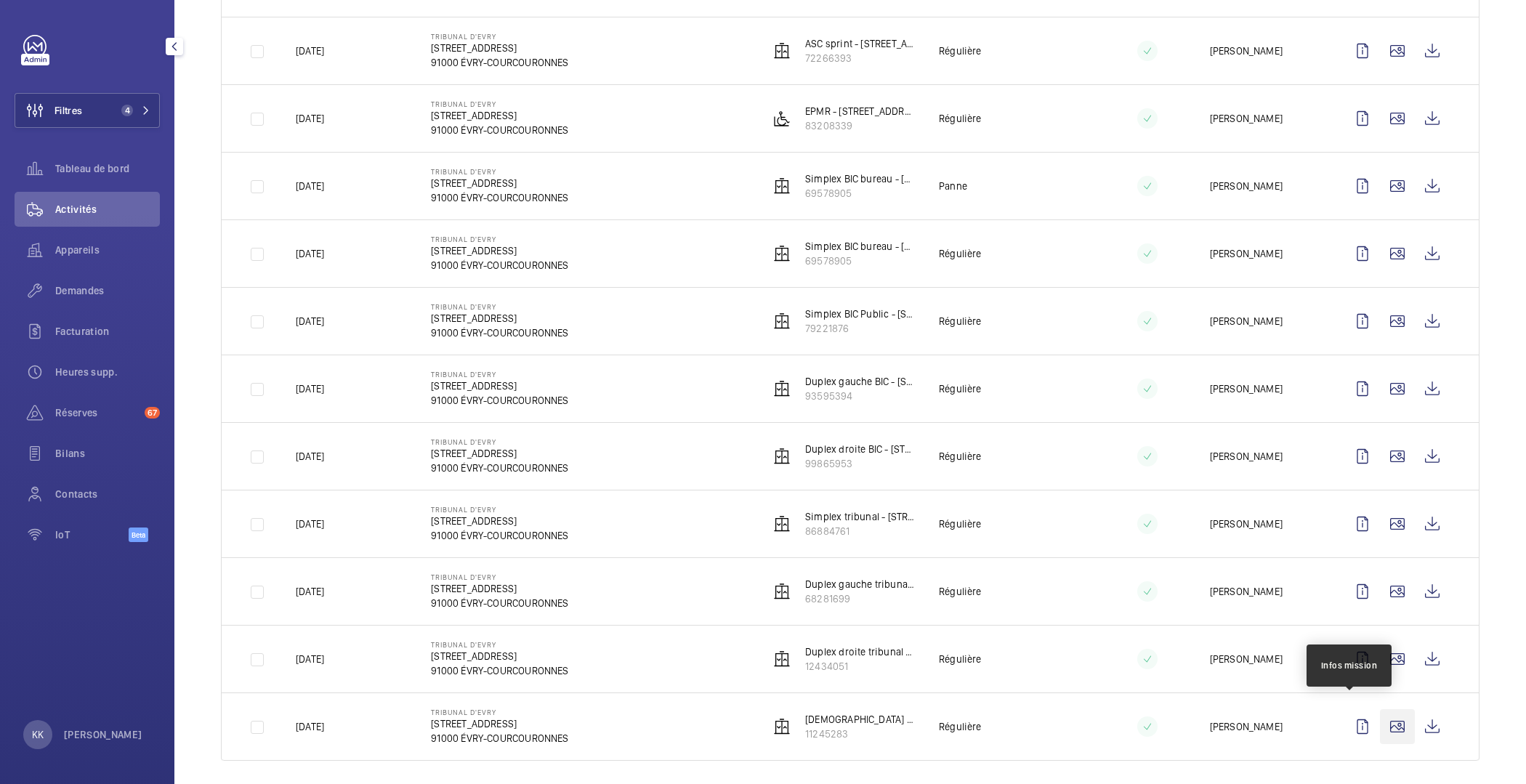
click at [1380, 712] on wm-front-icon-button at bounding box center [1397, 726] width 35 height 35
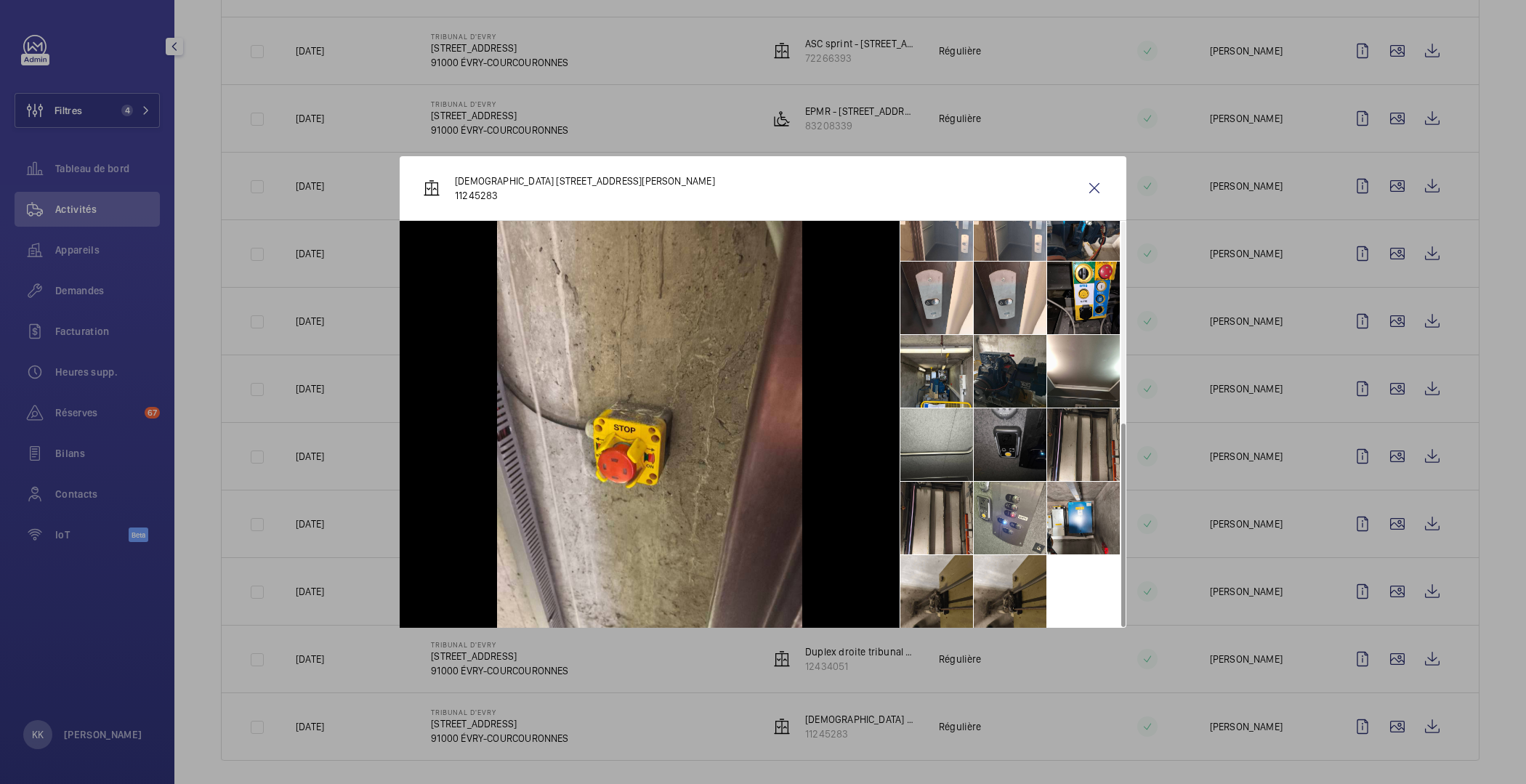
click at [528, 130] on div at bounding box center [763, 392] width 1526 height 784
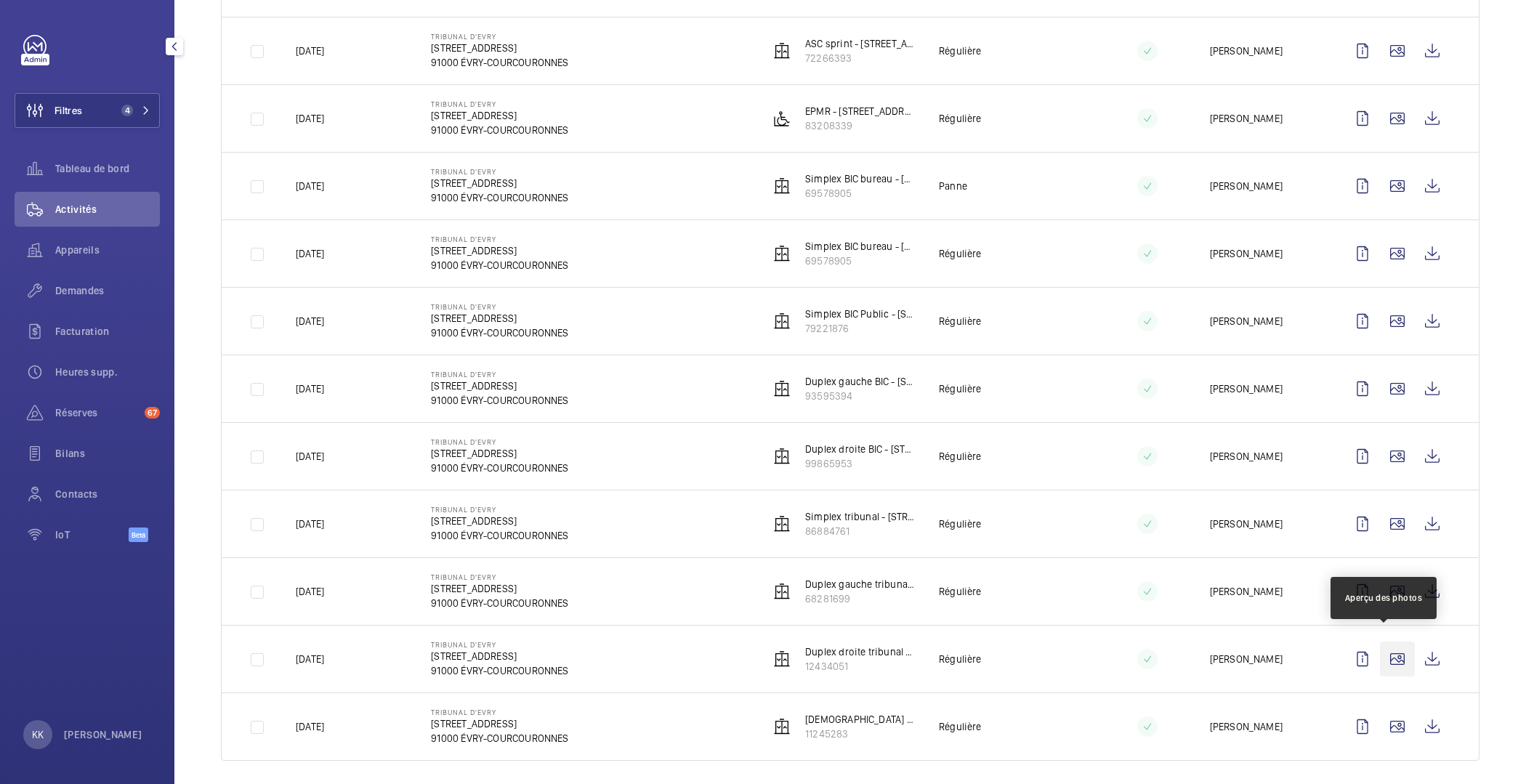
click at [1386, 647] on wm-front-icon-button at bounding box center [1397, 658] width 35 height 35
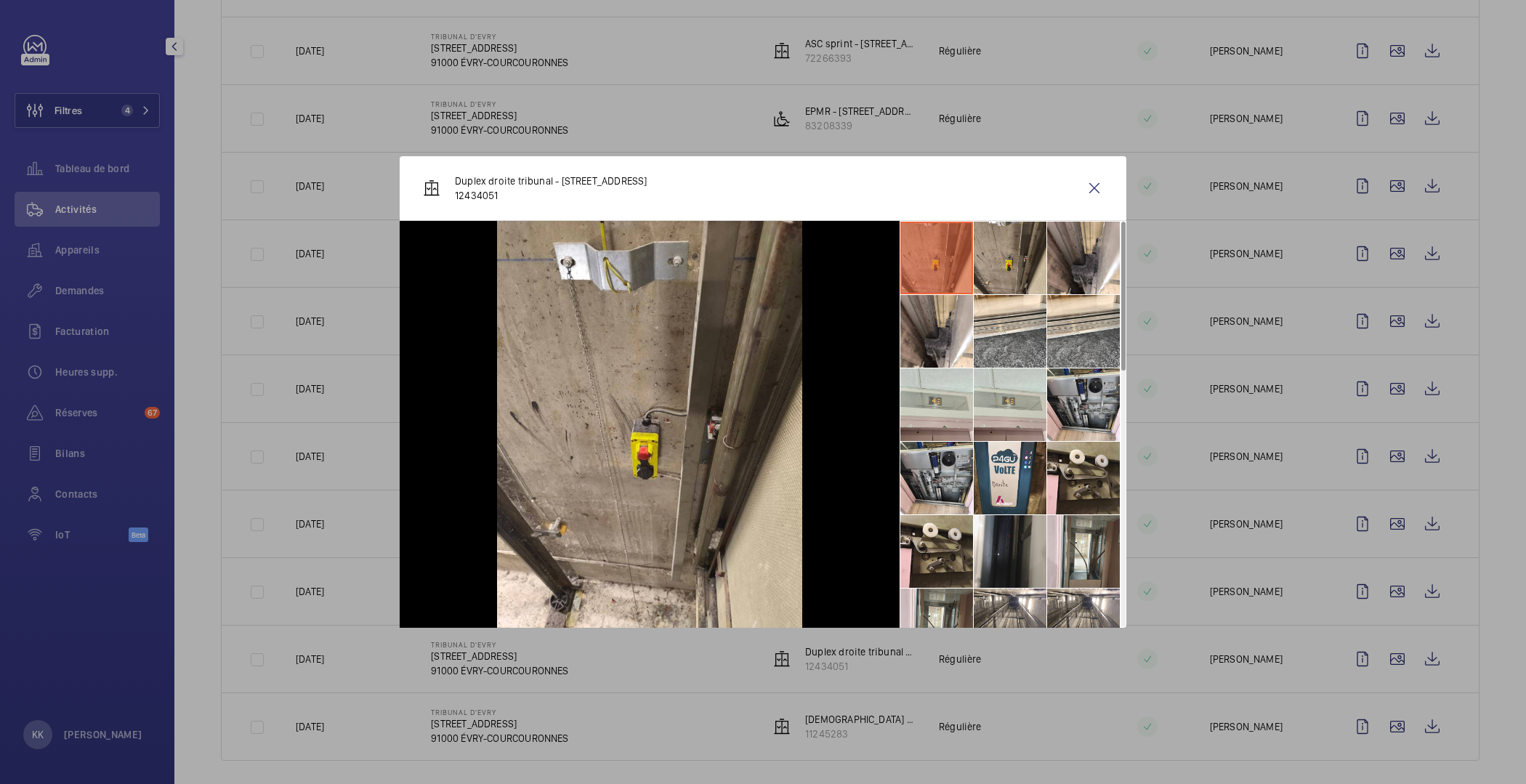
click at [418, 106] on div at bounding box center [763, 392] width 1526 height 784
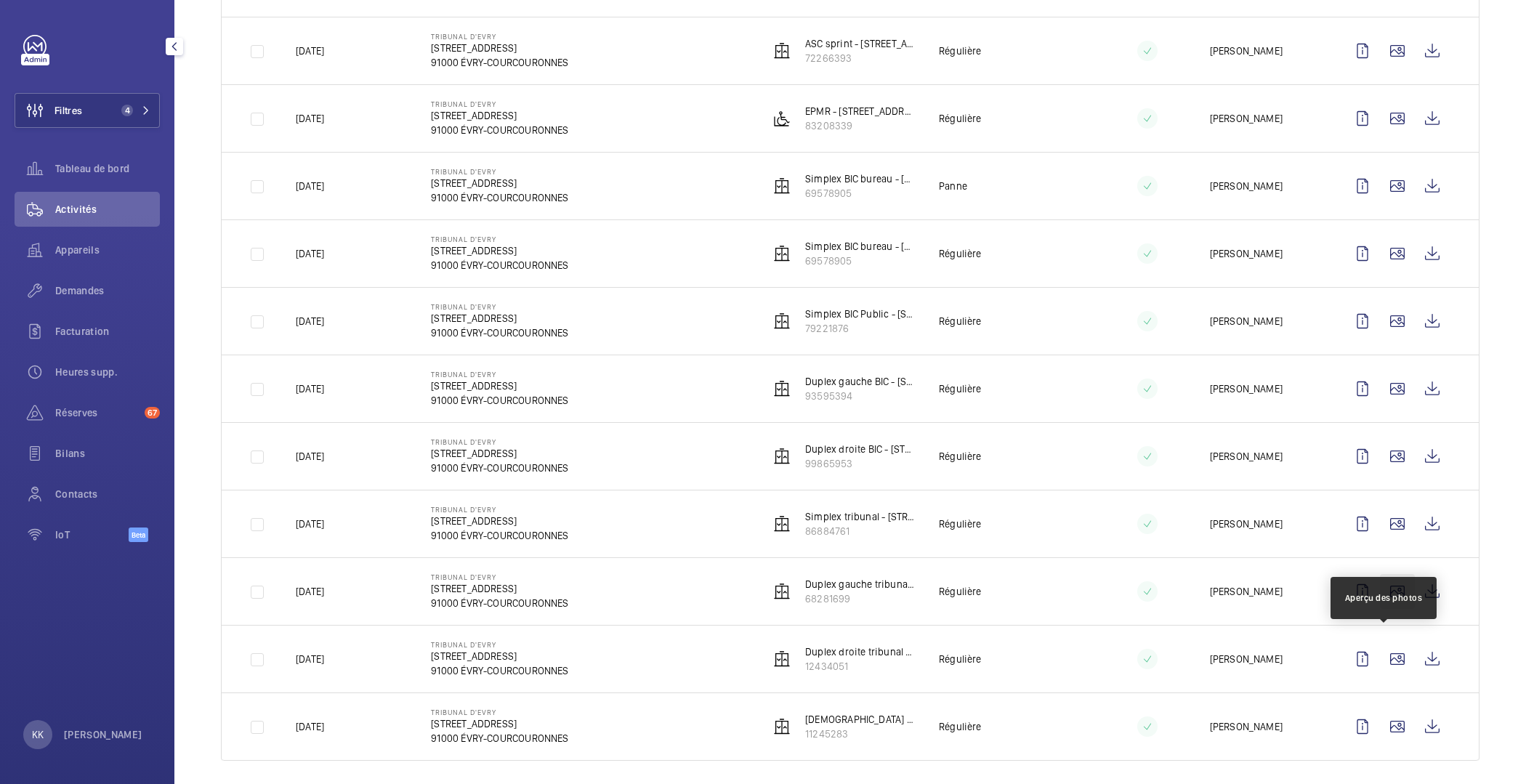
click at [1380, 574] on wm-front-icon-button at bounding box center [1397, 591] width 35 height 35
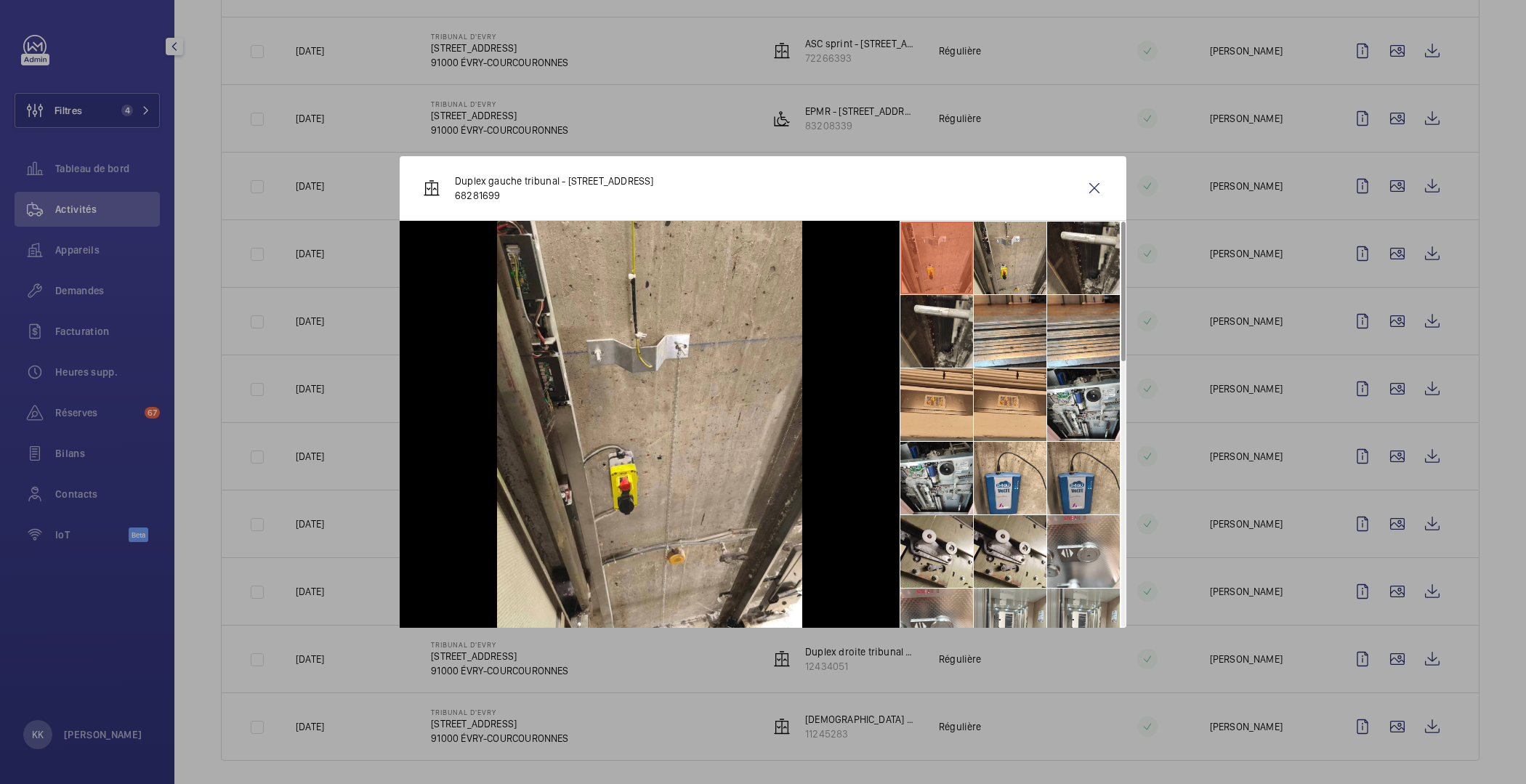
click at [1064, 469] on li at bounding box center [1083, 478] width 72 height 72
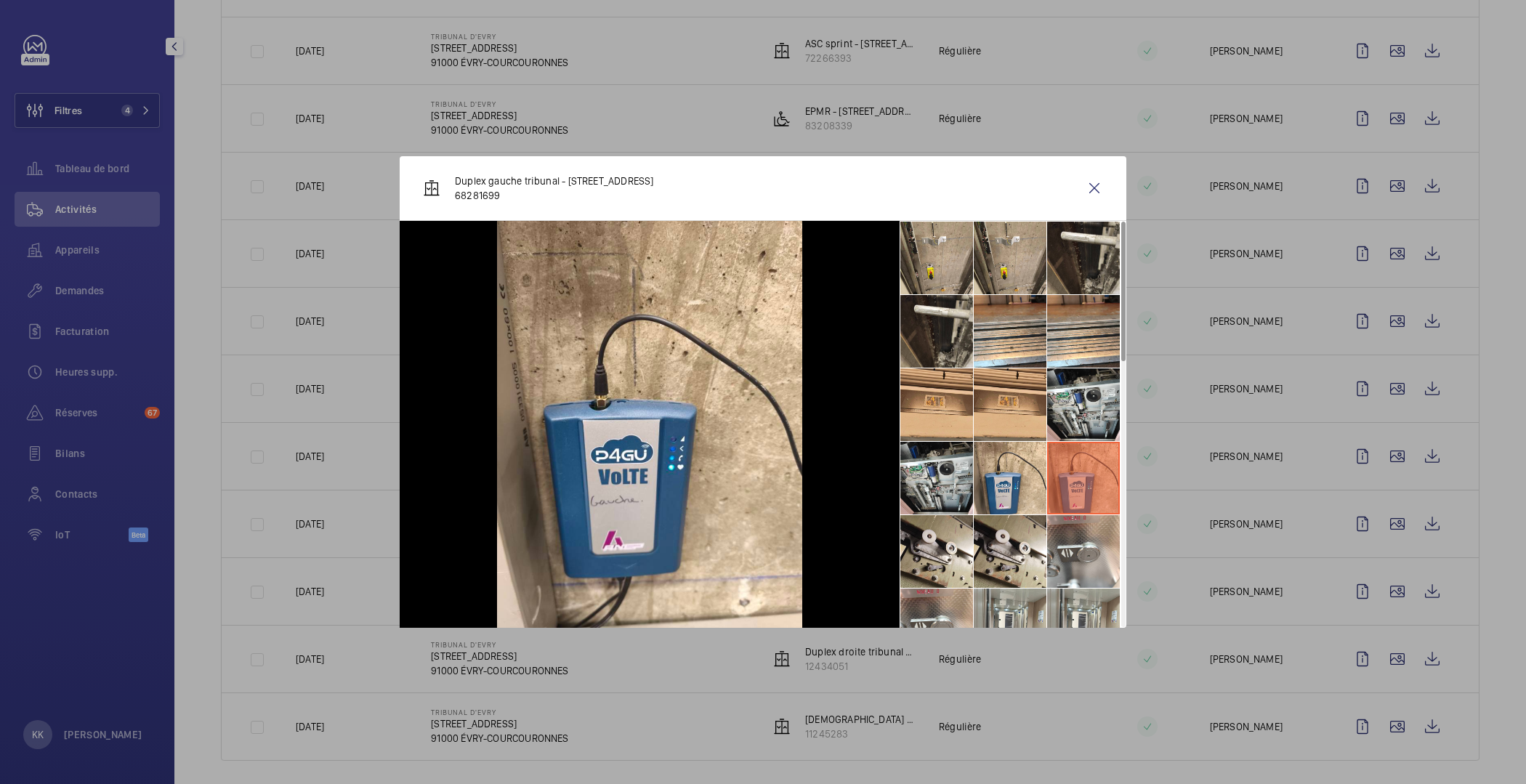
click at [345, 267] on div at bounding box center [763, 392] width 1526 height 784
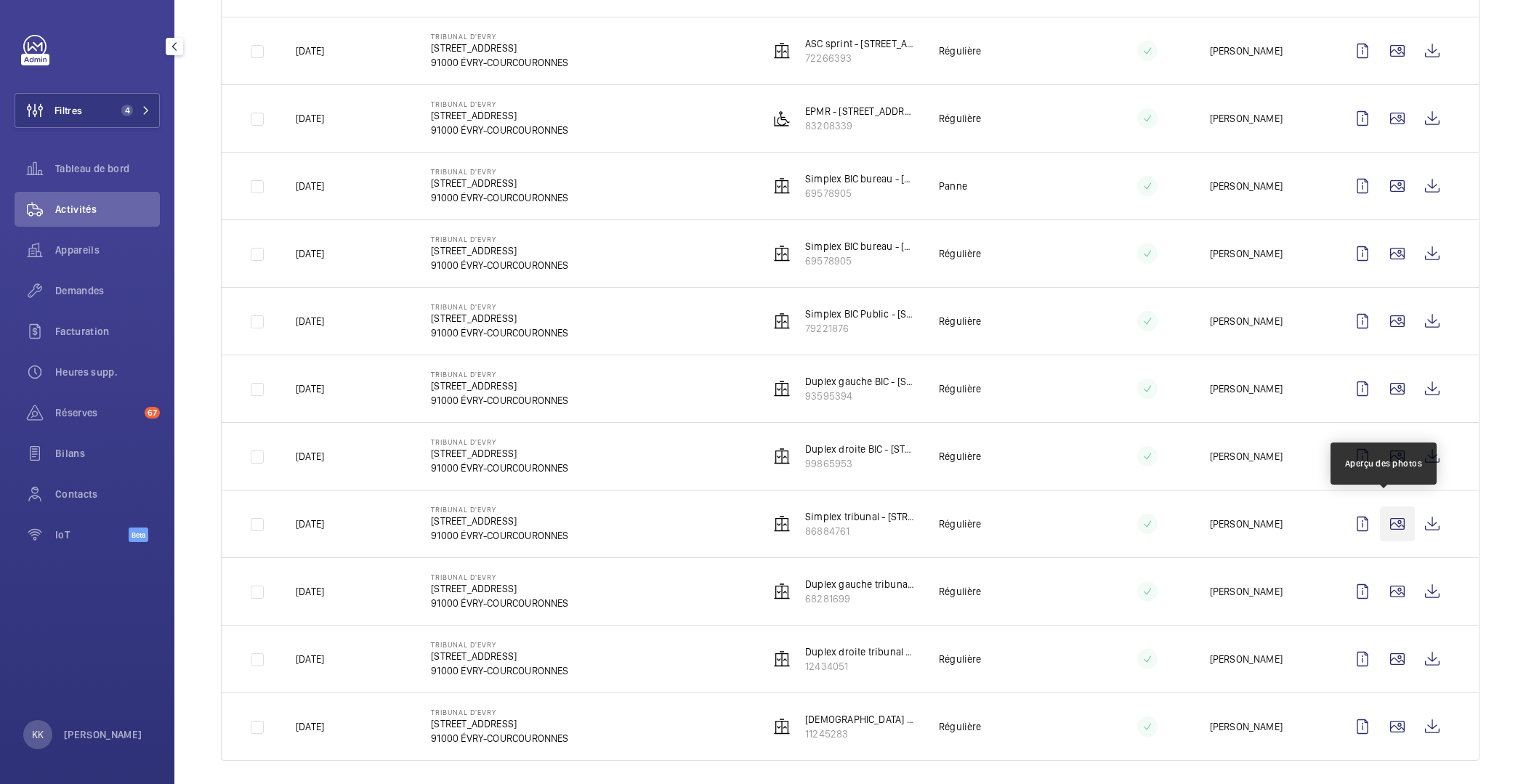
click at [1385, 519] on wm-front-icon-button at bounding box center [1397, 524] width 35 height 35
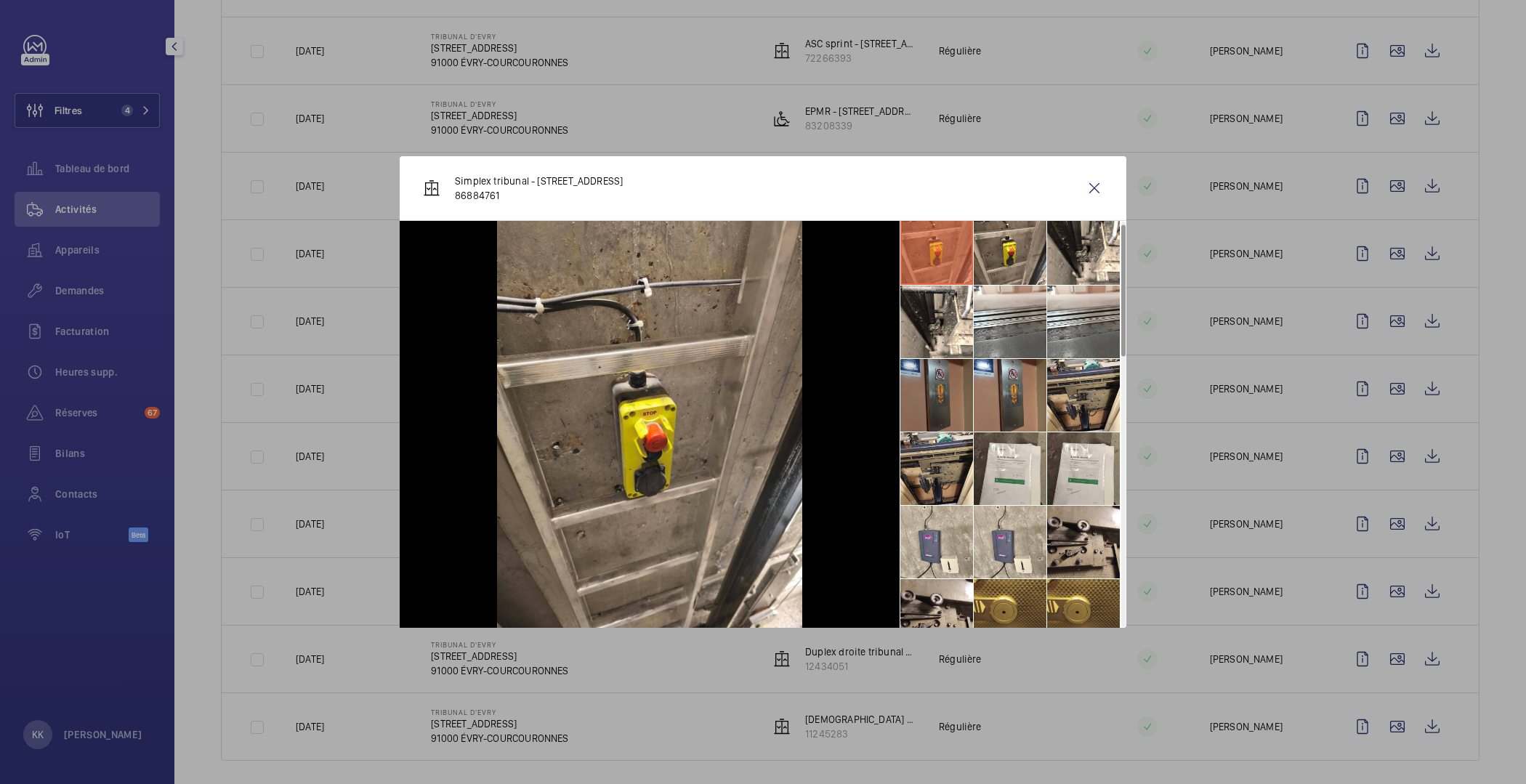
scroll to position [11, 0]
click at [942, 384] on li at bounding box center [937, 394] width 72 height 72
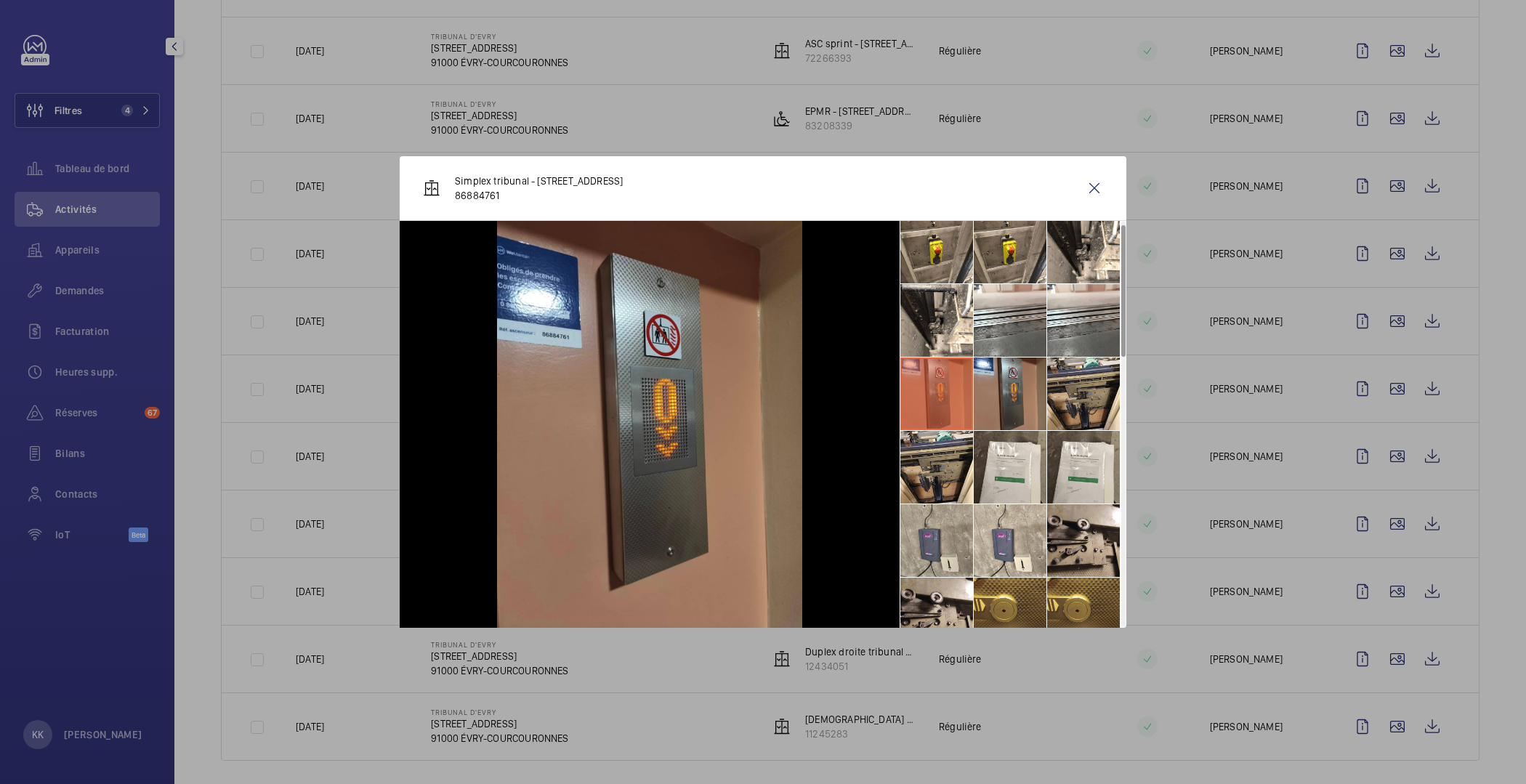
click at [956, 528] on li at bounding box center [937, 541] width 72 height 72
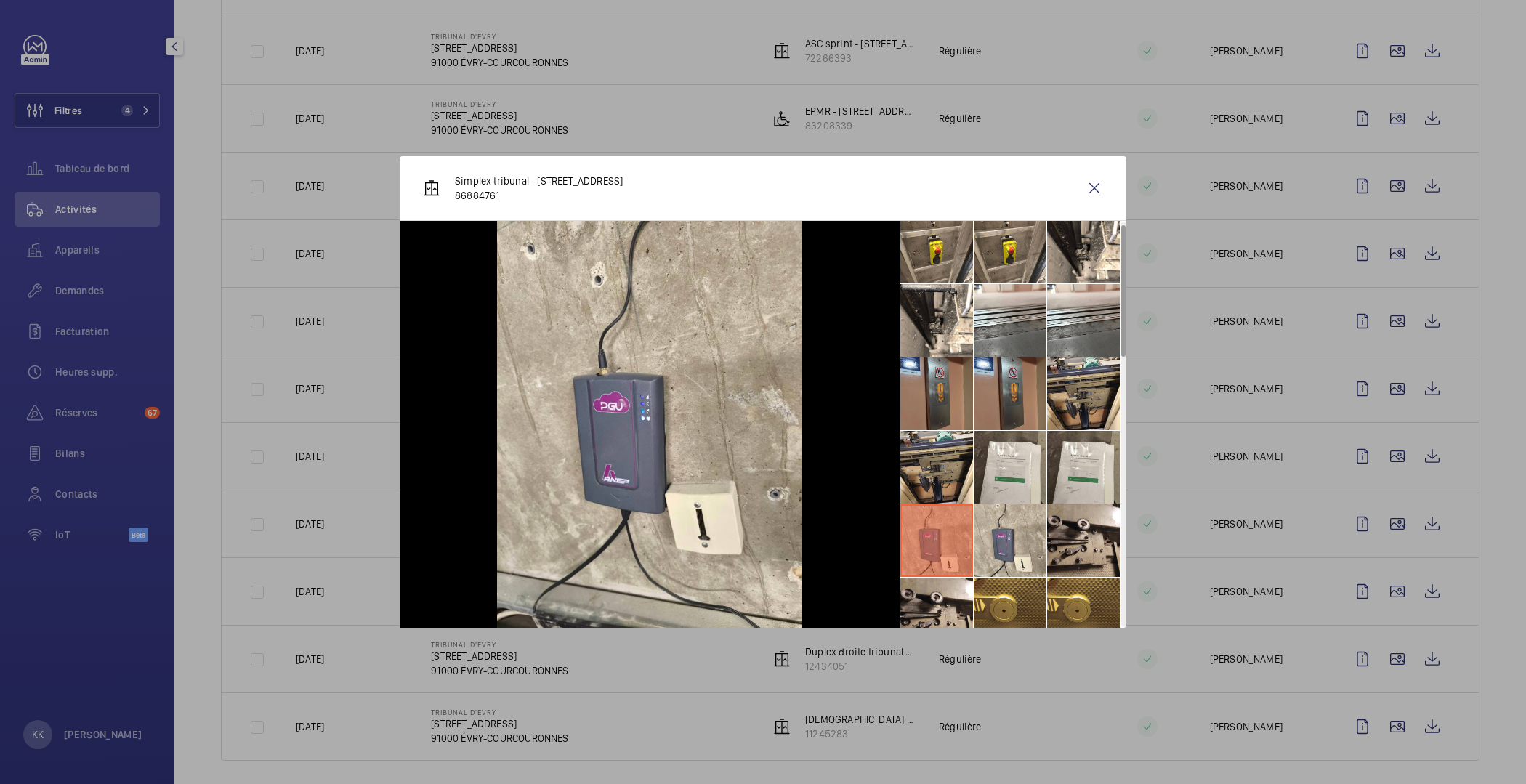
click at [858, 168] on div "Simplex tribunal - 9 Rue des Mazieres 86884761" at bounding box center [763, 188] width 727 height 65
click at [265, 437] on div at bounding box center [763, 392] width 1526 height 784
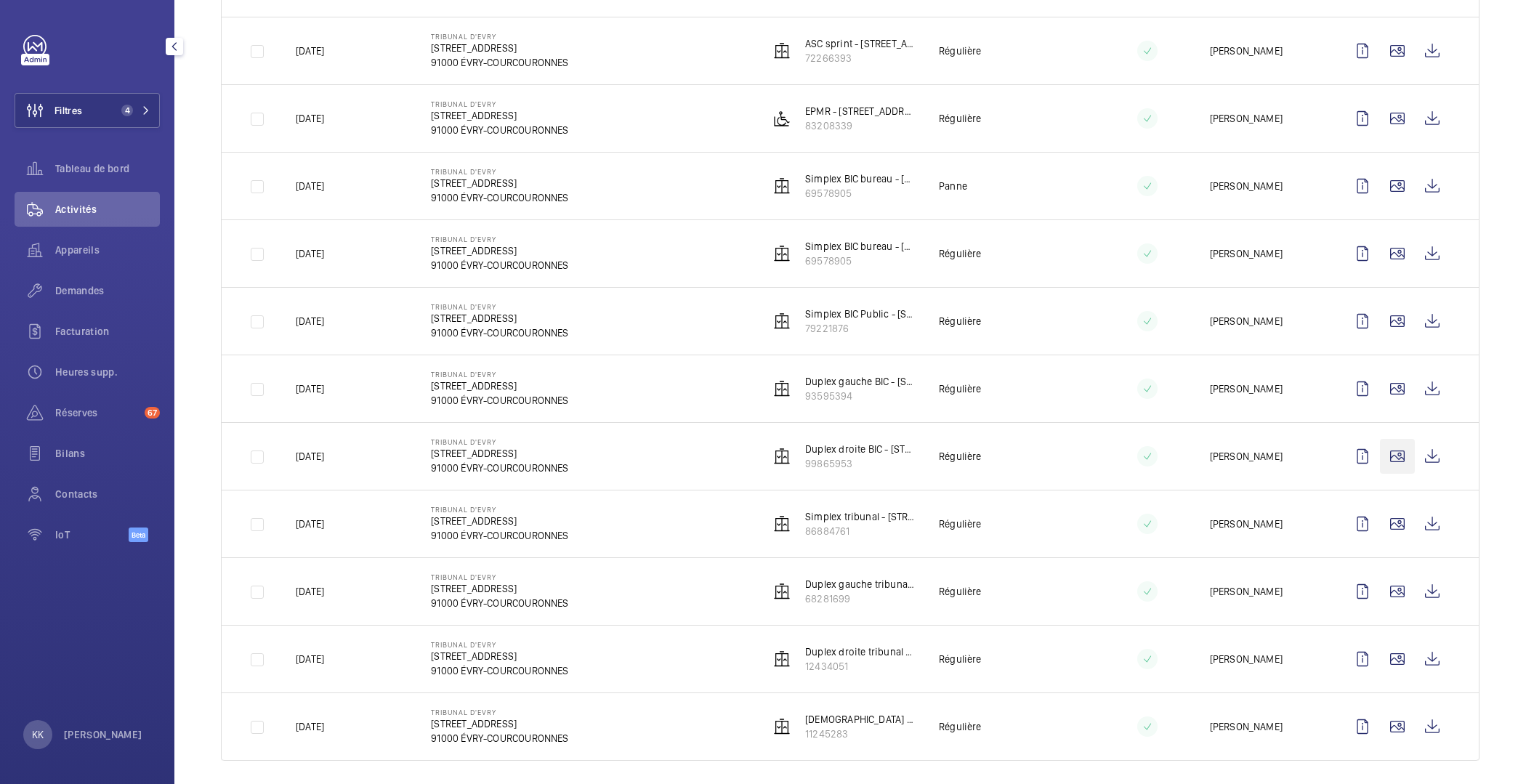
click at [1389, 453] on wm-front-icon-button at bounding box center [1397, 456] width 35 height 35
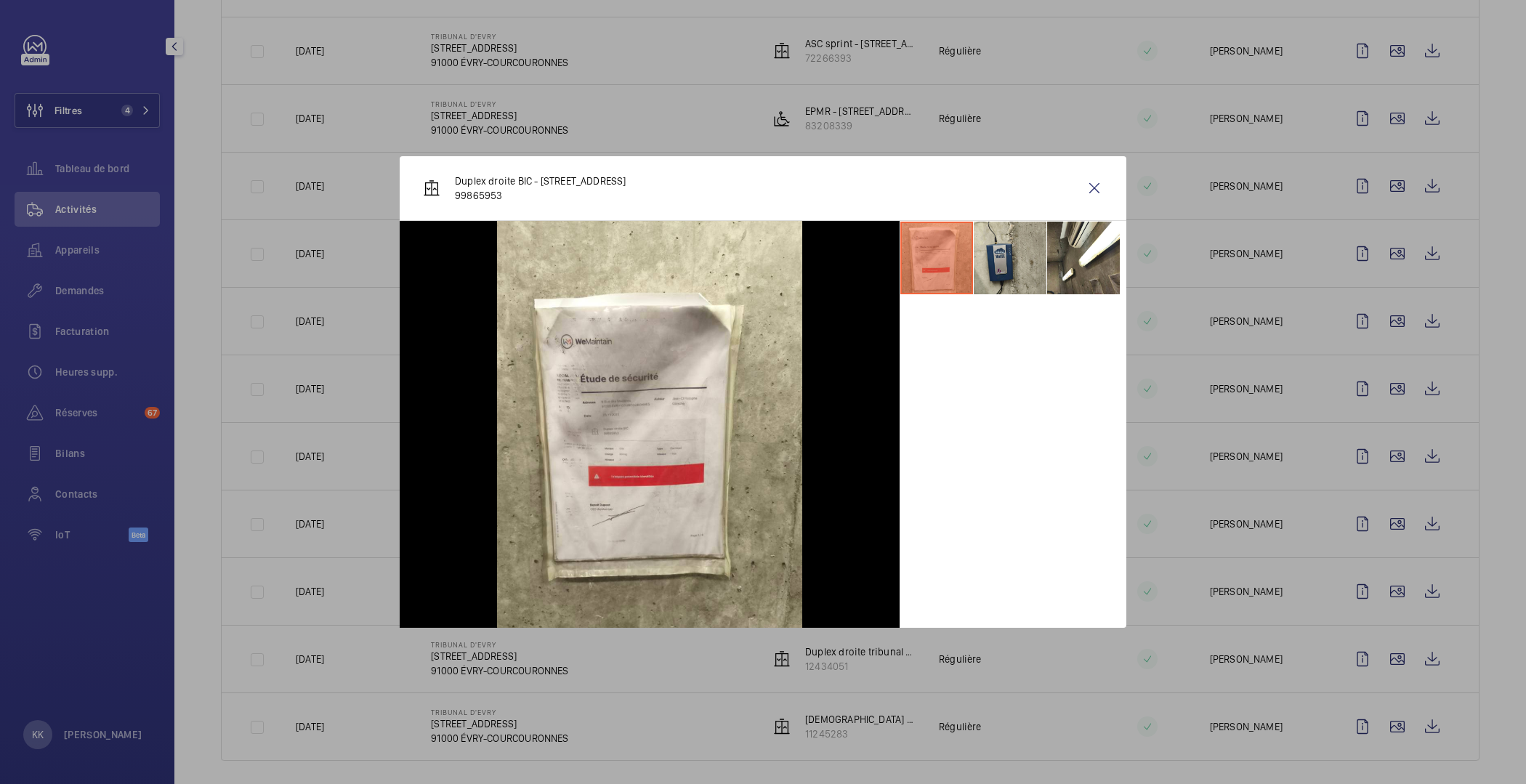
click at [991, 250] on li at bounding box center [1010, 258] width 72 height 72
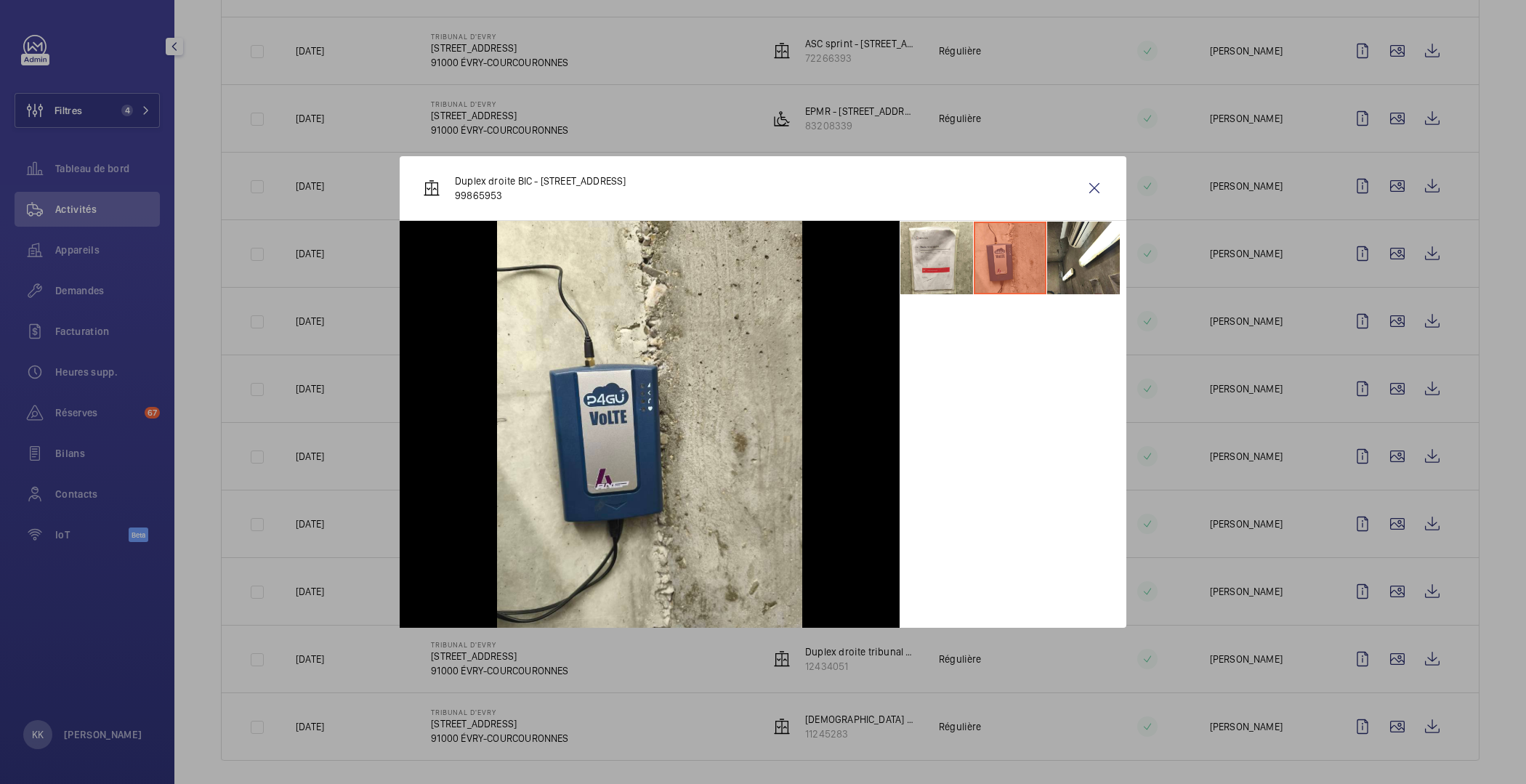
click at [289, 308] on div at bounding box center [763, 392] width 1526 height 784
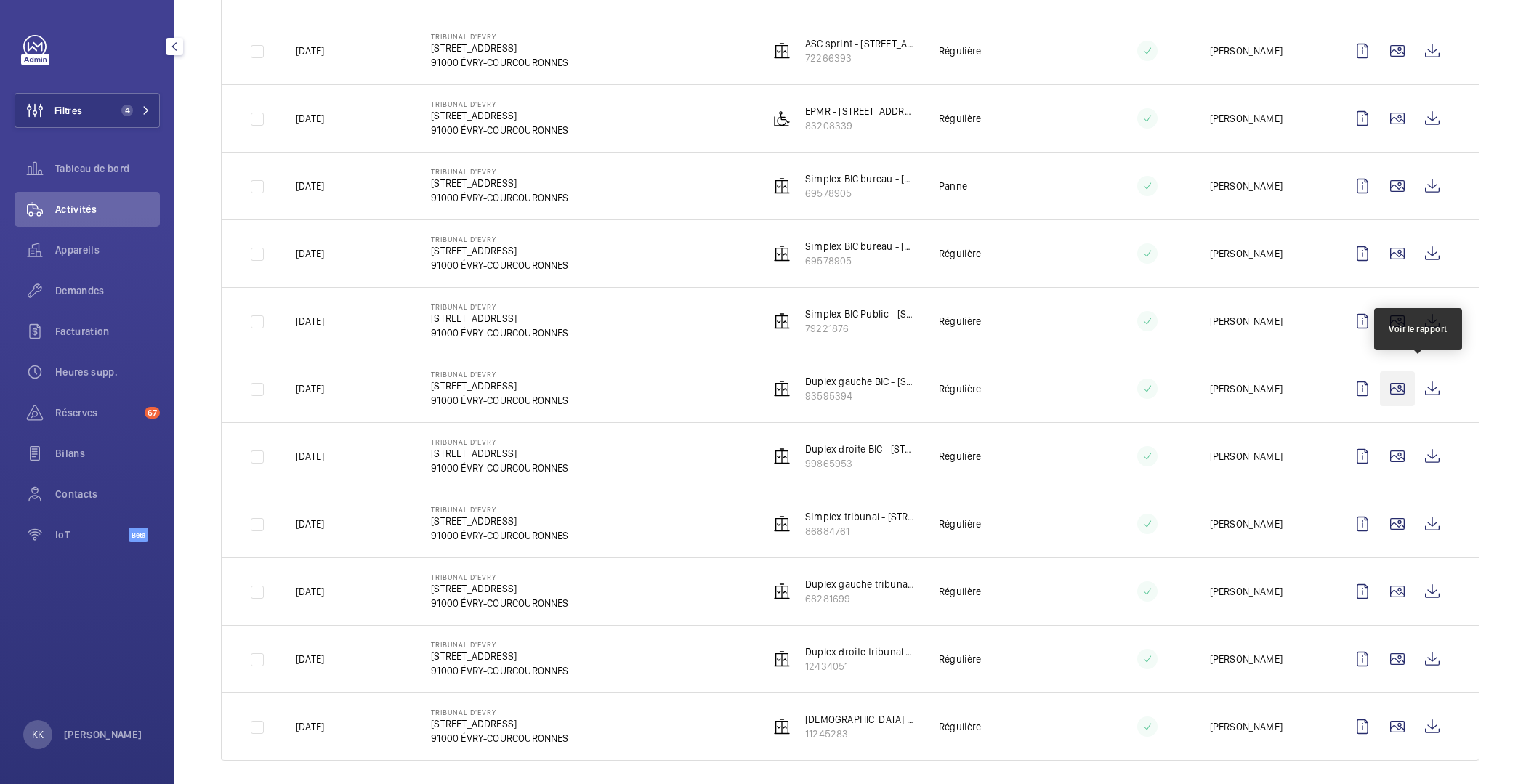
click at [1380, 378] on wm-front-icon-button at bounding box center [1397, 389] width 35 height 35
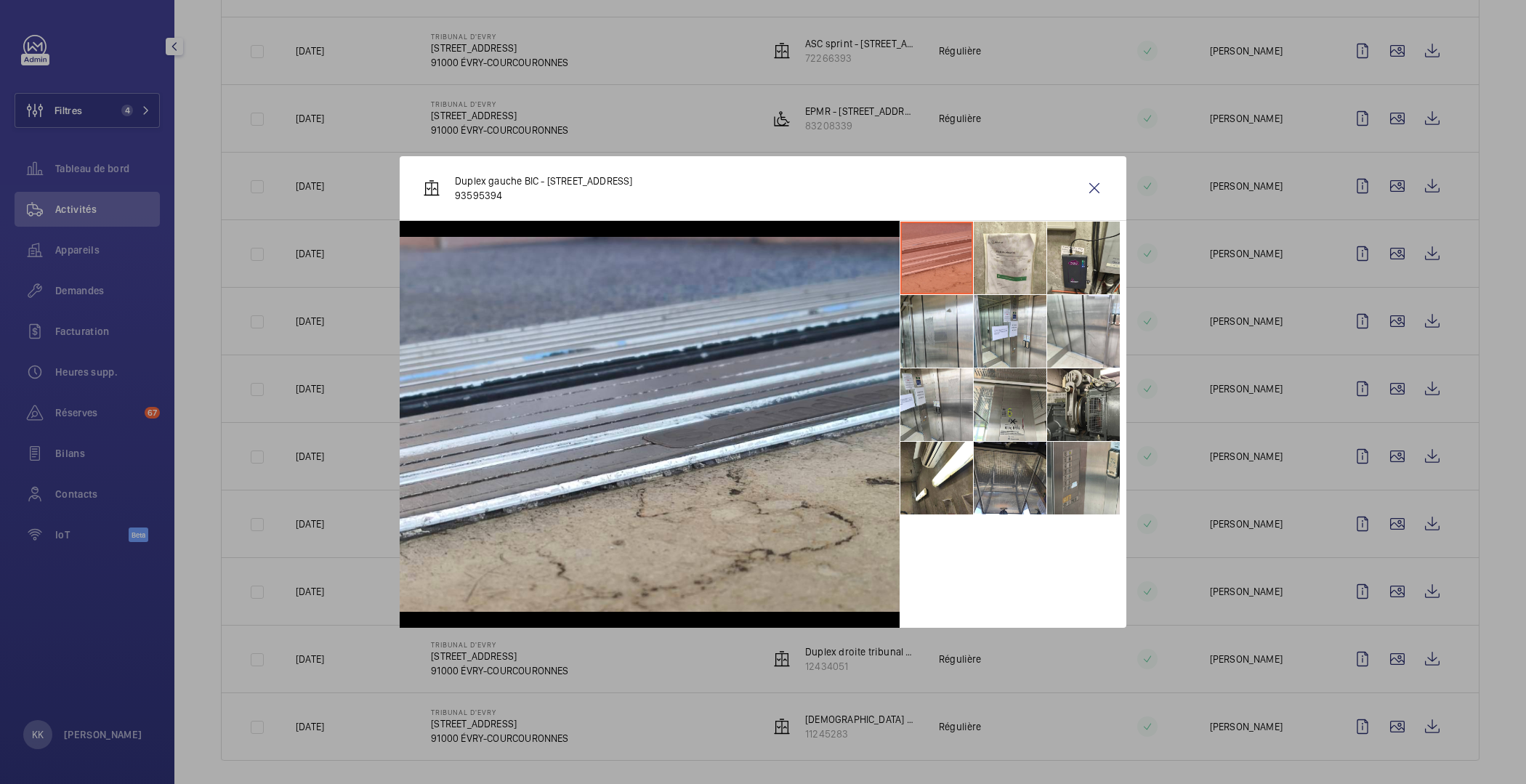
click at [1074, 469] on li at bounding box center [1083, 478] width 72 height 72
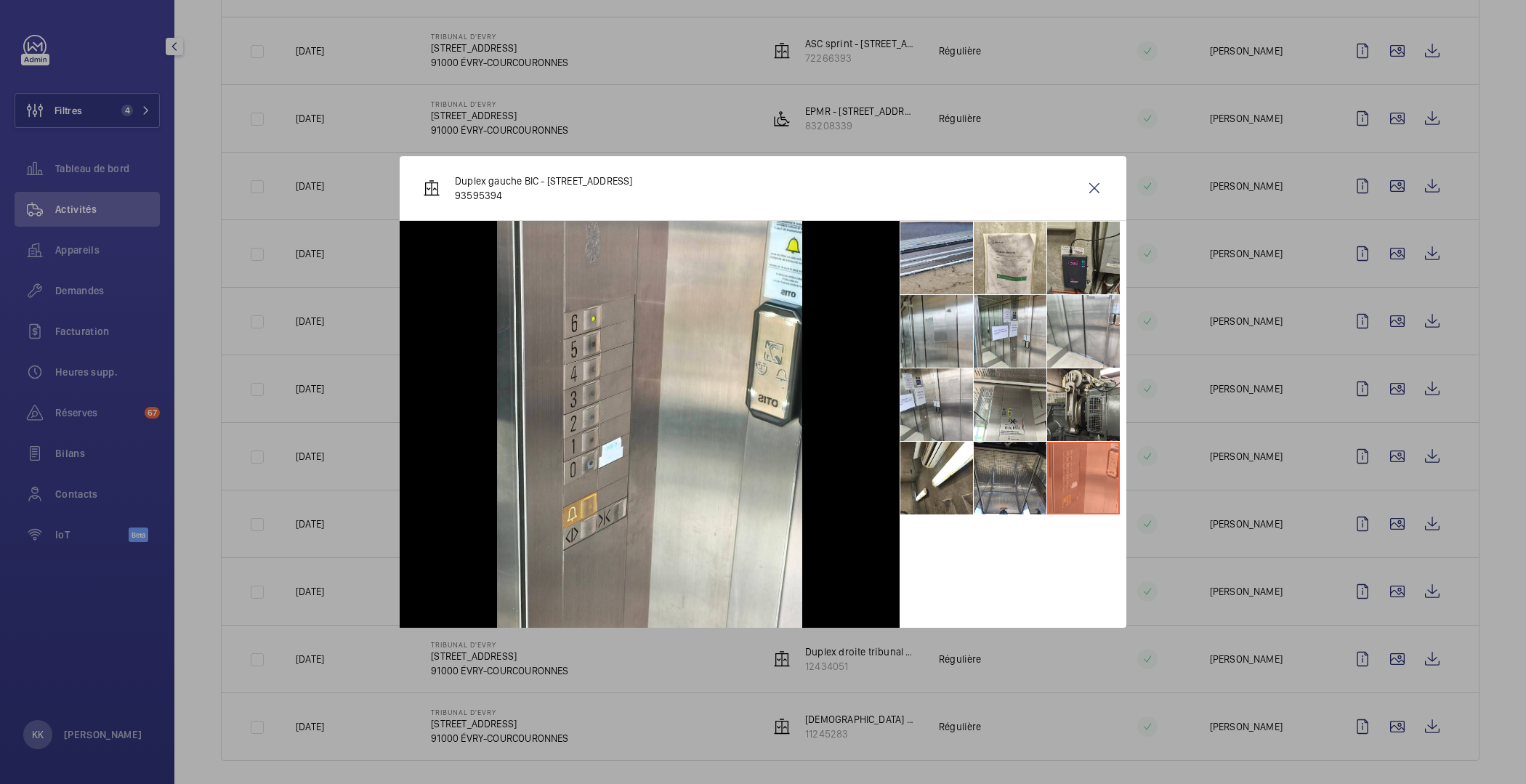
click at [1080, 251] on li at bounding box center [1083, 258] width 72 height 72
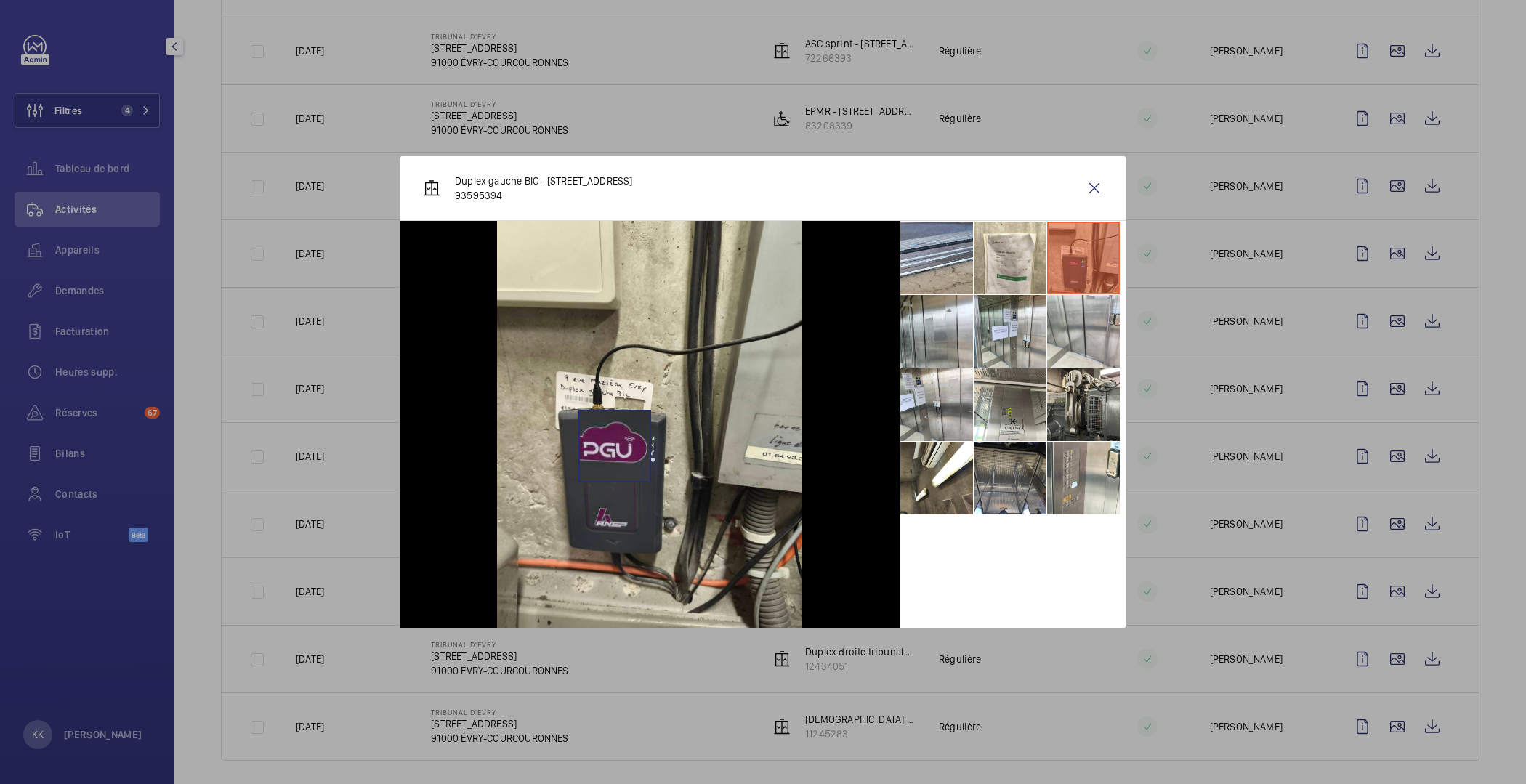
click at [615, 446] on img at bounding box center [650, 424] width 305 height 407
click at [1303, 495] on div at bounding box center [763, 392] width 1526 height 784
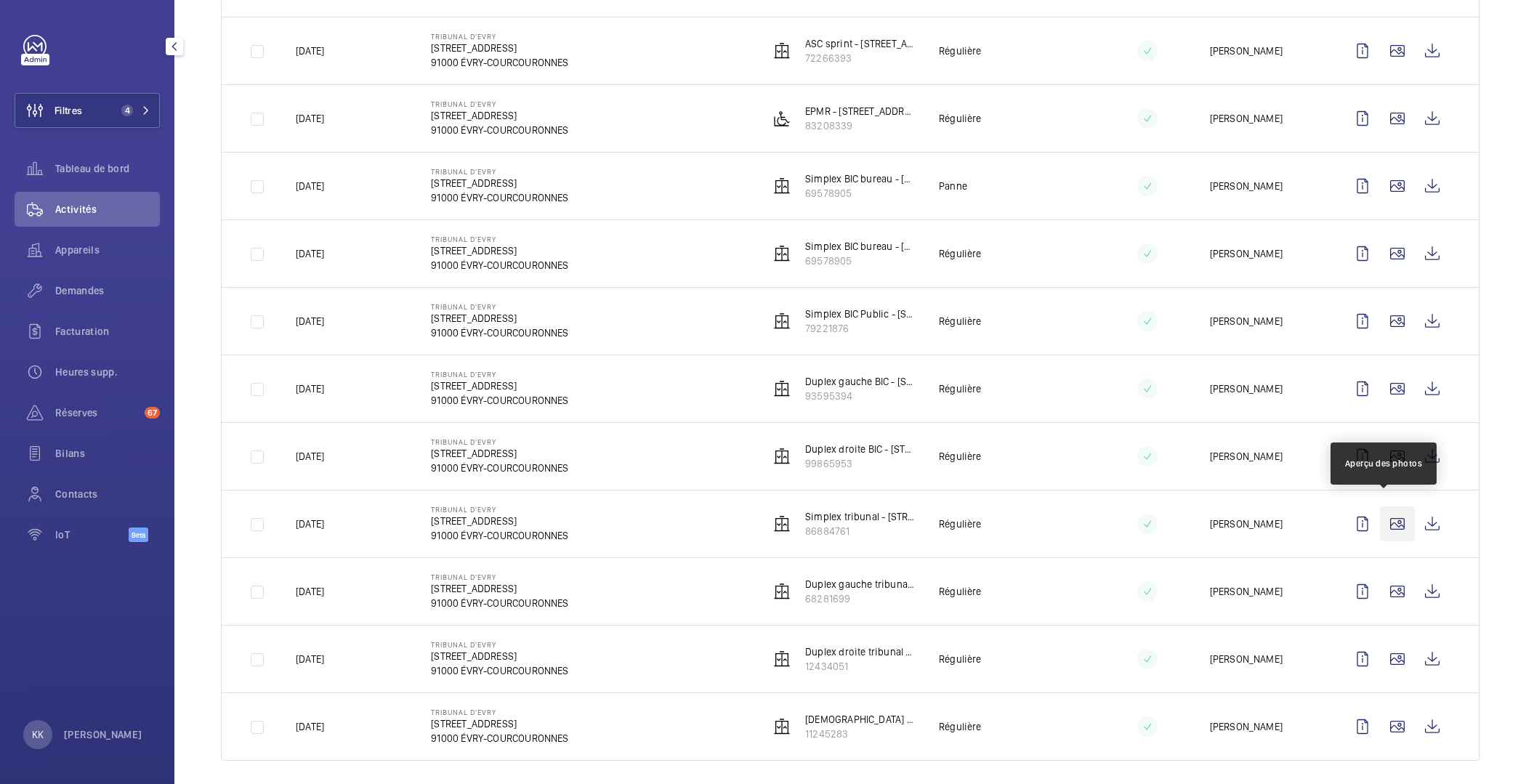
click at [1389, 515] on wm-front-icon-button at bounding box center [1397, 524] width 35 height 35
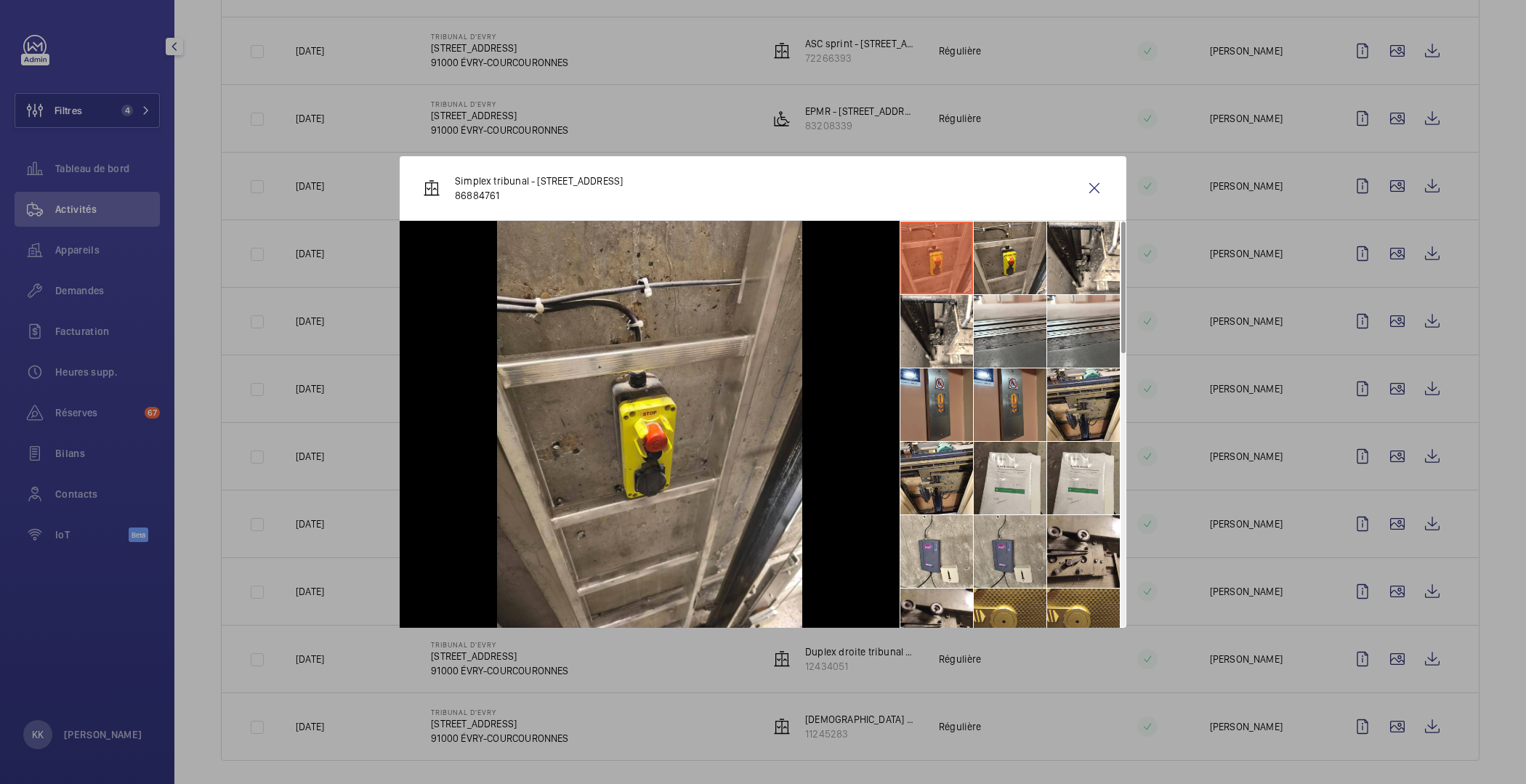
click at [989, 545] on li at bounding box center [1010, 551] width 72 height 72
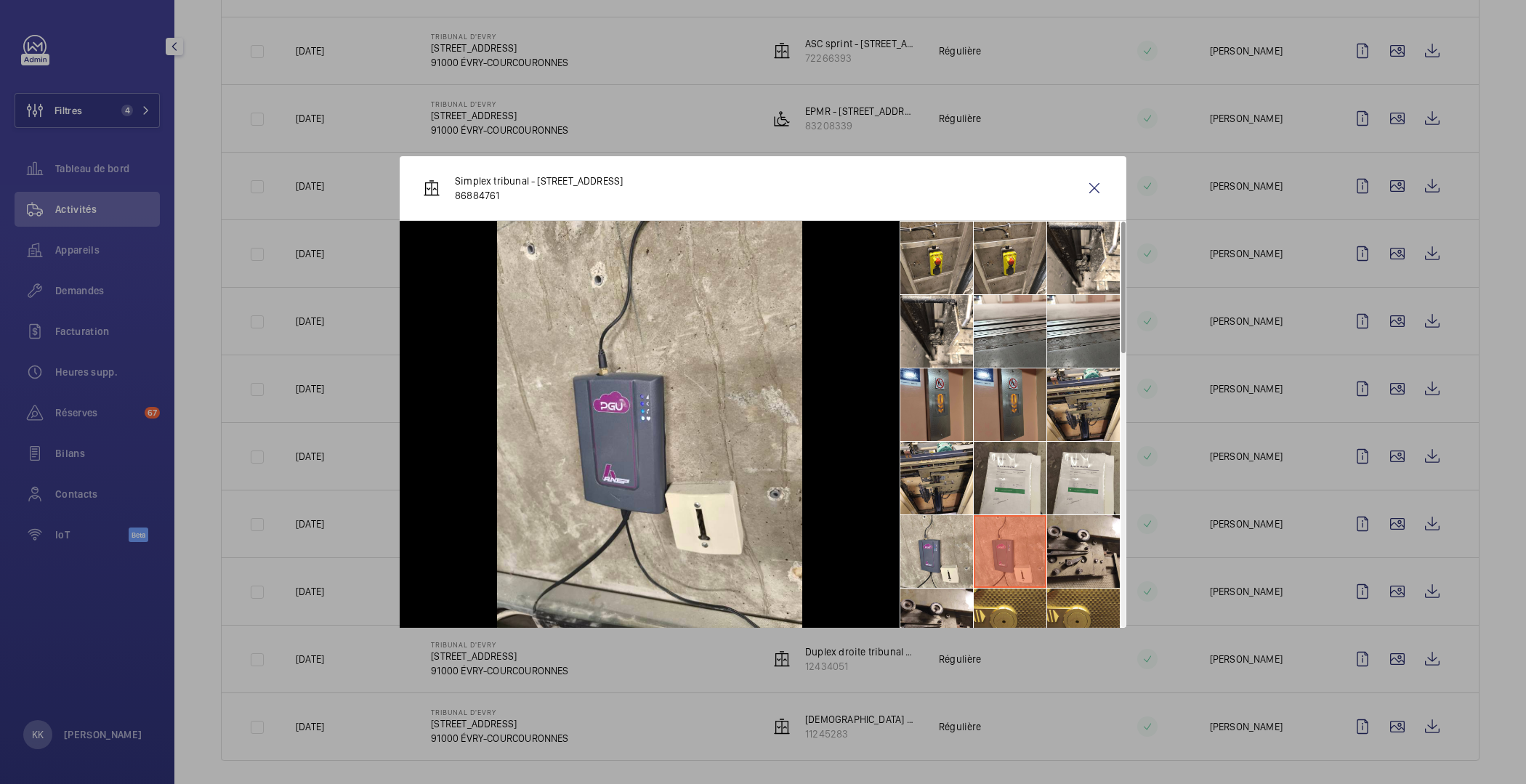
click at [974, 677] on div at bounding box center [763, 392] width 1526 height 784
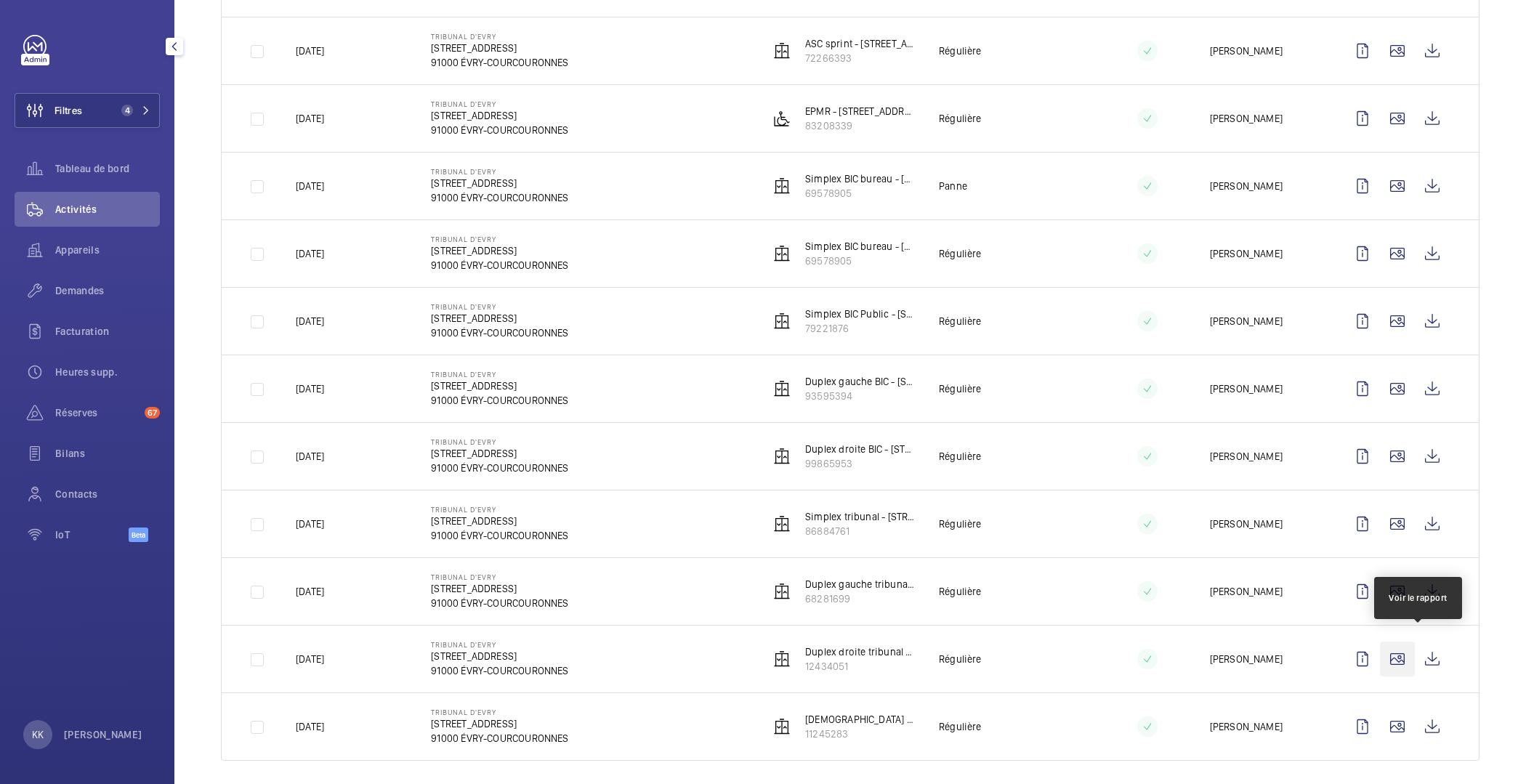
click at [1380, 654] on wm-front-icon-button at bounding box center [1397, 658] width 35 height 35
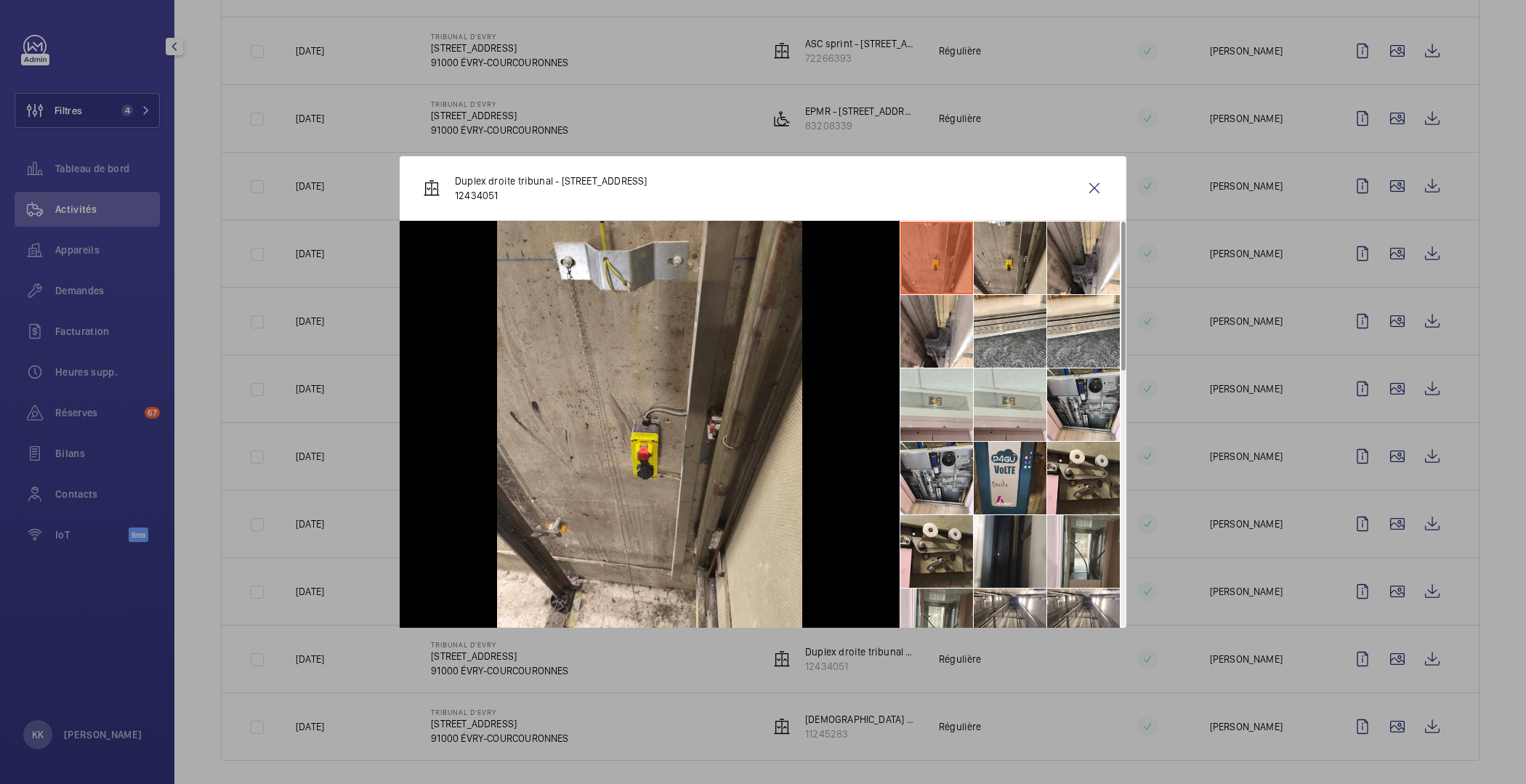
click at [1007, 470] on li at bounding box center [1010, 478] width 72 height 72
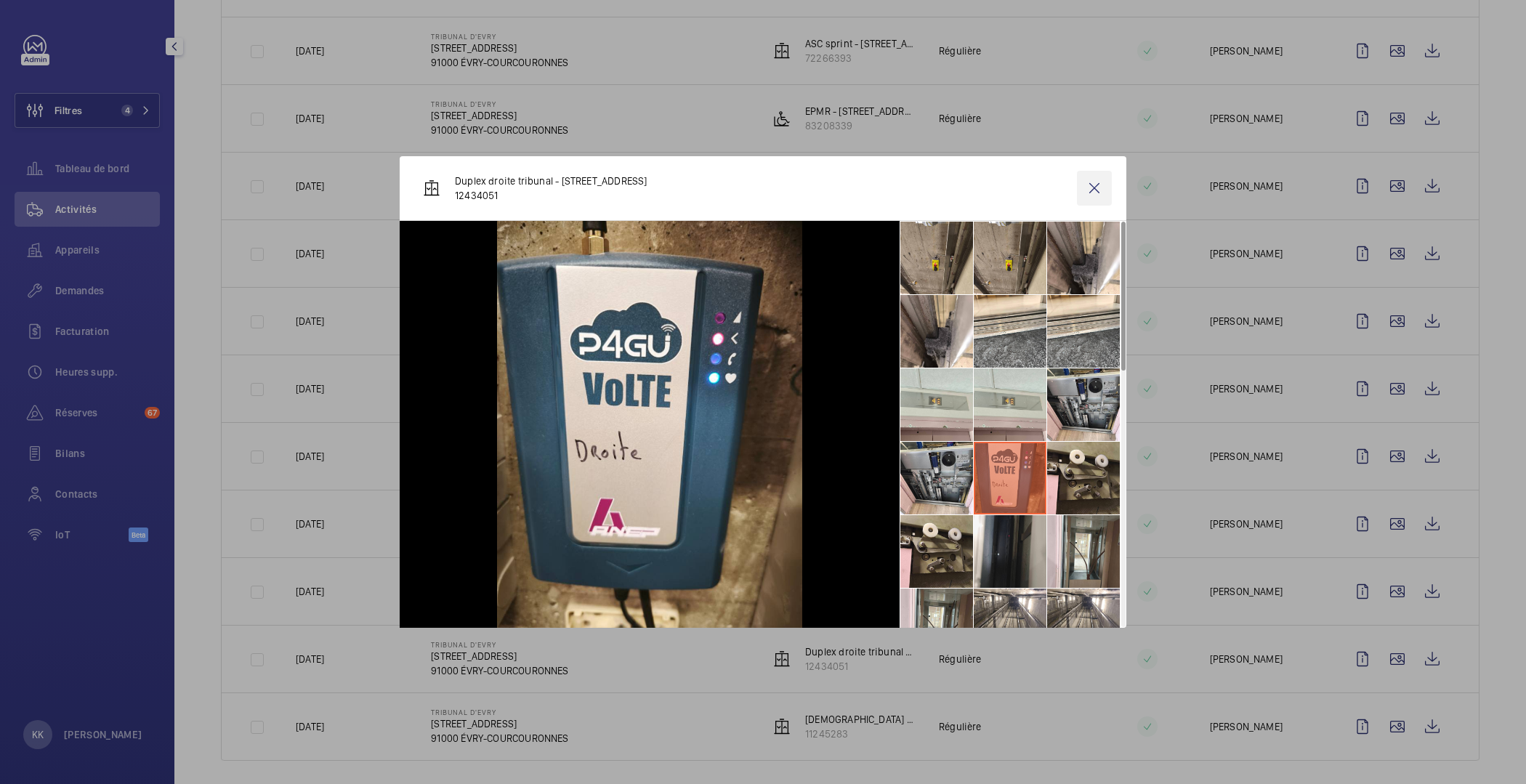
click at [1100, 185] on wm-front-icon-button at bounding box center [1094, 188] width 35 height 35
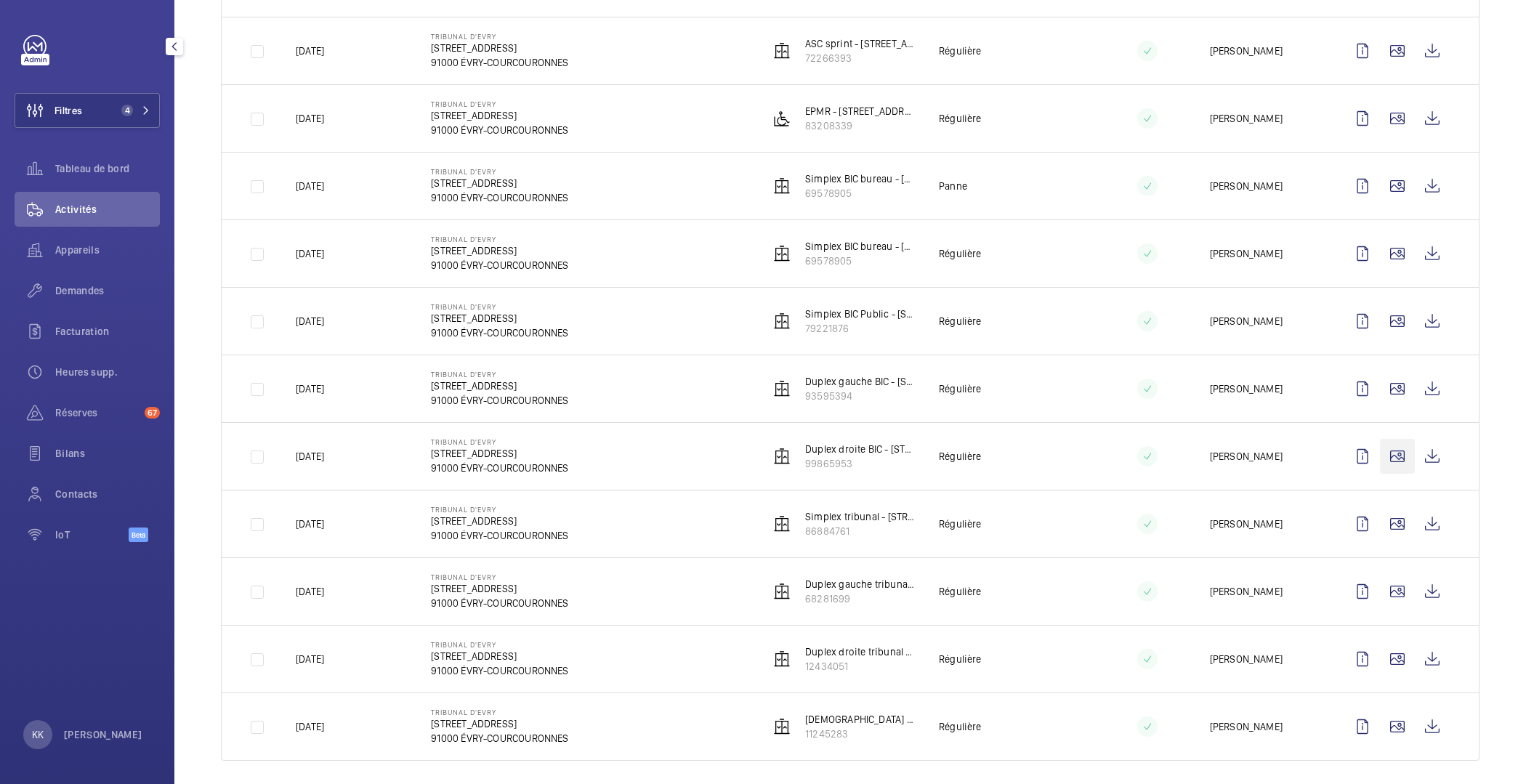
click at [1384, 454] on wm-front-icon-button at bounding box center [1397, 456] width 35 height 35
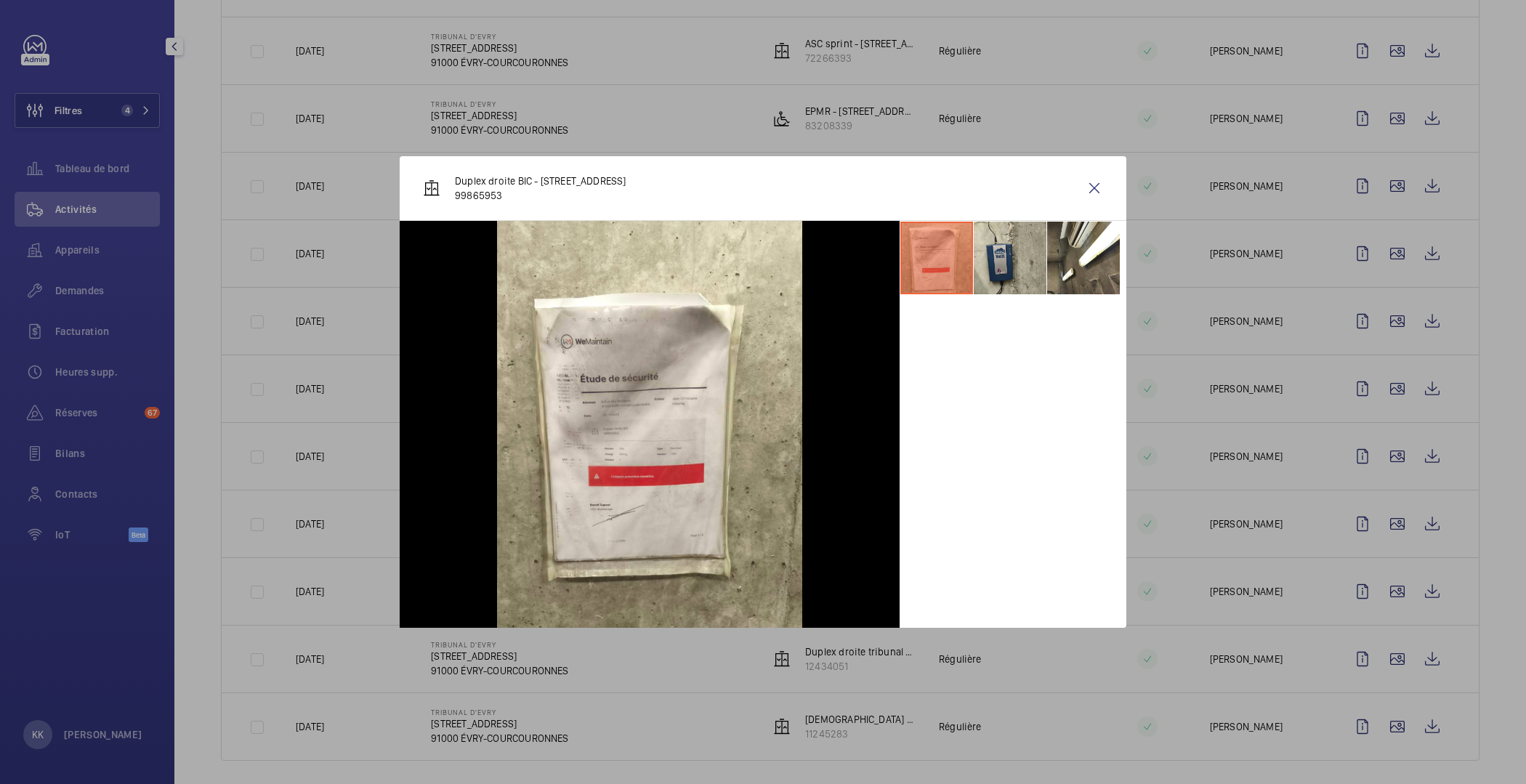
click at [1029, 243] on li at bounding box center [1010, 258] width 72 height 72
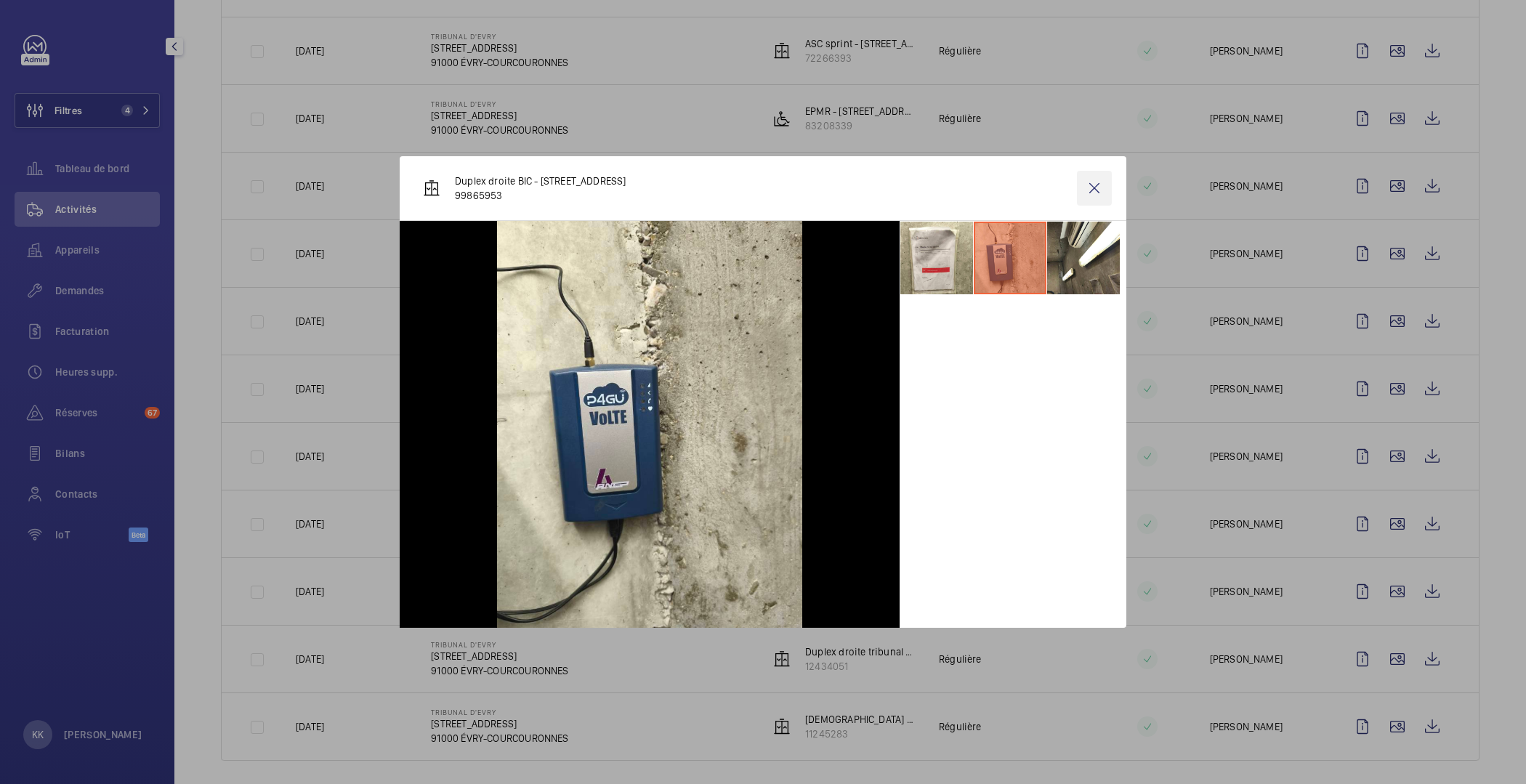
click at [1094, 195] on wm-front-icon-button at bounding box center [1094, 188] width 35 height 35
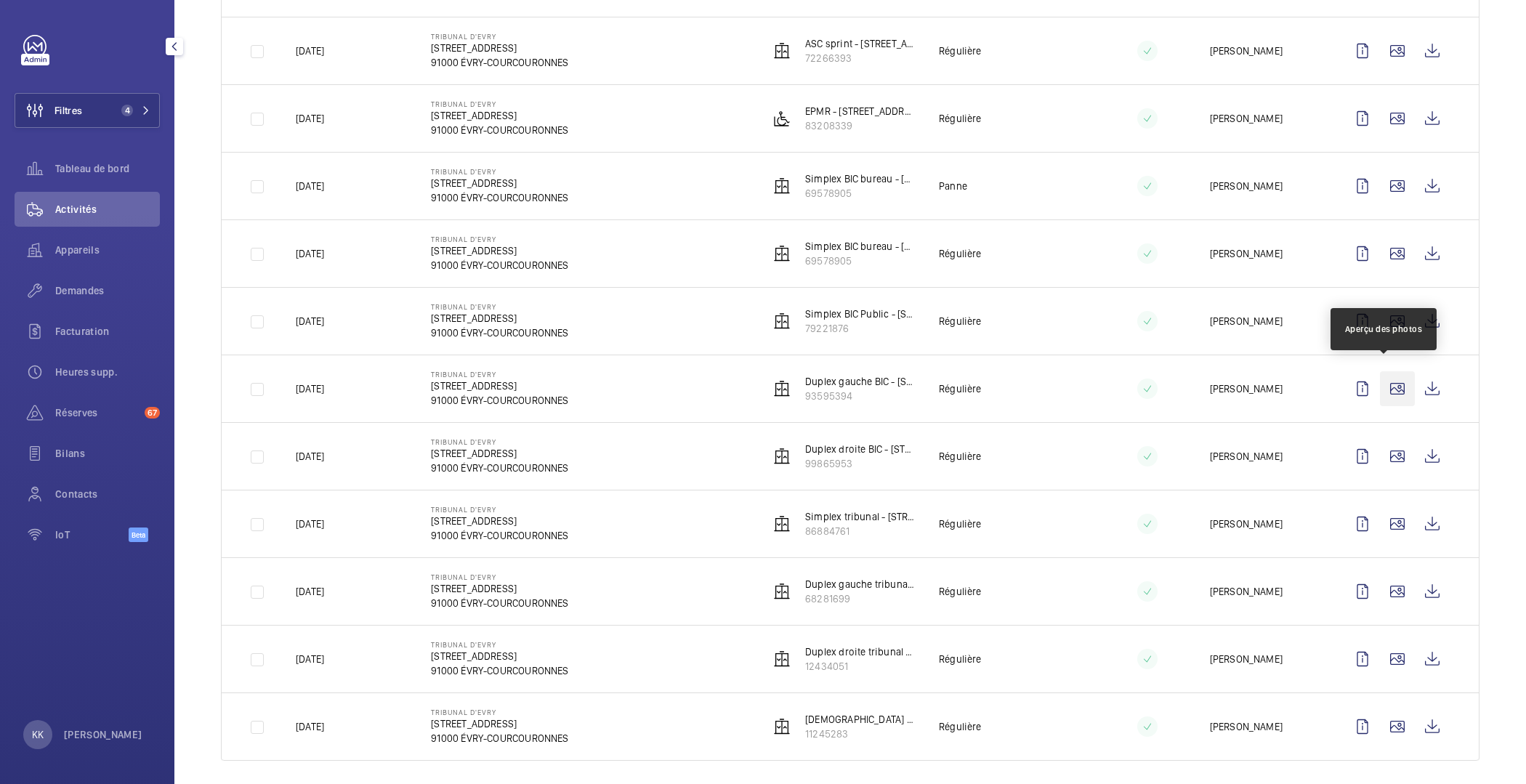
click at [1380, 375] on wm-front-icon-button at bounding box center [1397, 389] width 35 height 35
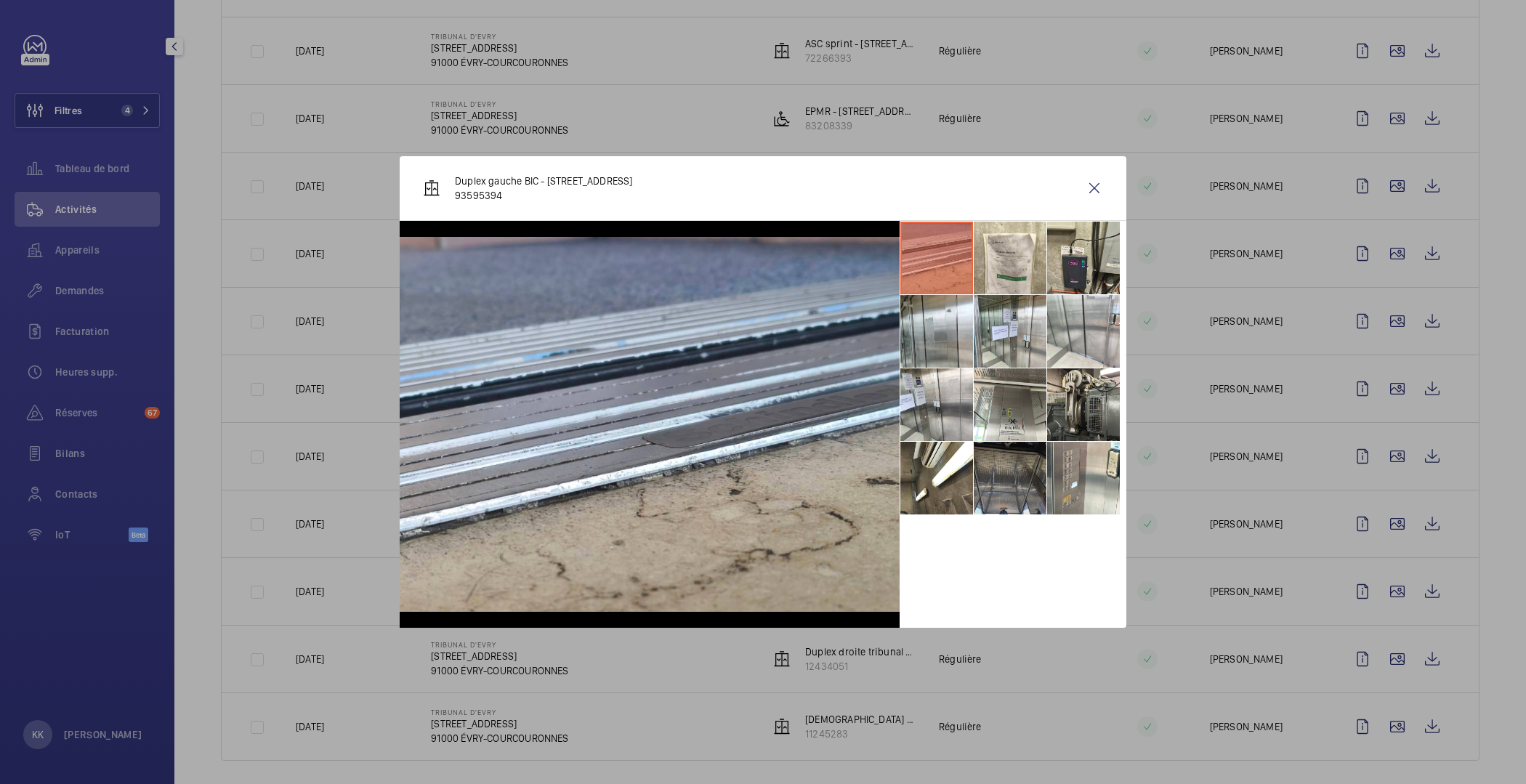
click at [1028, 508] on li at bounding box center [1010, 478] width 72 height 72
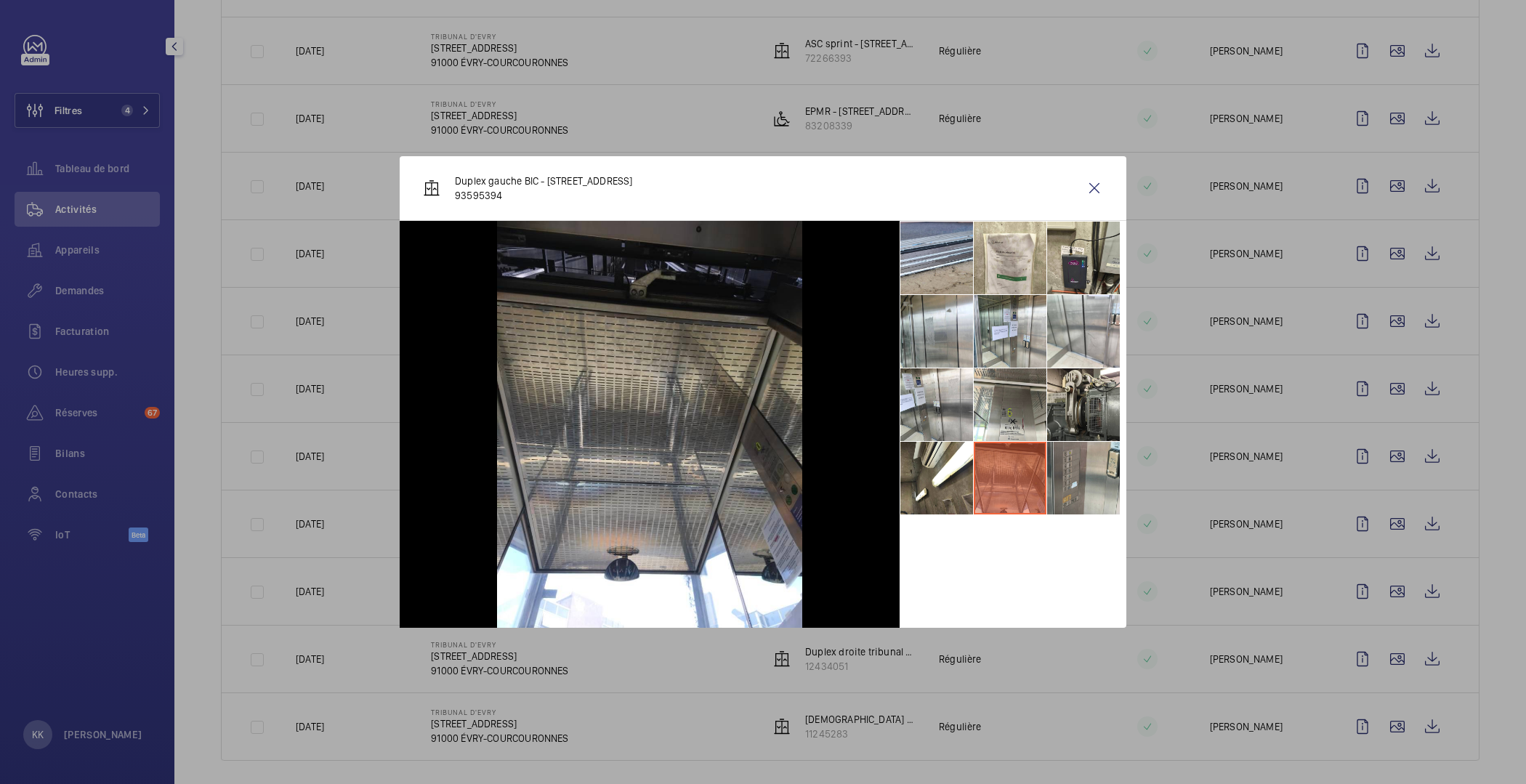
click at [1082, 463] on li at bounding box center [1083, 478] width 72 height 72
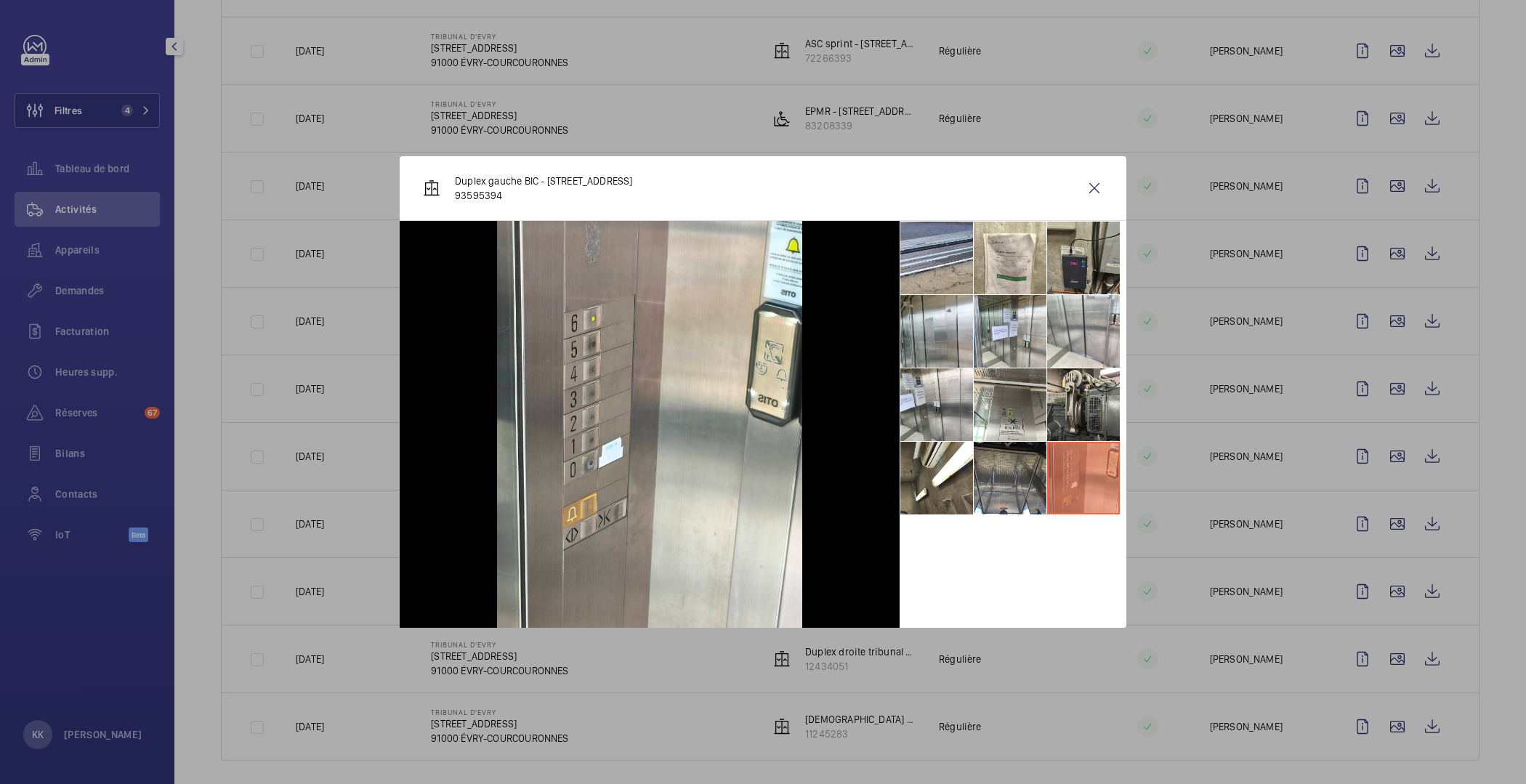
click at [1107, 254] on li at bounding box center [1083, 258] width 72 height 72
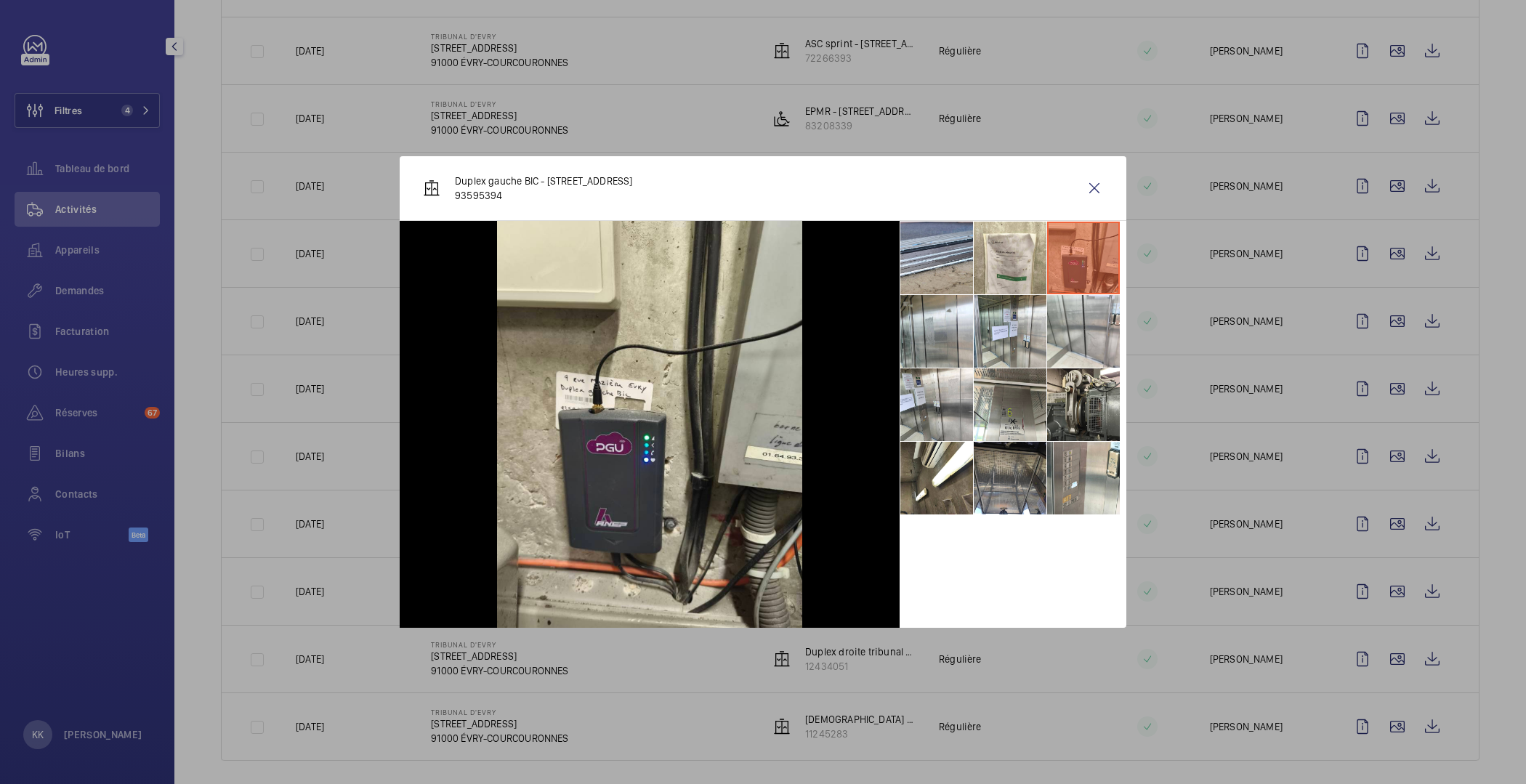
click at [1193, 455] on div at bounding box center [763, 392] width 1526 height 784
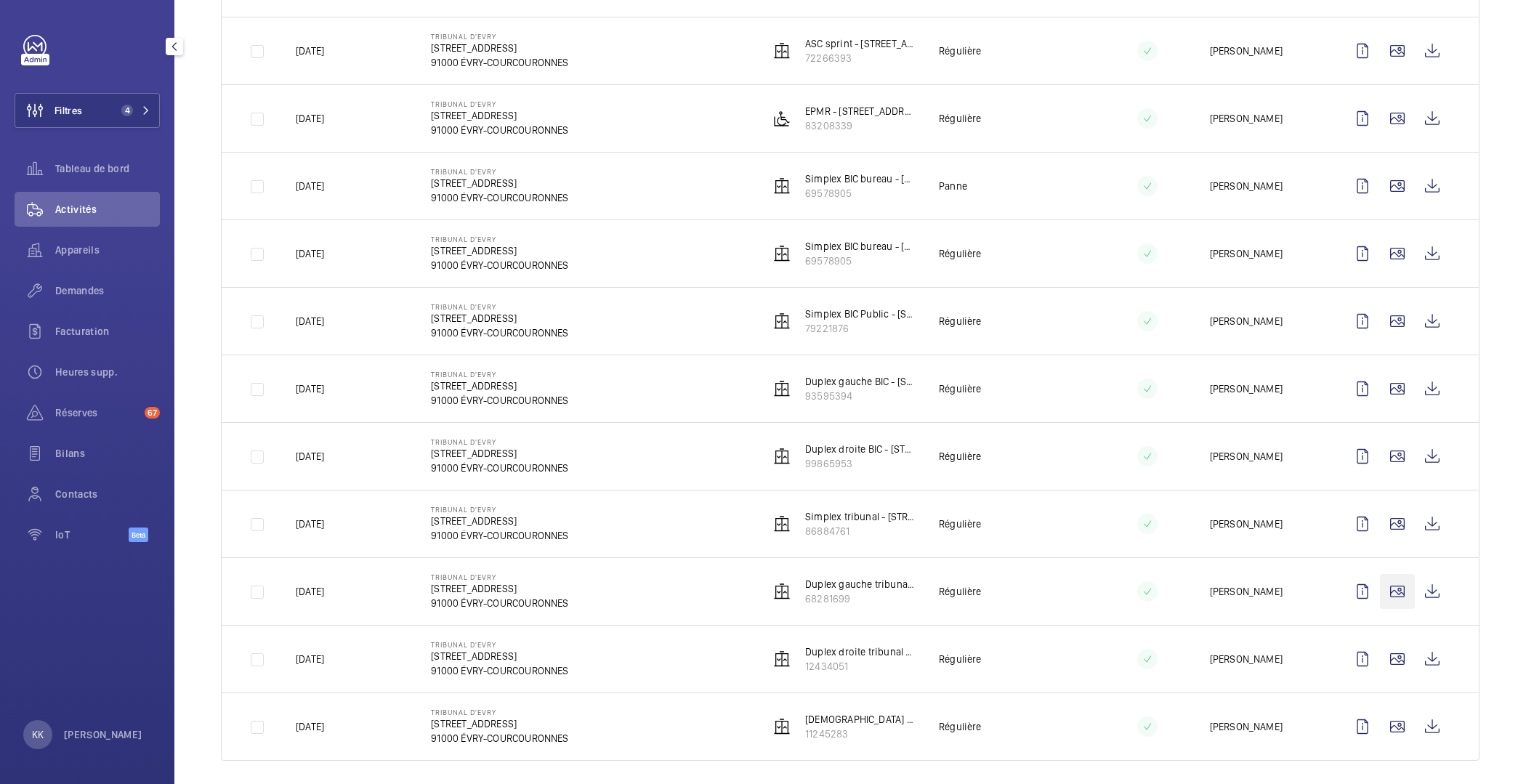
click at [1386, 587] on wm-front-icon-button at bounding box center [1397, 591] width 35 height 35
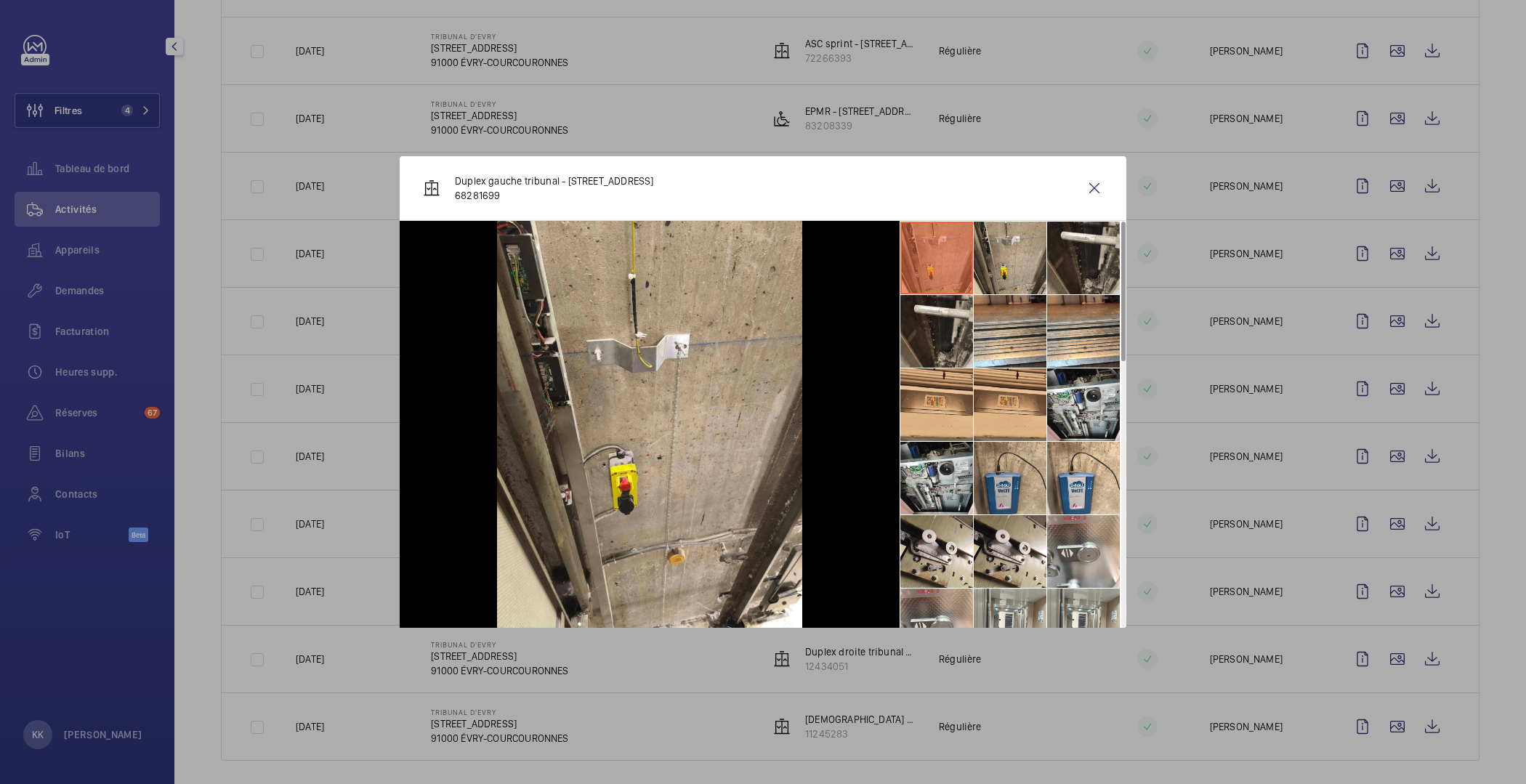
click at [1014, 501] on li at bounding box center [1010, 478] width 72 height 72
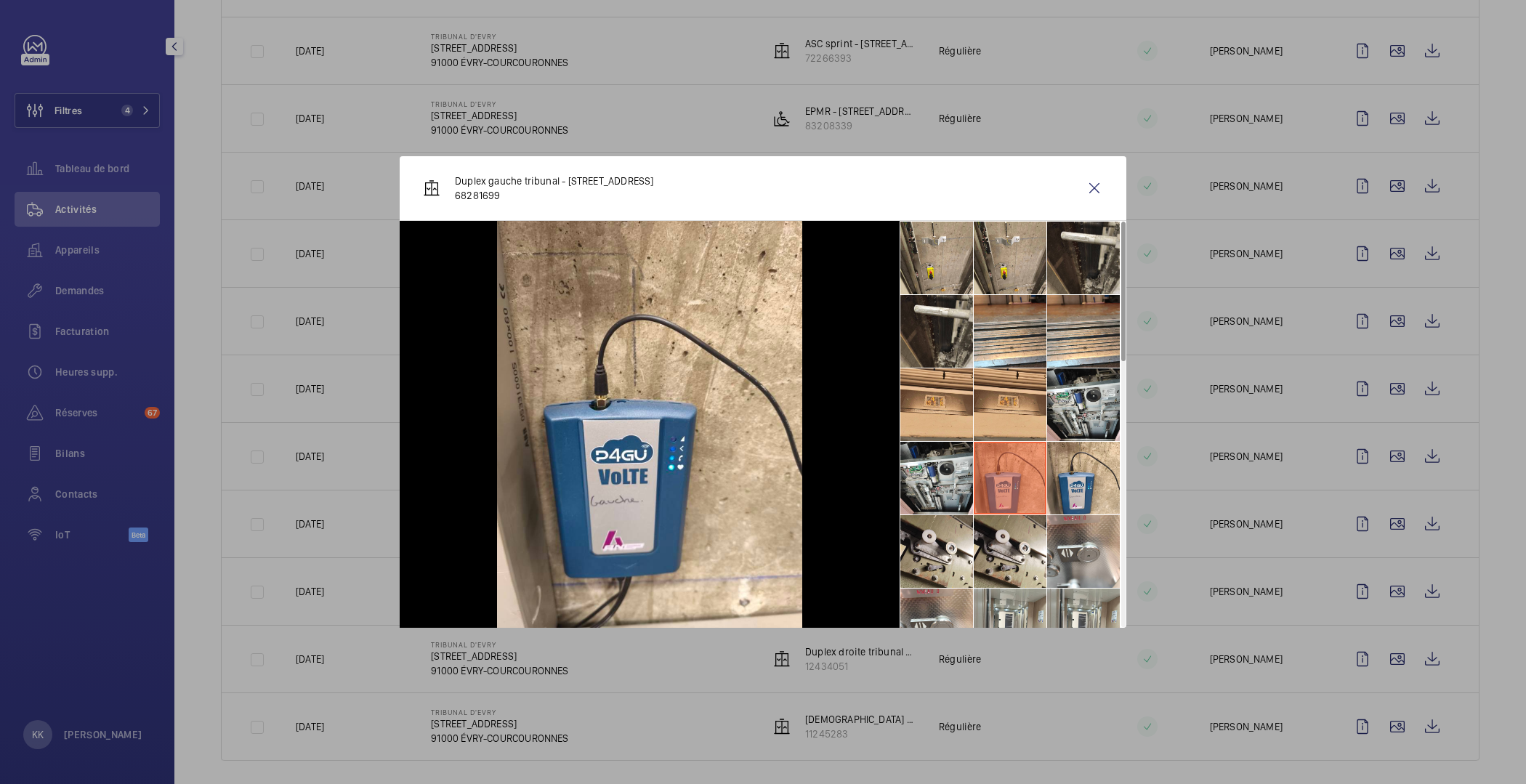
click at [1154, 338] on div at bounding box center [763, 392] width 1526 height 784
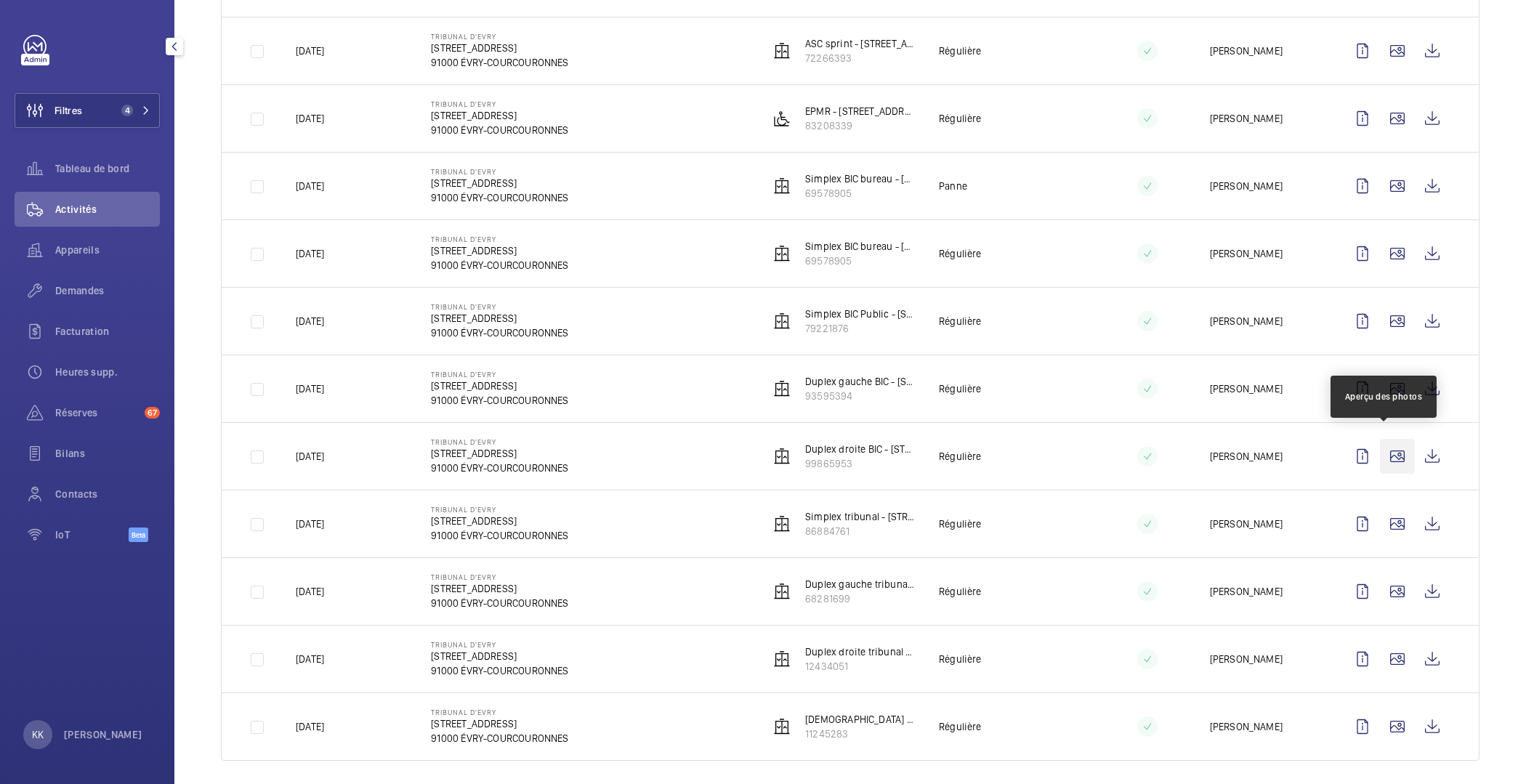
click at [1383, 453] on wm-front-icon-button at bounding box center [1397, 456] width 35 height 35
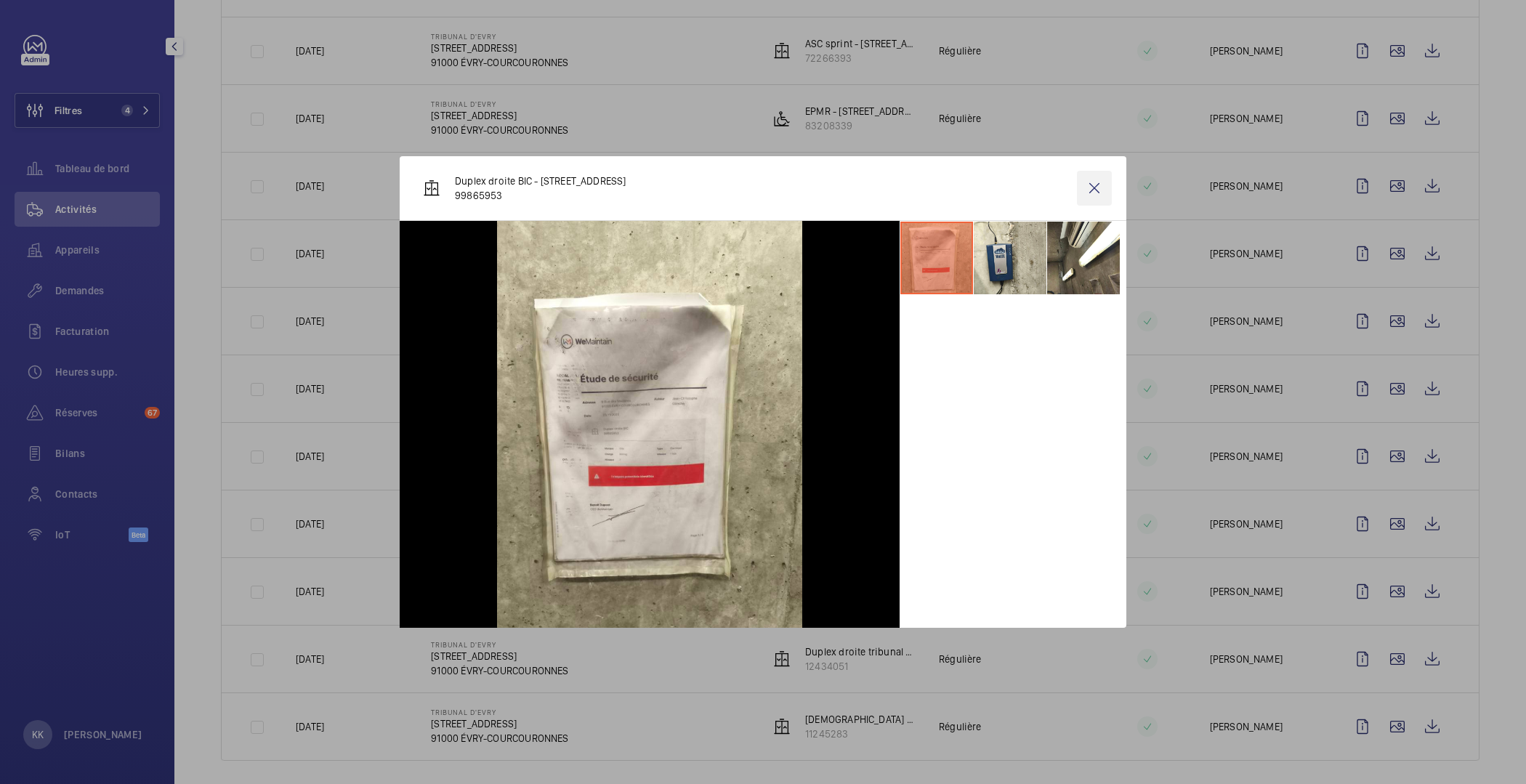
click at [1095, 191] on wm-front-icon-button at bounding box center [1094, 188] width 35 height 35
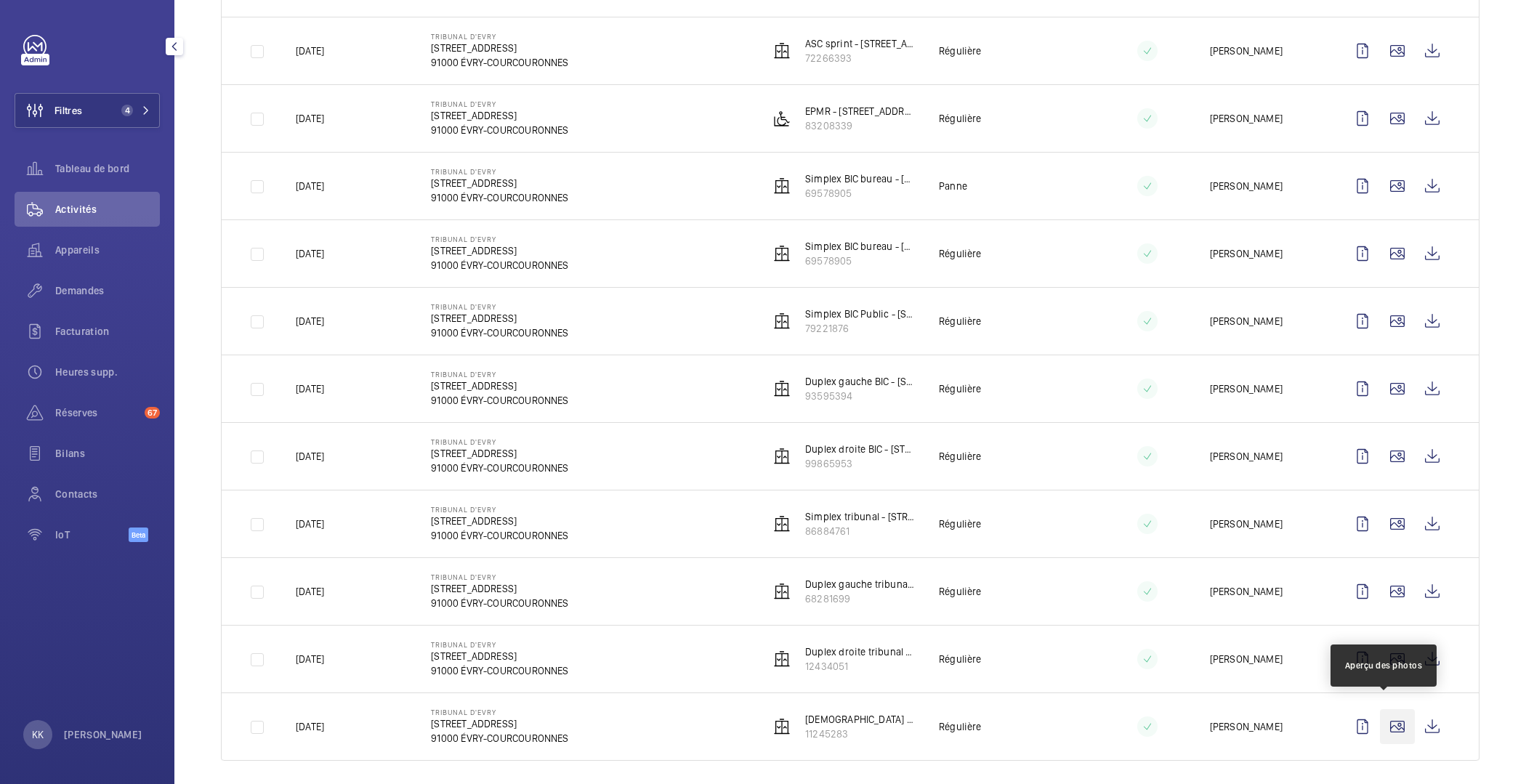
click at [1380, 709] on wm-front-icon-button at bounding box center [1397, 726] width 35 height 35
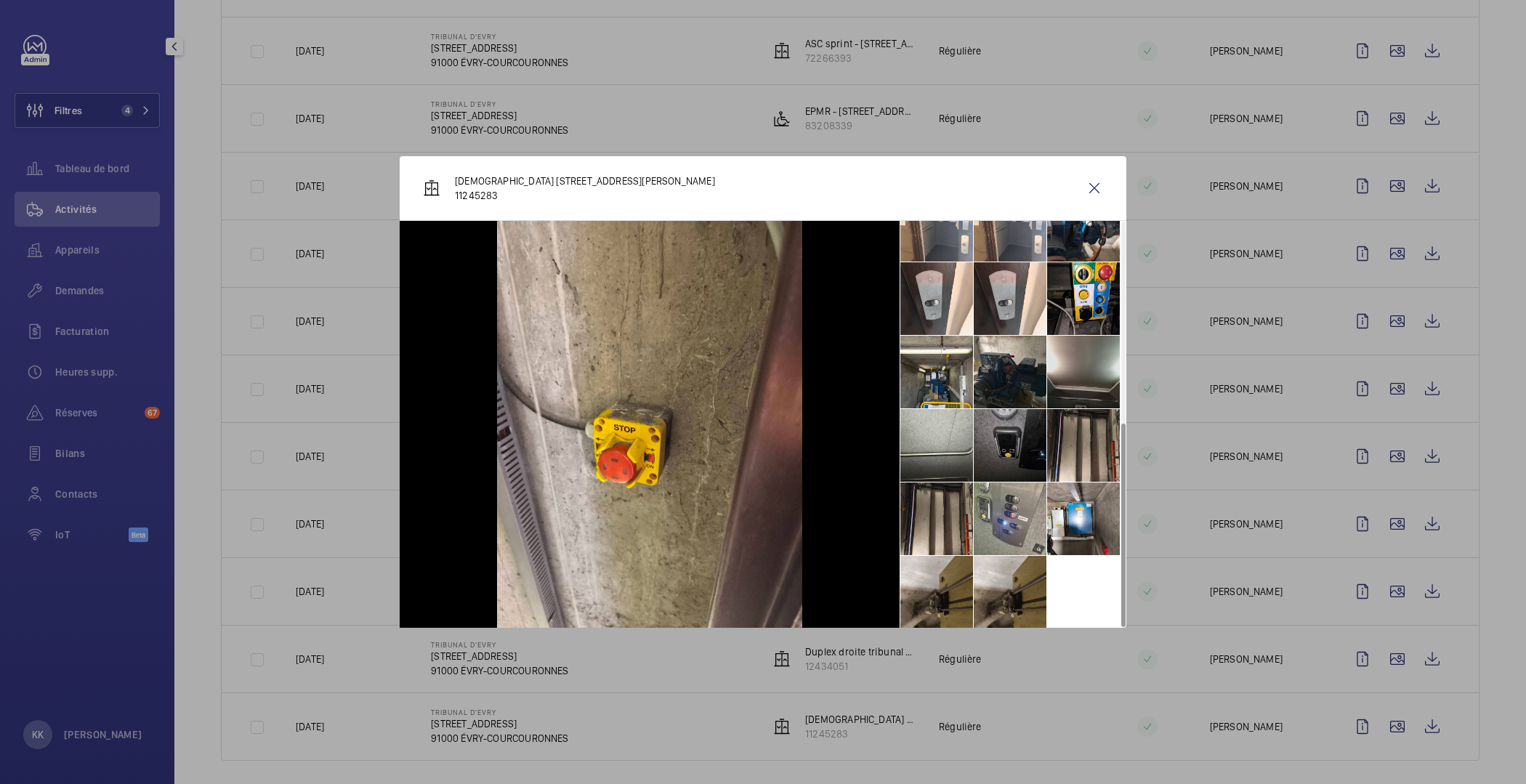
scroll to position [400, 0]
click at [1065, 489] on li at bounding box center [1083, 518] width 72 height 72
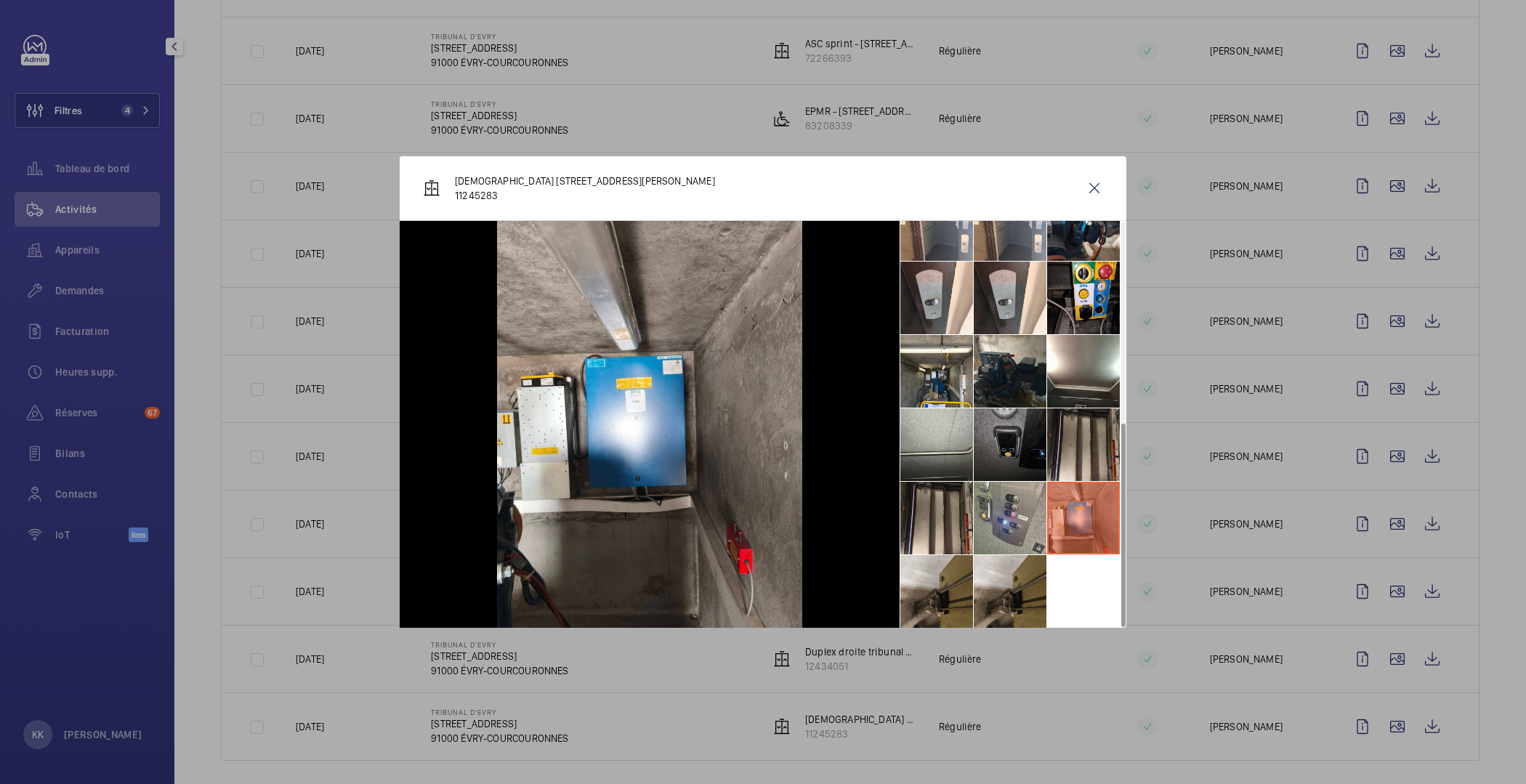
drag, startPoint x: 640, startPoint y: 403, endPoint x: 1130, endPoint y: 9, distance: 628.8
click at [352, 137] on div at bounding box center [763, 392] width 1526 height 784
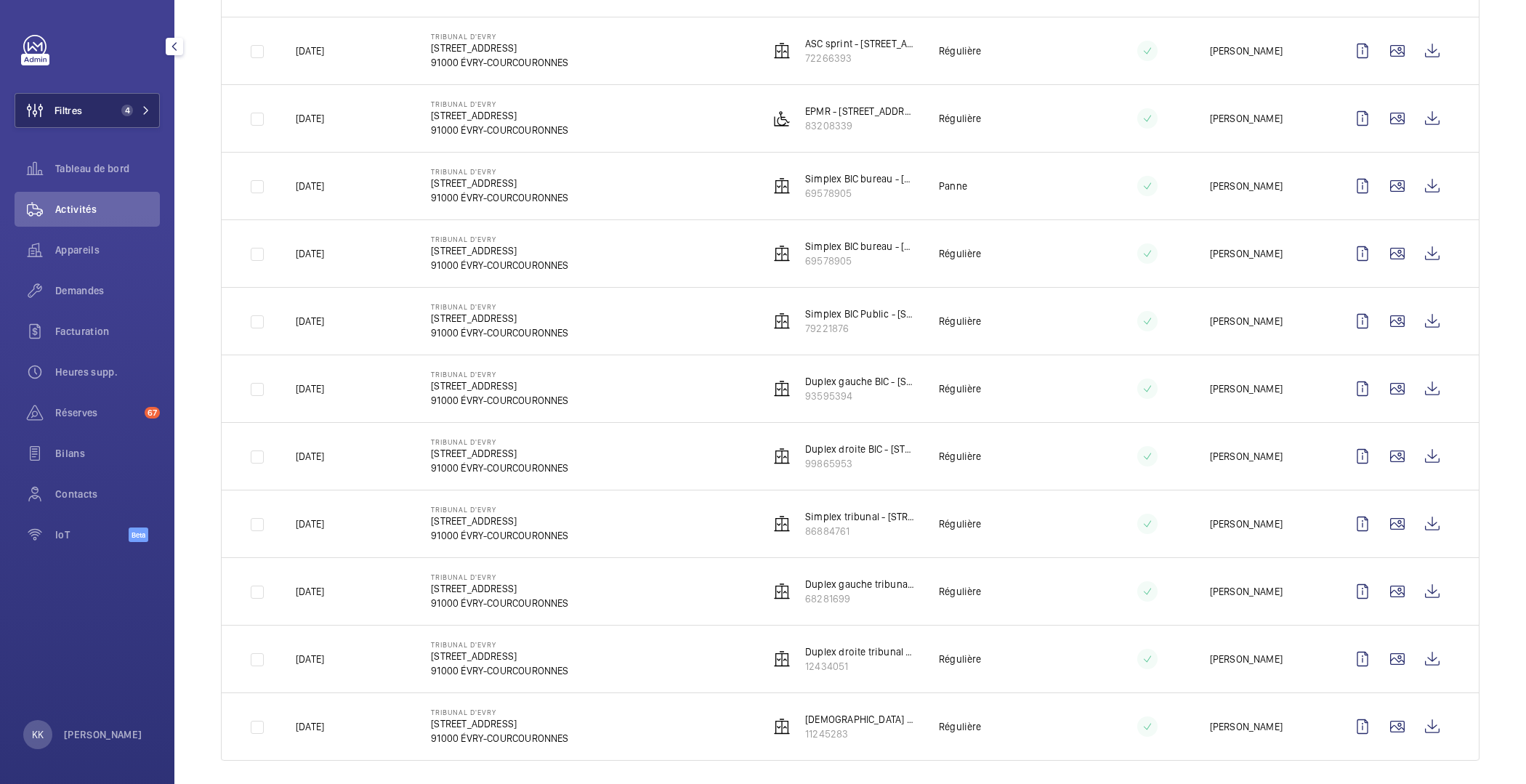
click at [104, 115] on button "Filtres 4" at bounding box center [87, 110] width 146 height 35
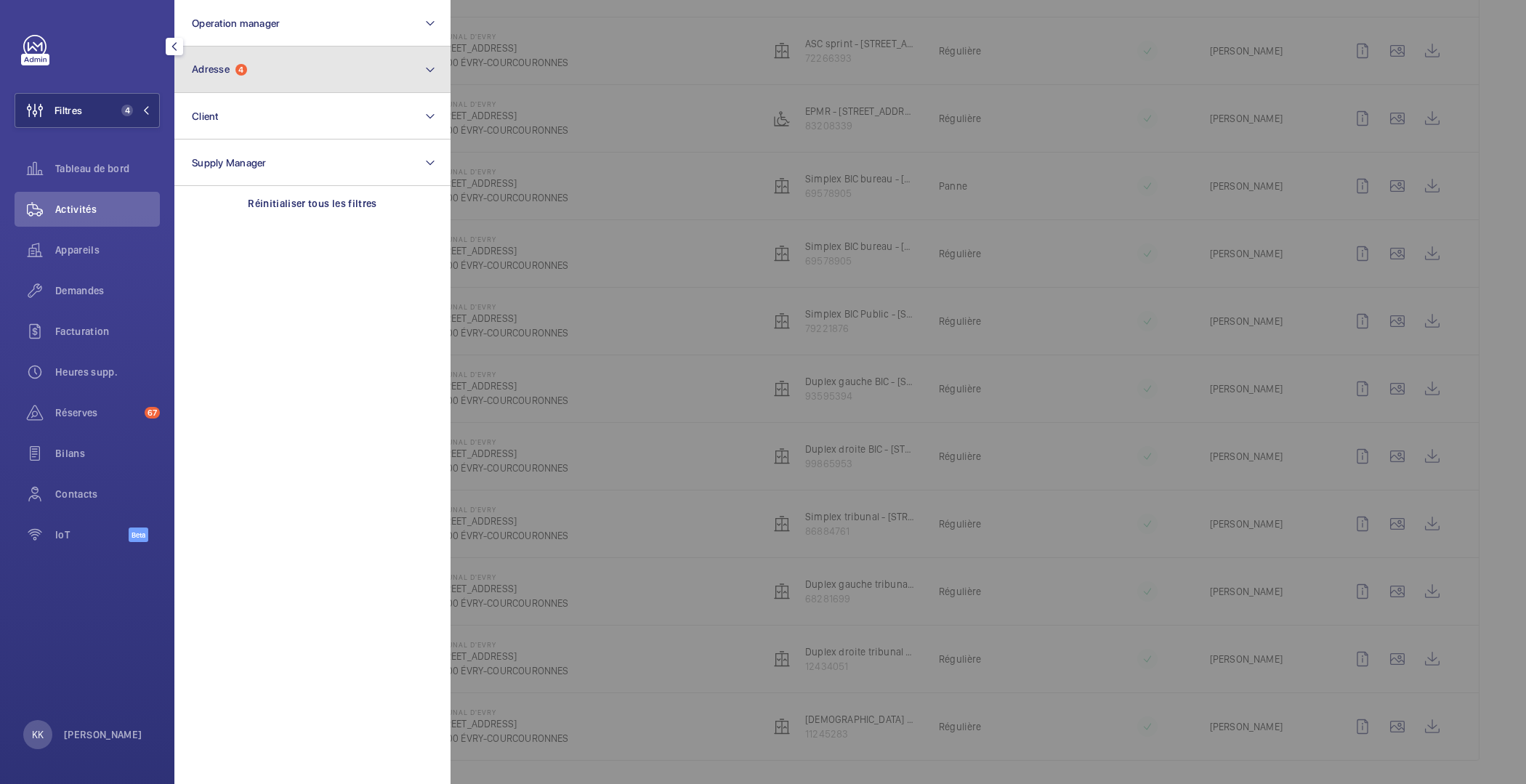
click at [232, 75] on button "Adresse 4" at bounding box center [313, 69] width 276 height 47
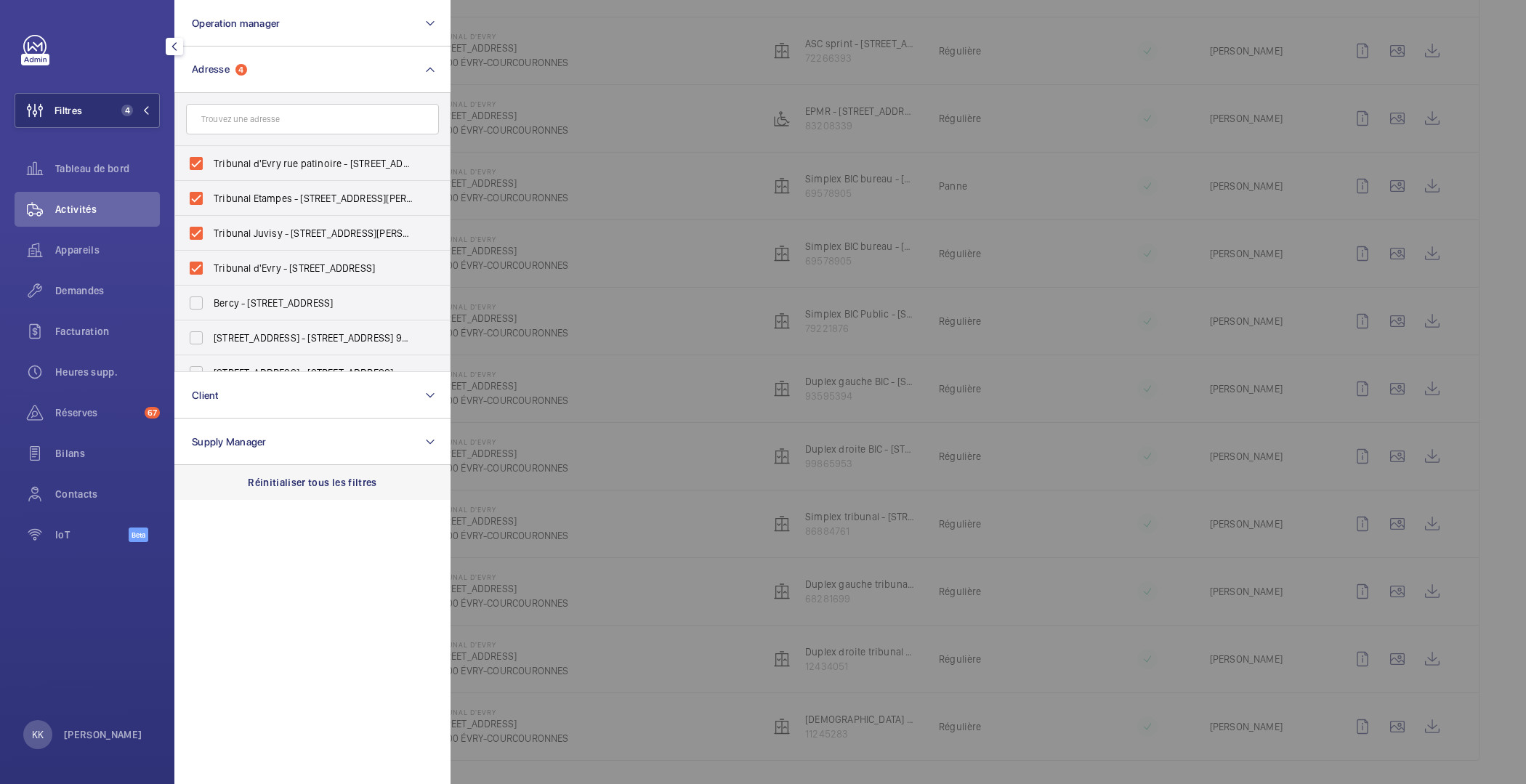
click at [273, 484] on p "Réinitialiser tous les filtres" at bounding box center [312, 483] width 129 height 15
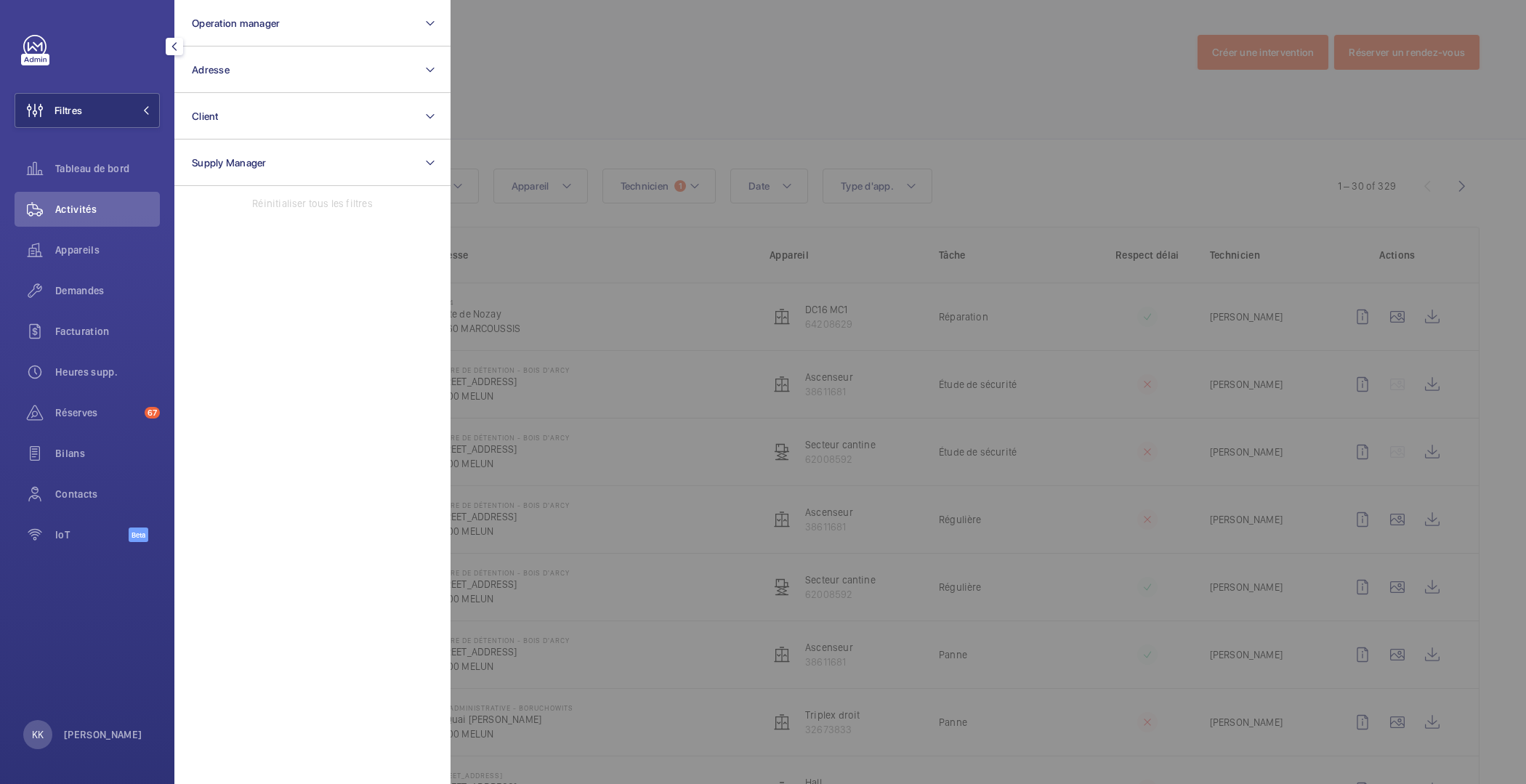
click at [615, 105] on div at bounding box center [1213, 392] width 1526 height 784
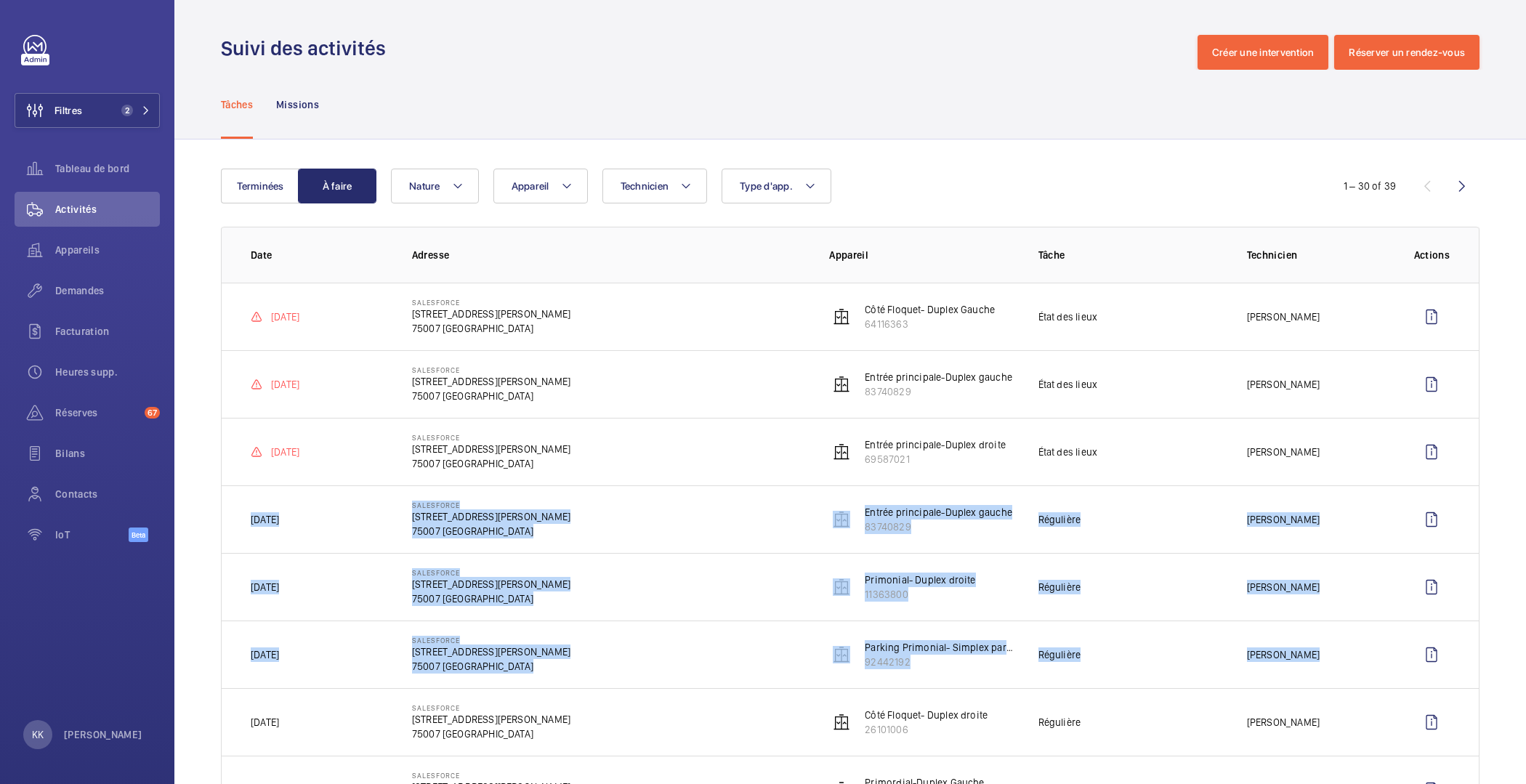
scroll to position [185, 0]
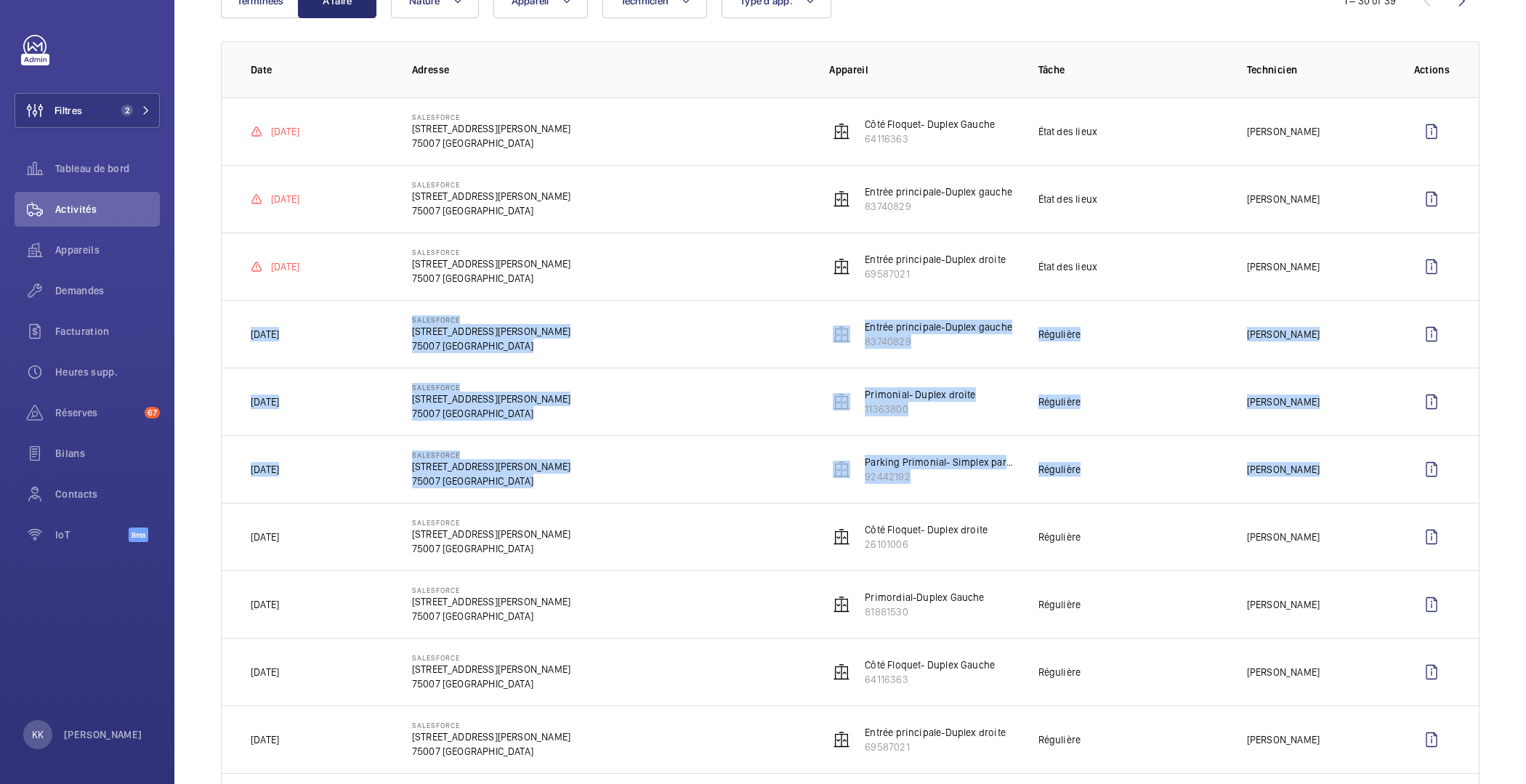
click at [707, 368] on td "SALESFORCE [STREET_ADDRESS]" at bounding box center [597, 401] width 418 height 67
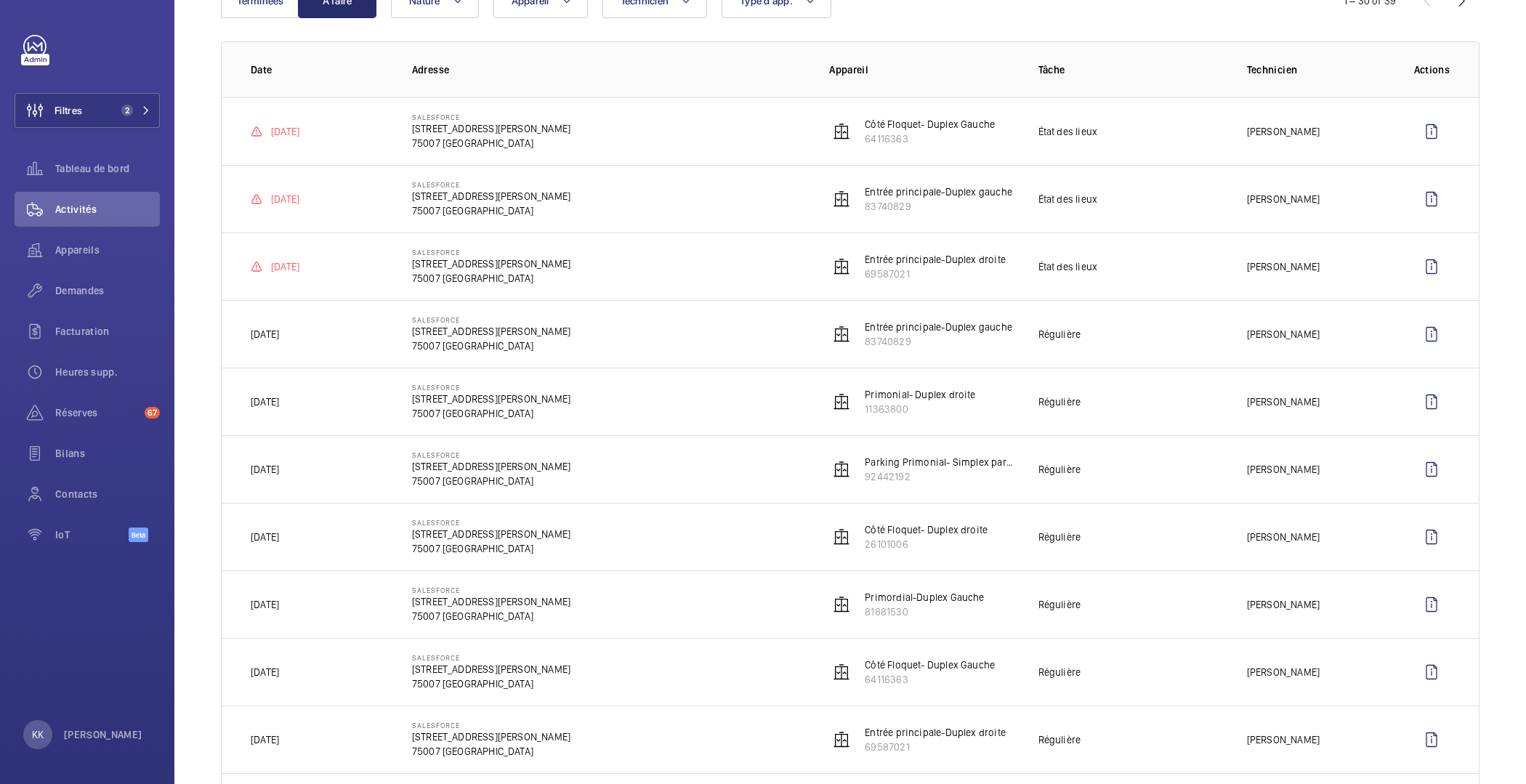
scroll to position [120, 0]
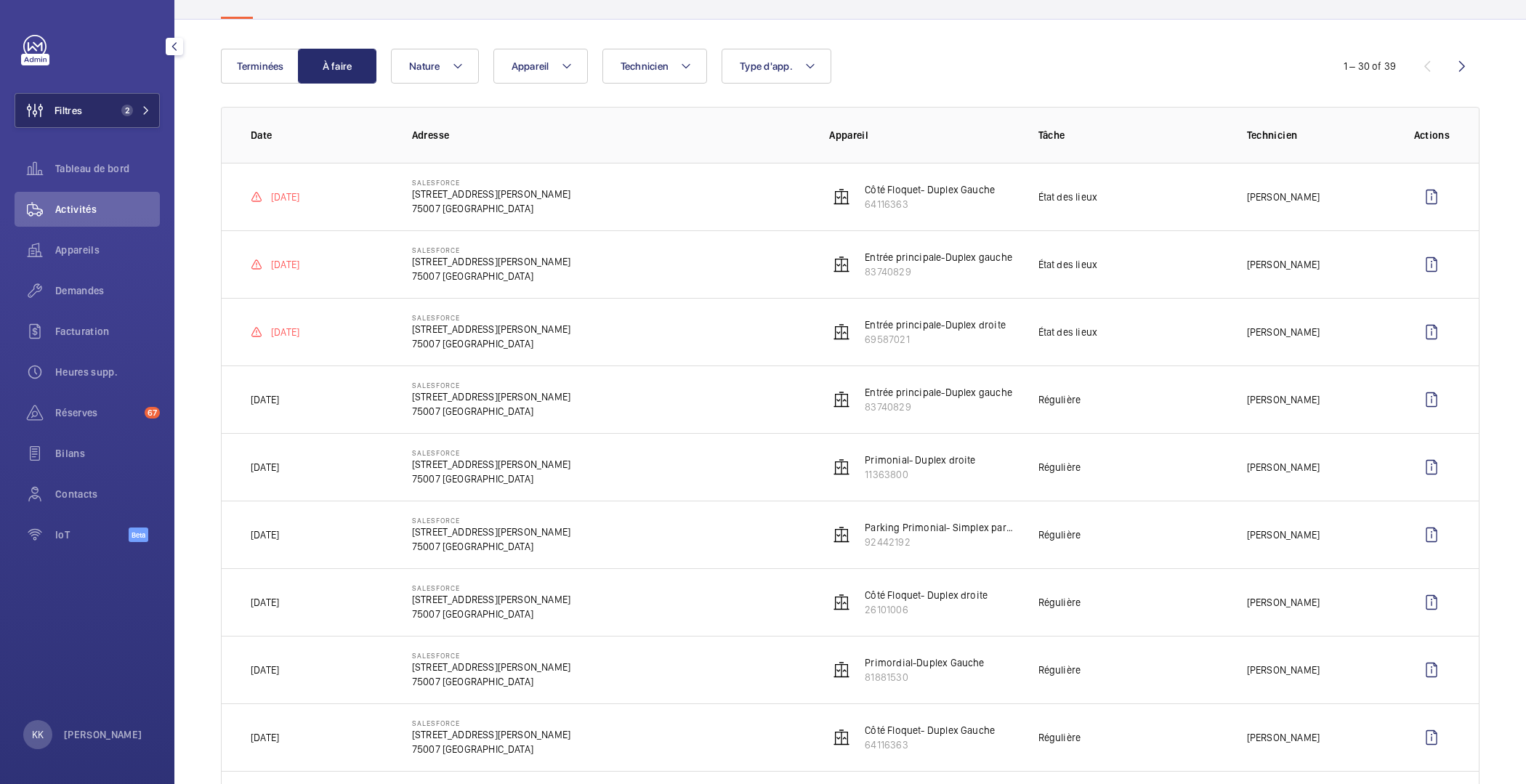
click at [91, 104] on button "Filtres 2" at bounding box center [87, 110] width 146 height 35
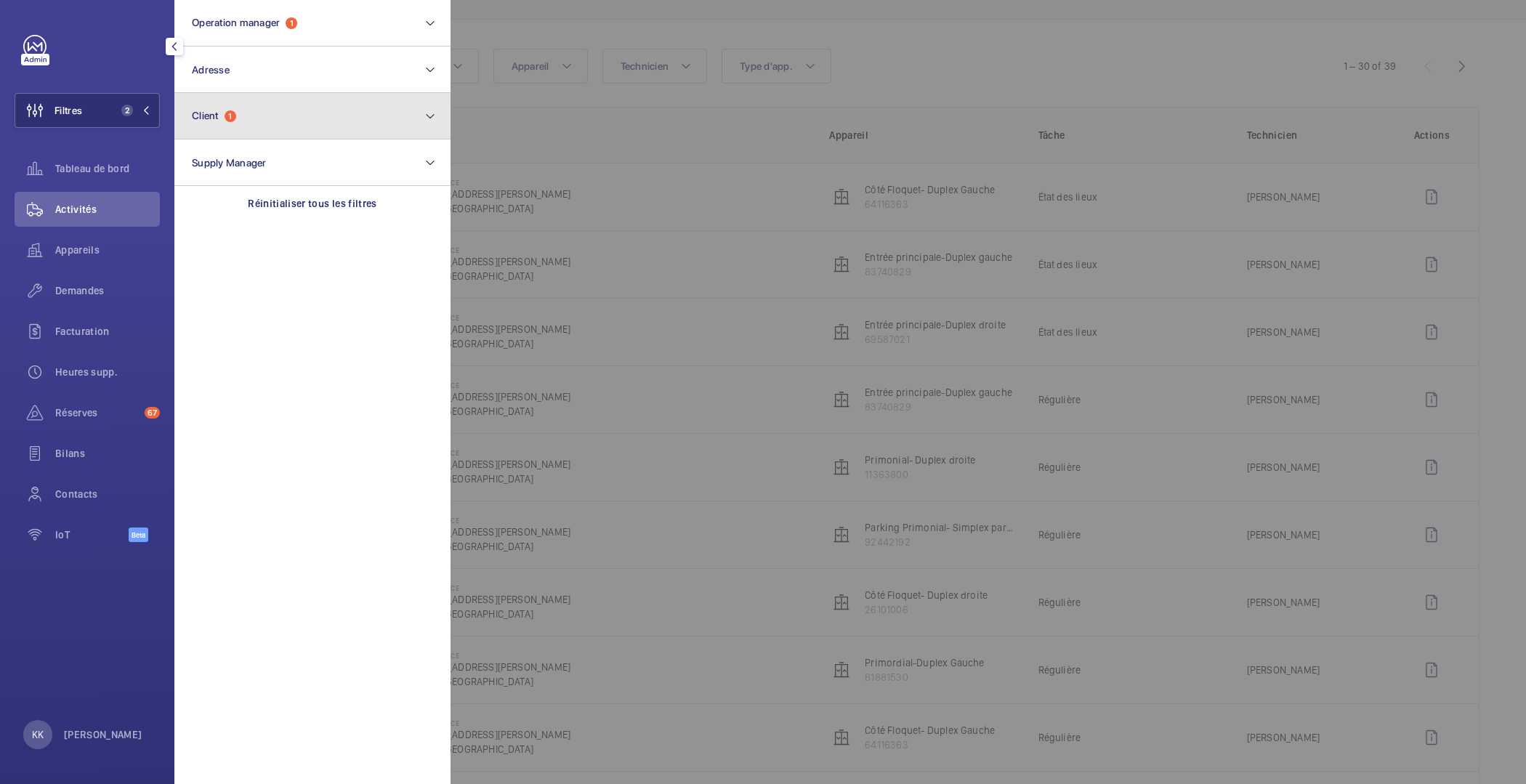
click at [247, 119] on button "Client 1" at bounding box center [313, 116] width 276 height 47
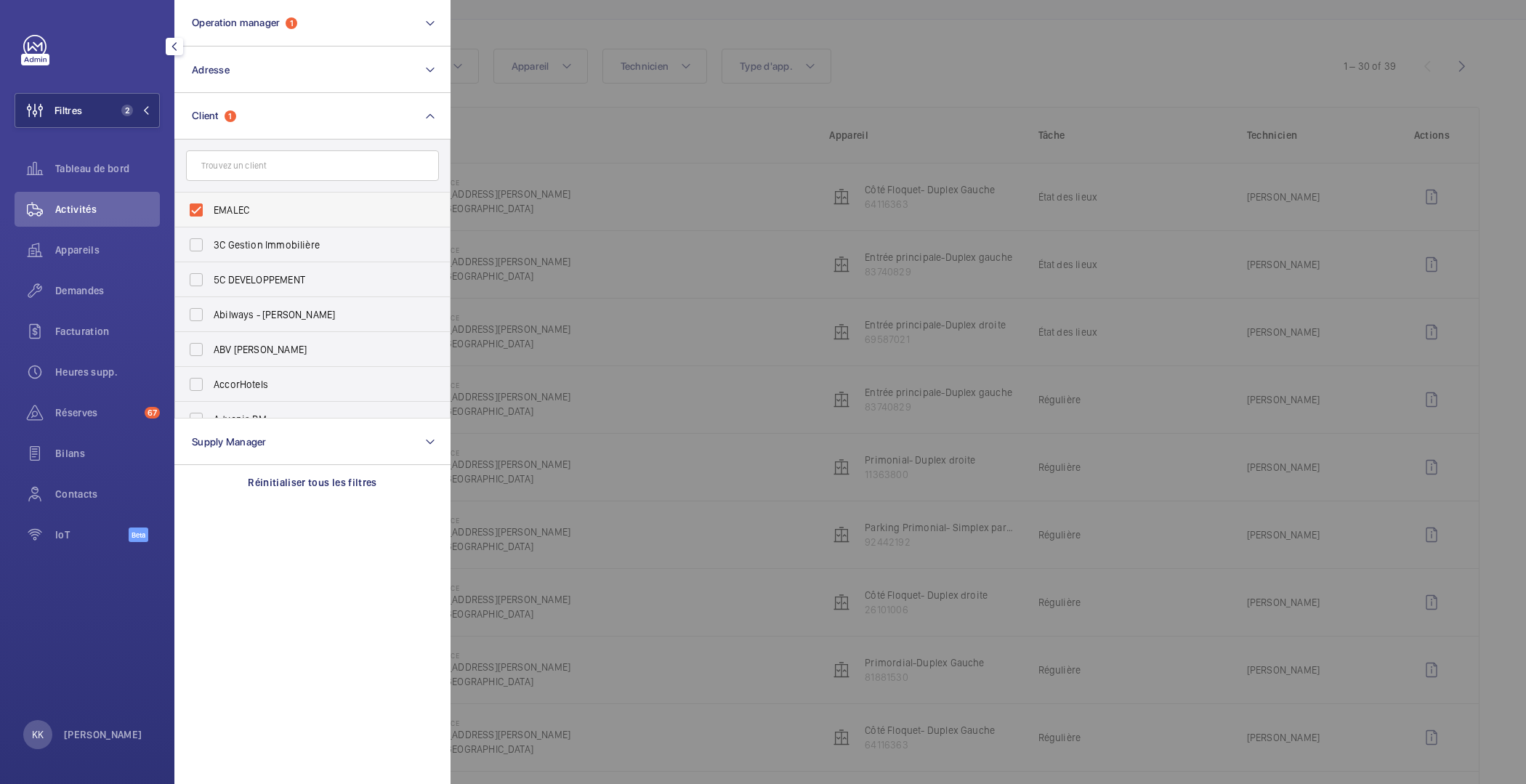
click at [238, 213] on span "EMALEC" at bounding box center [313, 210] width 200 height 15
click at [211, 213] on input "EMALEC" at bounding box center [196, 210] width 29 height 29
checkbox input "false"
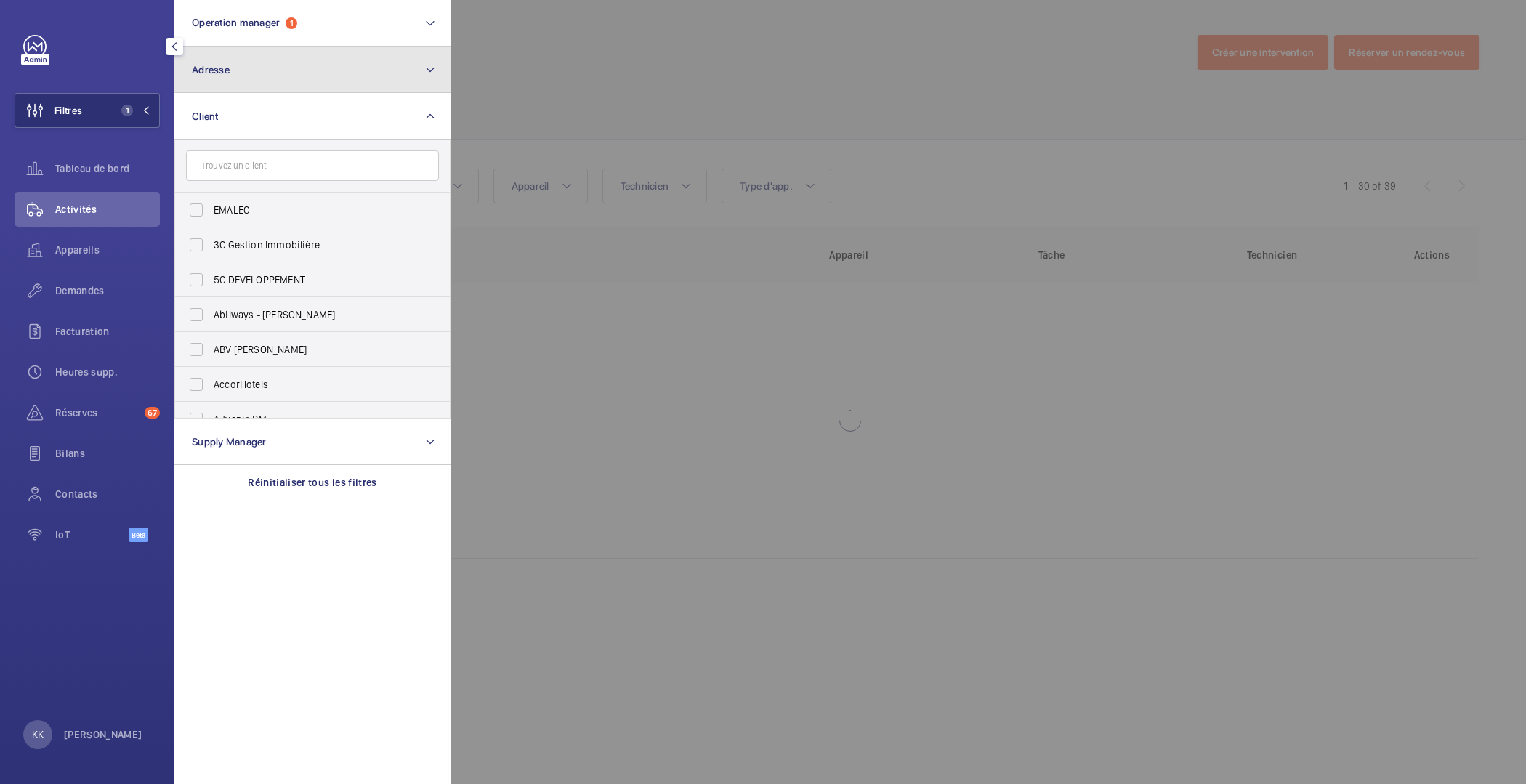
click at [261, 67] on button "Adresse" at bounding box center [313, 69] width 276 height 47
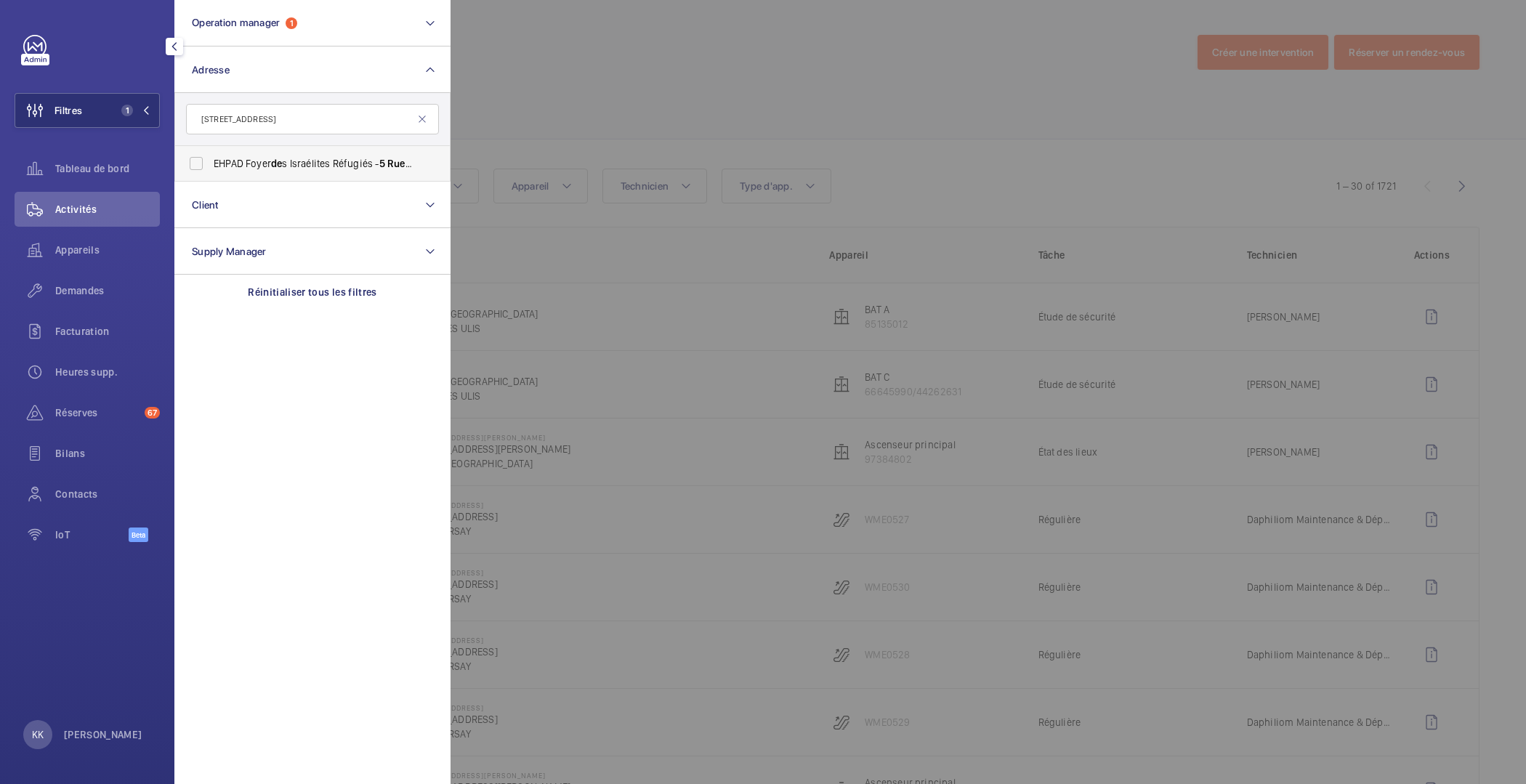
type input "5 rue de Varize"
click at [240, 168] on span "EHPAD Foyer de s Israélites Réfugiés - 5 Rue de Varize , PARIS 7 5 016" at bounding box center [313, 163] width 200 height 15
click at [211, 168] on input "EHPAD Foyer de s Israélites Réfugiés - 5 Rue de Varize , PARIS 7 5 016" at bounding box center [196, 163] width 29 height 29
checkbox input "true"
click at [273, 38] on button "Operation manager 1" at bounding box center [313, 23] width 276 height 47
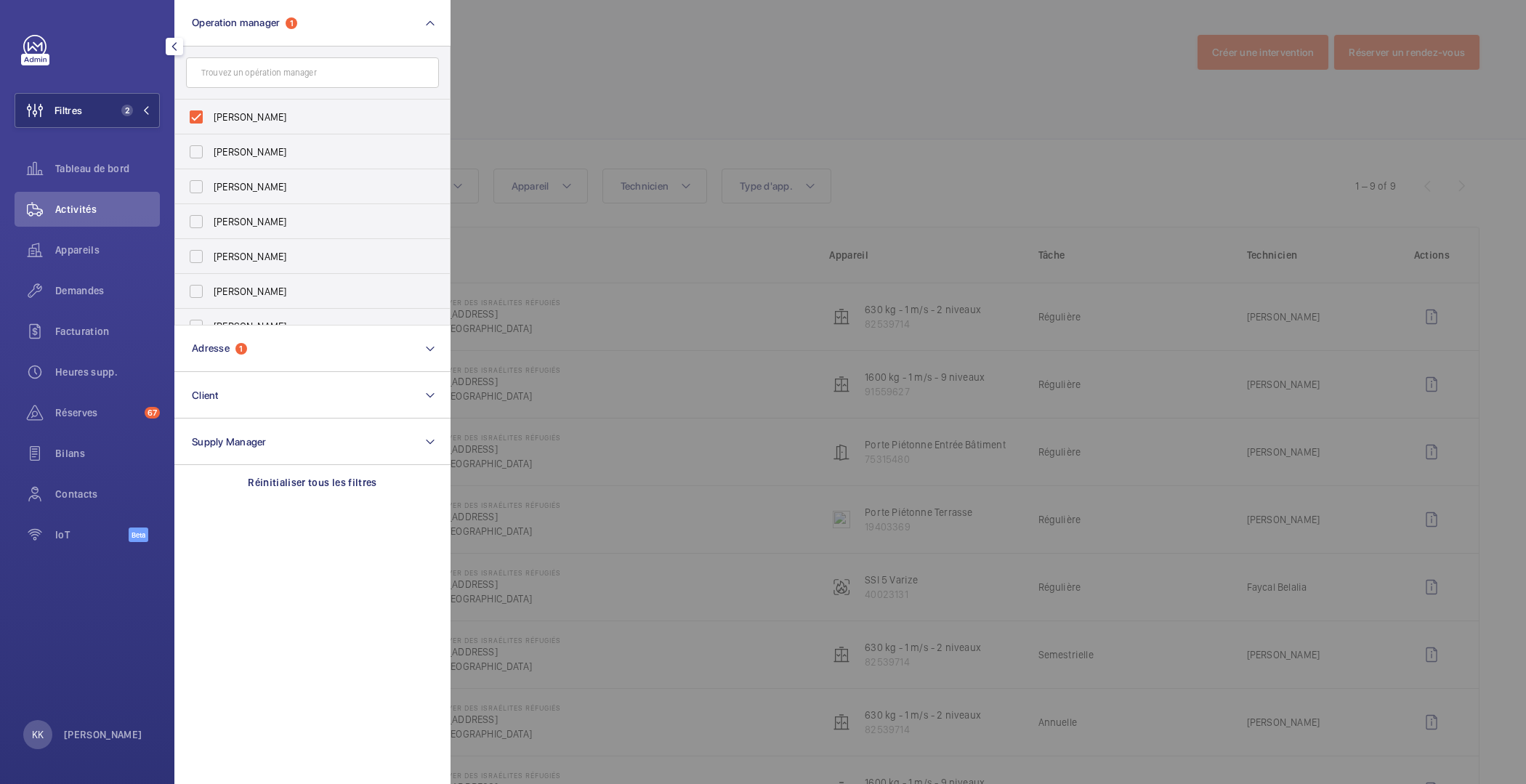
click at [527, 65] on div at bounding box center [1213, 392] width 1526 height 784
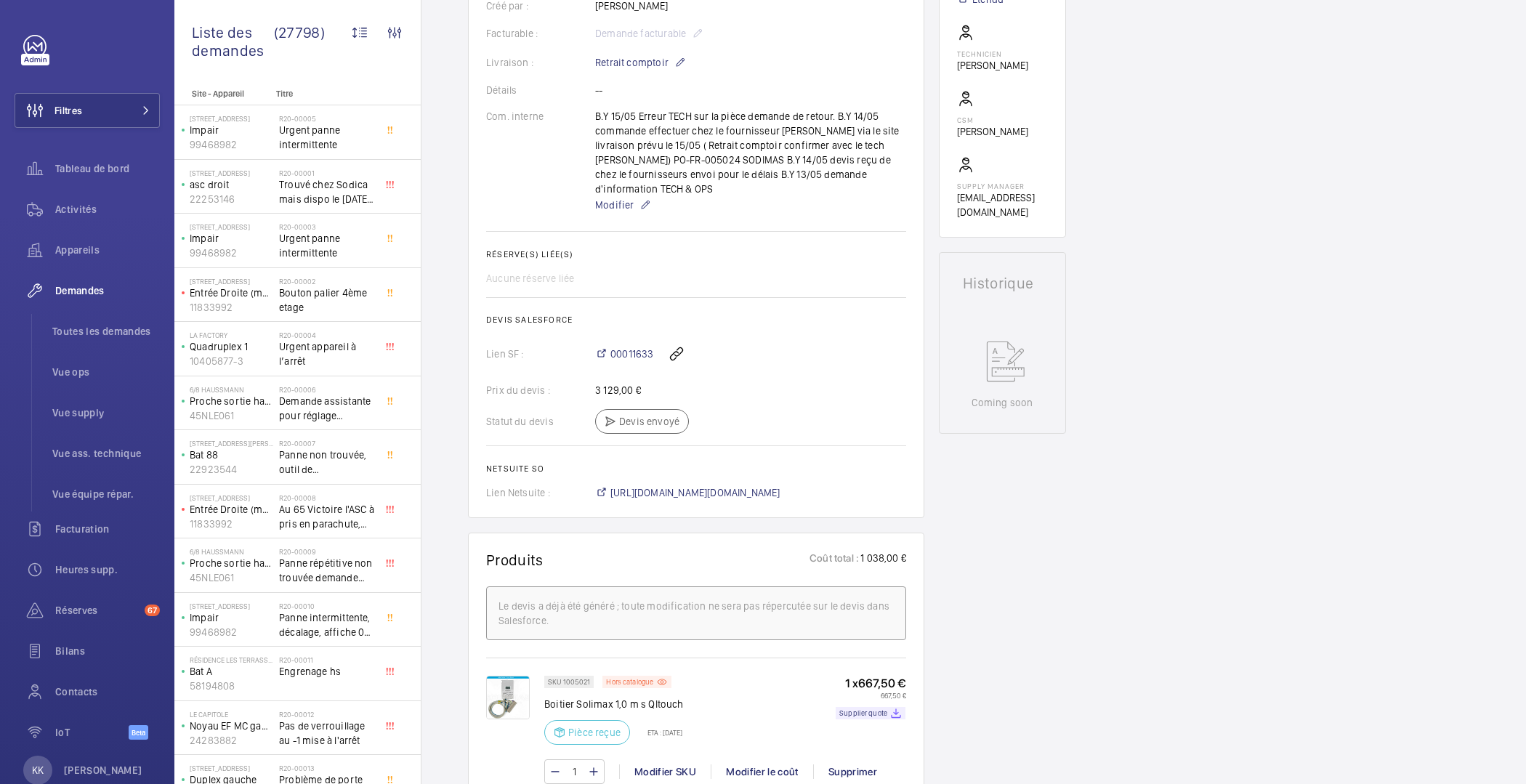
scroll to position [412, 0]
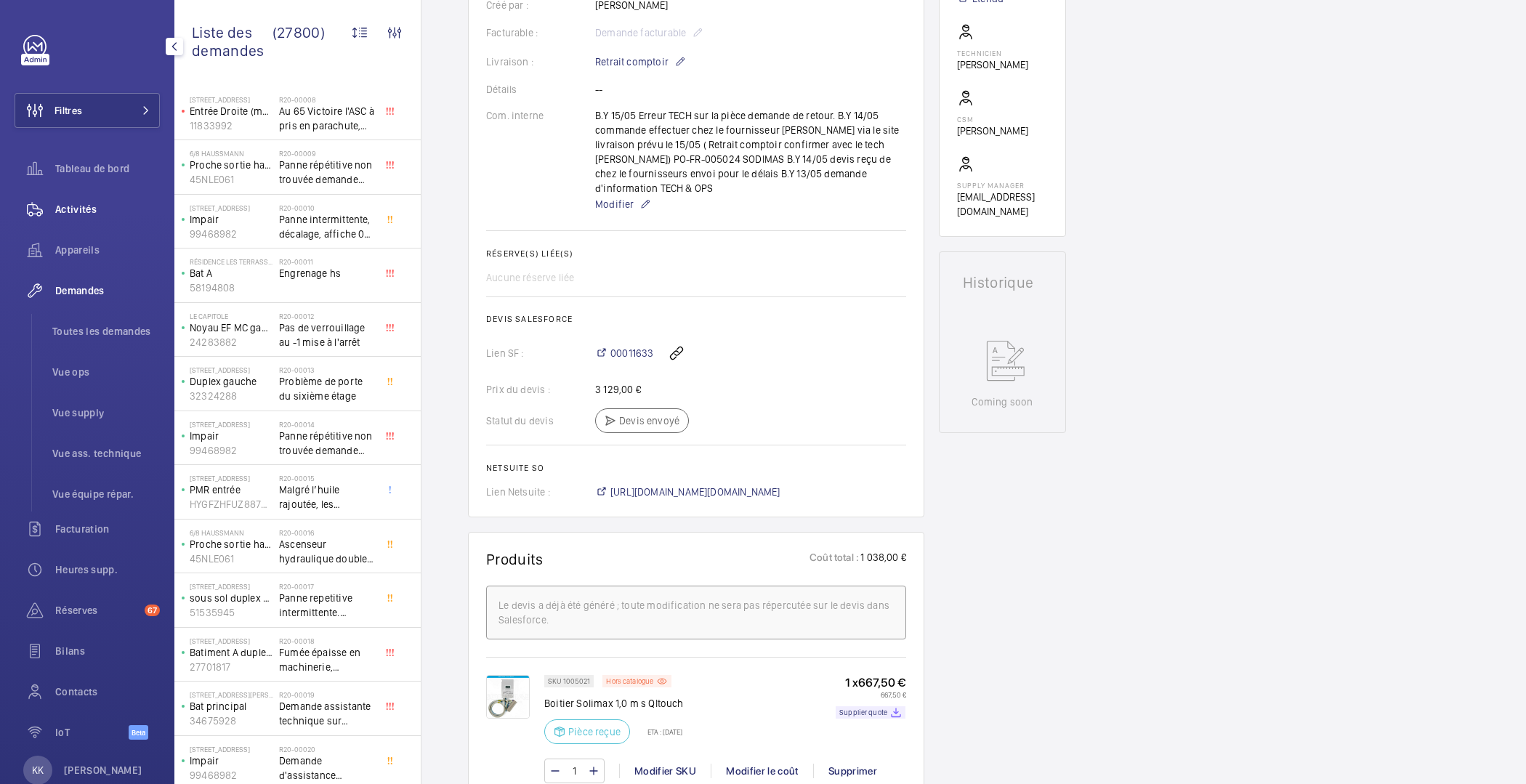
click at [76, 217] on div "Activités" at bounding box center [87, 209] width 146 height 35
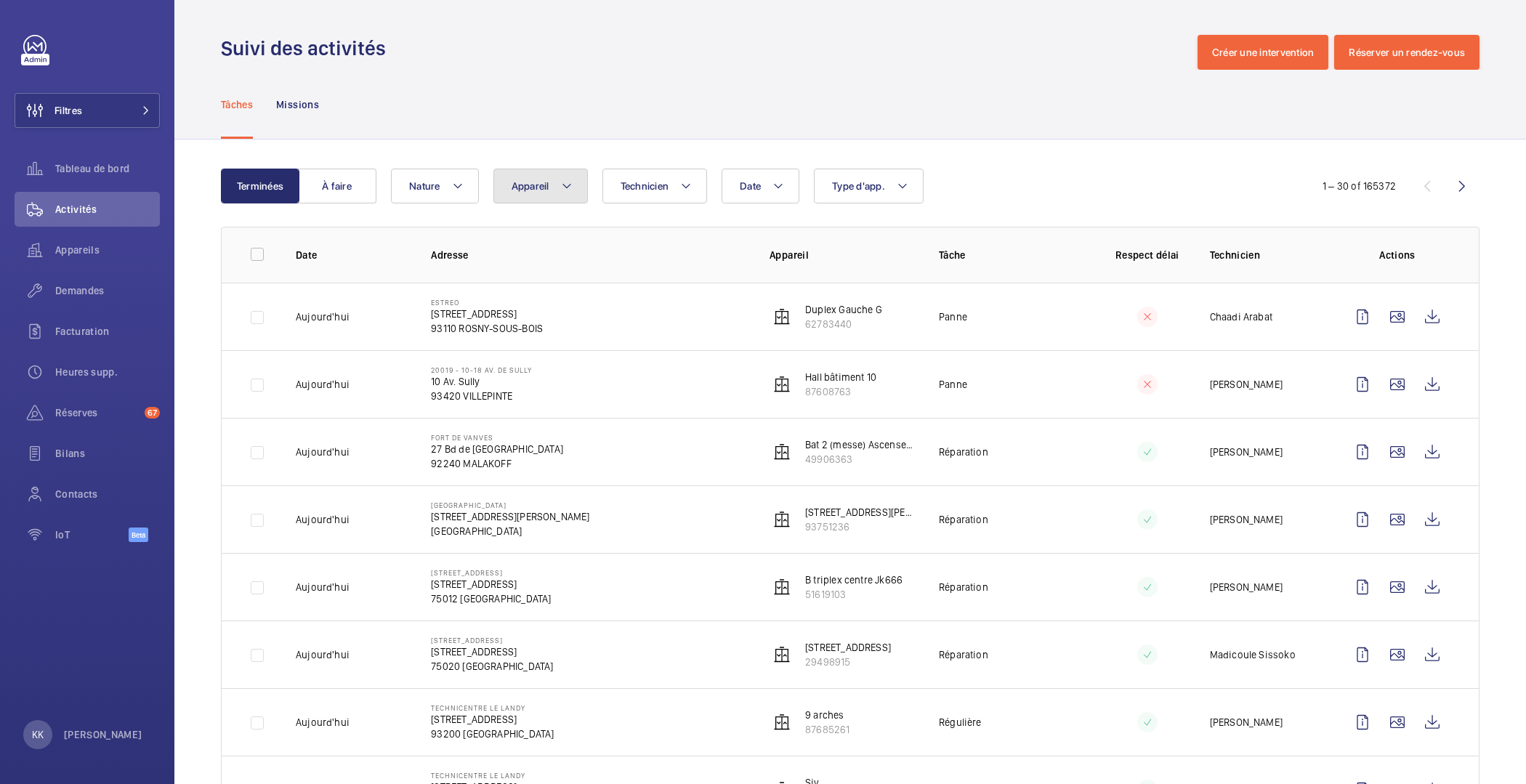
click at [531, 192] on button "Appareil" at bounding box center [541, 185] width 95 height 35
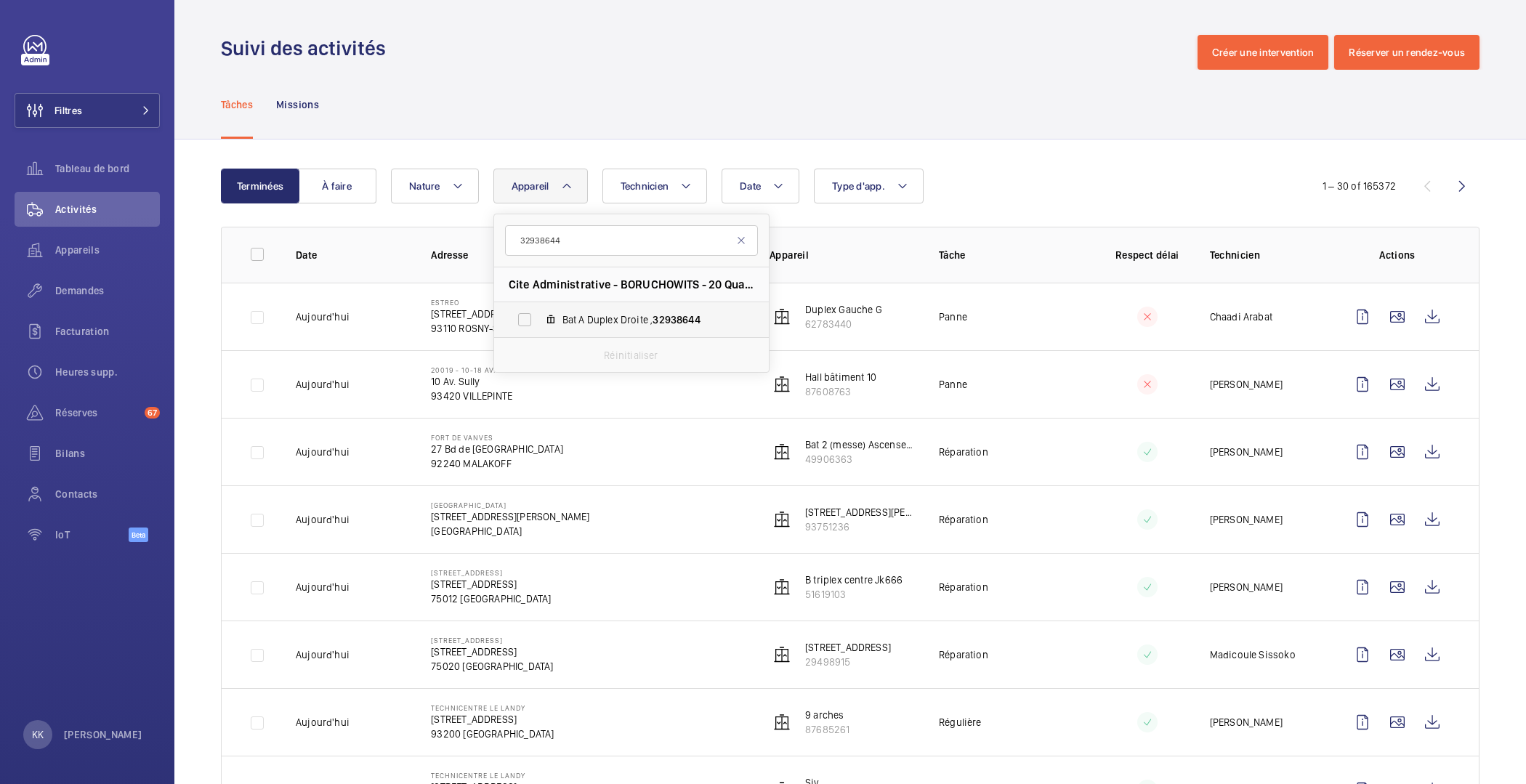
type input "32938644"
click at [574, 324] on span "Bat A Duplex Droite , 32938644" at bounding box center [647, 320] width 168 height 15
click at [539, 324] on input "Bat A Duplex Droite , 32938644" at bounding box center [524, 319] width 29 height 29
checkbox input "true"
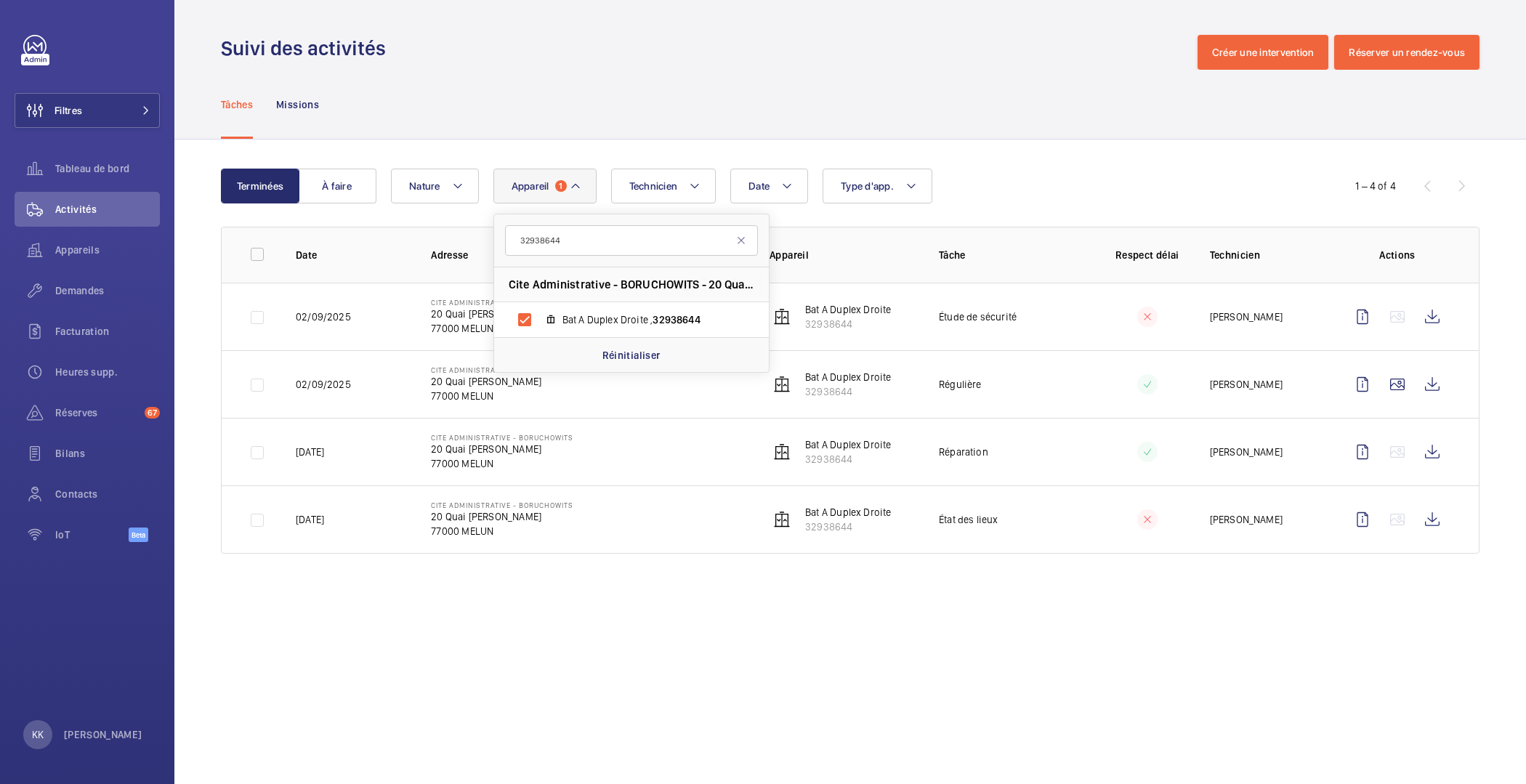
click at [398, 228] on th "Date" at bounding box center [340, 255] width 135 height 56
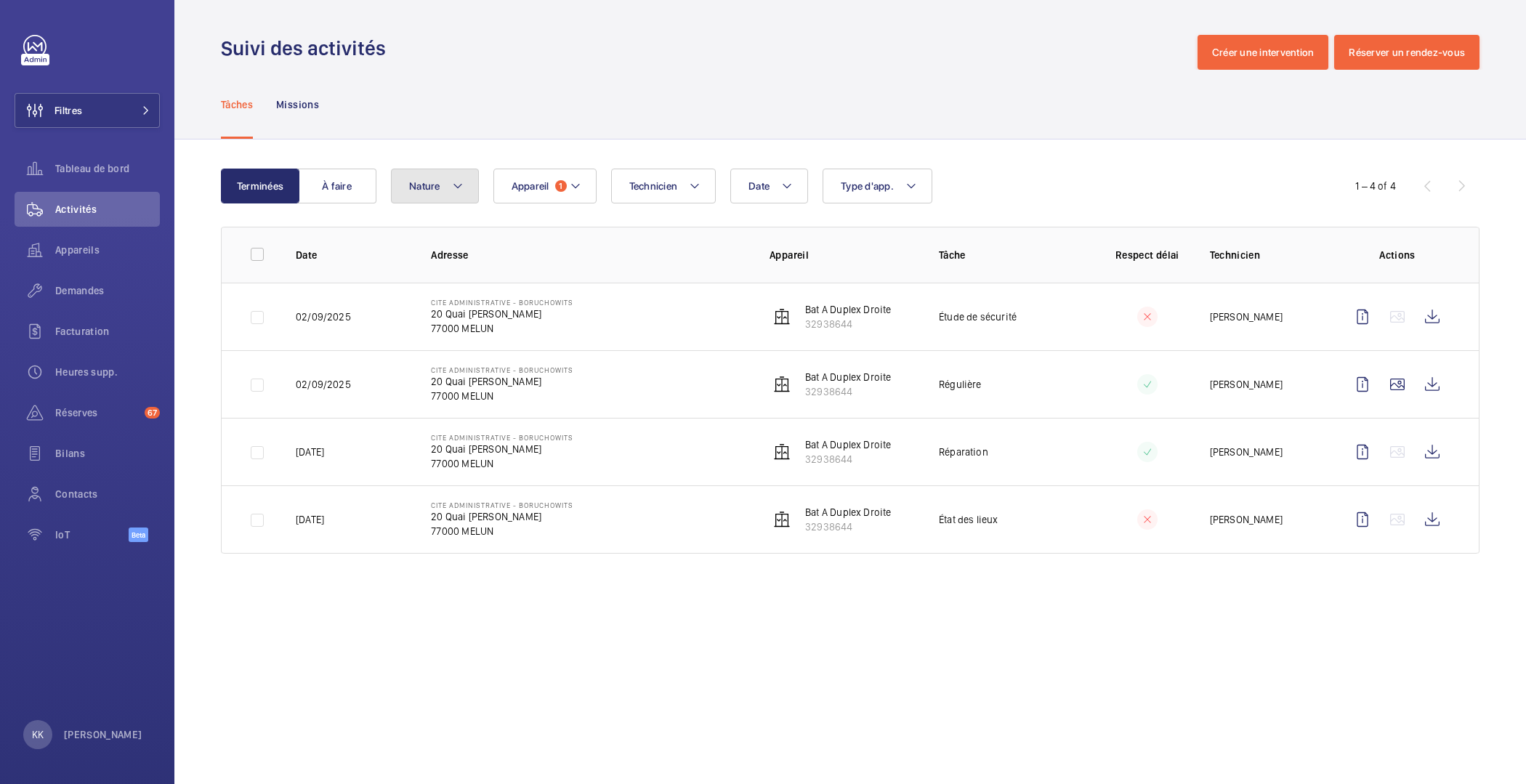
click at [422, 197] on button "Nature" at bounding box center [435, 185] width 88 height 35
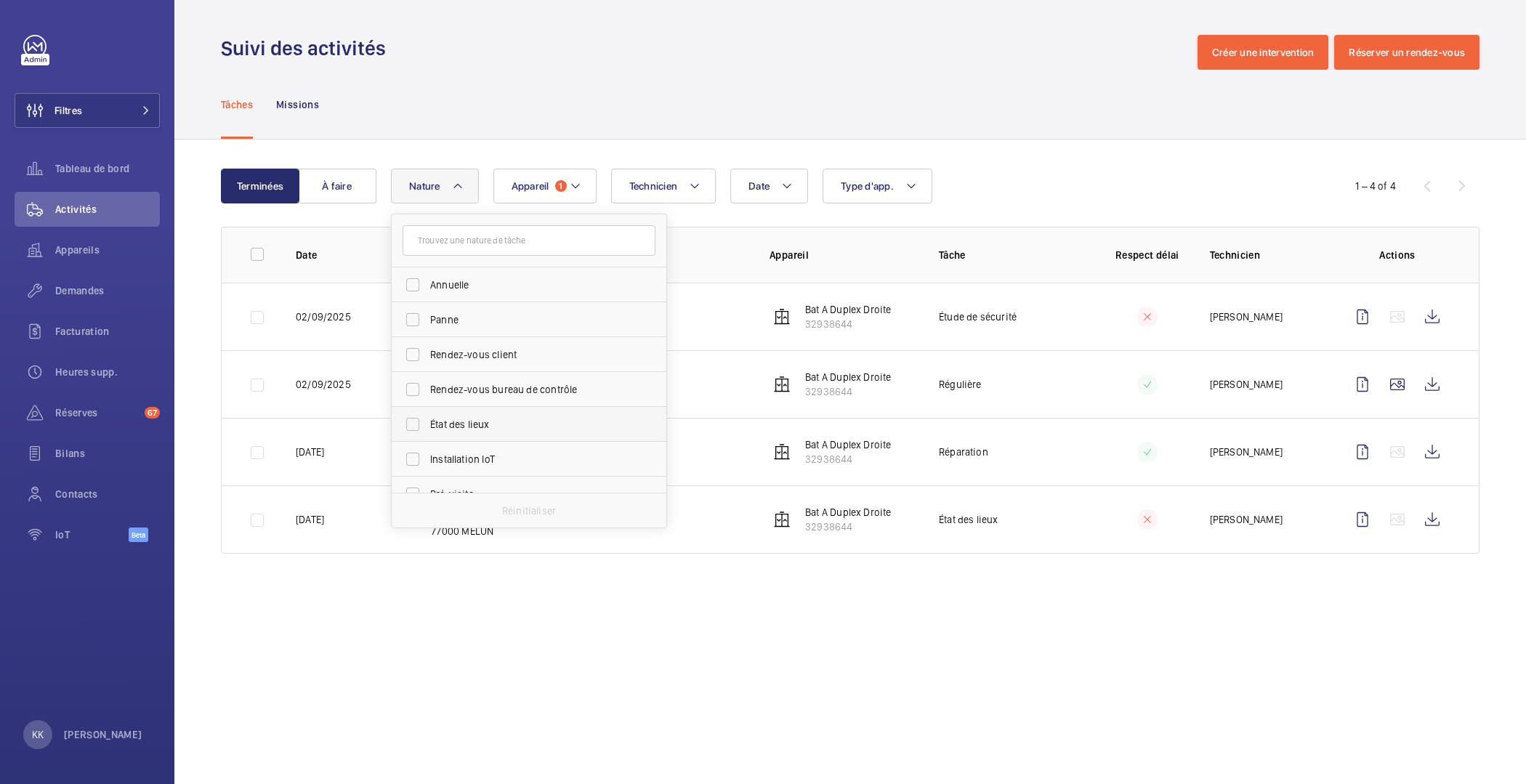
click at [451, 428] on span "État des lieux" at bounding box center [530, 425] width 200 height 15
click at [427, 428] on input "État des lieux" at bounding box center [412, 424] width 29 height 29
checkbox input "true"
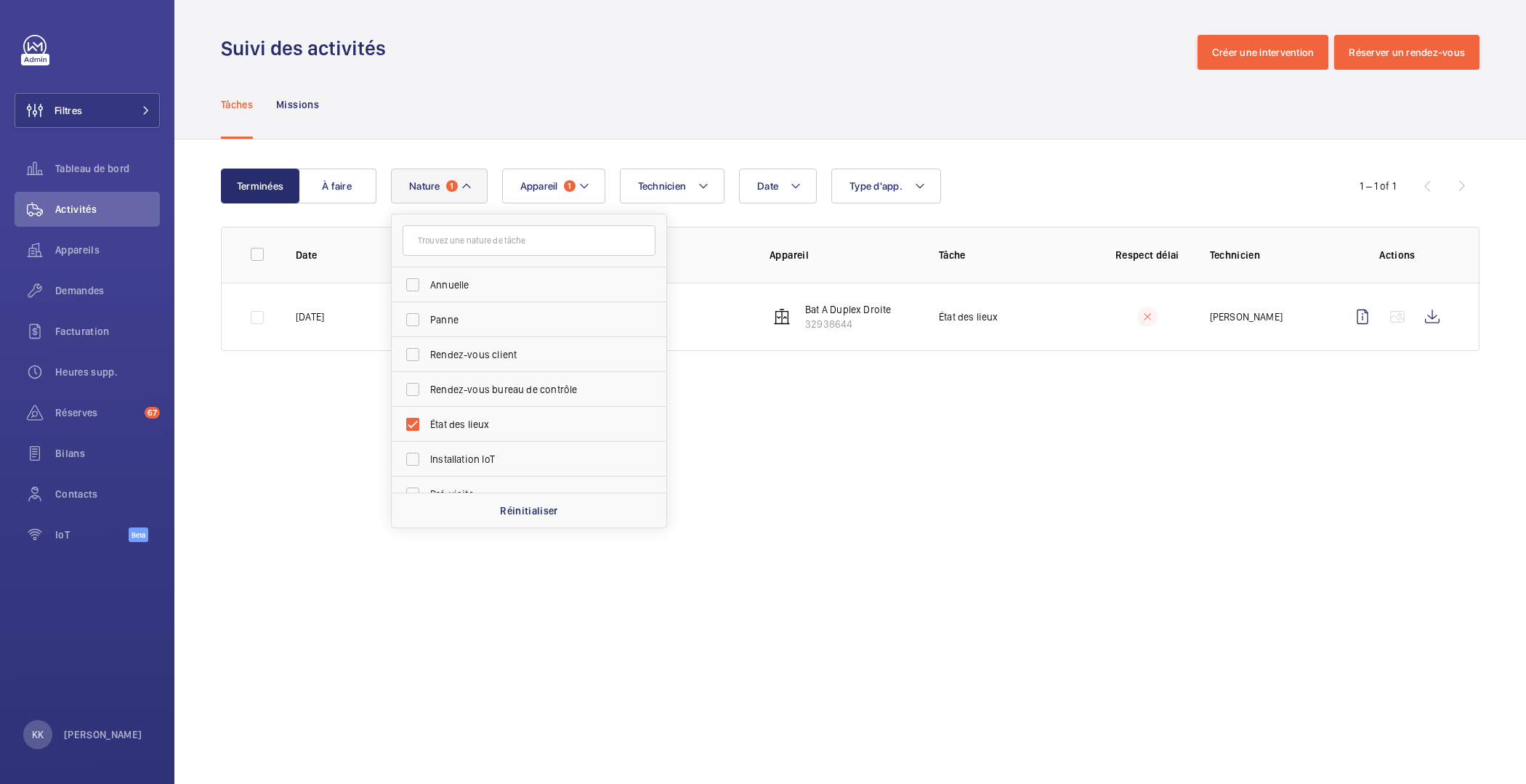
click at [355, 531] on wm-front-admin-operations-monitoring "Suivi des activités Créer une intervention Réserver un rendez-vous Tâches Missi…" at bounding box center [850, 392] width 1352 height 784
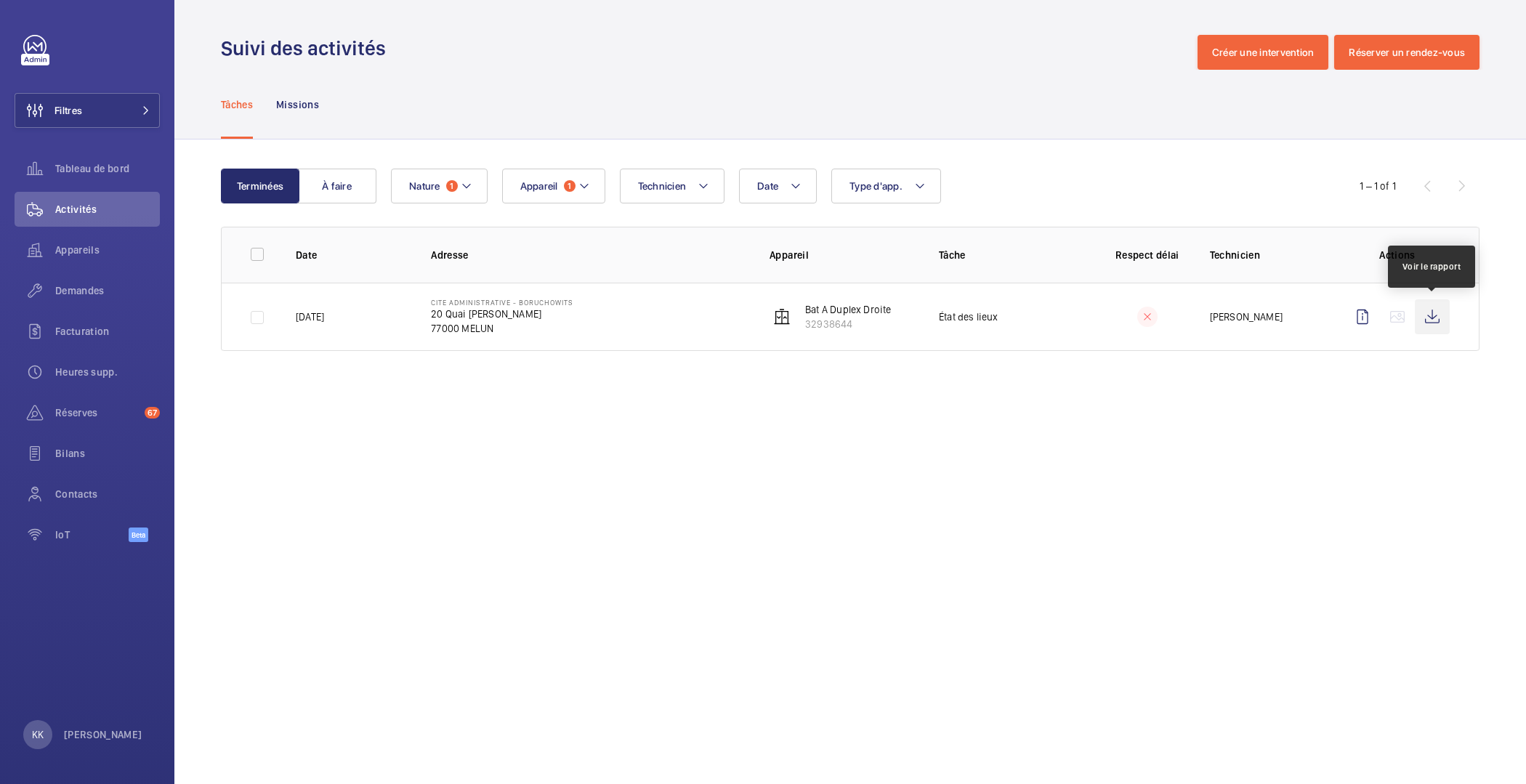
click at [1432, 320] on wm-front-icon-button at bounding box center [1432, 316] width 35 height 35
click at [435, 202] on button "Nature 1" at bounding box center [439, 185] width 97 height 35
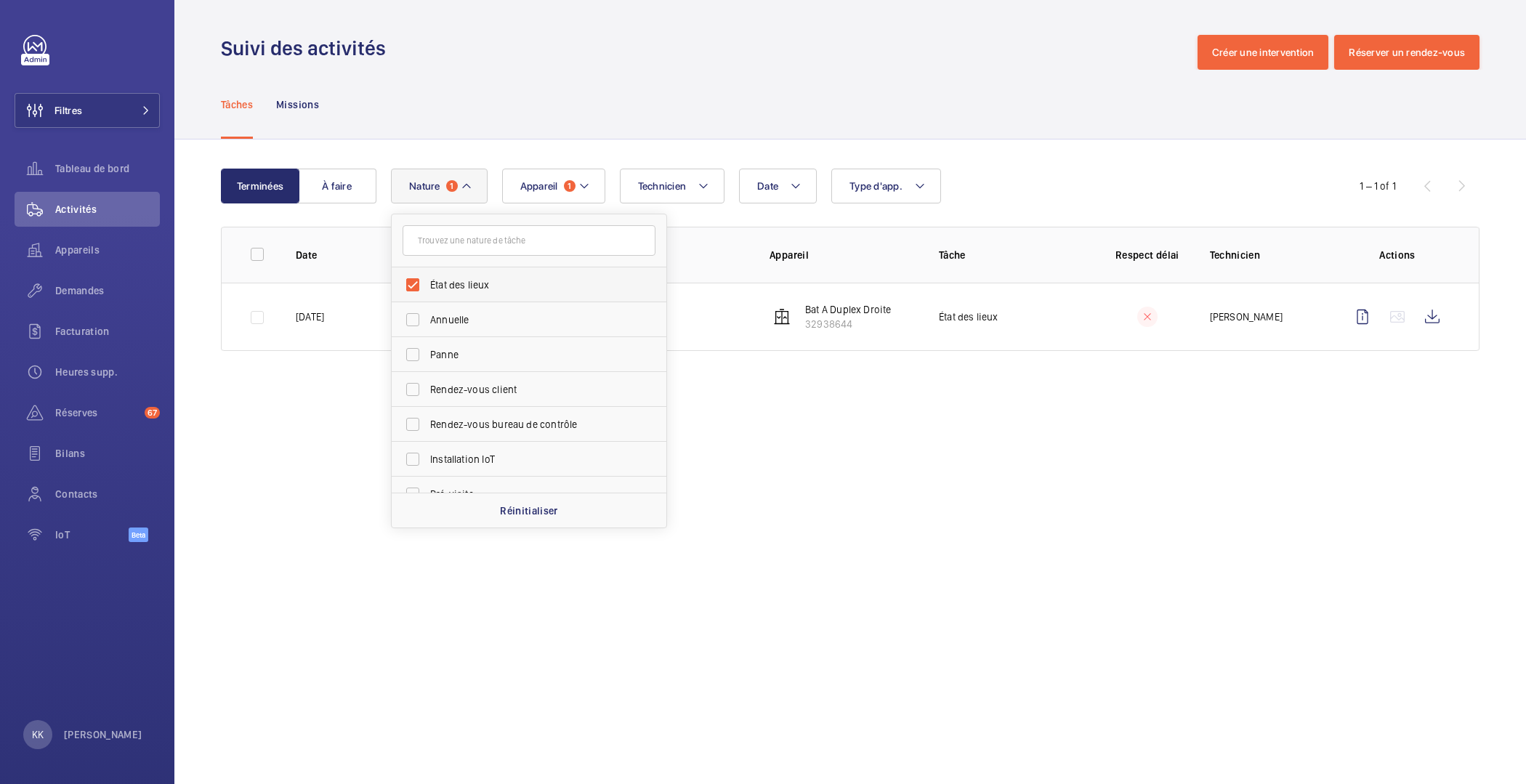
click at [447, 287] on span "État des lieux" at bounding box center [530, 285] width 200 height 15
click at [427, 287] on input "État des lieux" at bounding box center [412, 284] width 29 height 29
checkbox input "false"
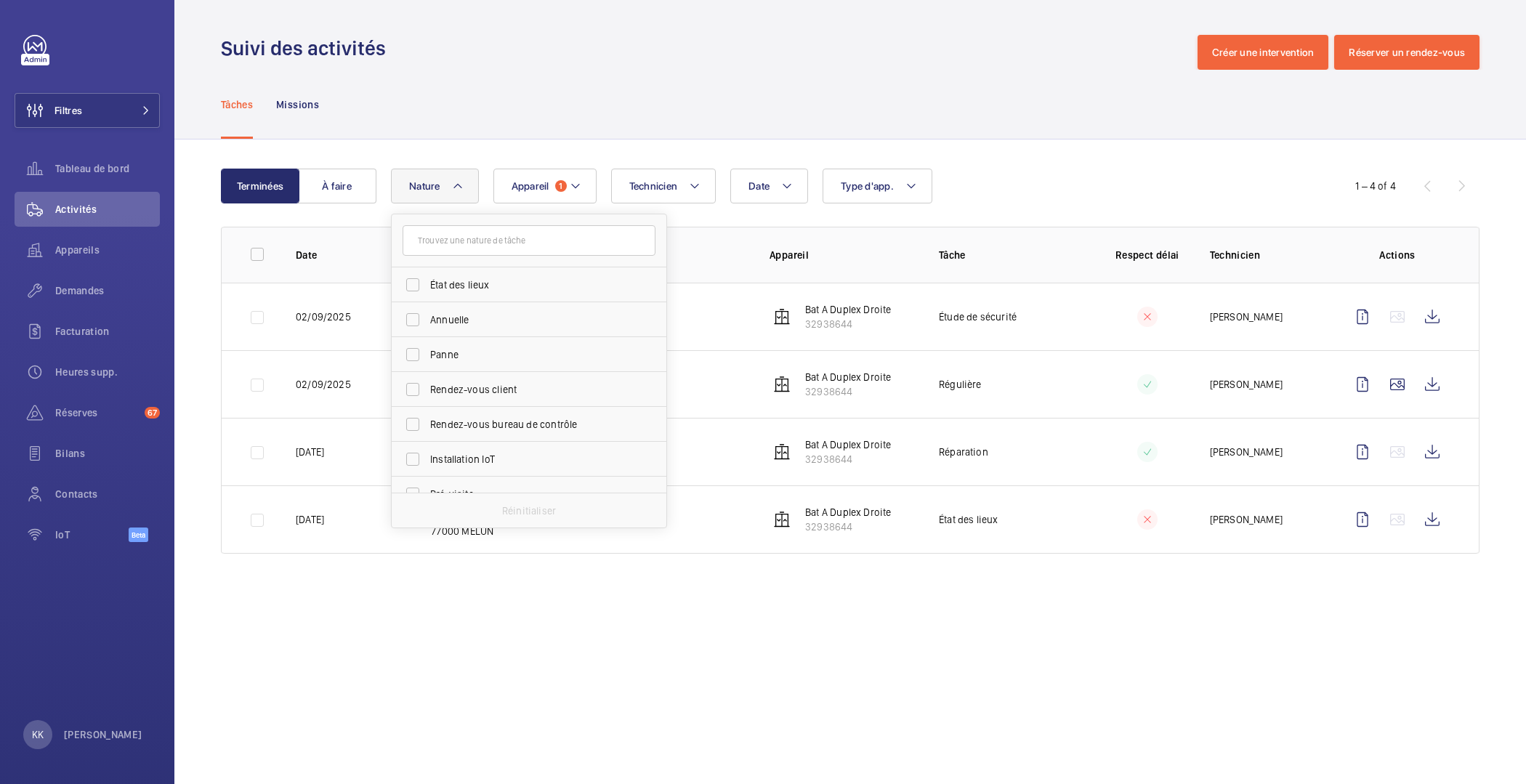
click at [562, 103] on div "Tâches Missions" at bounding box center [851, 103] width 1259 height 69
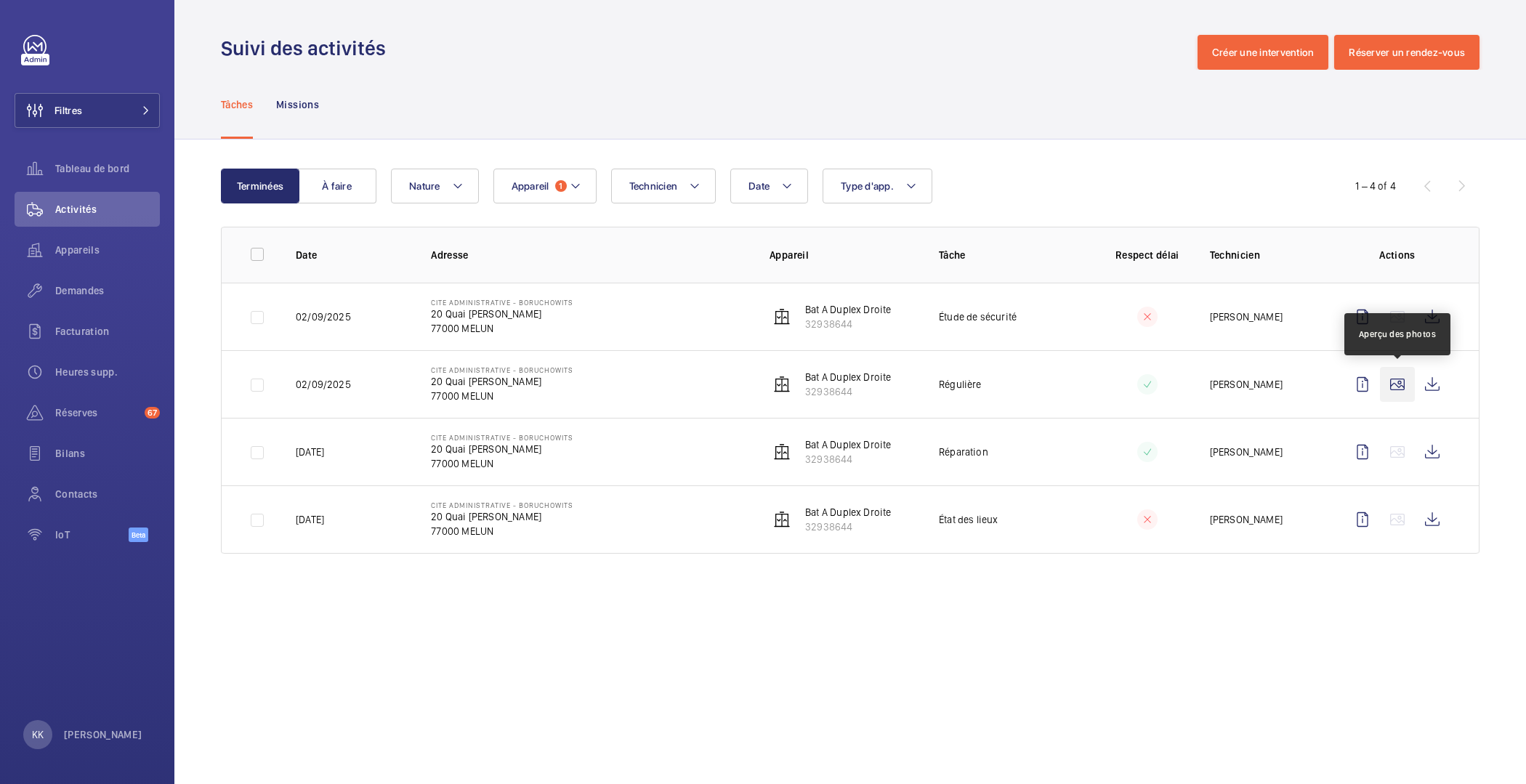
click at [1394, 382] on wm-front-icon-button at bounding box center [1397, 384] width 35 height 35
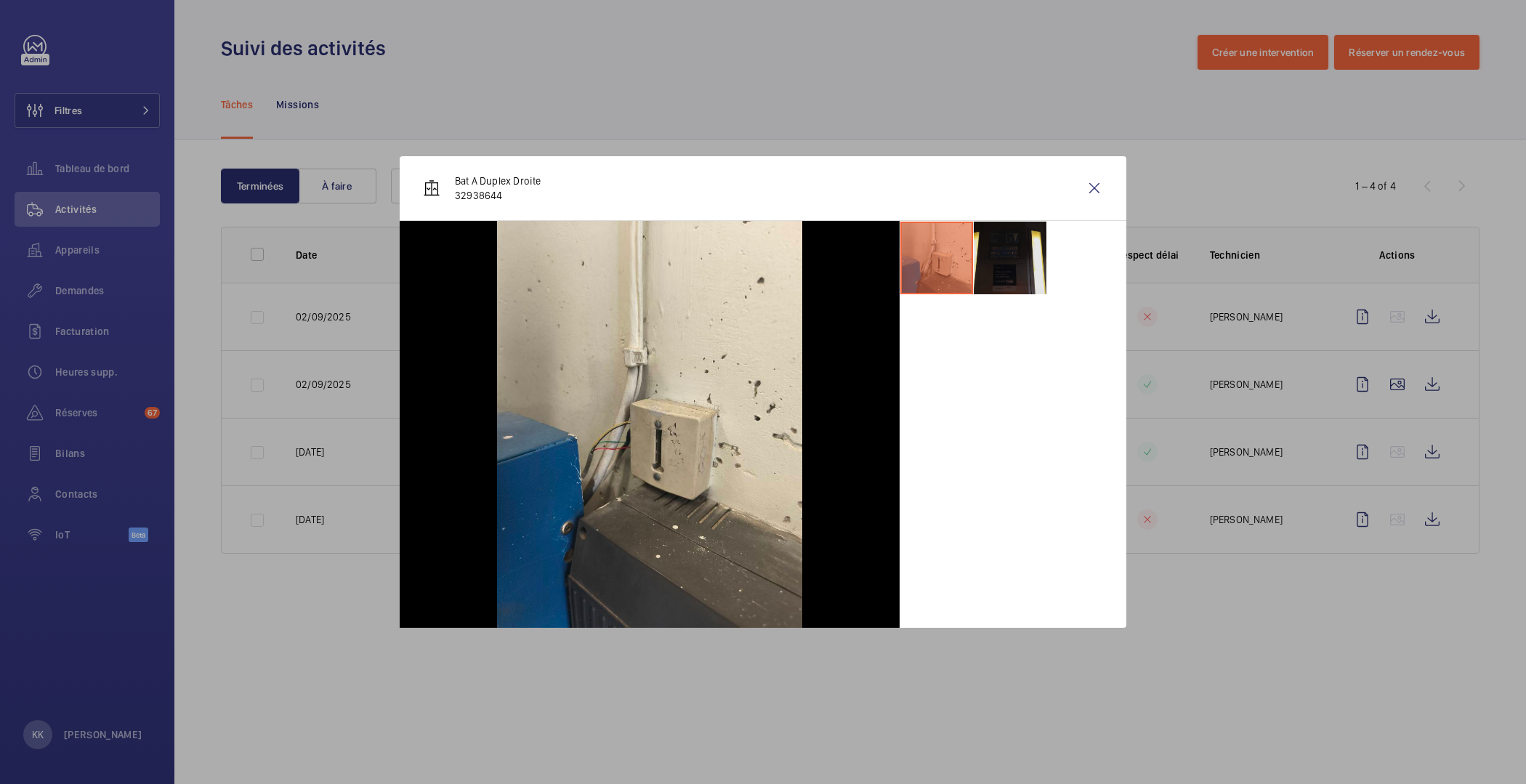
click at [1011, 267] on li at bounding box center [1010, 258] width 72 height 72
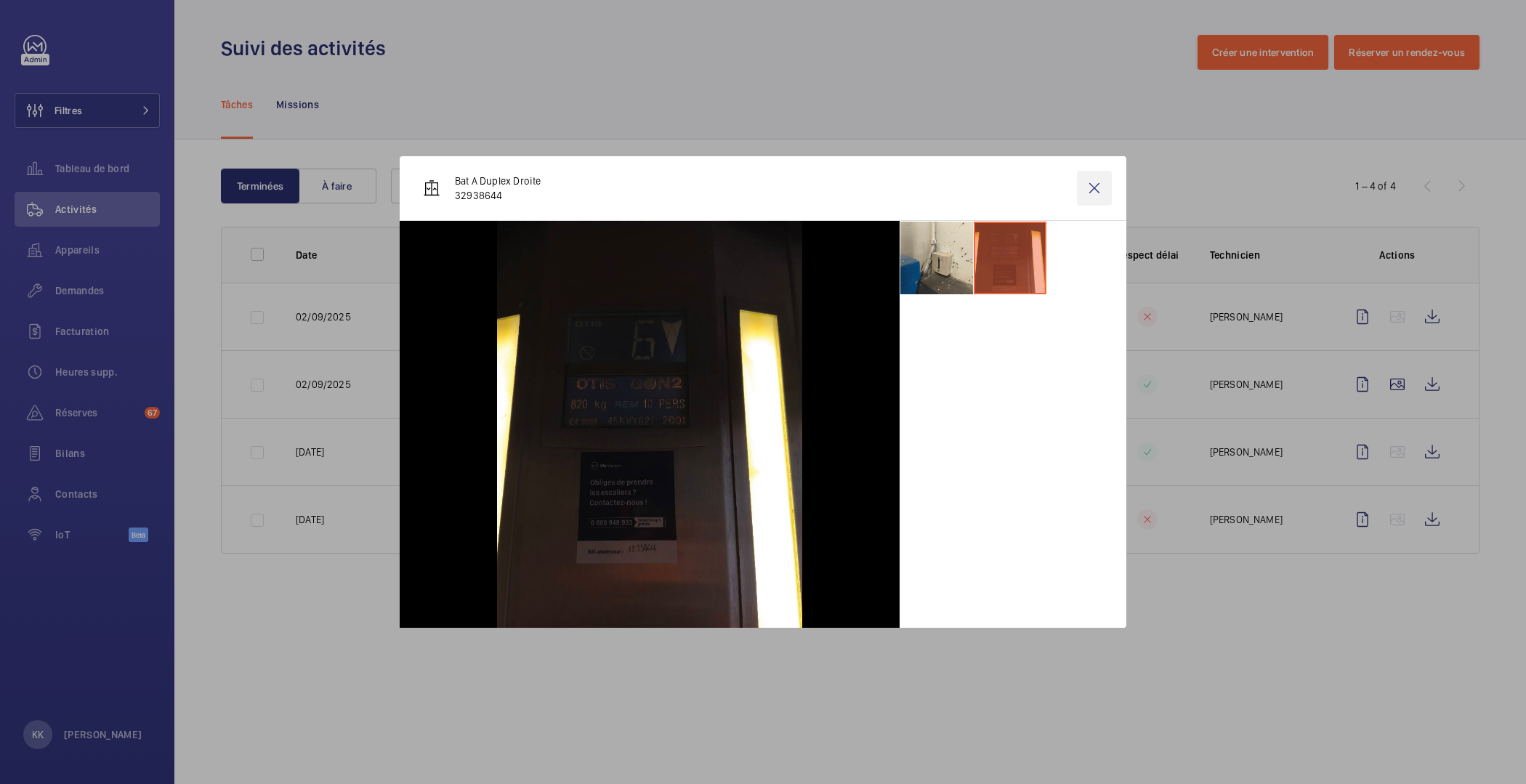
click at [1091, 184] on wm-front-icon-button at bounding box center [1094, 188] width 35 height 35
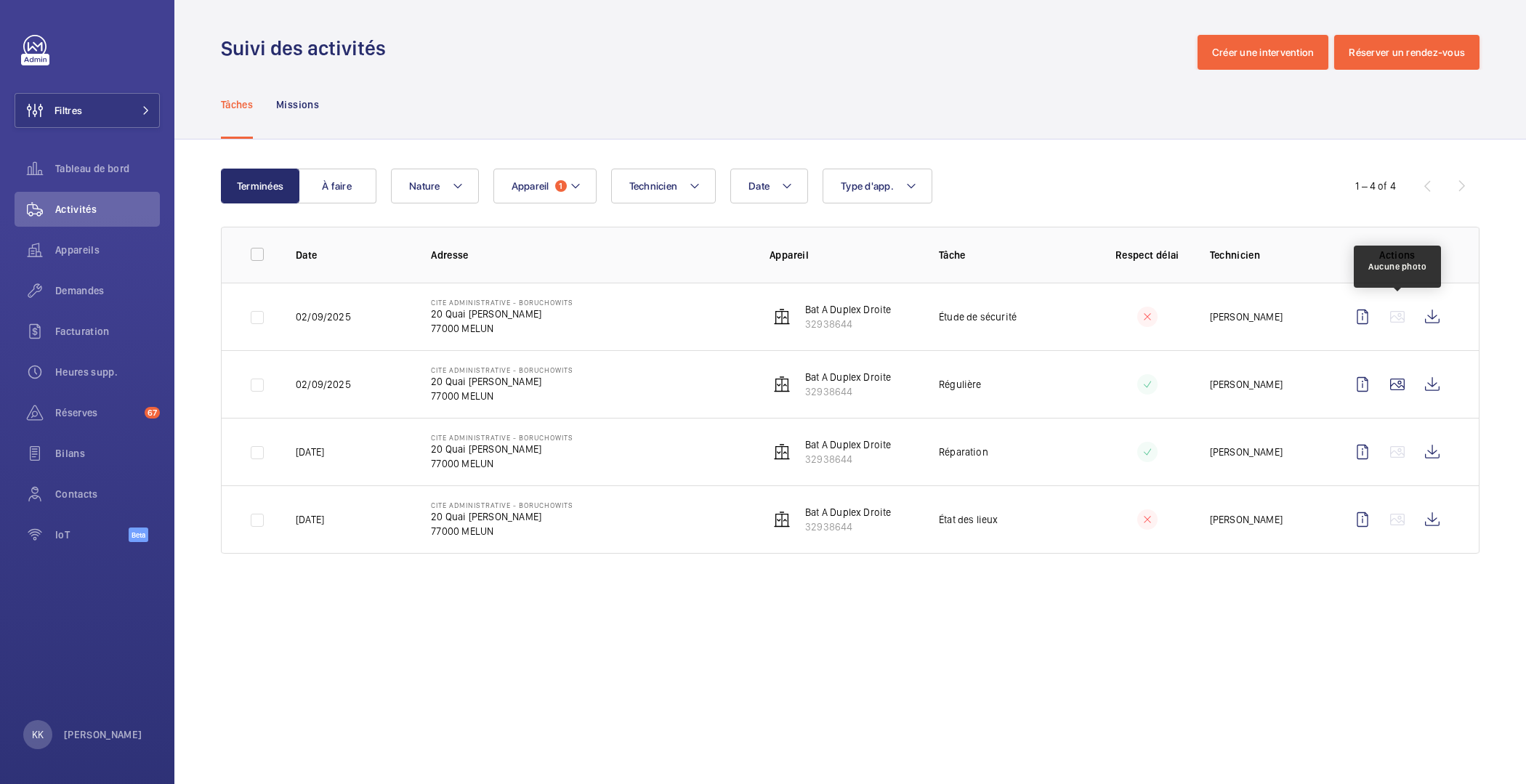
click at [1401, 318] on wm-front-icon-button at bounding box center [1397, 316] width 35 height 35
click at [1394, 372] on wm-front-icon-button at bounding box center [1397, 384] width 35 height 35
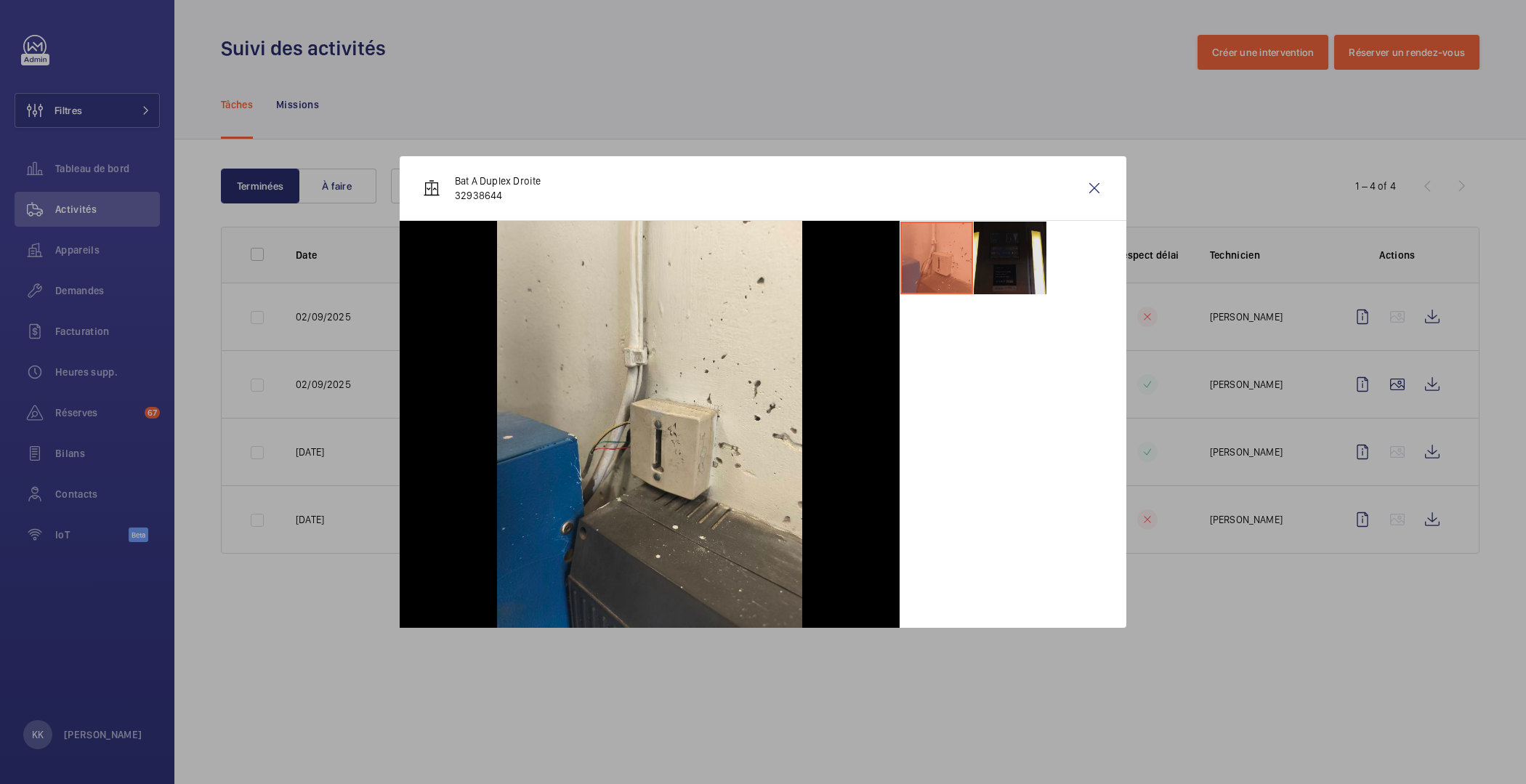
click at [1018, 274] on li at bounding box center [1010, 258] width 72 height 72
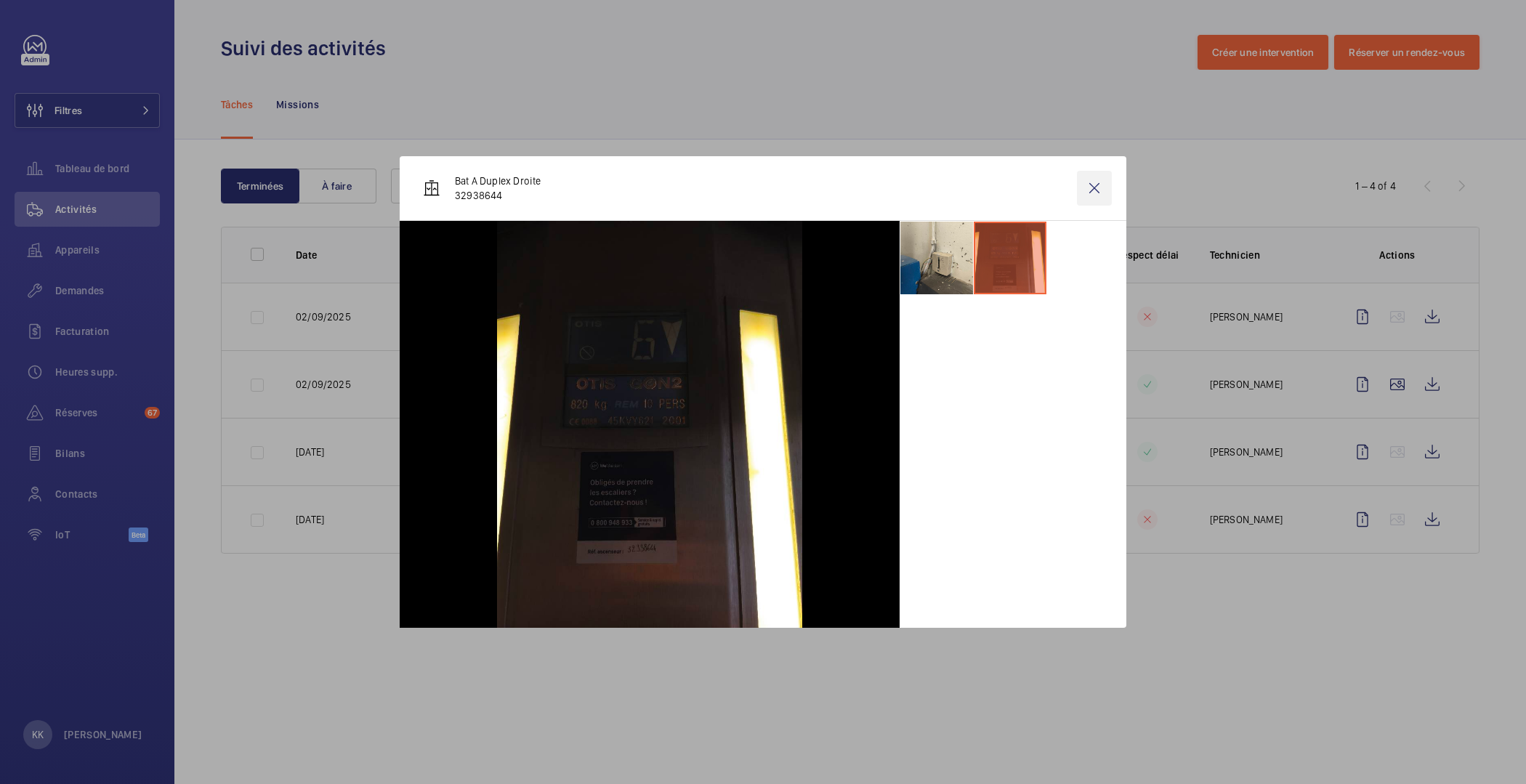
click at [1096, 185] on wm-front-icon-button at bounding box center [1094, 188] width 35 height 35
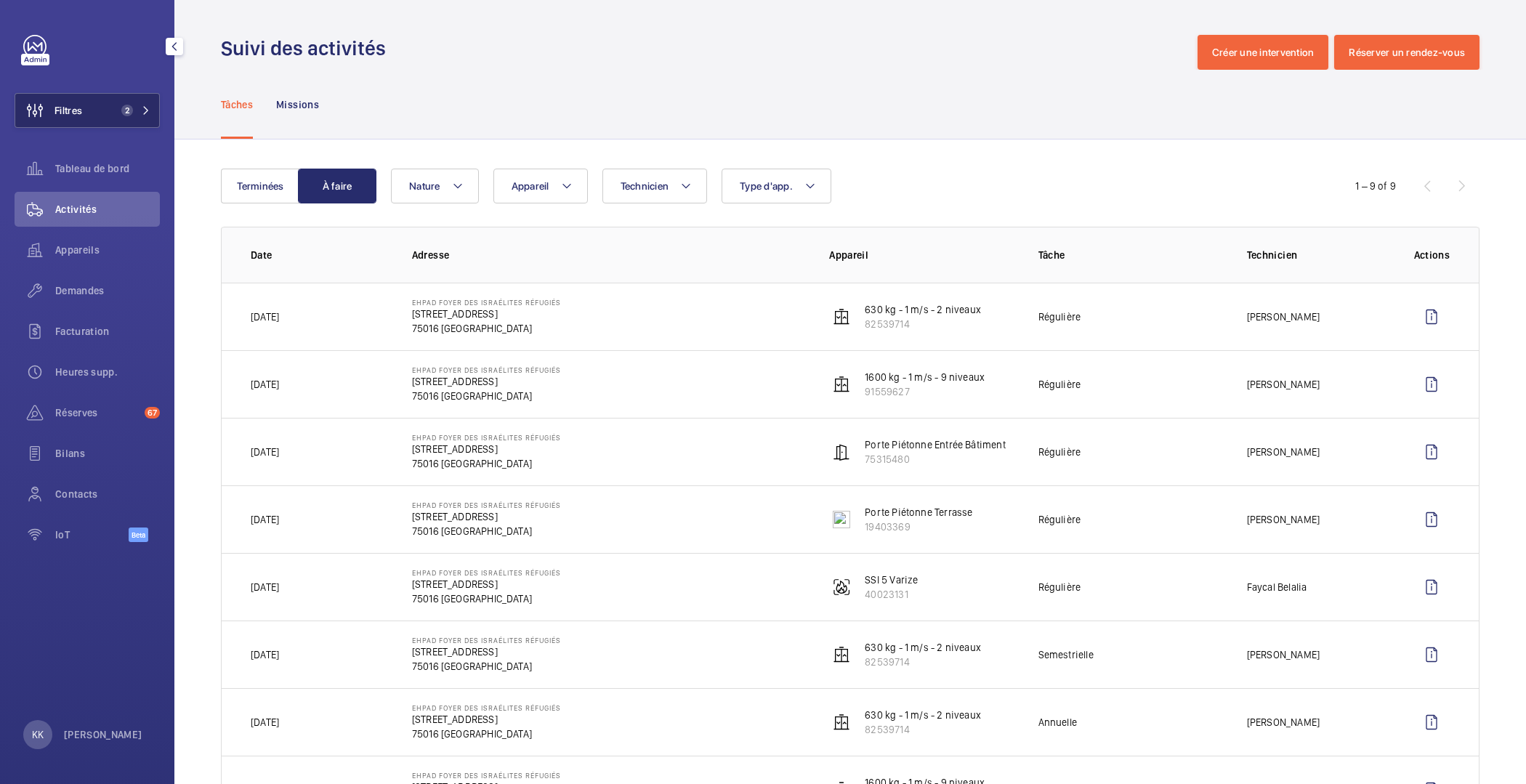
click at [118, 112] on span "2" at bounding box center [124, 111] width 18 height 12
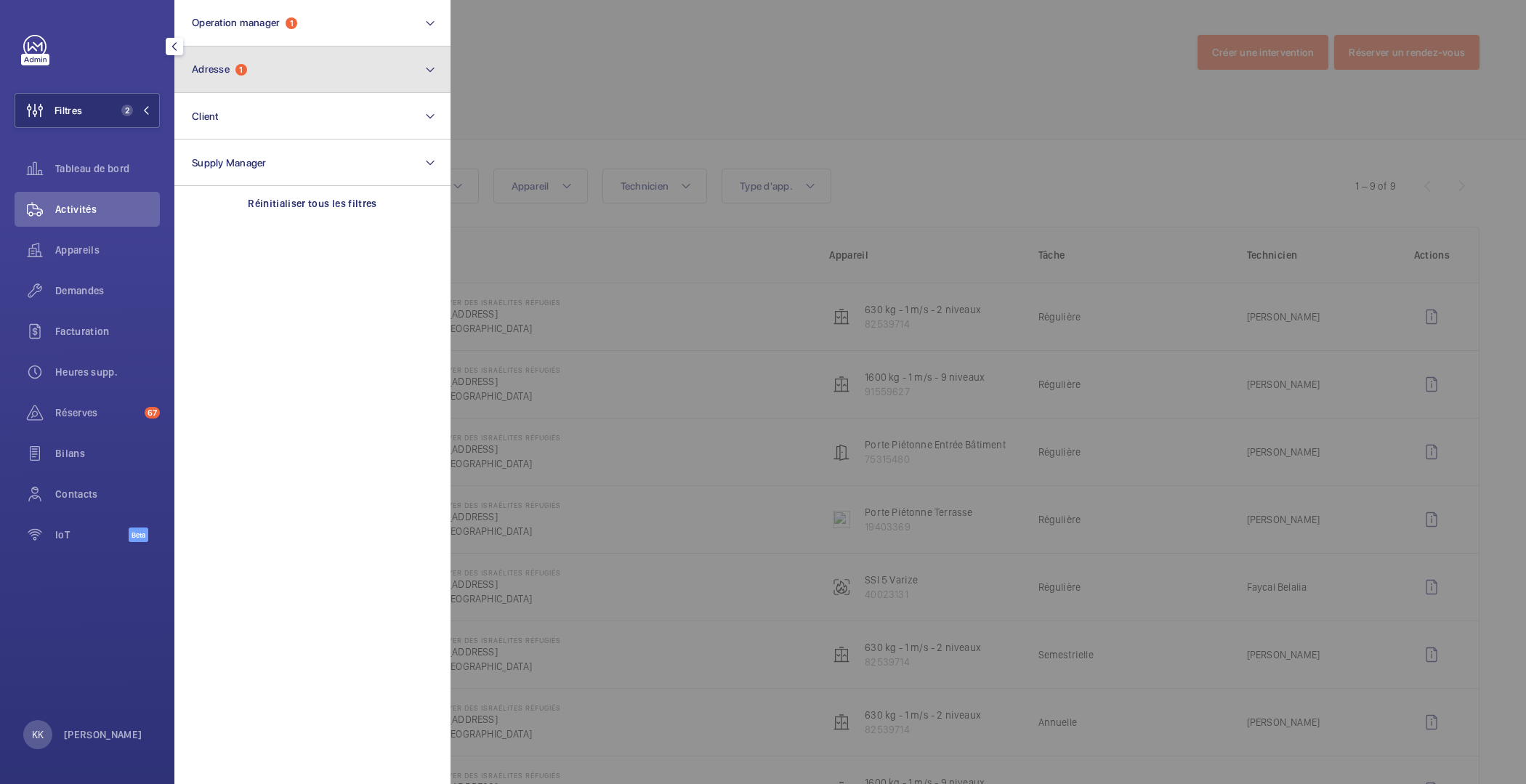
click at [267, 67] on button "Adresse 1" at bounding box center [313, 69] width 276 height 47
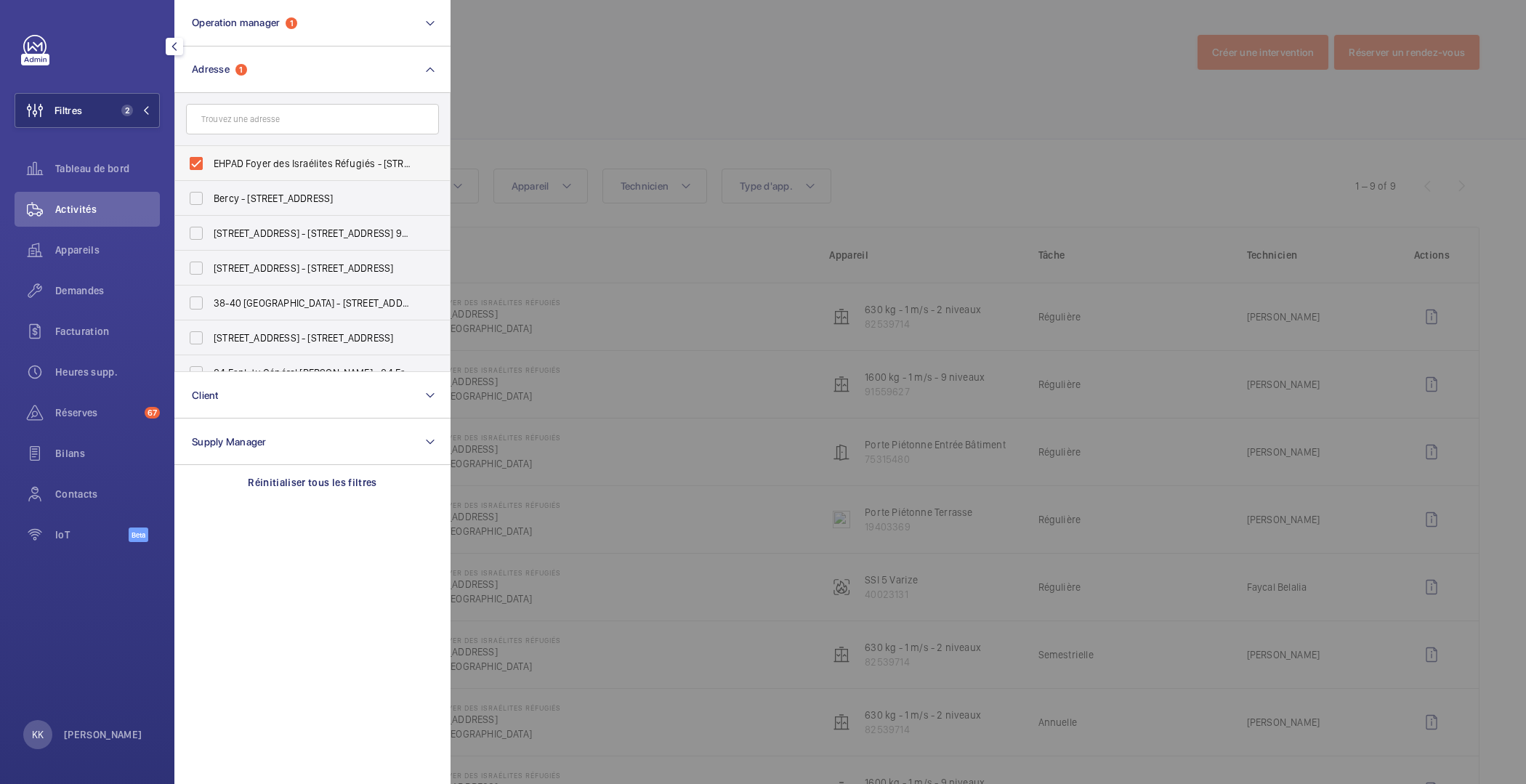
click at [211, 171] on label "EHPAD Foyer des Israélites Réfugiés - 5 Rue de Varize, PARIS 75016" at bounding box center [302, 163] width 253 height 35
click at [211, 171] on input "EHPAD Foyer des Israélites Réfugiés - 5 Rue de Varize, PARIS 75016" at bounding box center [196, 163] width 29 height 29
checkbox input "false"
click at [230, 125] on input "text" at bounding box center [313, 119] width 253 height 30
paste input "23 Av. Louis Breguet"
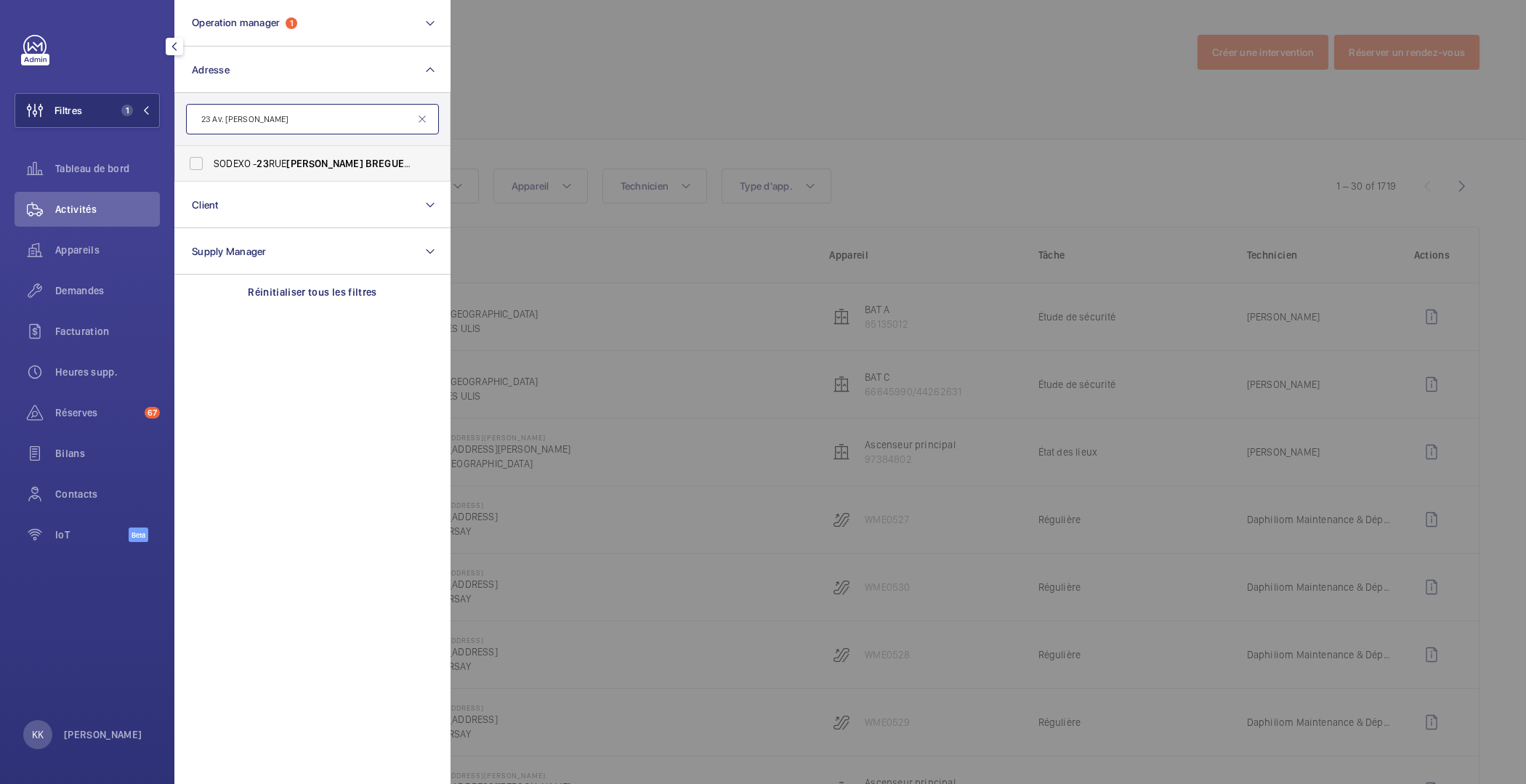
type input "23 Av. Louis Breguet"
click at [366, 163] on span "BREGUET" at bounding box center [388, 163] width 45 height 12
click at [211, 163] on input "SODEXO - 23 RUE LOUIS BREGUET , VELIZY - SANTOS / DUMONT - 23 Av. Louis Breguet…" at bounding box center [196, 163] width 29 height 29
checkbox input "true"
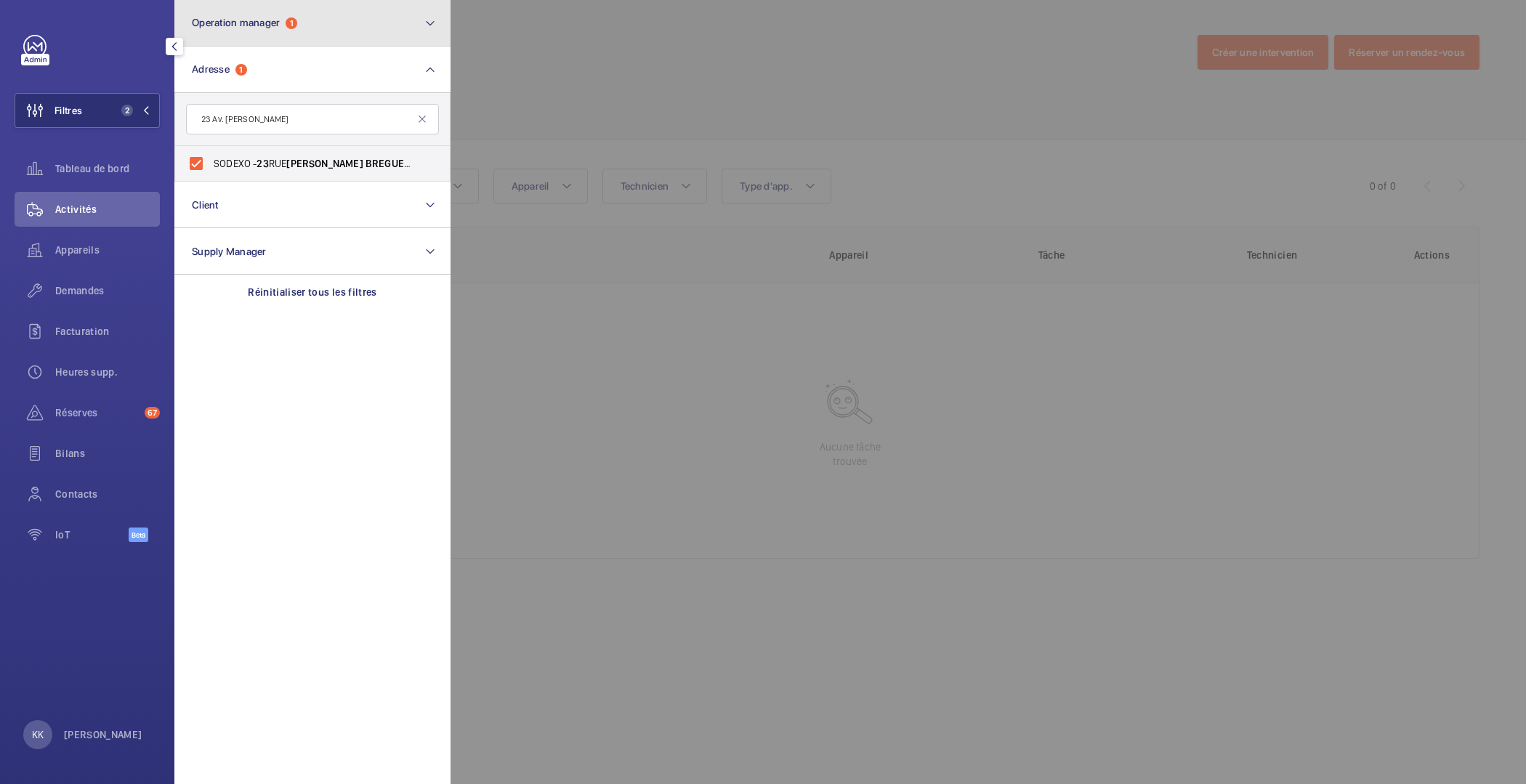
click at [278, 19] on span "Operation manager" at bounding box center [236, 23] width 88 height 12
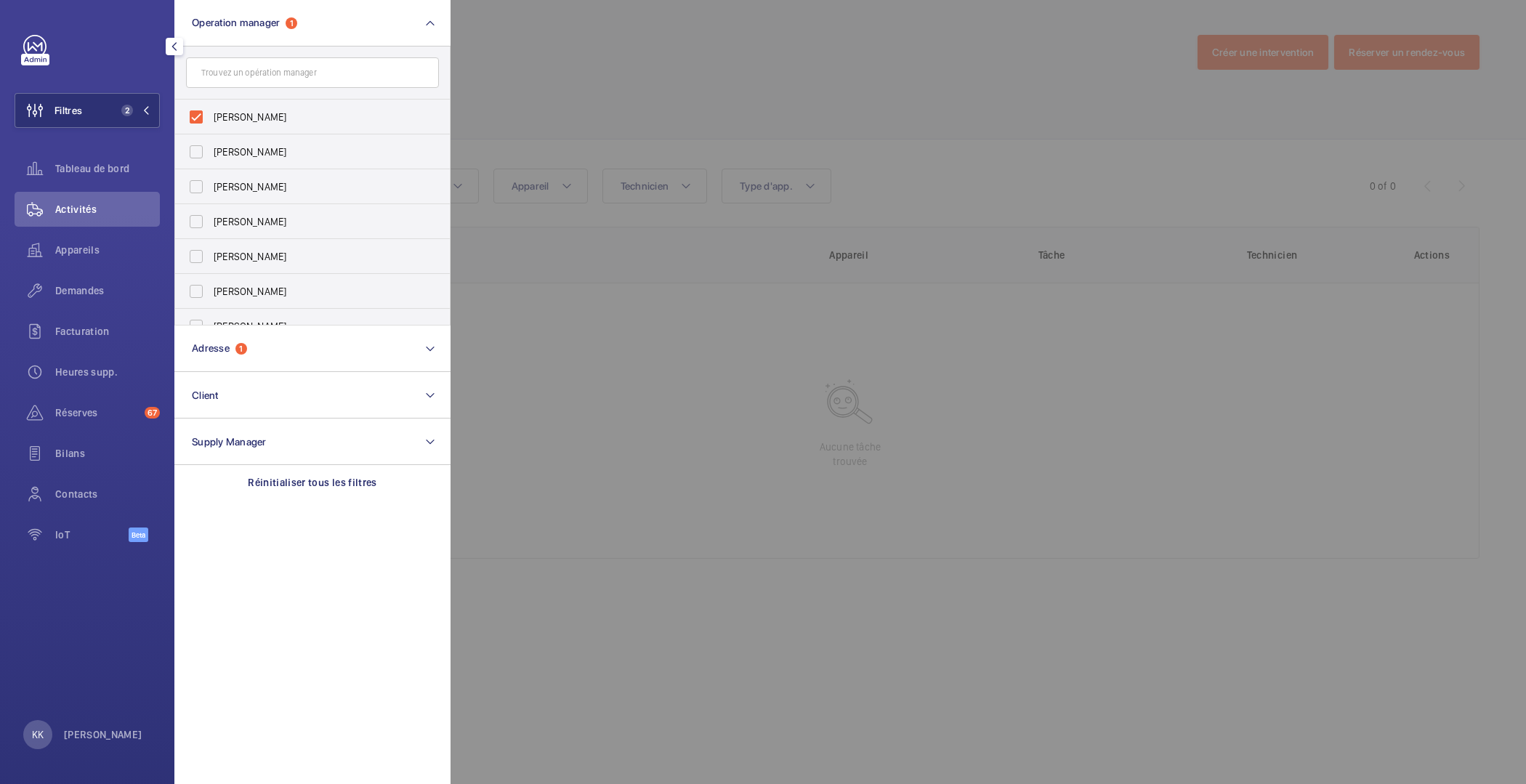
click at [513, 61] on div at bounding box center [1213, 392] width 1526 height 784
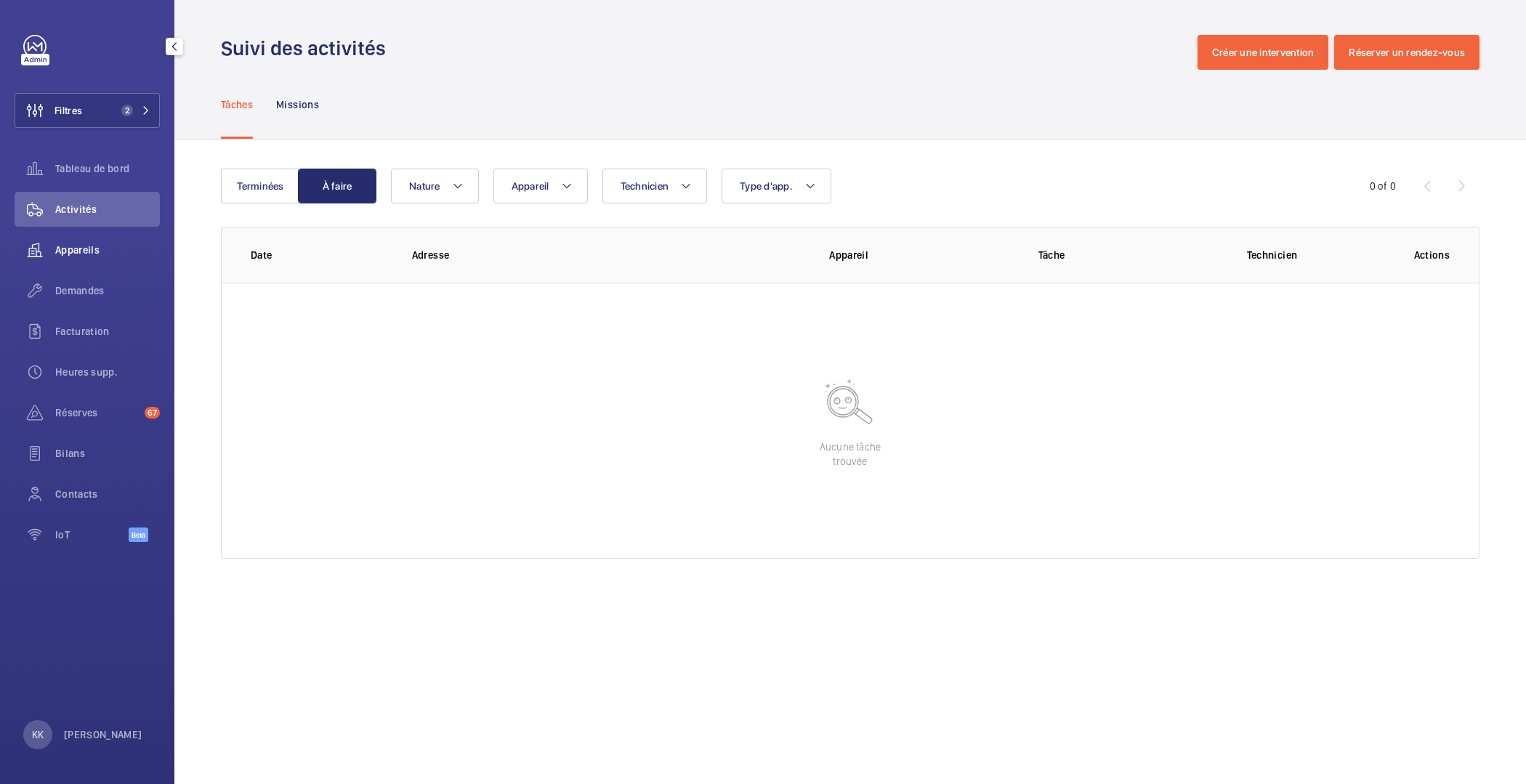
click at [74, 248] on span "Appareils" at bounding box center [108, 250] width 105 height 15
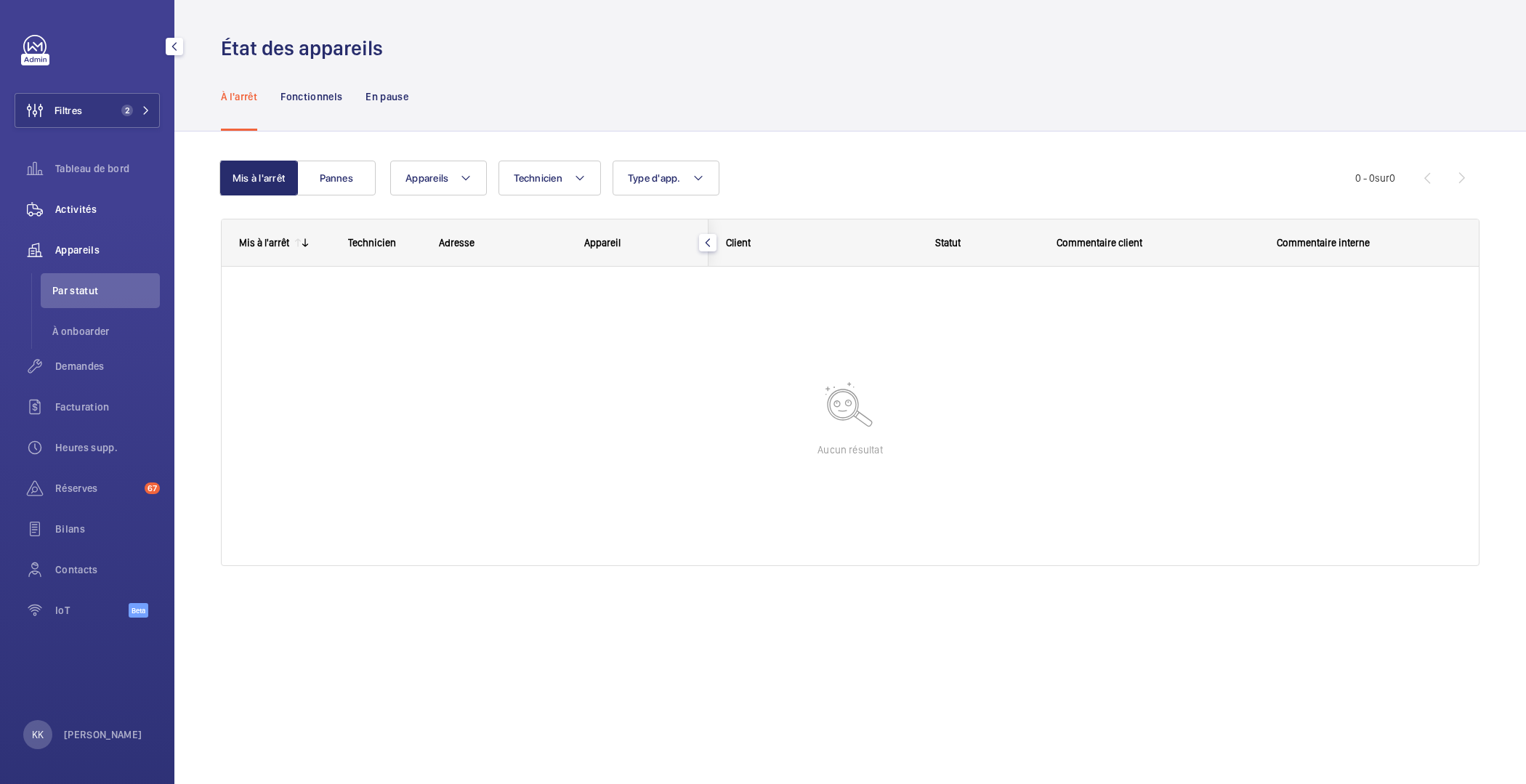
click at [84, 215] on span "Activités" at bounding box center [108, 209] width 105 height 15
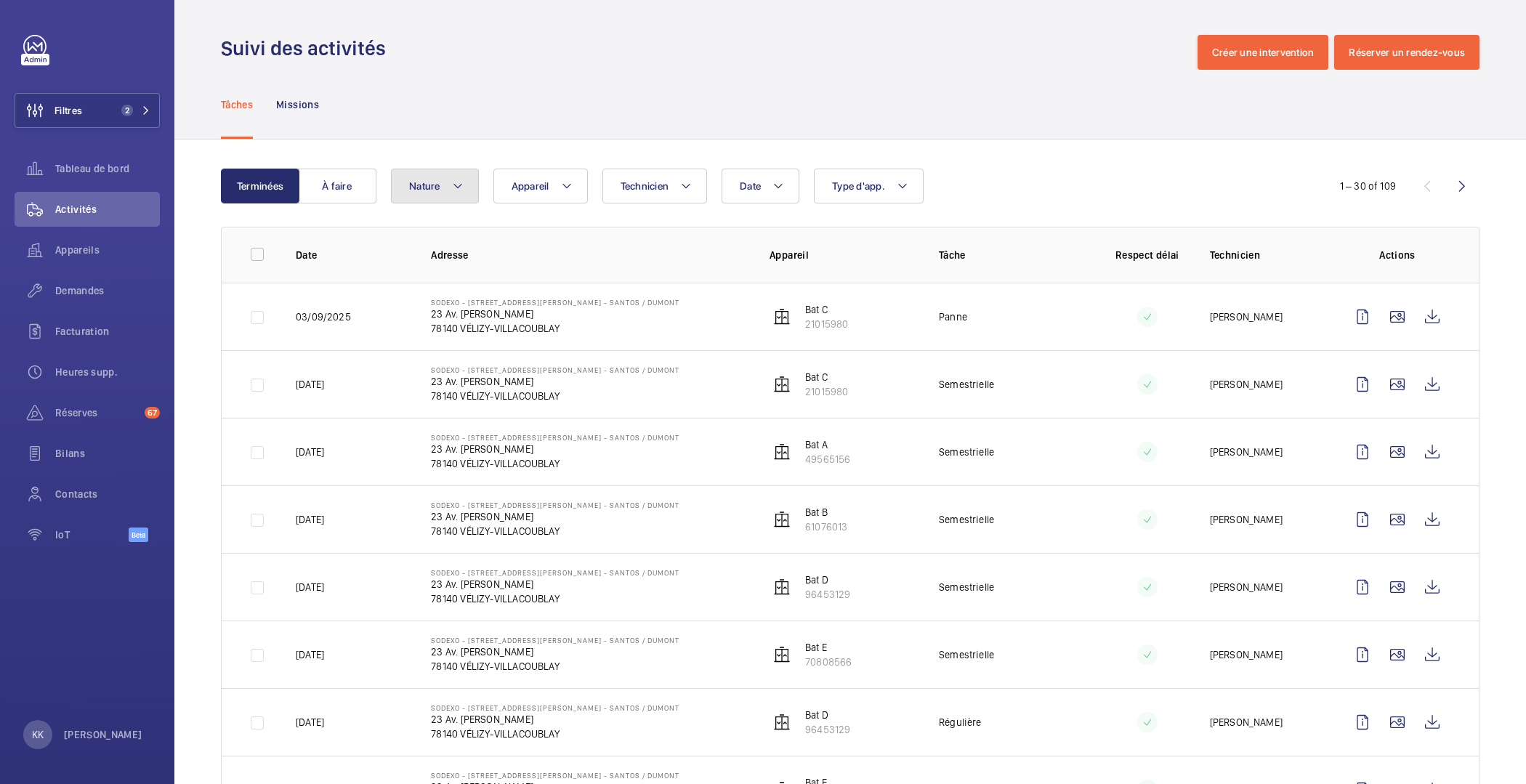
click at [437, 191] on span "Nature" at bounding box center [425, 186] width 31 height 12
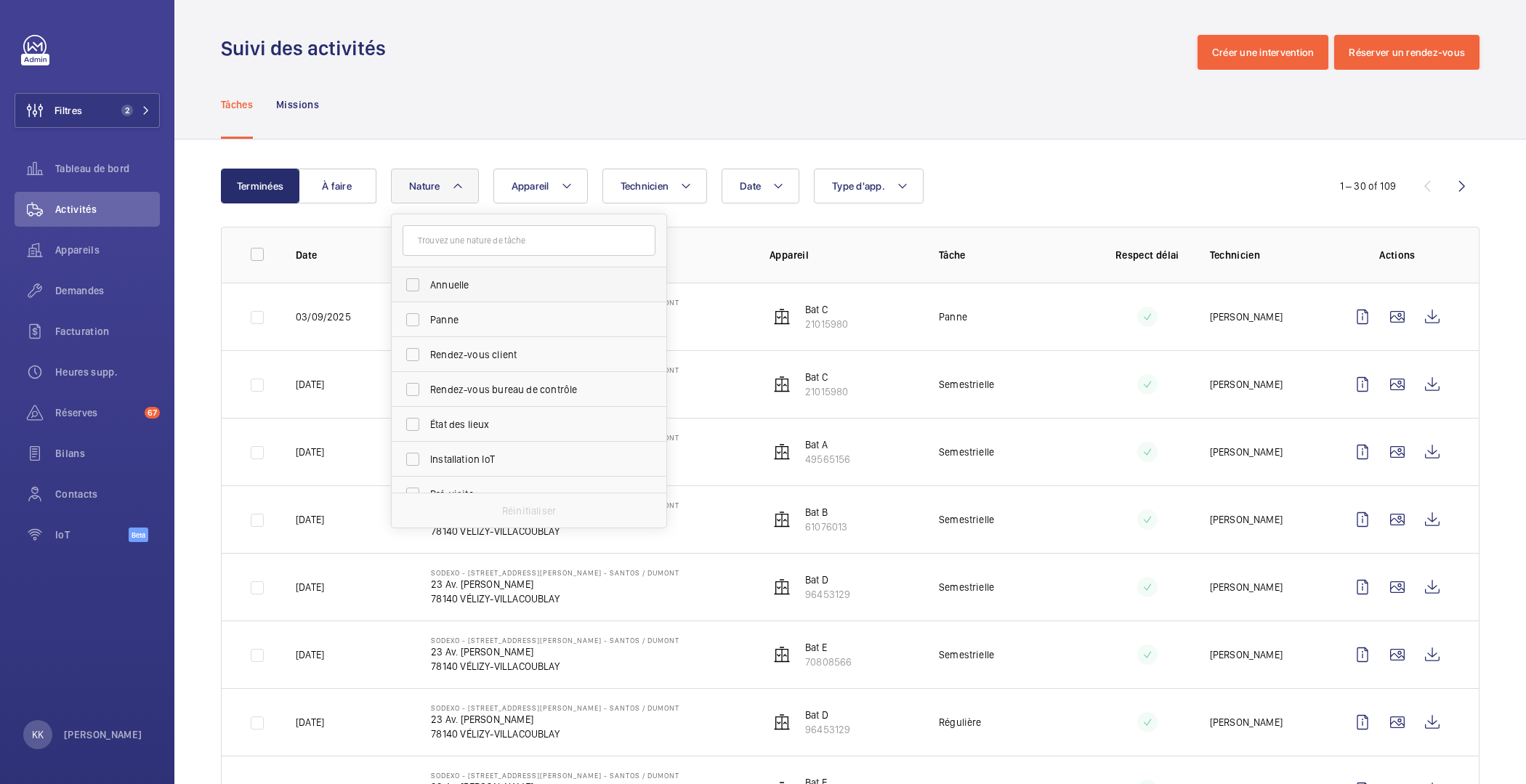
click at [514, 296] on label "Annuelle" at bounding box center [518, 284] width 253 height 35
click at [427, 296] on input "Annuelle" at bounding box center [412, 284] width 29 height 29
checkbox input "true"
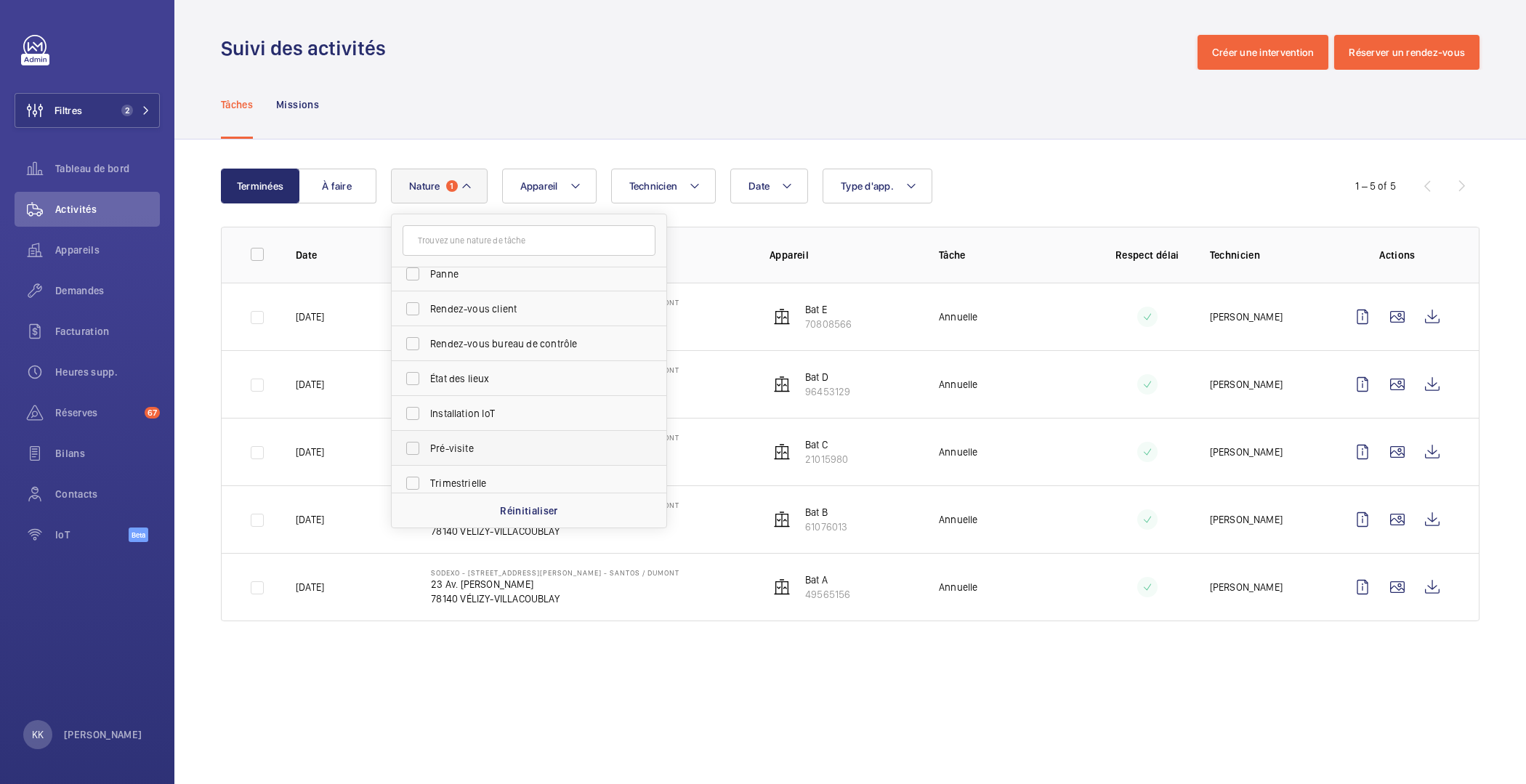
scroll to position [110, 0]
click at [489, 449] on span "Régulière" at bounding box center [530, 454] width 200 height 15
click at [427, 449] on input "Régulière" at bounding box center [412, 454] width 29 height 29
checkbox input "true"
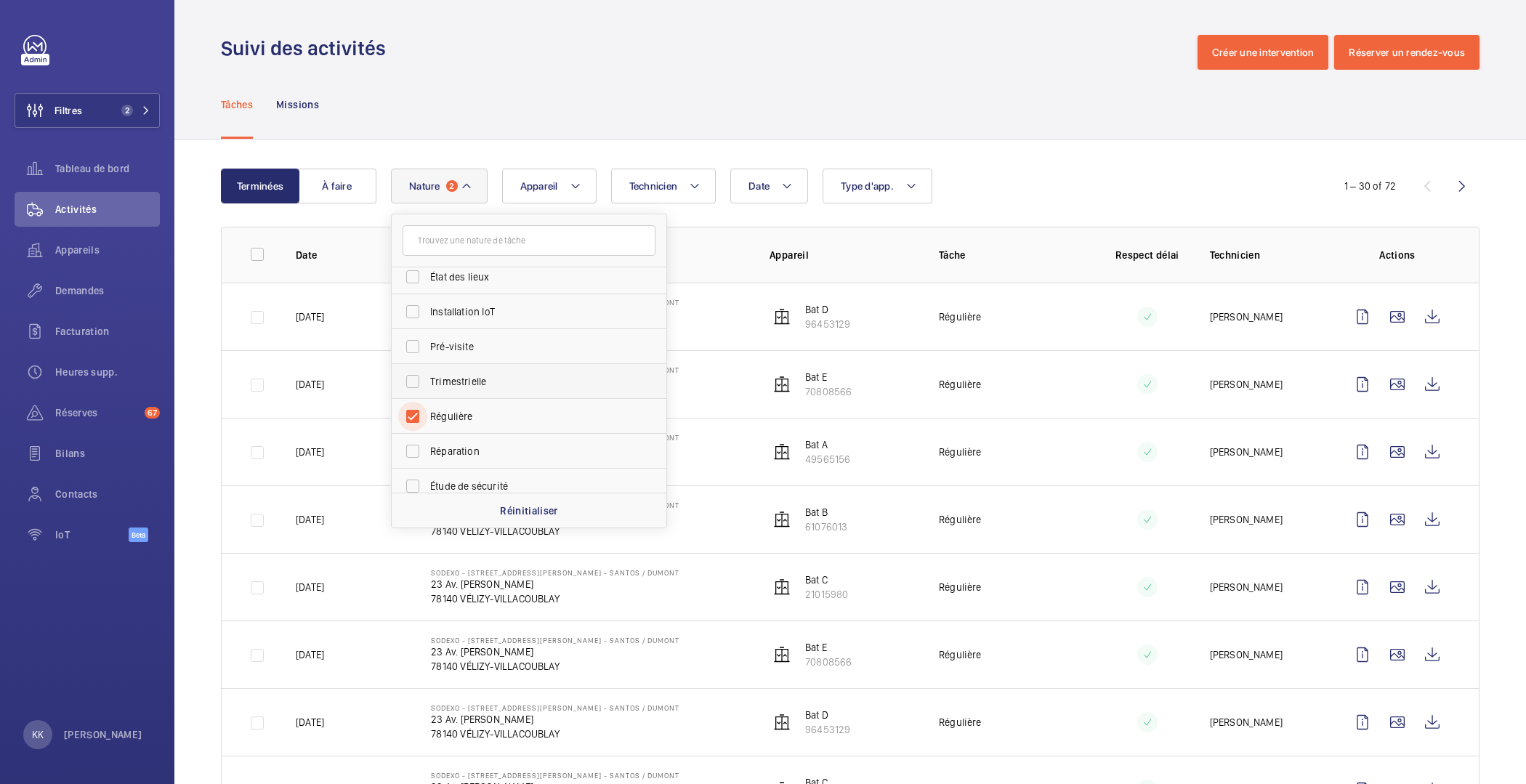
scroll to position [228, 0]
click at [488, 430] on label "Semestrielle" at bounding box center [518, 440] width 253 height 35
click at [427, 430] on input "Semestrielle" at bounding box center [412, 440] width 29 height 29
checkbox input "true"
click at [753, 116] on div "Tâches Missions" at bounding box center [851, 103] width 1259 height 69
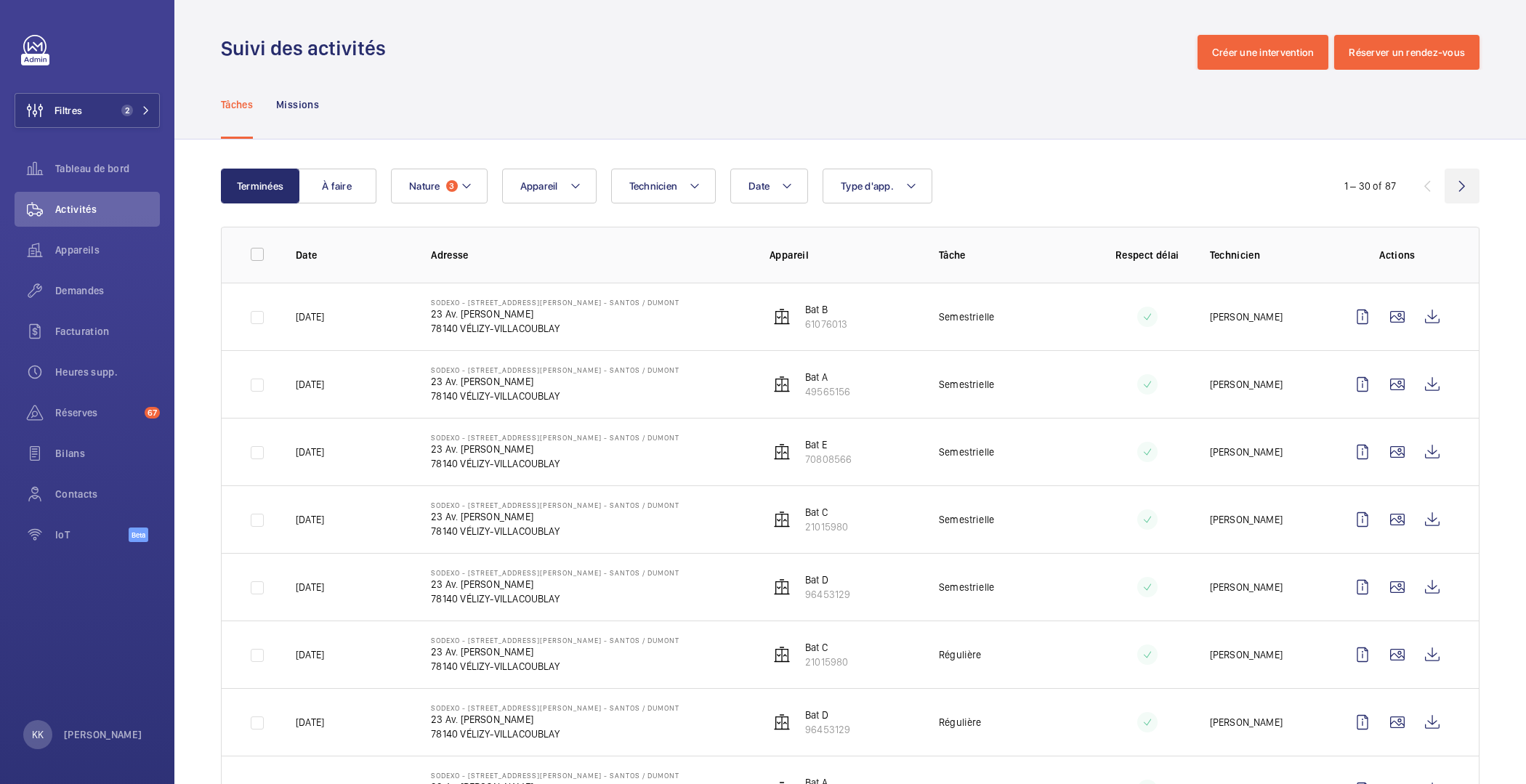
click at [1453, 190] on wm-front-icon-button at bounding box center [1462, 185] width 35 height 35
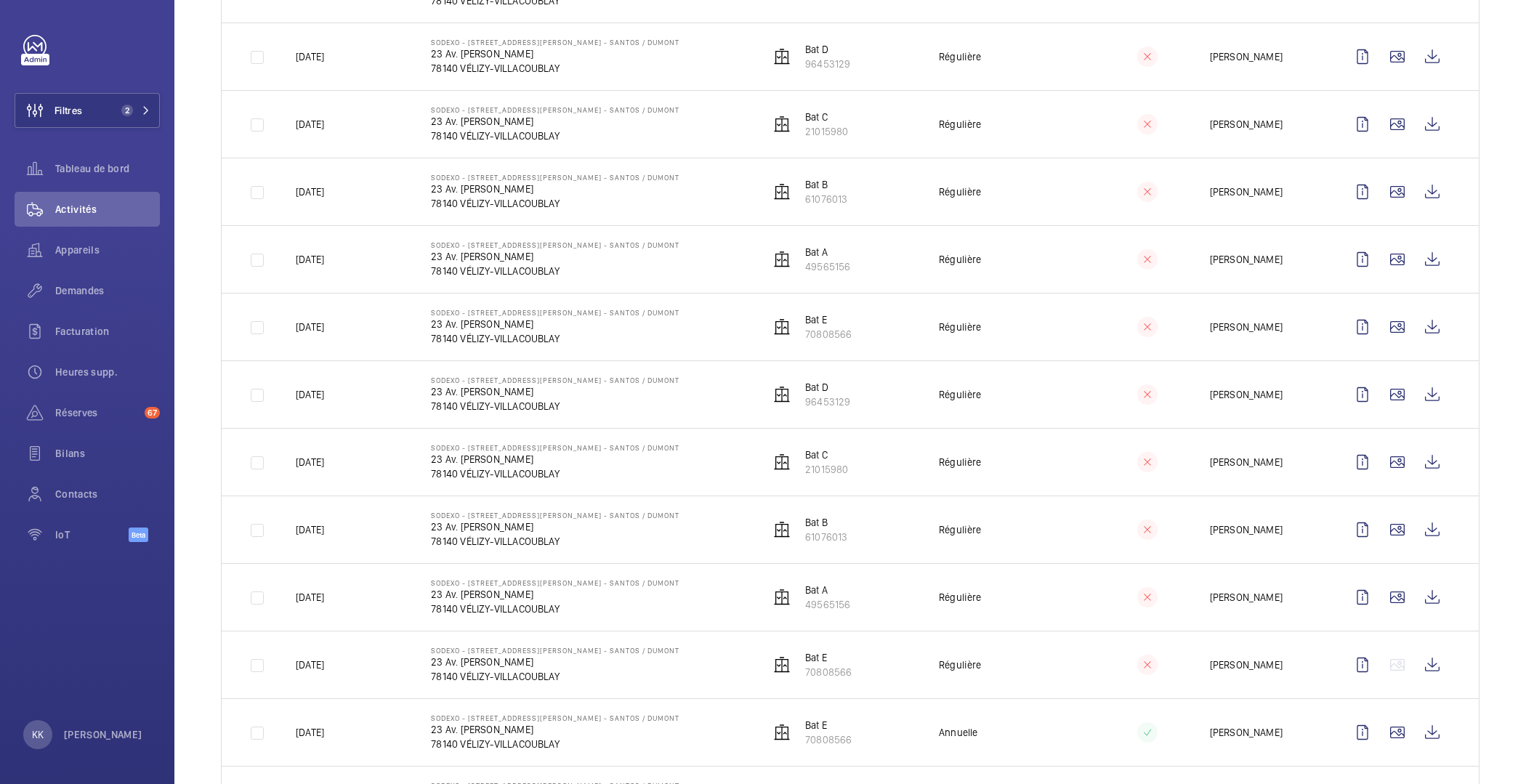
scroll to position [596, 0]
click at [1418, 326] on wm-front-icon-button at bounding box center [1432, 328] width 35 height 35
click at [1423, 259] on wm-front-icon-button at bounding box center [1432, 260] width 35 height 35
click at [1425, 195] on wm-front-icon-button at bounding box center [1432, 193] width 35 height 35
click at [1415, 123] on wm-front-icon-button at bounding box center [1432, 126] width 35 height 35
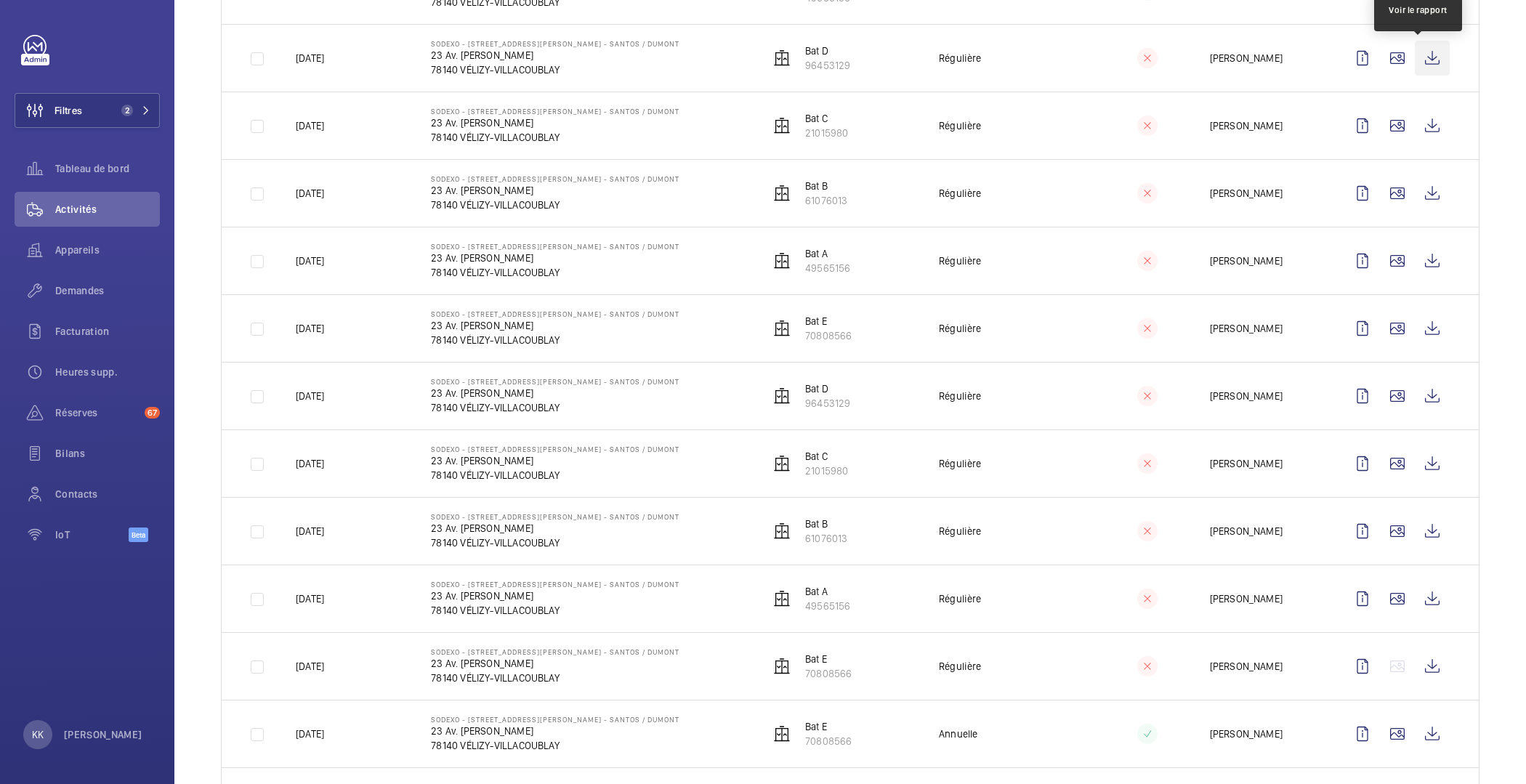
click at [1422, 58] on wm-front-icon-button at bounding box center [1432, 58] width 35 height 35
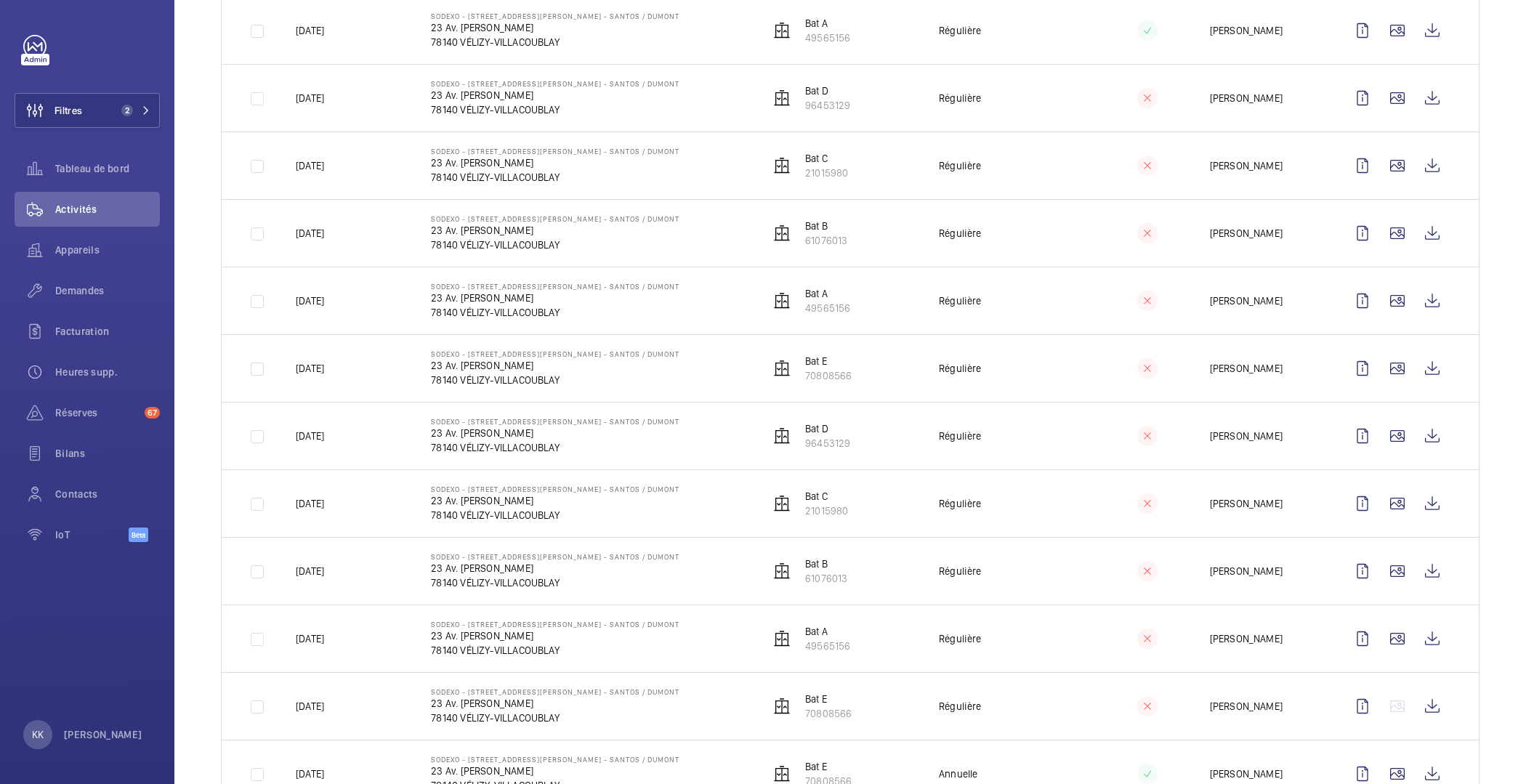
scroll to position [509, 0]
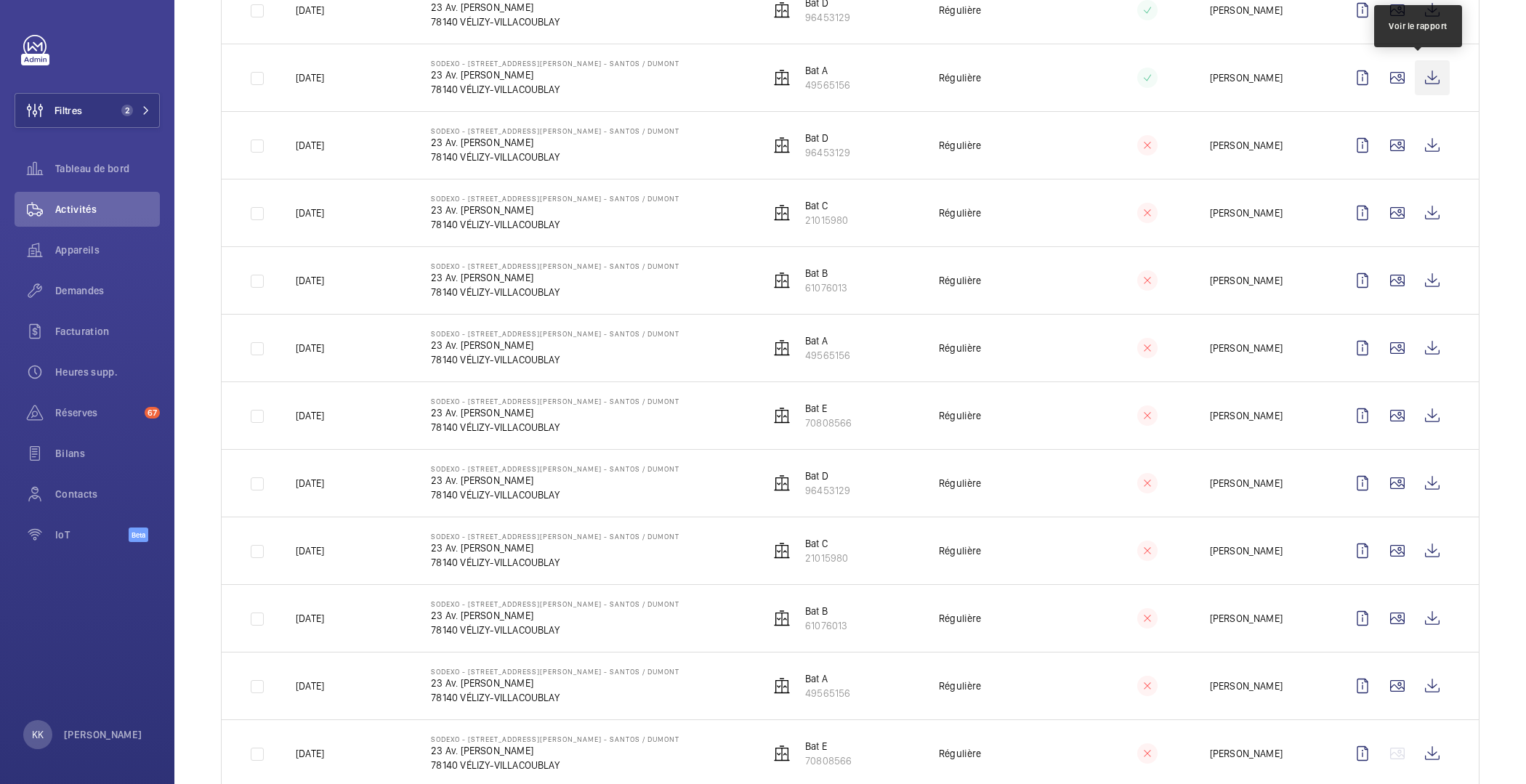
click at [1415, 85] on wm-front-icon-button at bounding box center [1432, 78] width 35 height 35
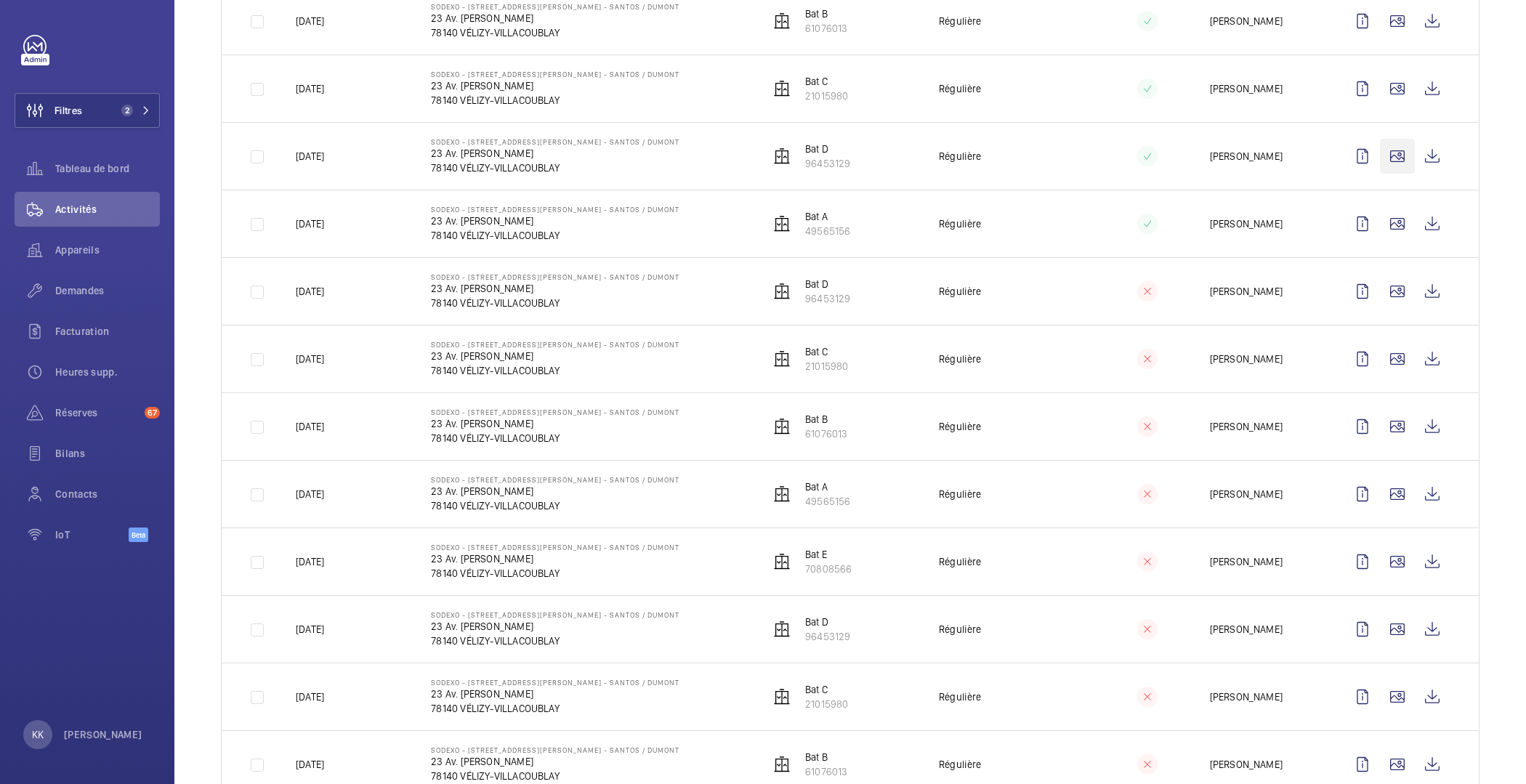
scroll to position [363, 0]
click at [1425, 159] on wm-front-icon-button at bounding box center [1432, 157] width 35 height 35
click at [1434, 95] on wm-front-icon-button at bounding box center [1432, 89] width 35 height 35
click at [1437, 23] on td at bounding box center [1400, 21] width 157 height 67
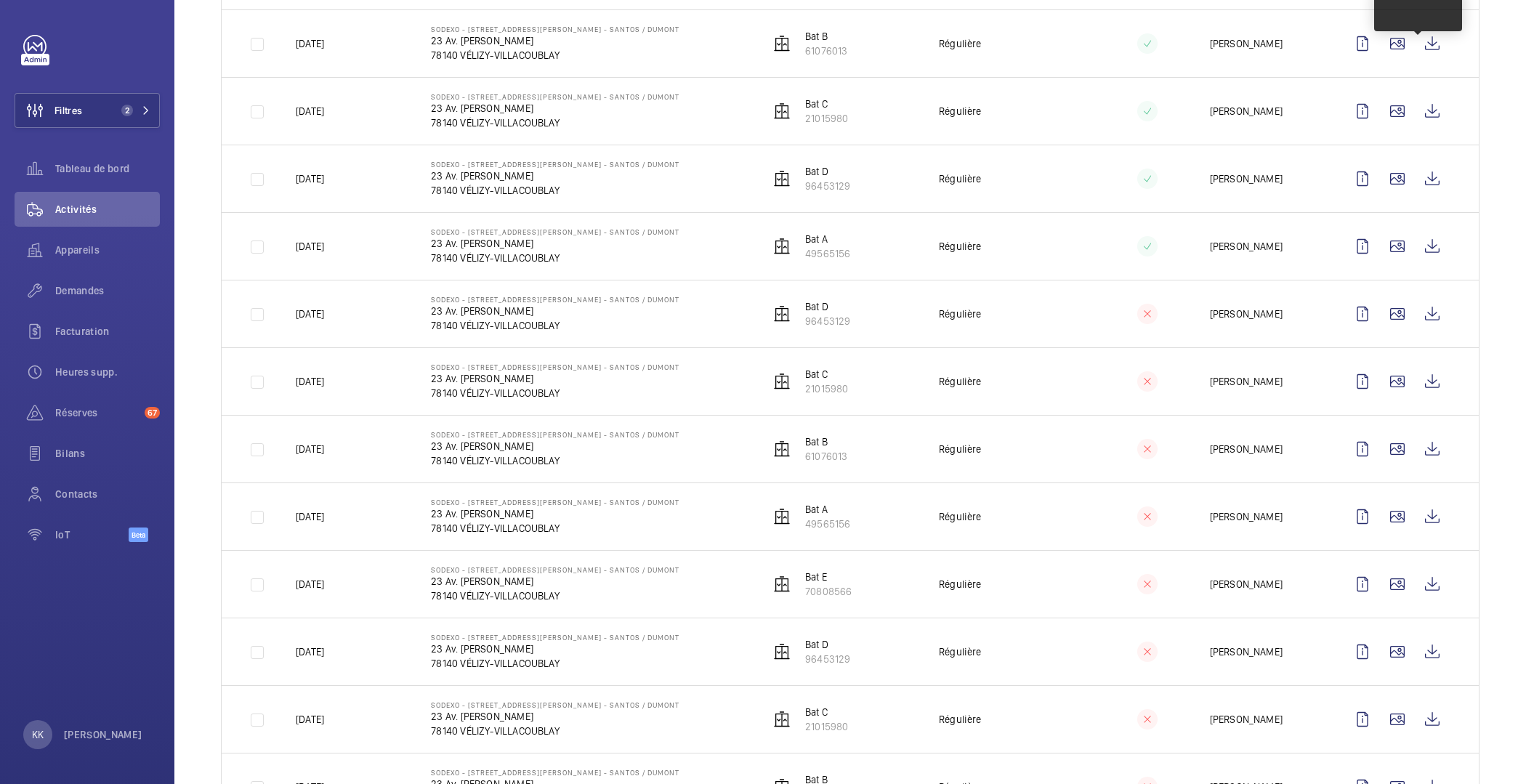
scroll to position [287, 0]
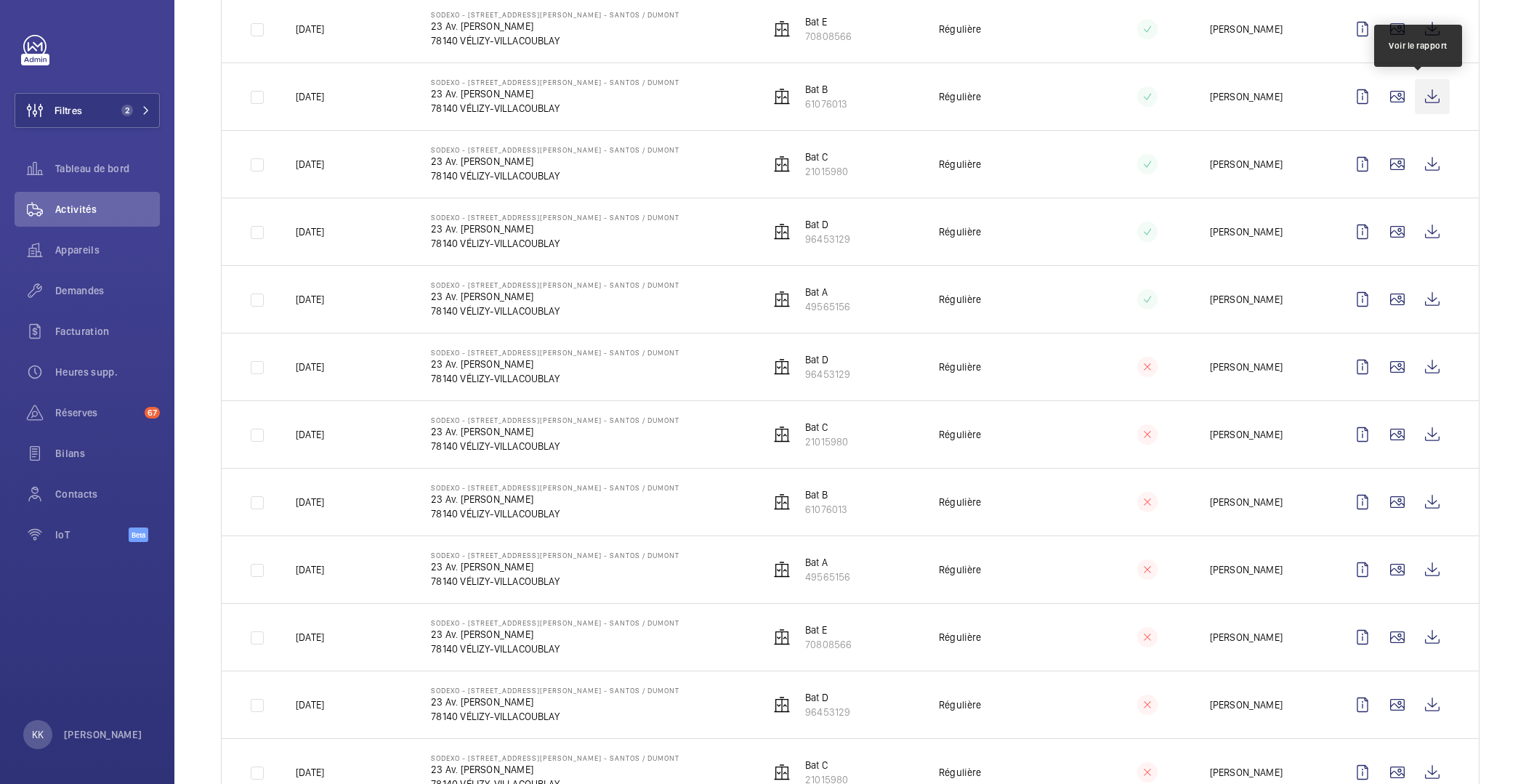
click at [1418, 101] on wm-front-icon-button at bounding box center [1432, 96] width 35 height 35
click at [1415, 38] on wm-front-icon-button at bounding box center [1432, 29] width 35 height 35
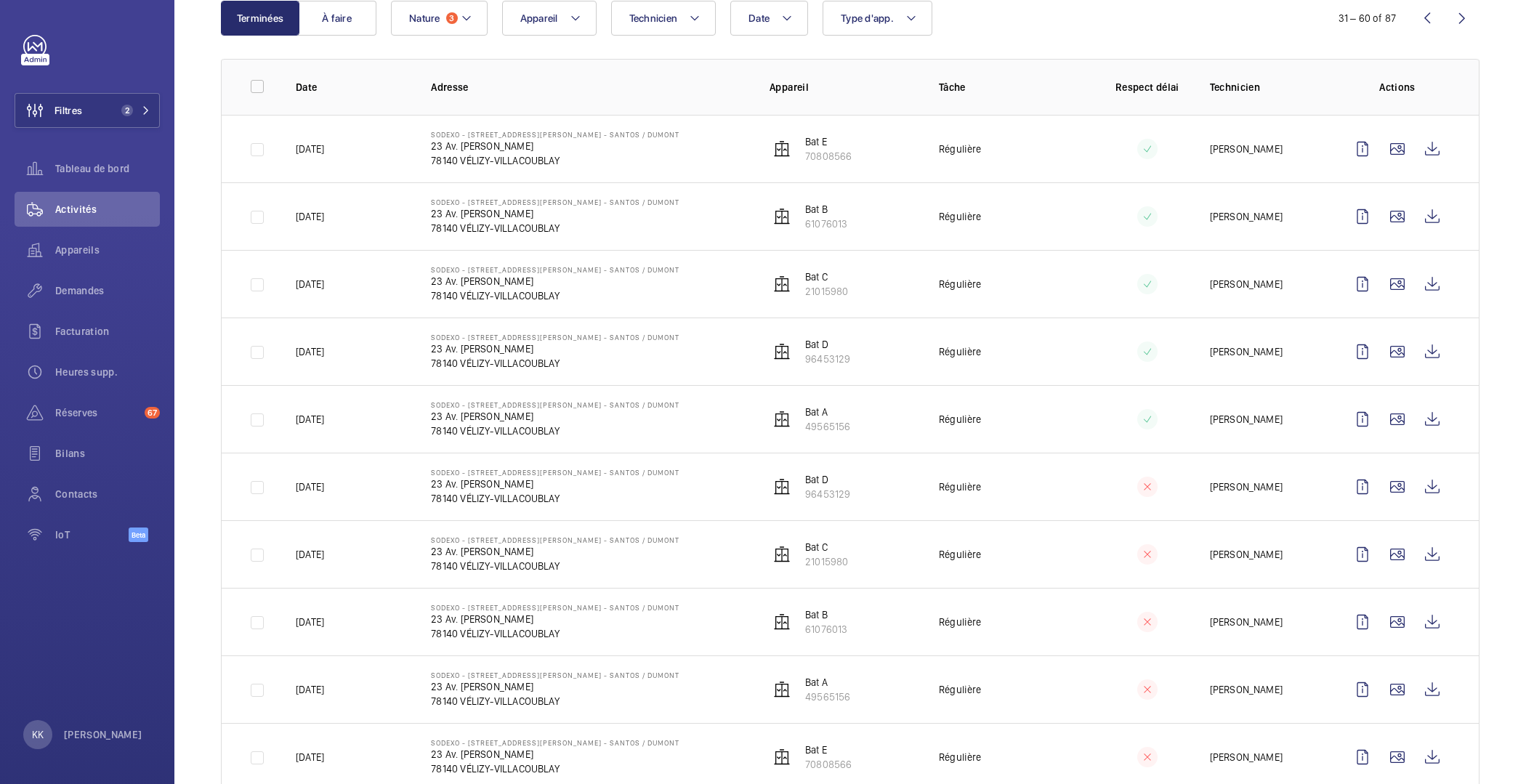
scroll to position [167, 0]
click at [1420, 17] on wm-front-icon-button at bounding box center [1427, 18] width 35 height 35
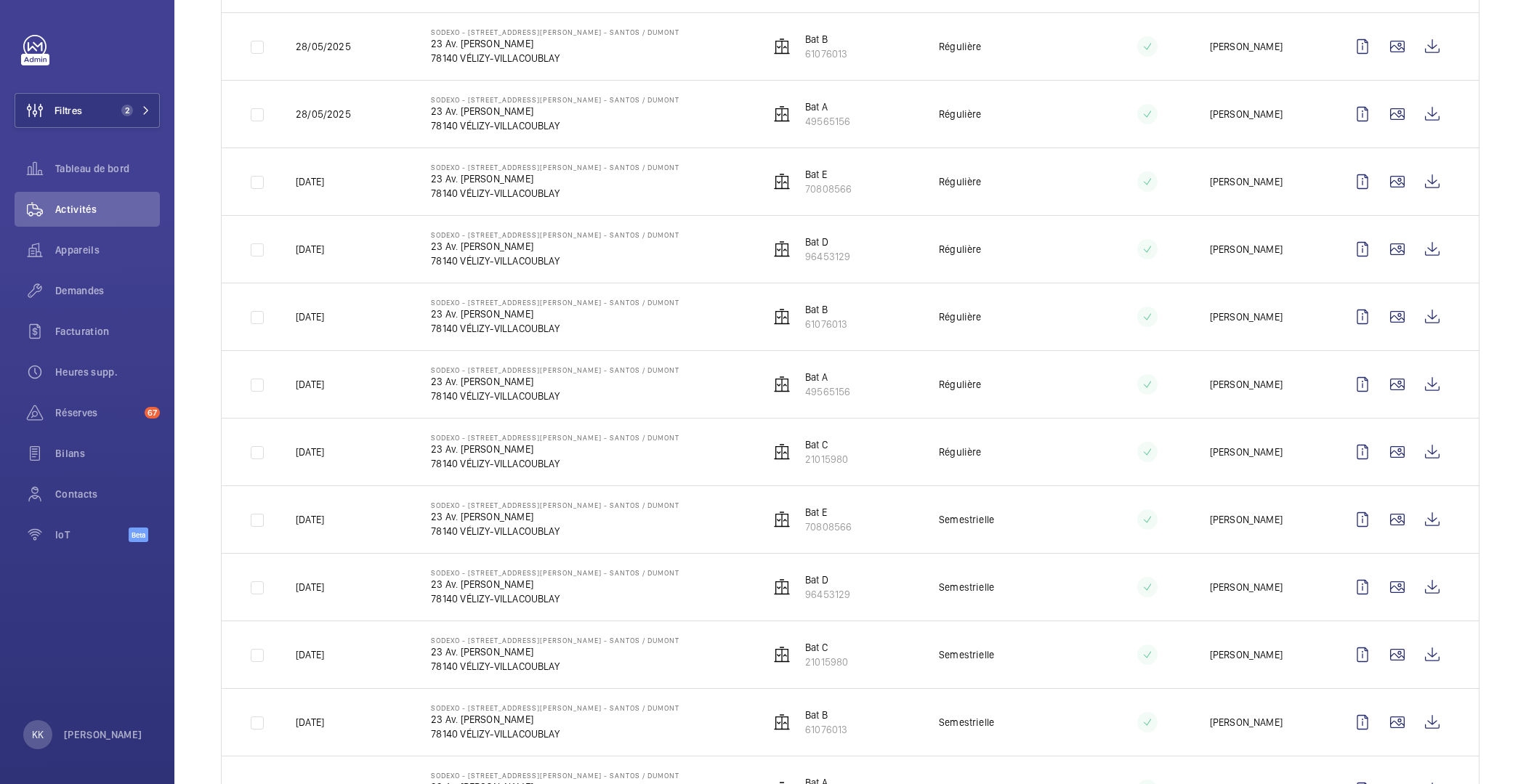
scroll to position [1550, 0]
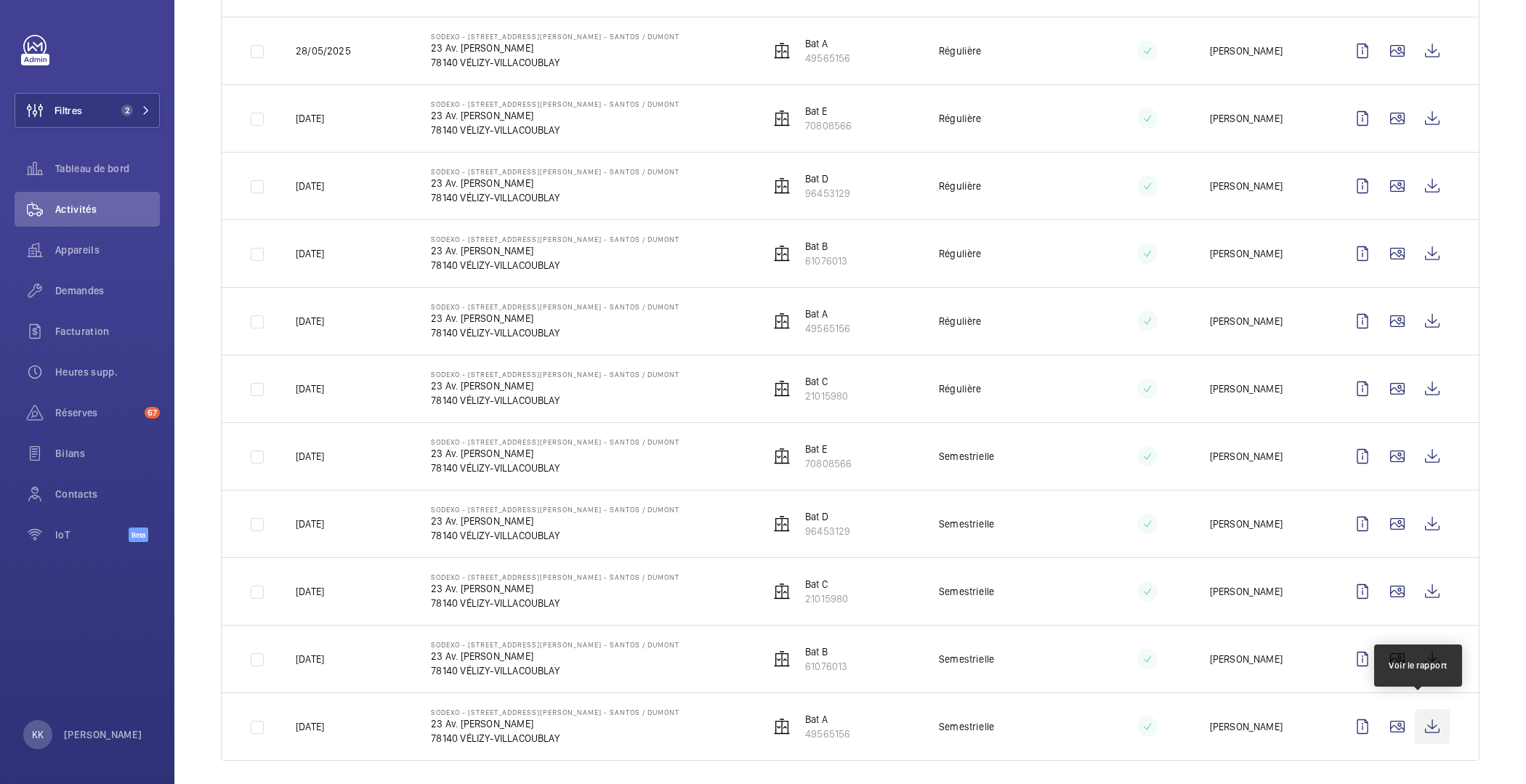
click at [1428, 720] on wm-front-icon-button at bounding box center [1432, 726] width 35 height 35
click at [1430, 654] on wm-front-icon-button at bounding box center [1432, 658] width 35 height 35
click at [1419, 584] on wm-front-icon-button at bounding box center [1432, 591] width 35 height 35
click at [1433, 516] on wm-front-icon-button at bounding box center [1432, 524] width 35 height 35
click at [1415, 446] on wm-front-icon-button at bounding box center [1432, 456] width 35 height 35
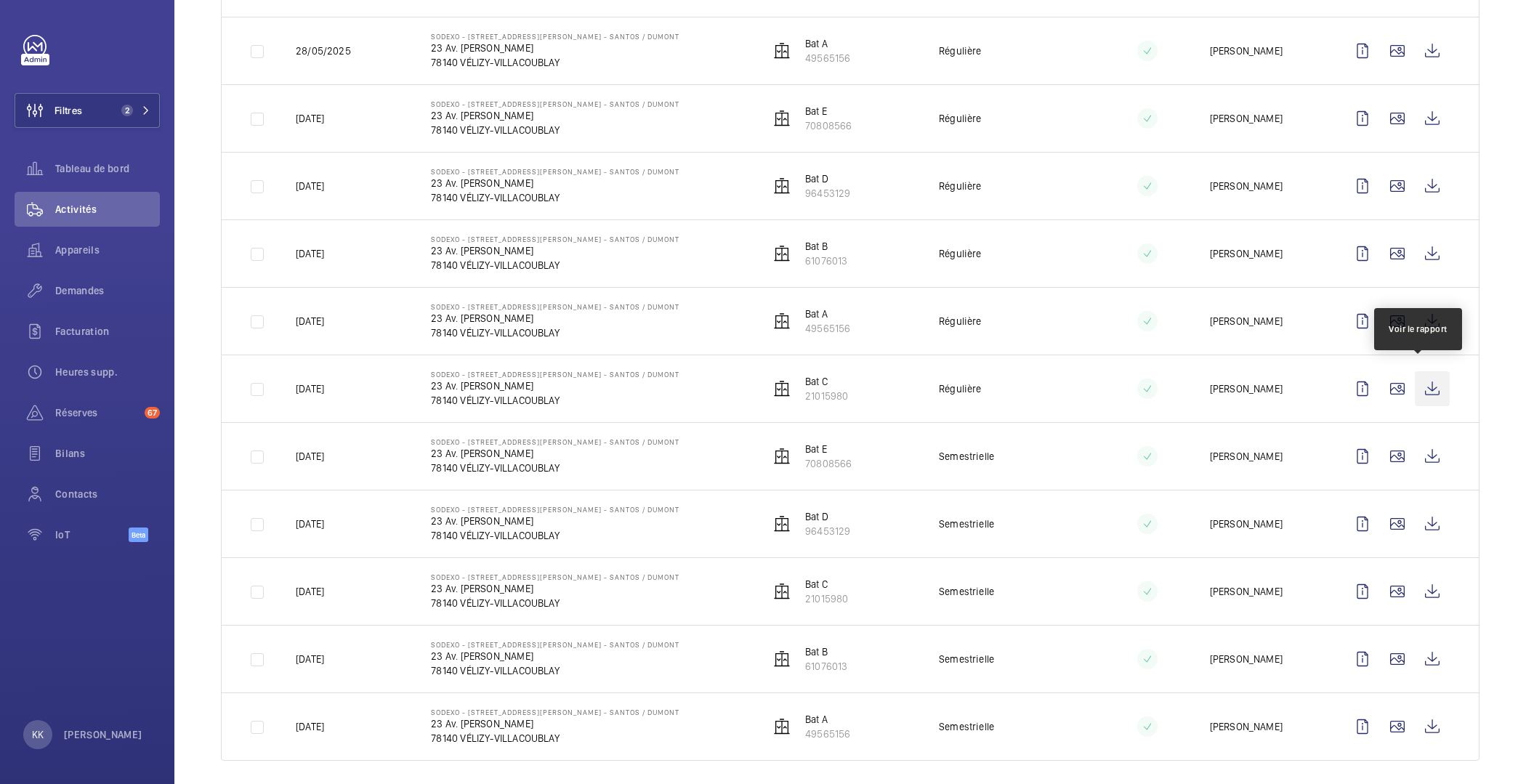
click at [1420, 390] on wm-front-icon-button at bounding box center [1432, 389] width 35 height 35
click at [1422, 319] on wm-front-icon-button at bounding box center [1432, 321] width 35 height 35
click at [1415, 378] on wm-front-icon-button at bounding box center [1432, 389] width 35 height 35
click at [1415, 324] on wm-front-icon-button at bounding box center [1432, 321] width 35 height 35
click at [1426, 247] on wm-front-icon-button at bounding box center [1432, 253] width 35 height 35
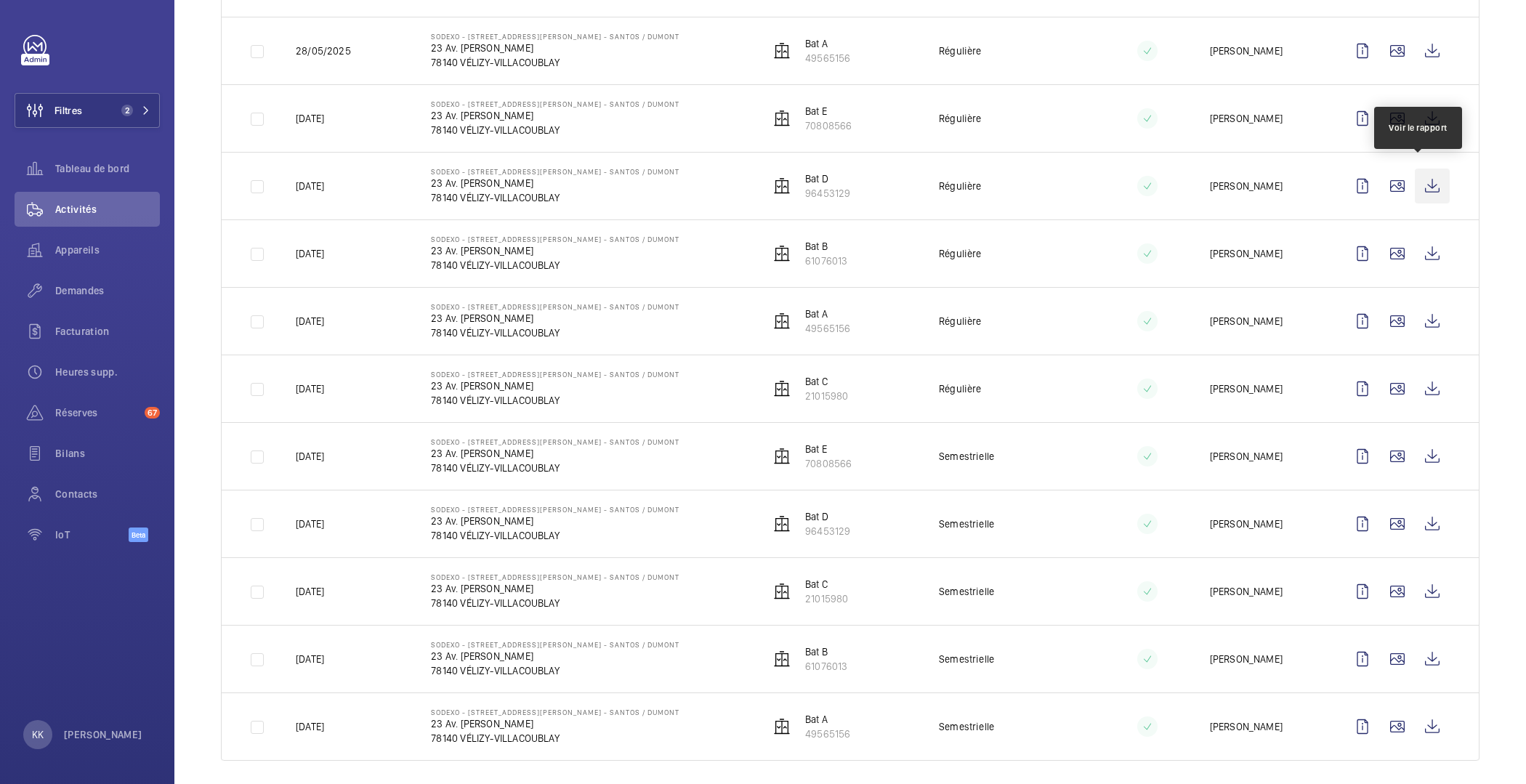
click at [1420, 172] on wm-front-icon-button at bounding box center [1432, 185] width 35 height 35
click at [1417, 116] on wm-front-icon-button at bounding box center [1432, 118] width 35 height 35
click at [1422, 50] on wm-front-icon-button at bounding box center [1432, 50] width 35 height 35
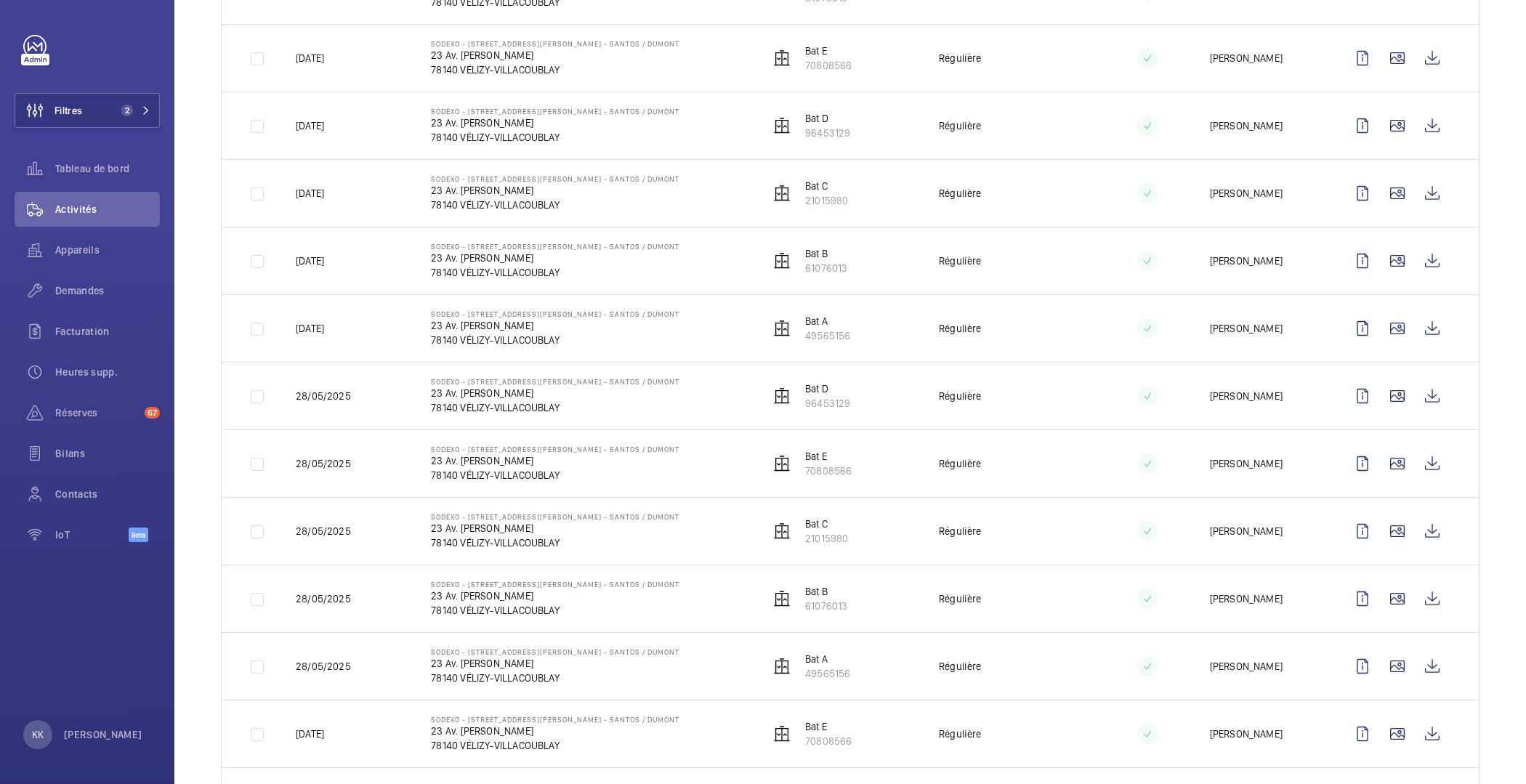
scroll to position [658, 0]
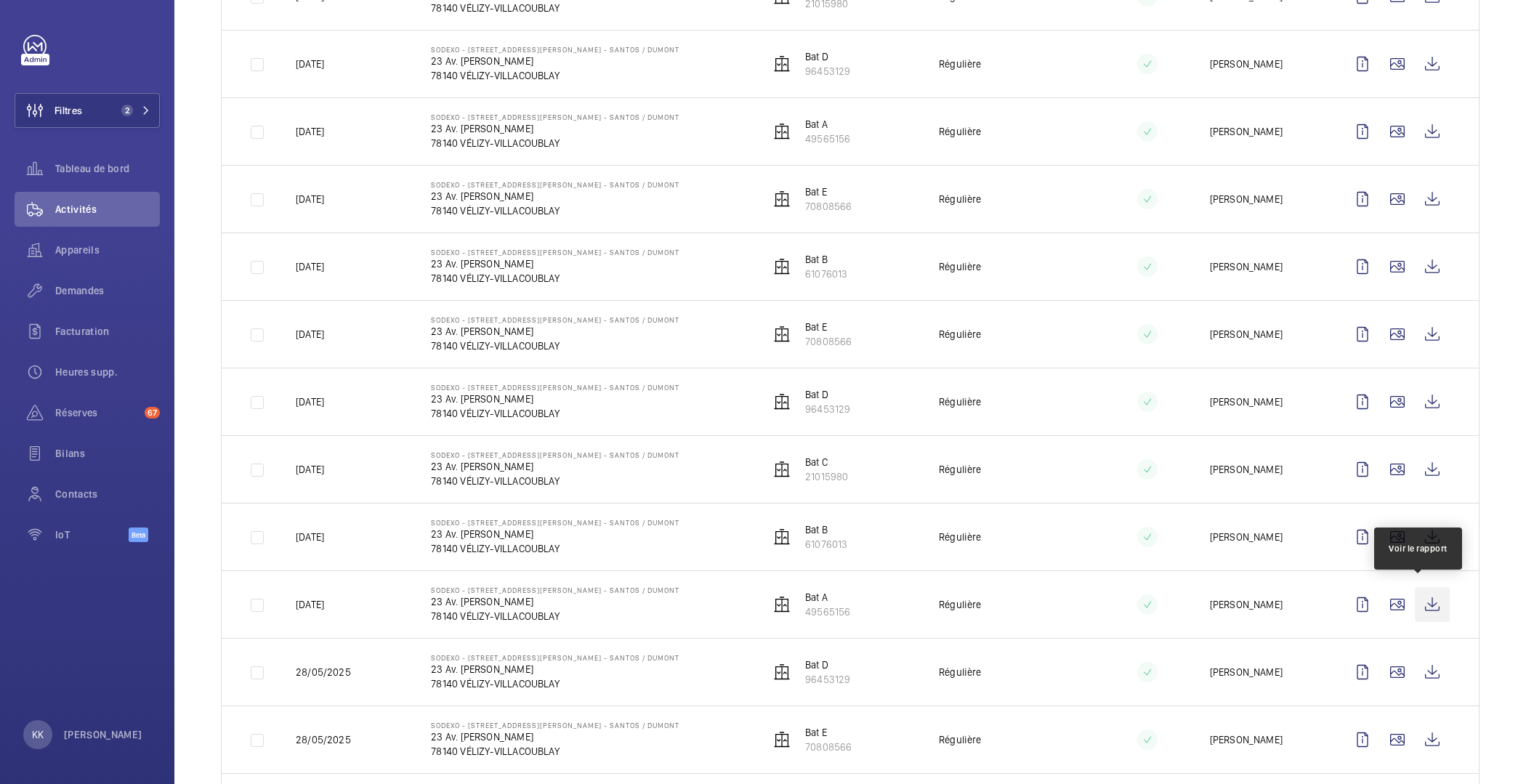
click at [1417, 604] on wm-front-icon-button at bounding box center [1432, 604] width 35 height 35
click at [1415, 531] on wm-front-icon-button at bounding box center [1432, 536] width 35 height 35
click at [1429, 466] on wm-front-icon-button at bounding box center [1432, 469] width 35 height 35
click at [1423, 404] on wm-front-icon-button at bounding box center [1432, 401] width 35 height 35
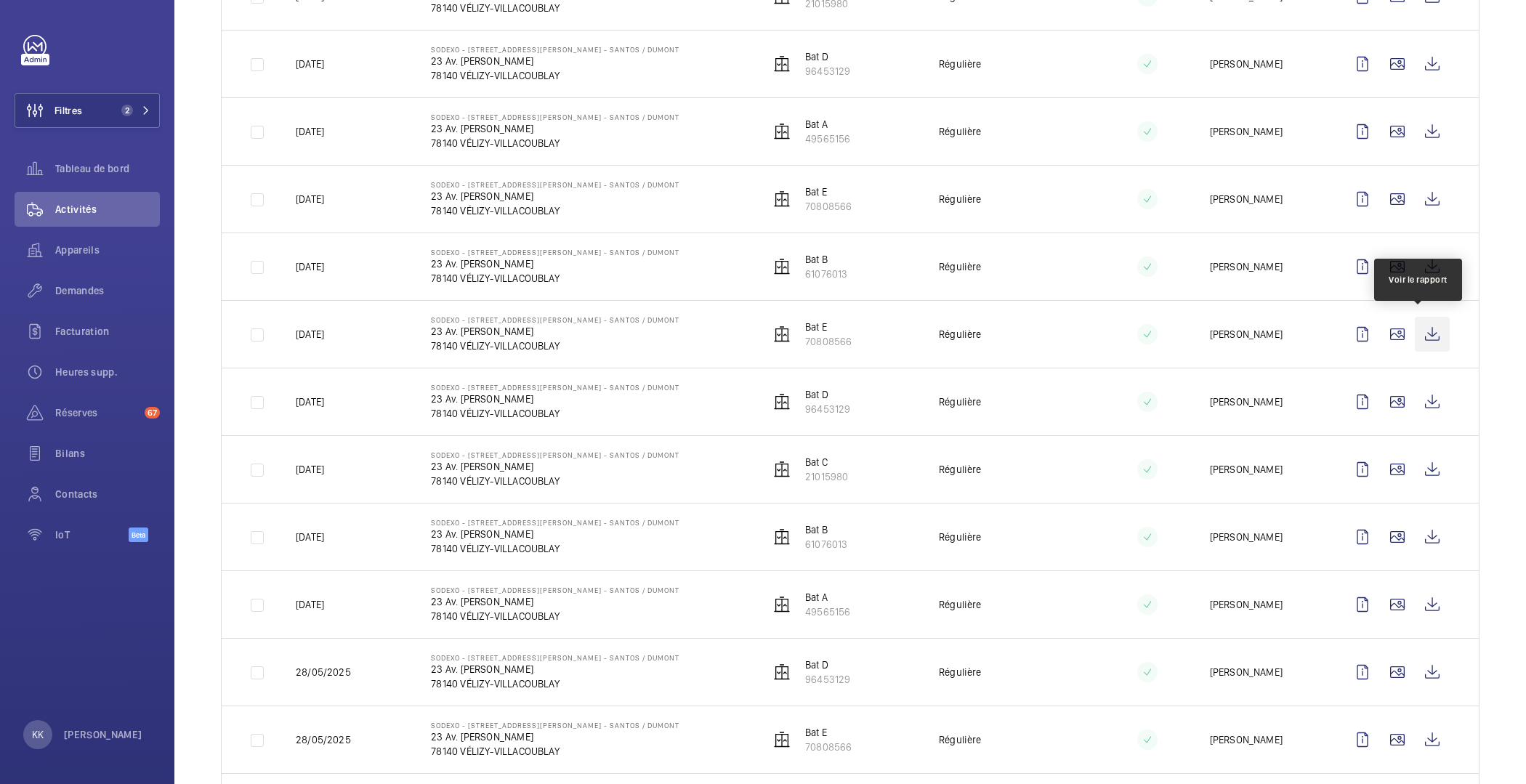
click at [1424, 329] on wm-front-icon-button at bounding box center [1432, 334] width 35 height 35
click at [1427, 264] on wm-front-icon-button at bounding box center [1432, 266] width 35 height 35
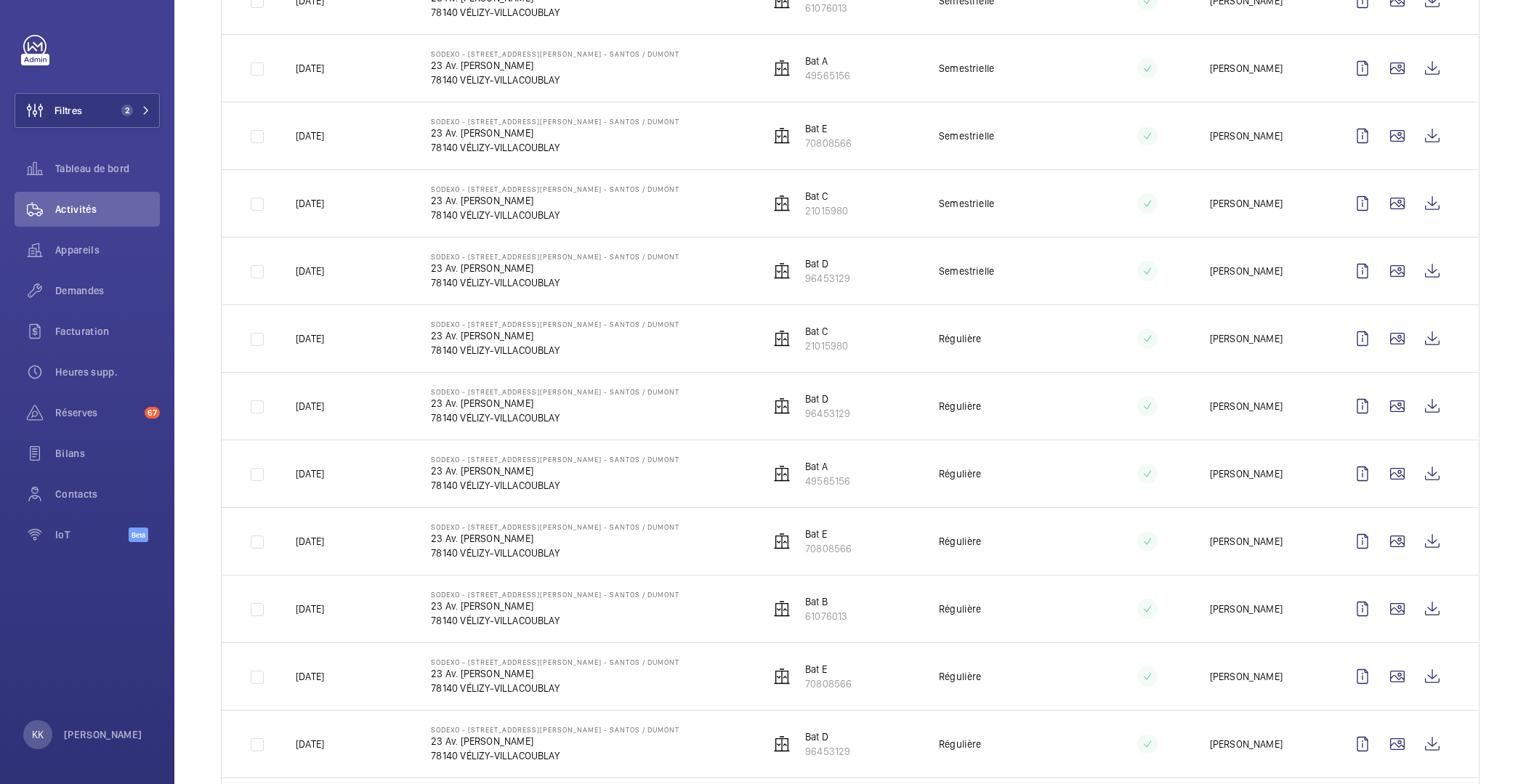
scroll to position [316, 0]
click at [1429, 535] on wm-front-icon-button at bounding box center [1432, 541] width 35 height 35
click at [1426, 478] on wm-front-icon-button at bounding box center [1432, 474] width 35 height 35
click at [1415, 400] on wm-front-icon-button at bounding box center [1432, 406] width 35 height 35
click at [1428, 341] on wm-front-icon-button at bounding box center [1432, 338] width 35 height 35
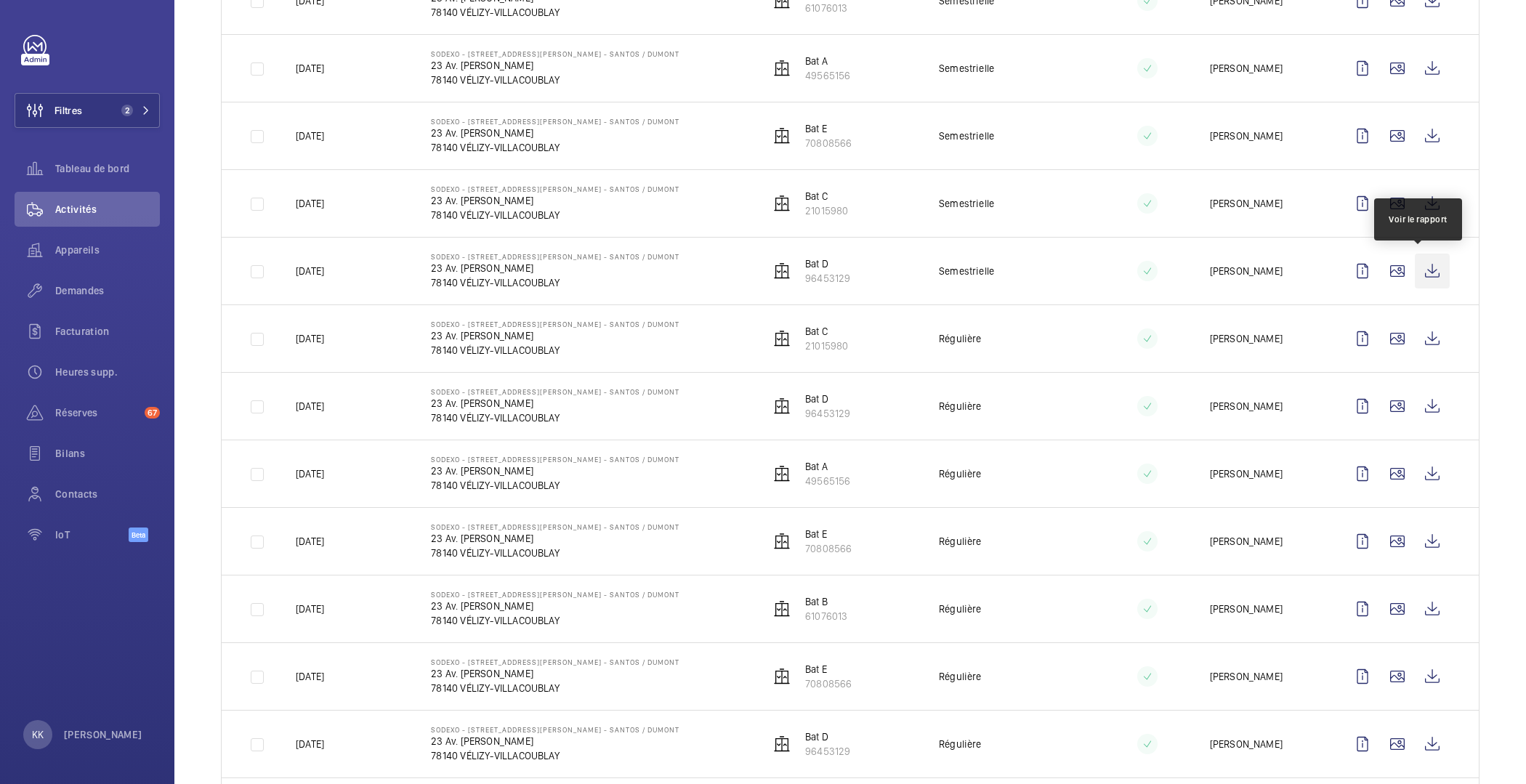
click at [1424, 266] on wm-front-icon-button at bounding box center [1432, 270] width 35 height 35
click at [1417, 202] on wm-front-icon-button at bounding box center [1432, 203] width 35 height 35
click at [1431, 134] on wm-front-icon-button at bounding box center [1432, 135] width 35 height 35
click at [1445, 80] on td at bounding box center [1400, 67] width 157 height 67
click at [1431, 70] on wm-front-icon-button at bounding box center [1432, 68] width 35 height 35
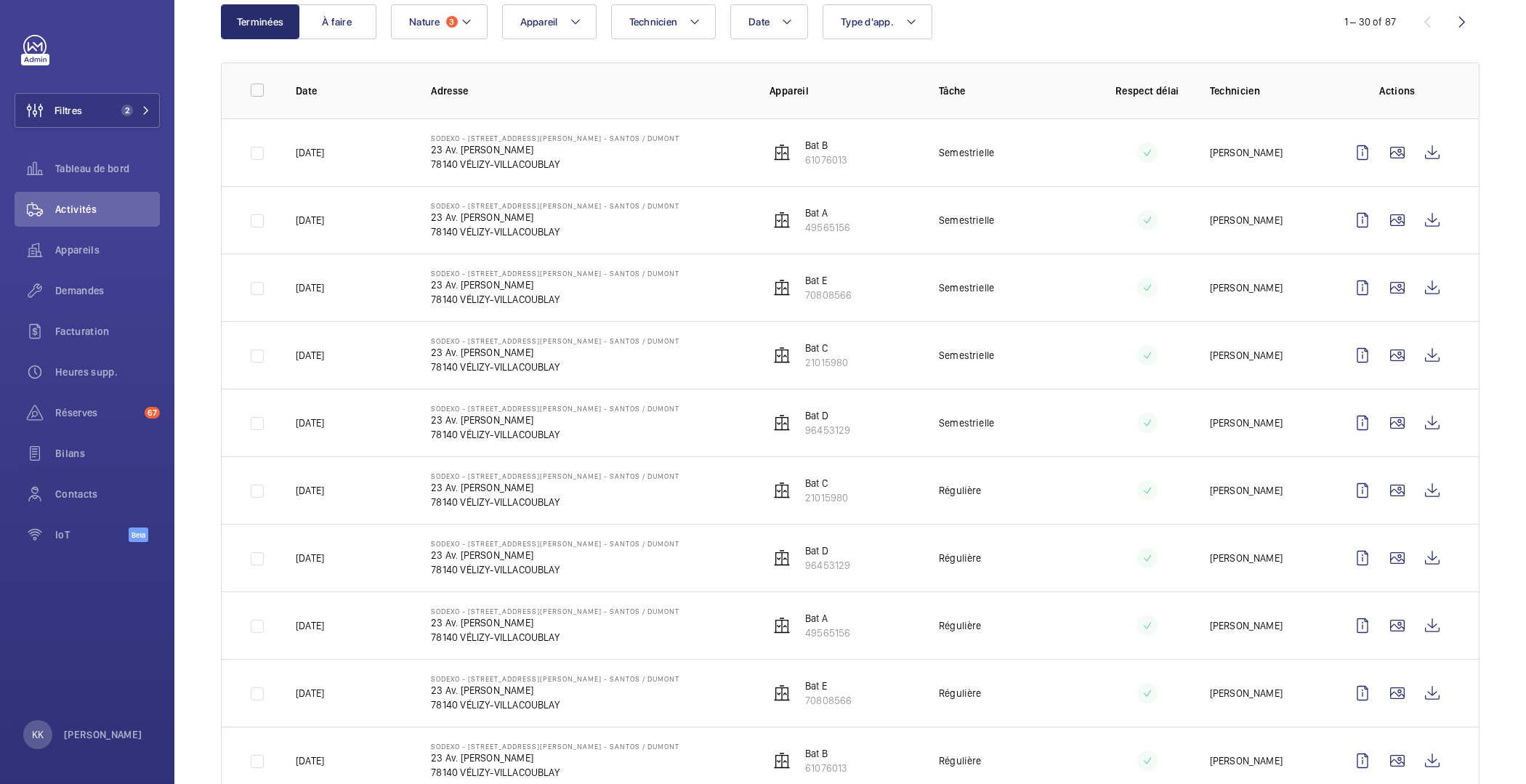
scroll to position [0, 0]
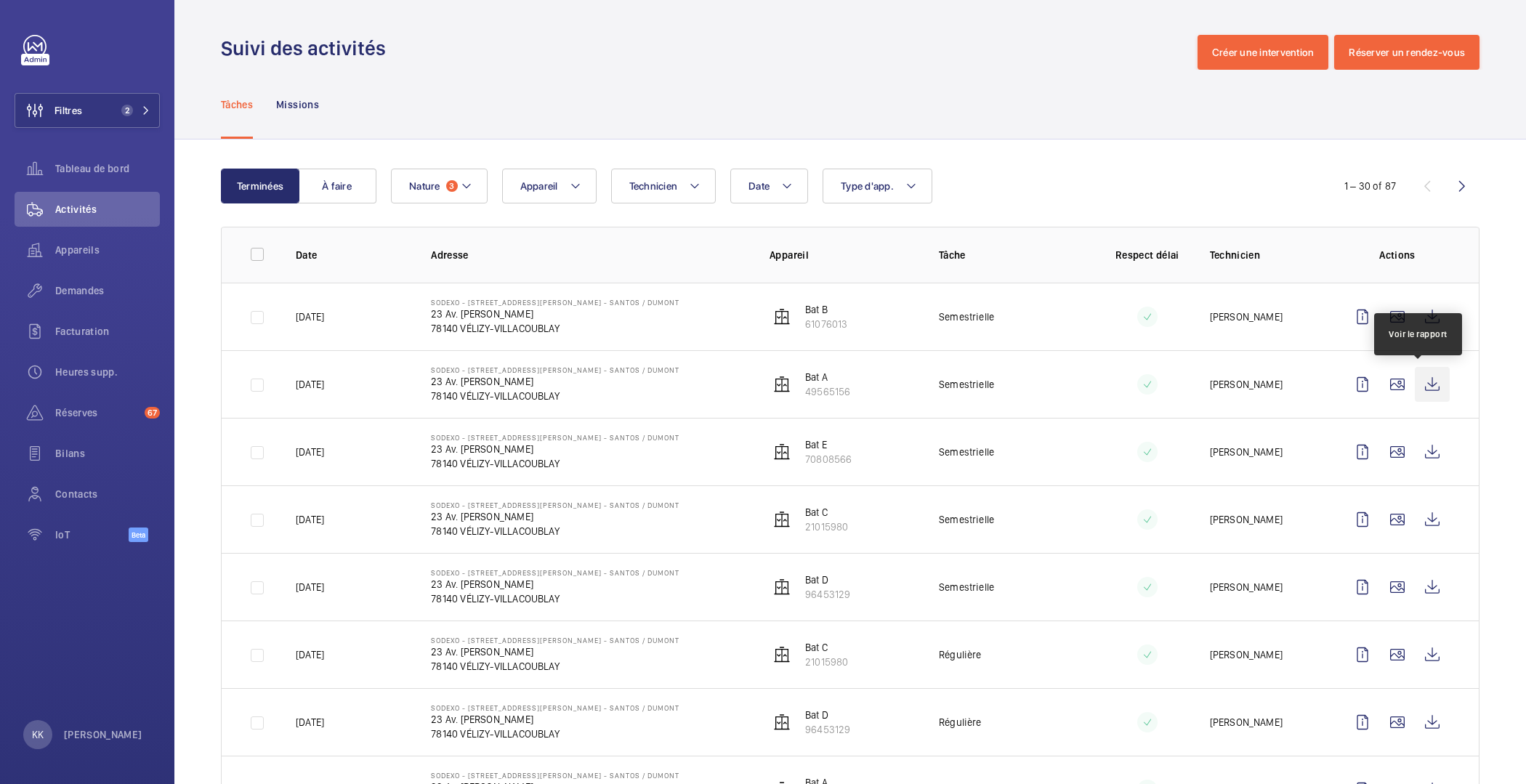
click at [1415, 381] on wm-front-icon-button at bounding box center [1432, 384] width 35 height 35
click at [1436, 329] on wm-front-icon-button at bounding box center [1432, 316] width 35 height 35
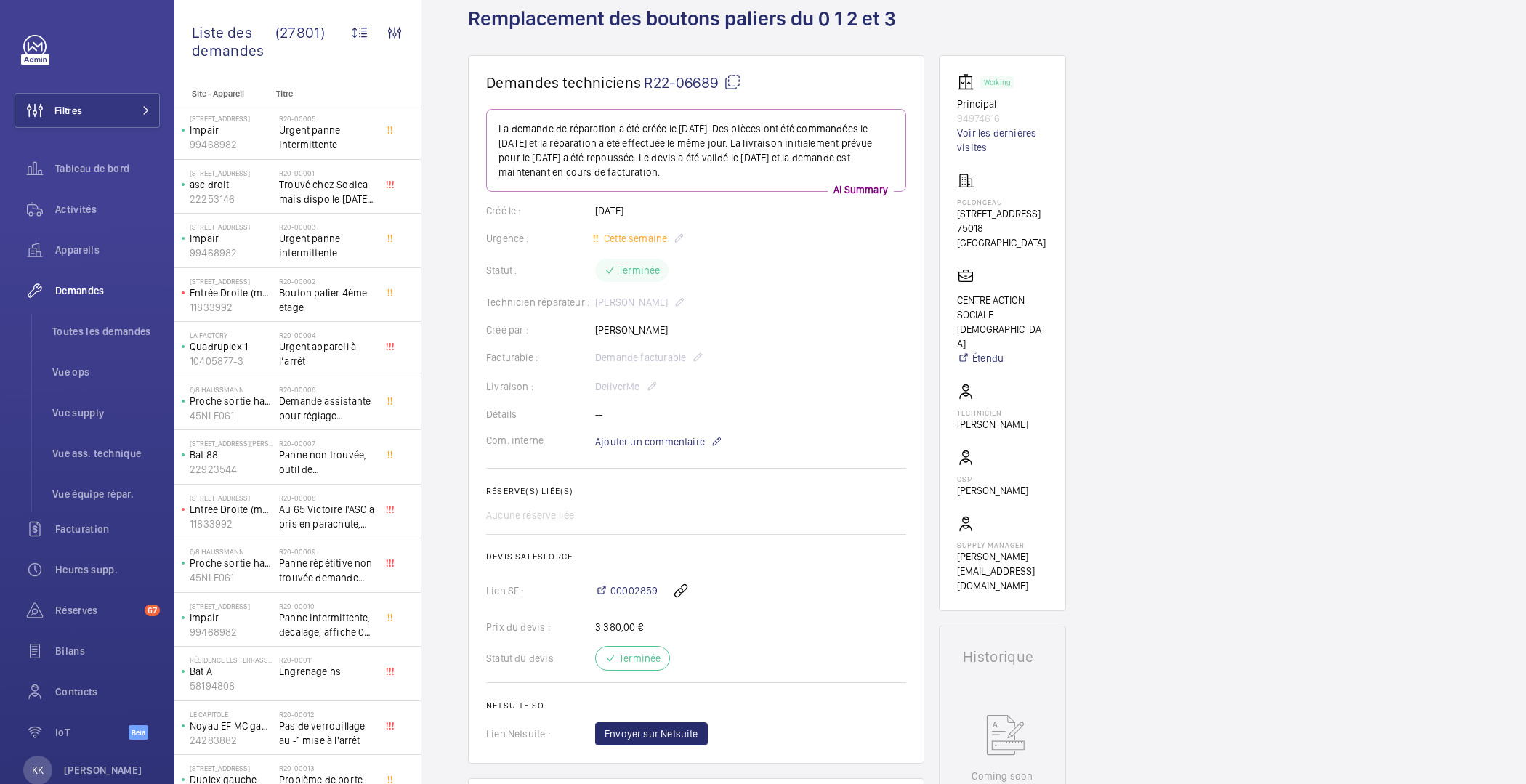
scroll to position [39, 0]
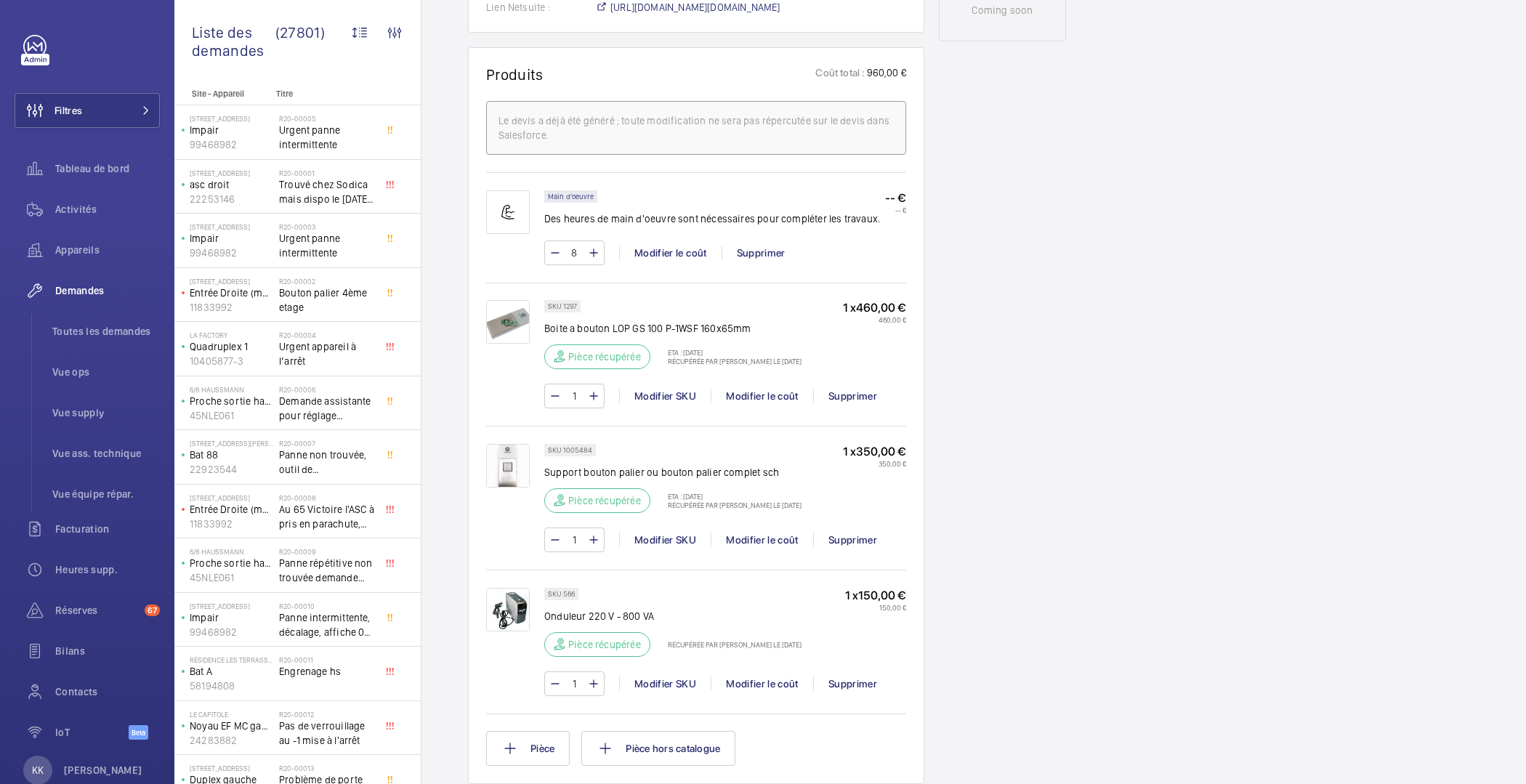
scroll to position [1408, 0]
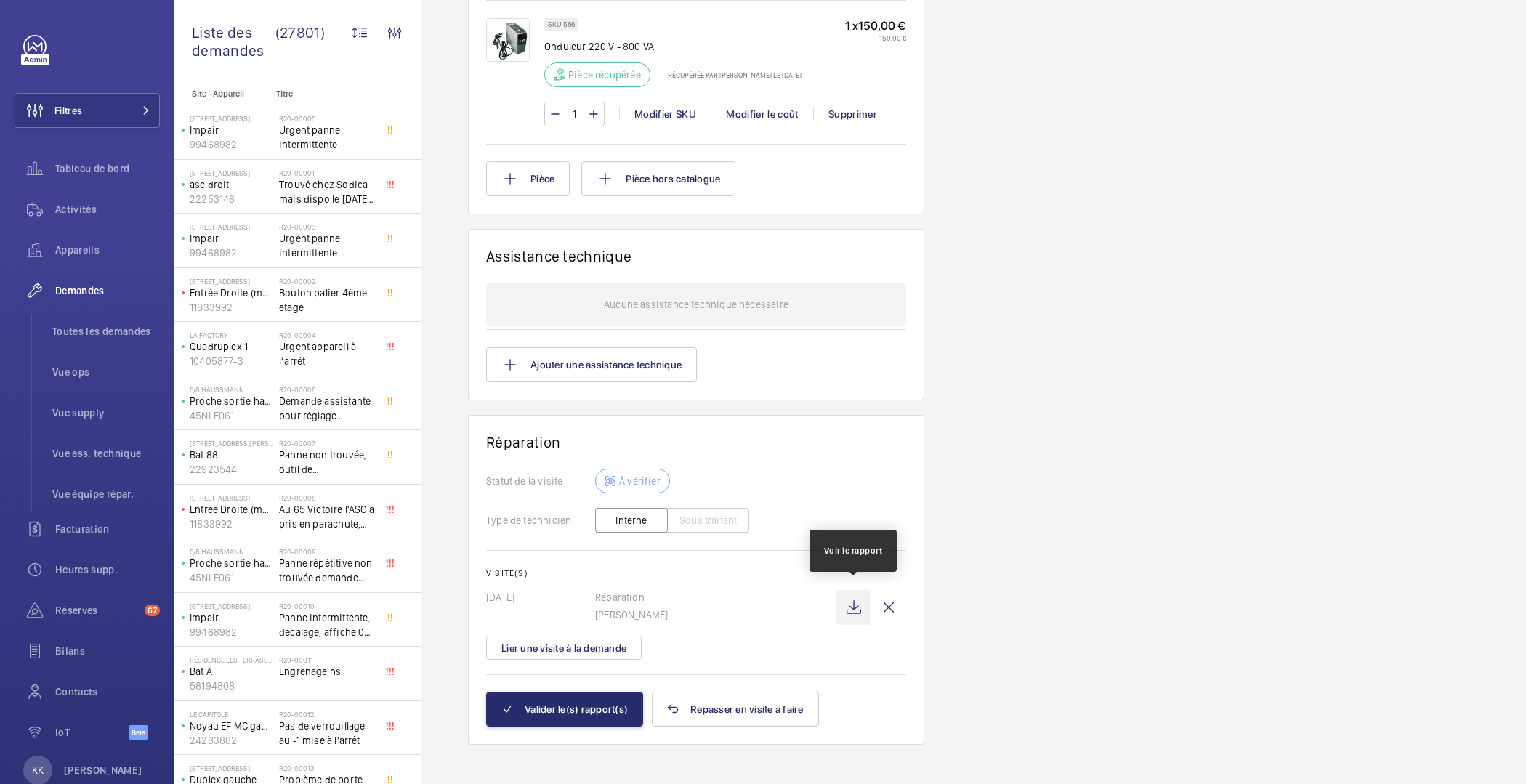
click at [849, 601] on wm-front-icon-button at bounding box center [854, 607] width 35 height 35
